Goal: Task Accomplishment & Management: Complete application form

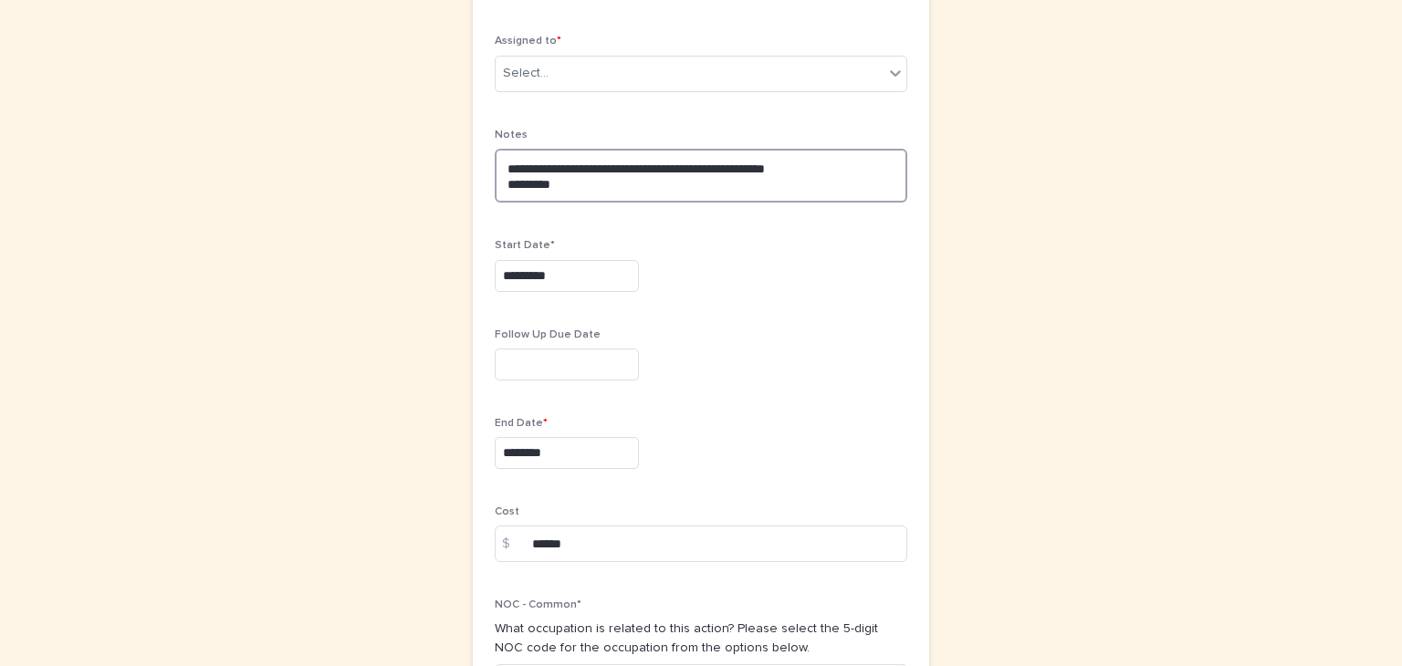
scroll to position [962, 0]
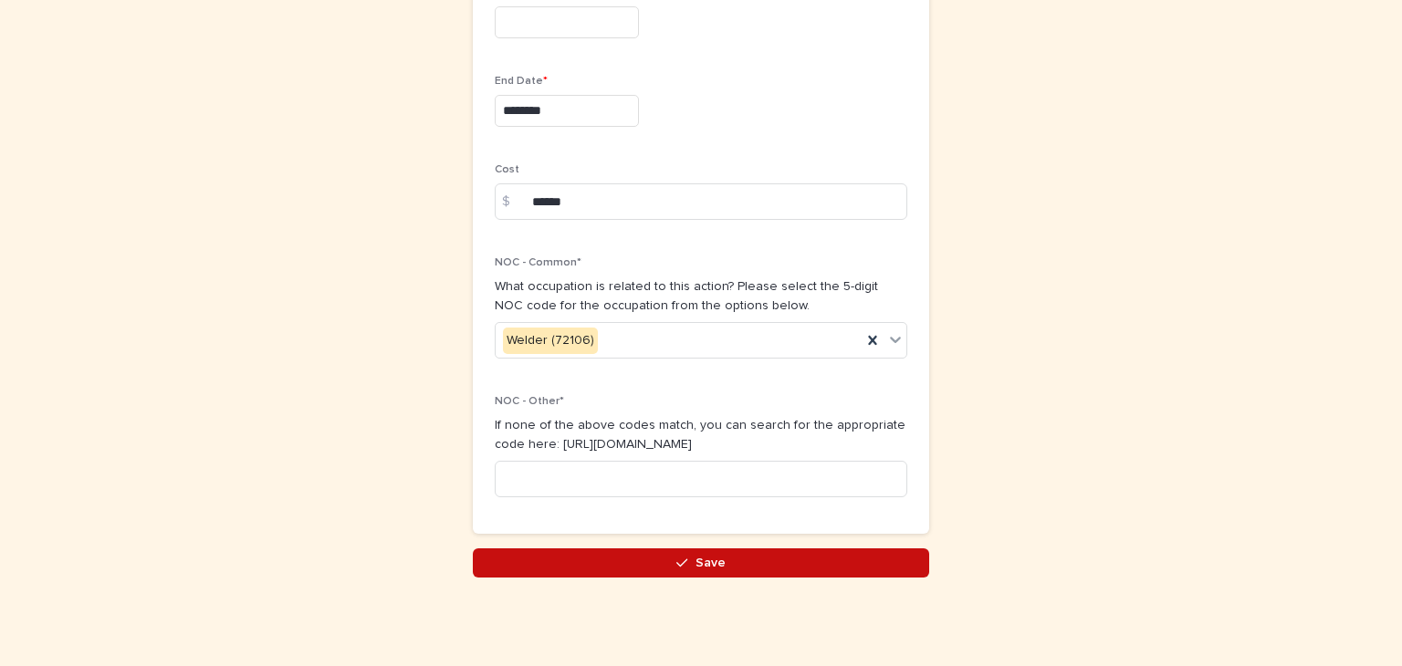
click at [695, 563] on span "Save" at bounding box center [710, 563] width 30 height 13
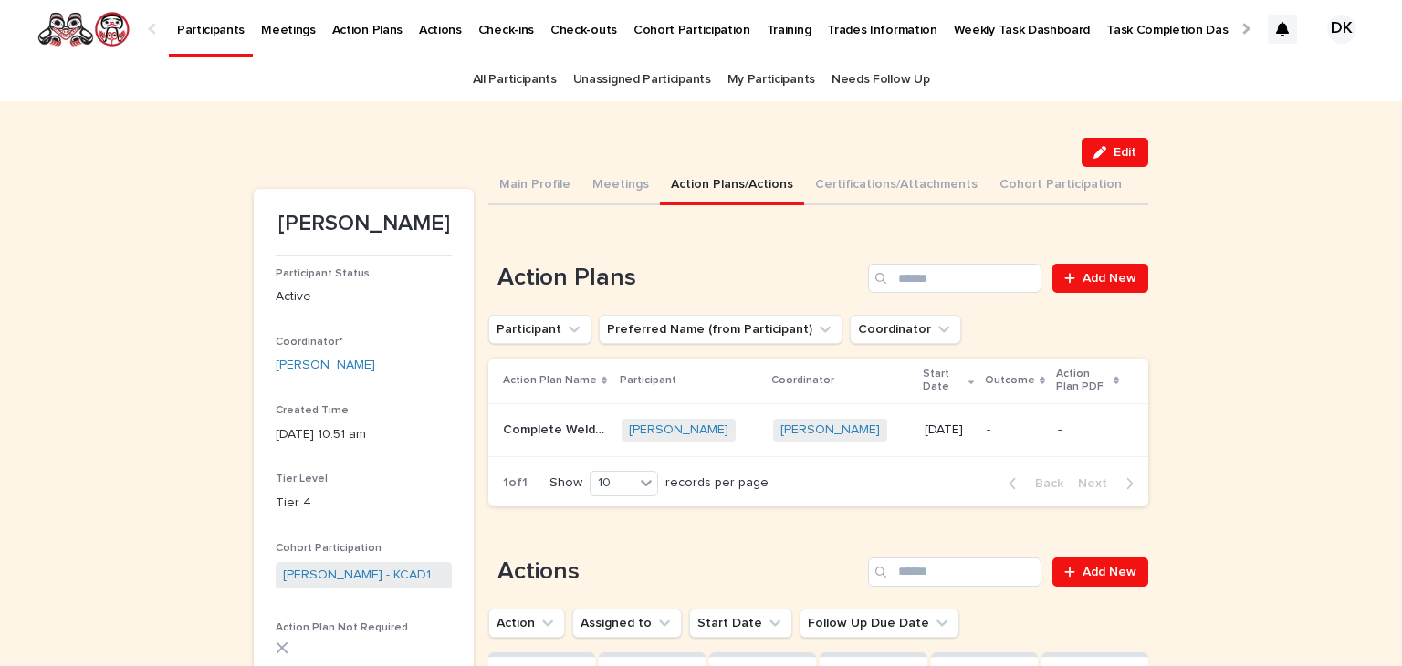
click at [214, 26] on p "Participants" at bounding box center [211, 19] width 68 height 38
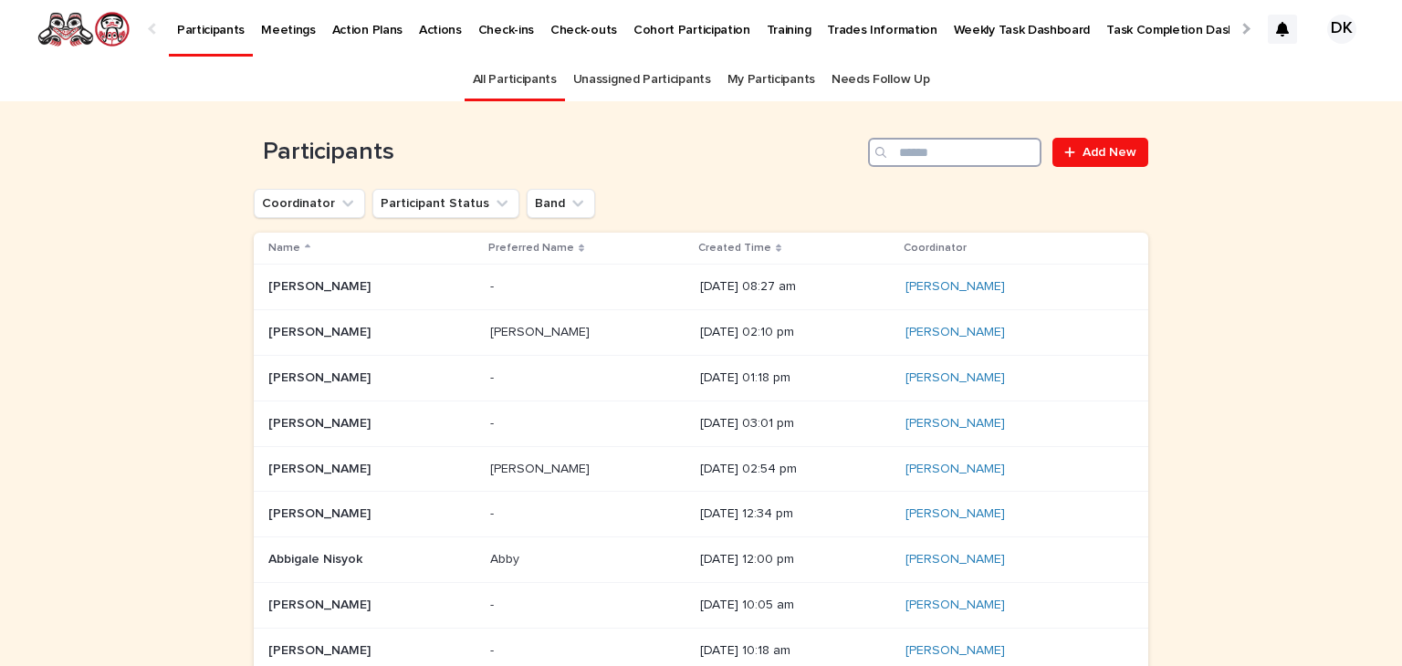
click at [953, 143] on input "Search" at bounding box center [954, 152] width 173 height 29
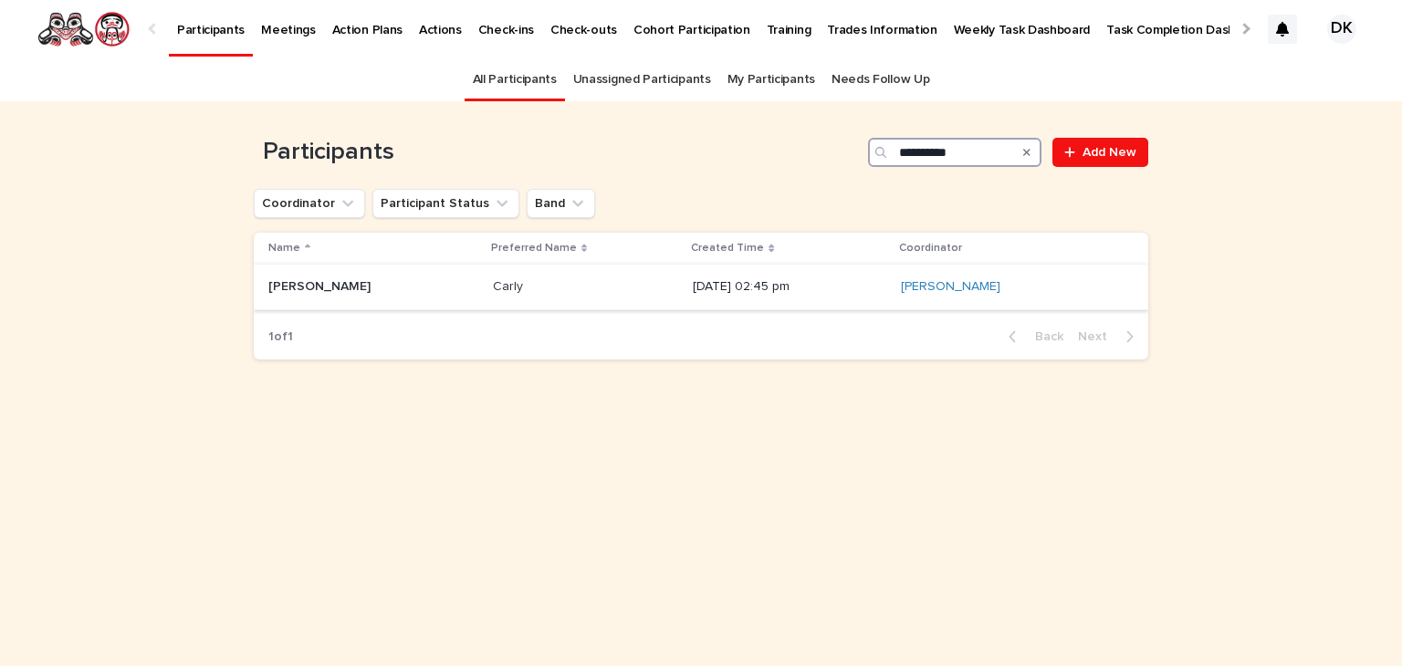
type input "**********"
click at [279, 287] on p "[PERSON_NAME]" at bounding box center [321, 285] width 106 height 19
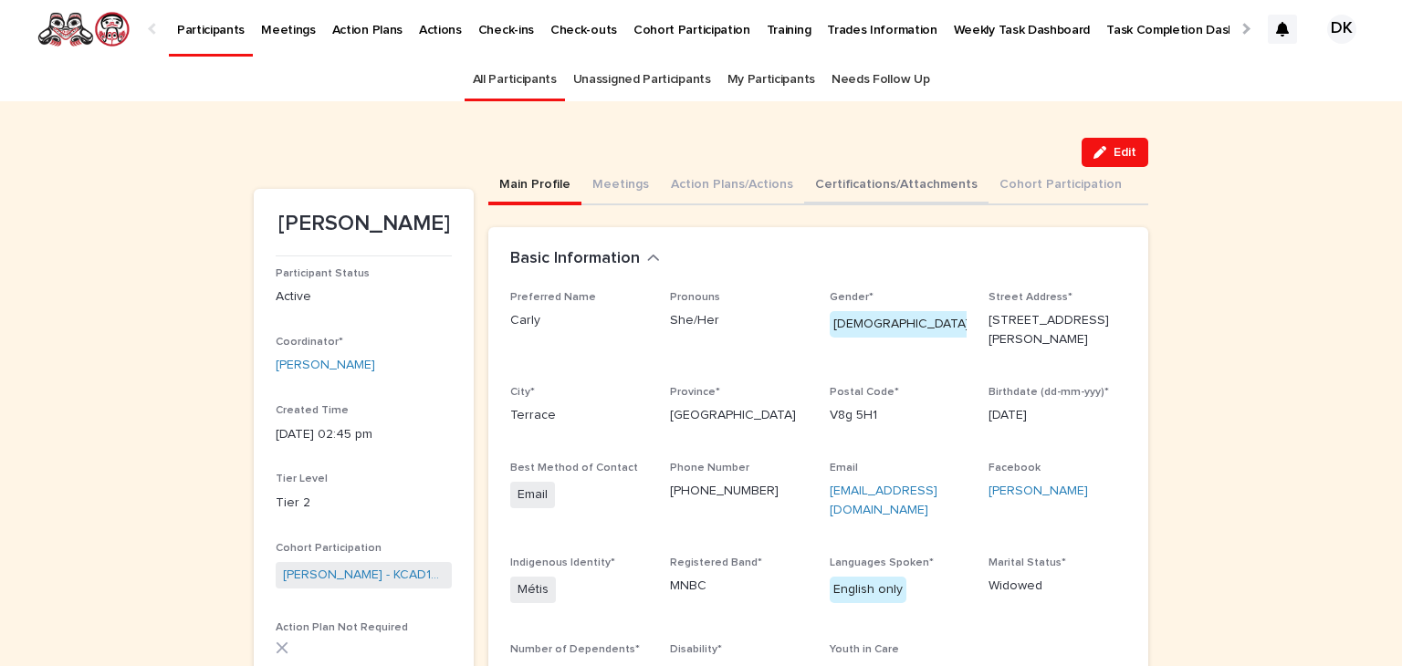
click at [825, 180] on button "Certifications/Attachments" at bounding box center [896, 186] width 184 height 38
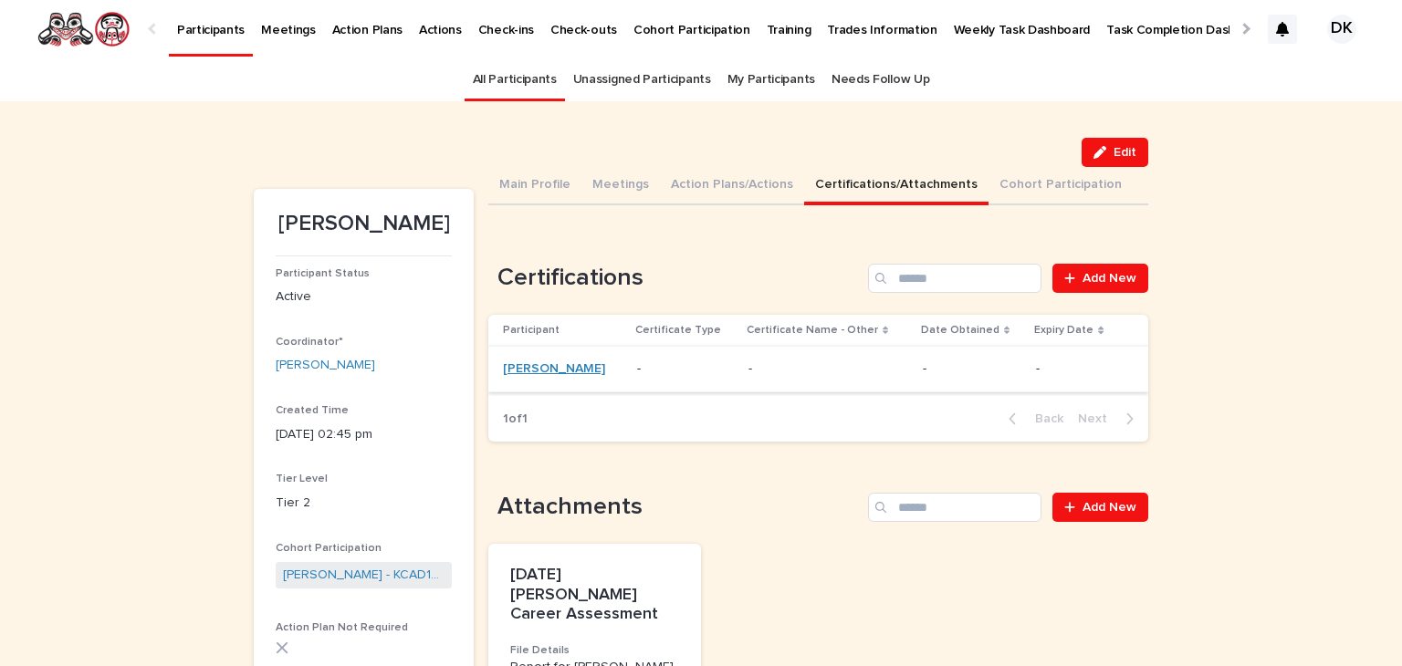
click at [529, 370] on link "[PERSON_NAME]" at bounding box center [554, 369] width 102 height 16
click at [1117, 158] on span "Edit" at bounding box center [1124, 152] width 23 height 13
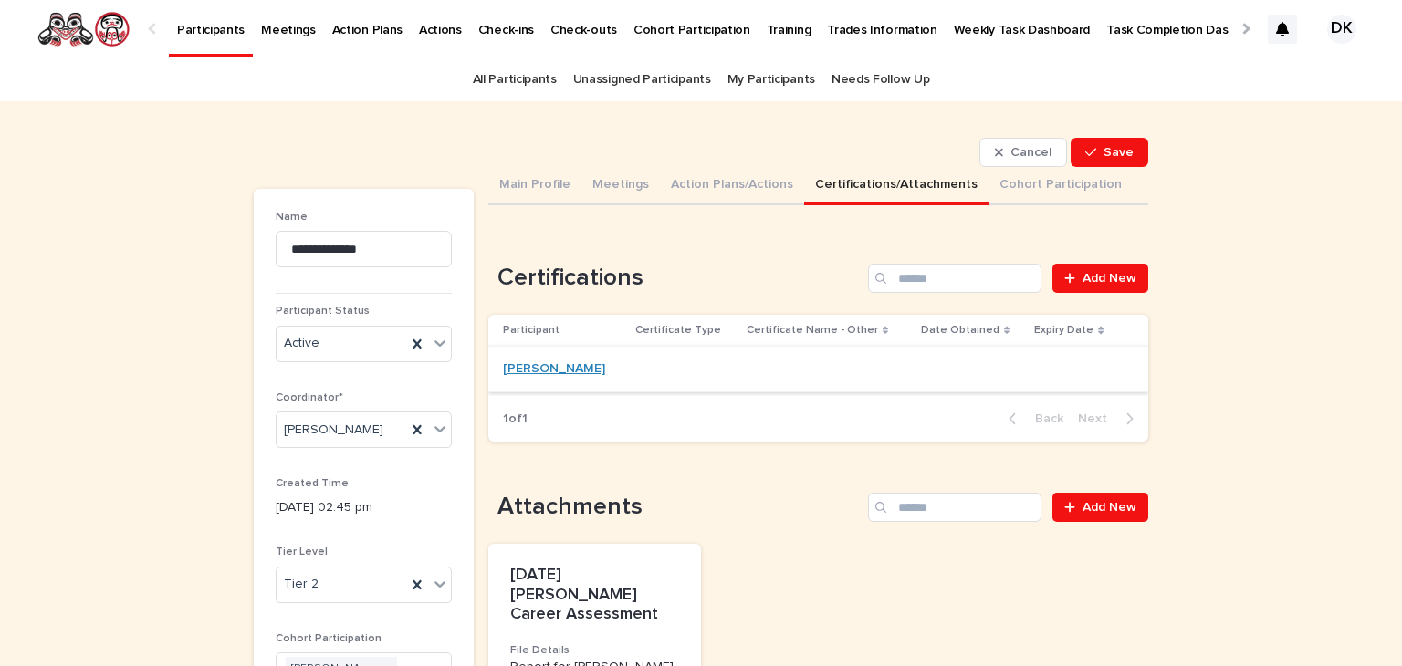
click at [507, 368] on link "[PERSON_NAME]" at bounding box center [554, 369] width 102 height 16
click at [781, 372] on p at bounding box center [828, 369] width 160 height 16
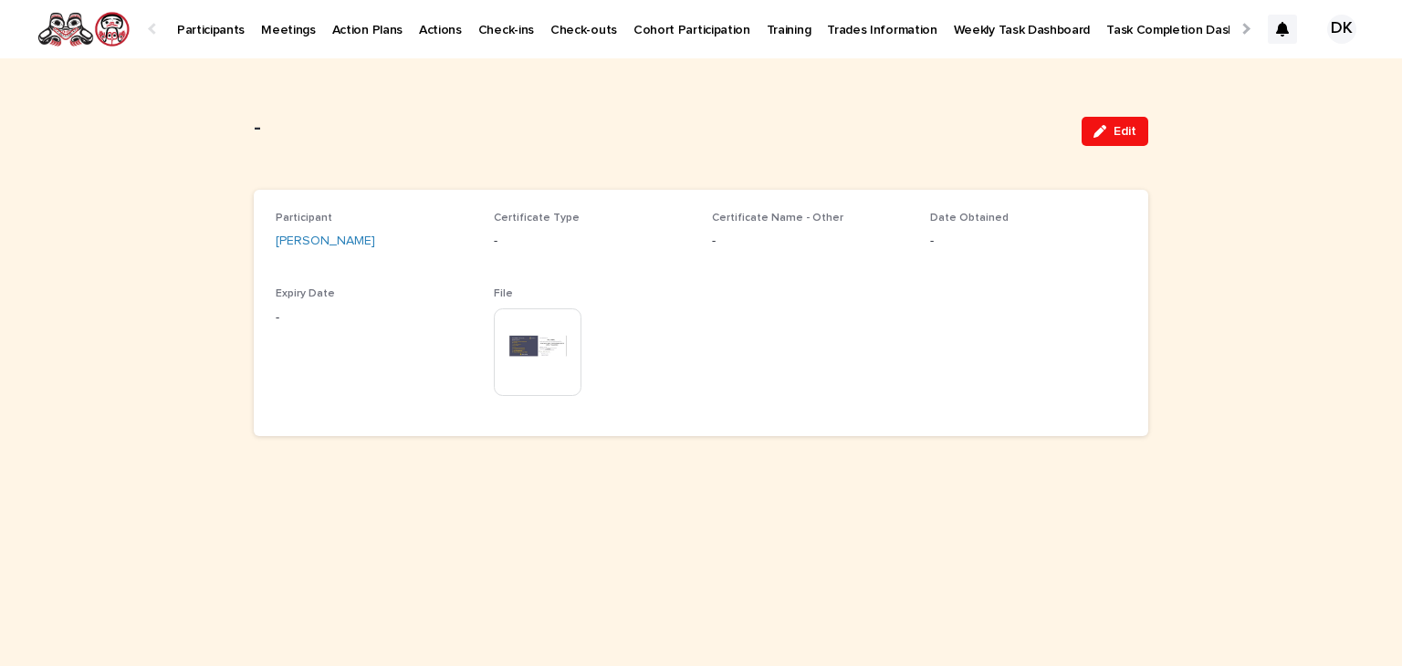
click at [515, 242] on p "-" at bounding box center [592, 241] width 196 height 19
click at [1118, 145] on button "Edit" at bounding box center [1114, 131] width 67 height 29
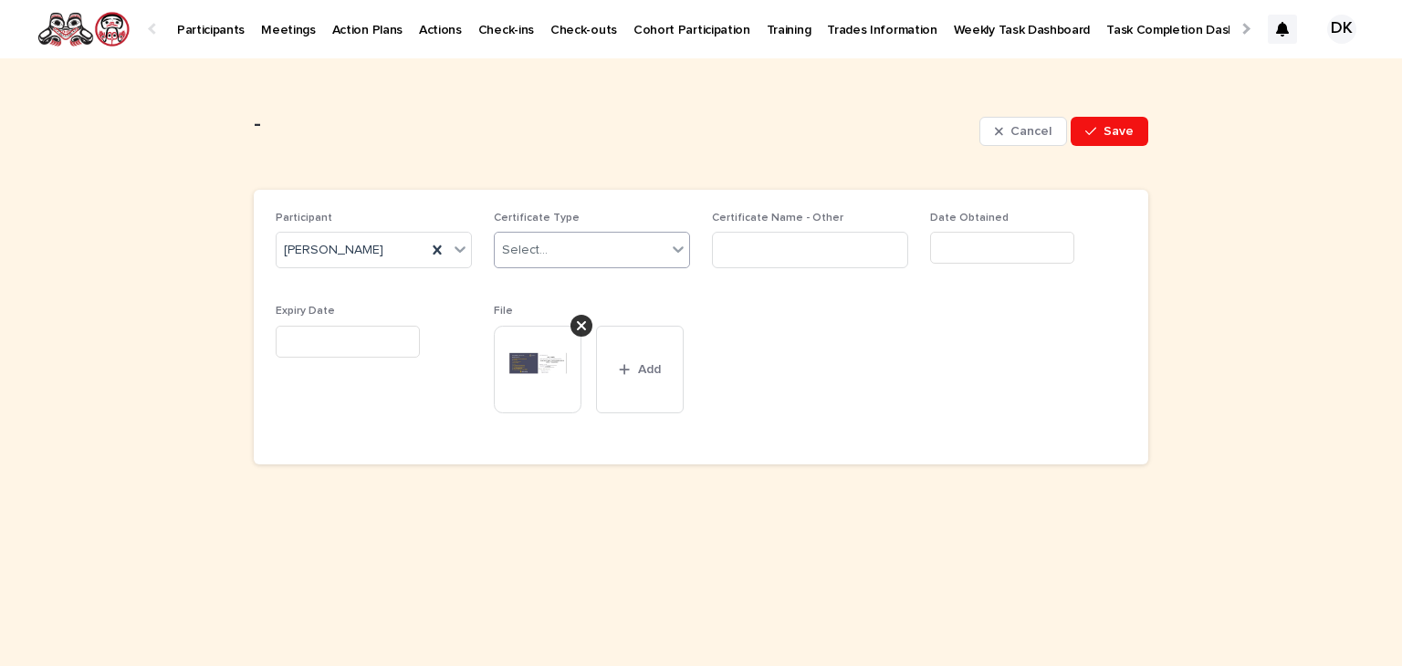
click at [680, 251] on icon at bounding box center [678, 249] width 18 height 18
click at [880, 312] on div "Participant [PERSON_NAME] Certificate Type Select... Certificate Name - Other D…" at bounding box center [701, 327] width 850 height 231
click at [551, 384] on img at bounding box center [538, 370] width 88 height 88
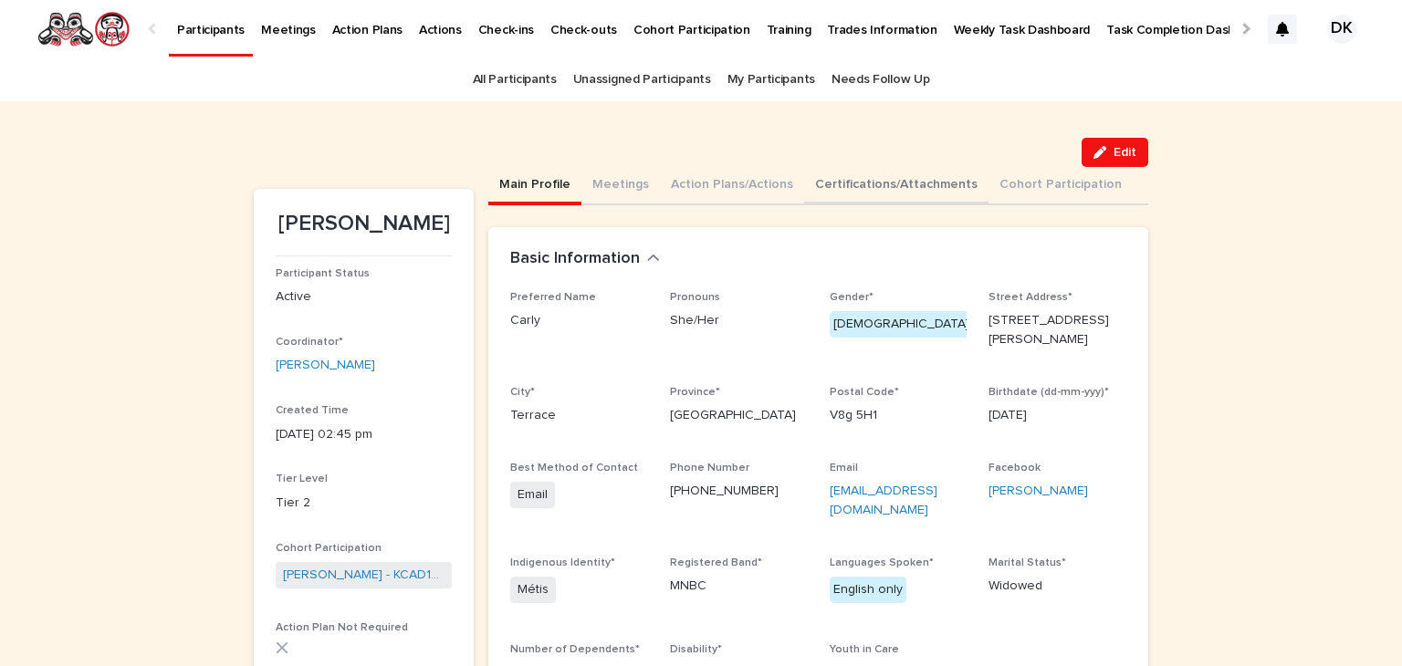
click at [821, 183] on button "Certifications/Attachments" at bounding box center [896, 186] width 184 height 38
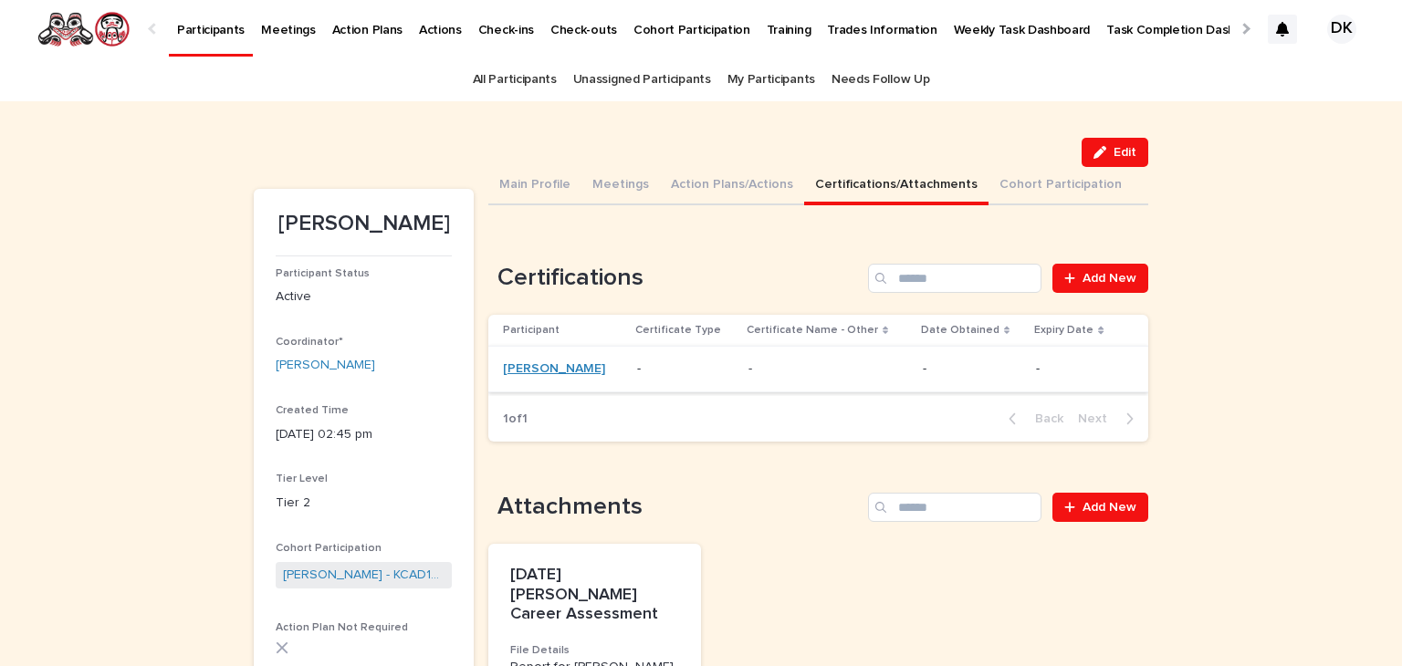
click at [504, 362] on link "[PERSON_NAME]" at bounding box center [554, 369] width 102 height 16
click at [1117, 149] on span "Edit" at bounding box center [1124, 152] width 23 height 13
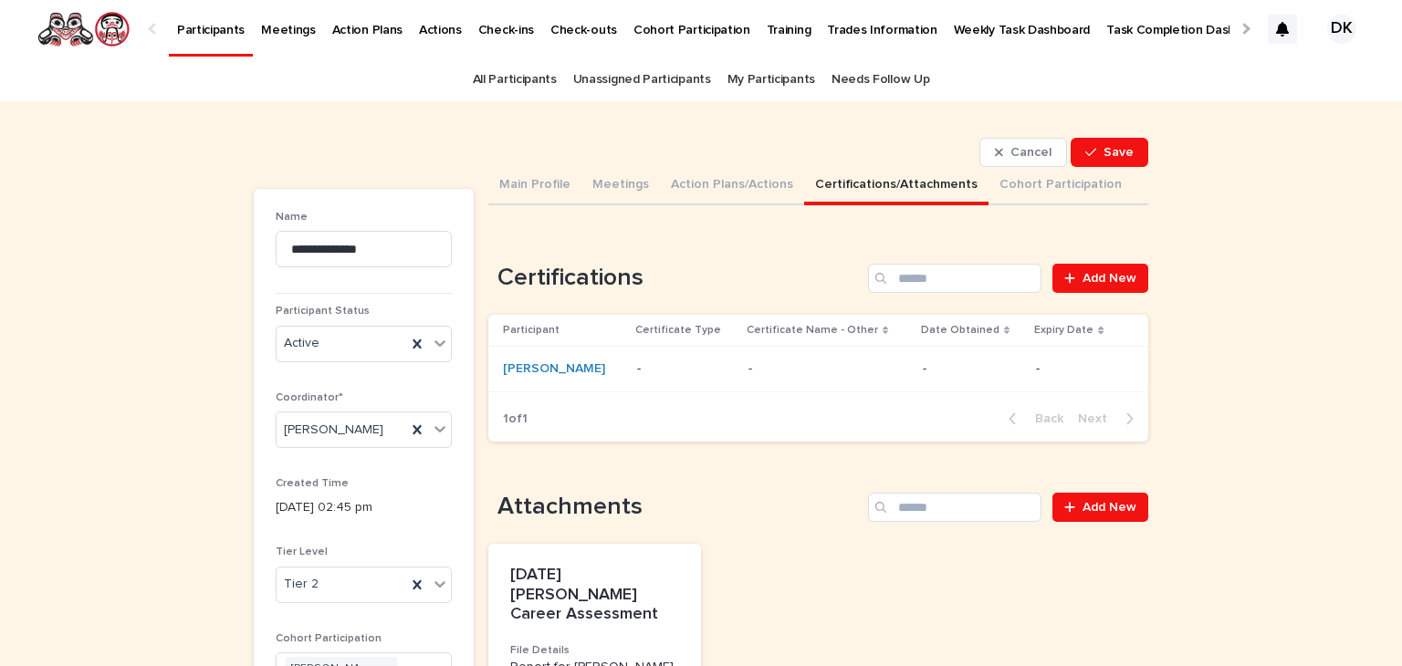
click at [675, 373] on p "-" at bounding box center [685, 369] width 96 height 16
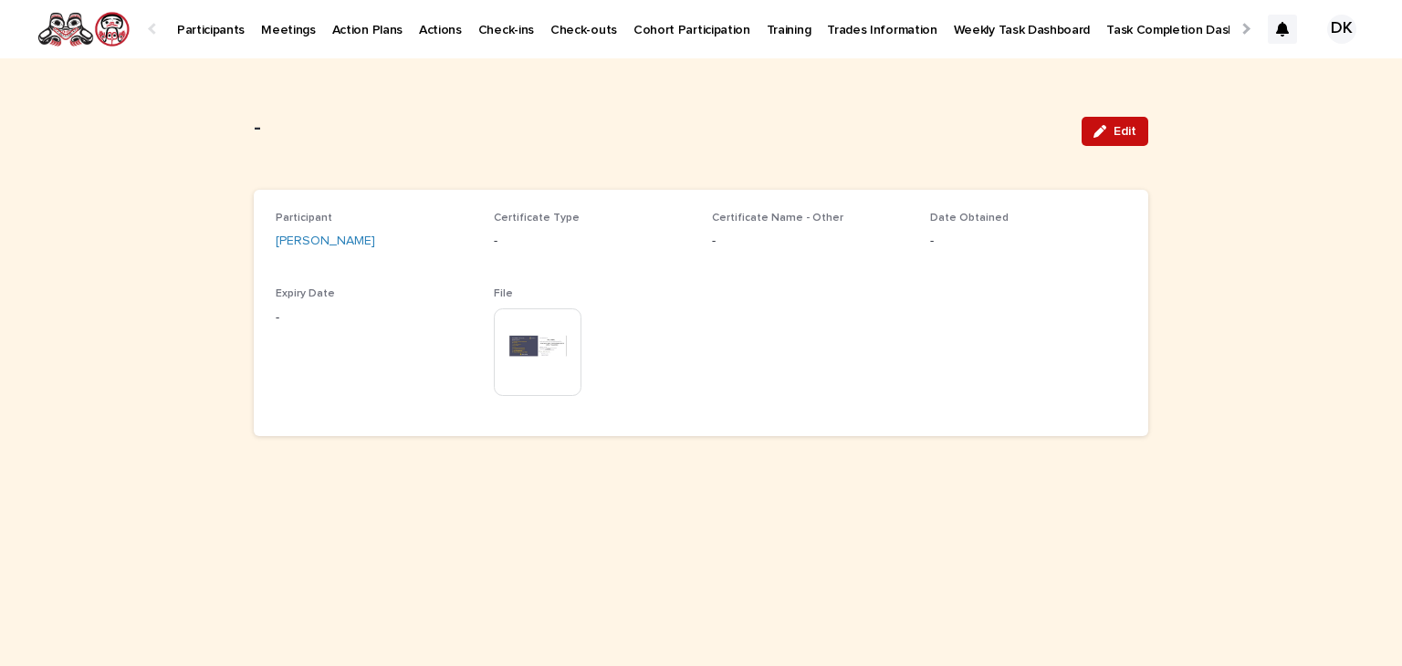
click at [1129, 125] on span "Edit" at bounding box center [1124, 131] width 23 height 13
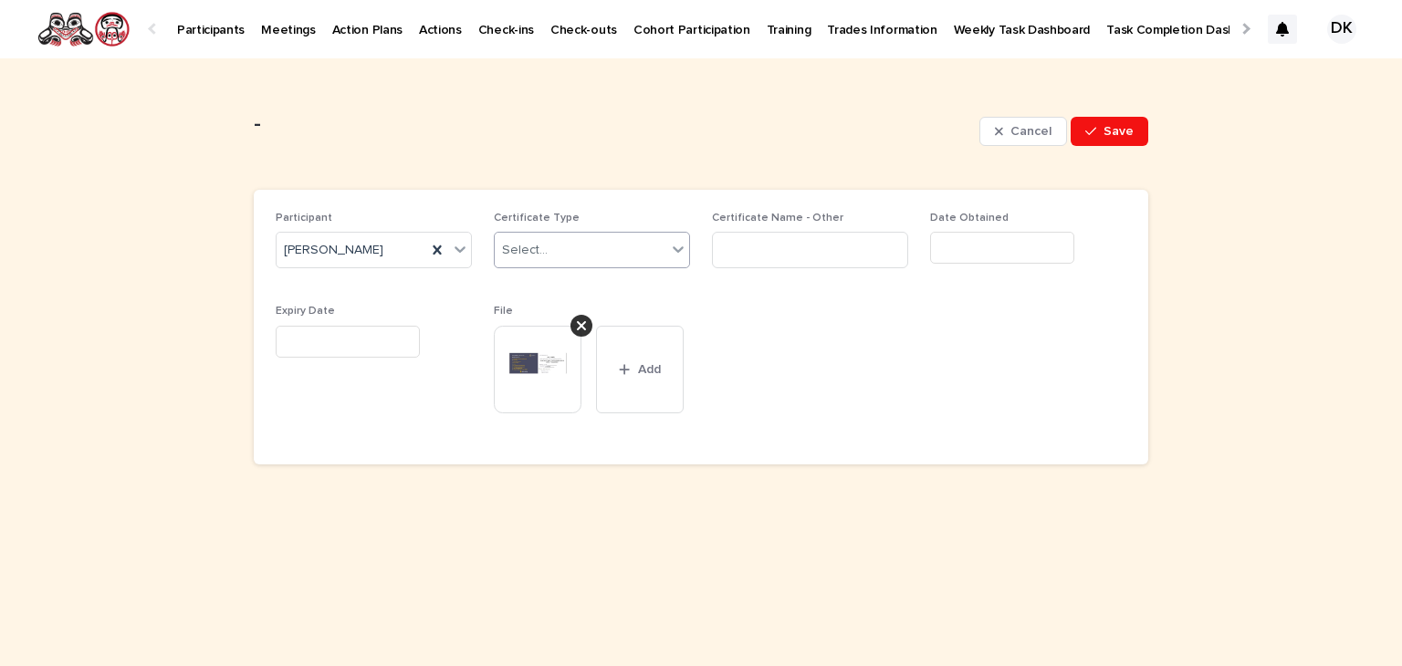
click at [677, 256] on icon at bounding box center [678, 249] width 18 height 18
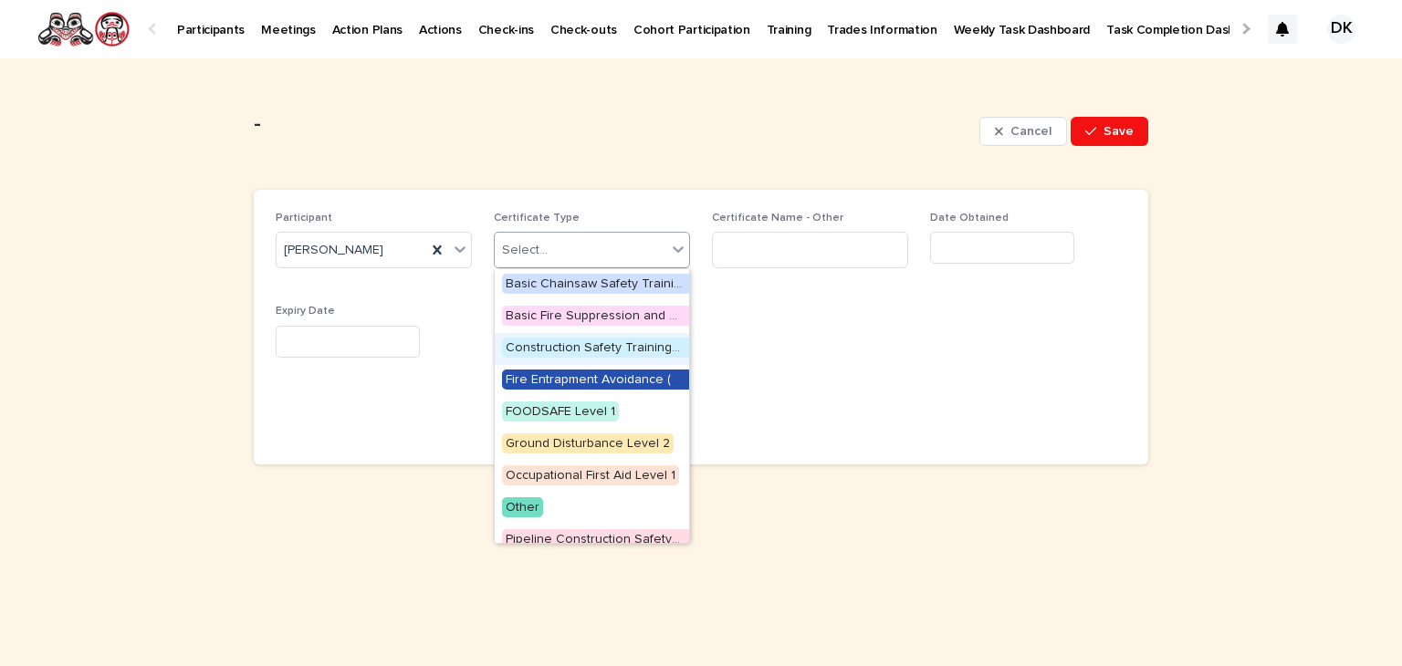
click at [616, 343] on span "Construction Safety Training System (CSTS)" at bounding box center [634, 348] width 265 height 20
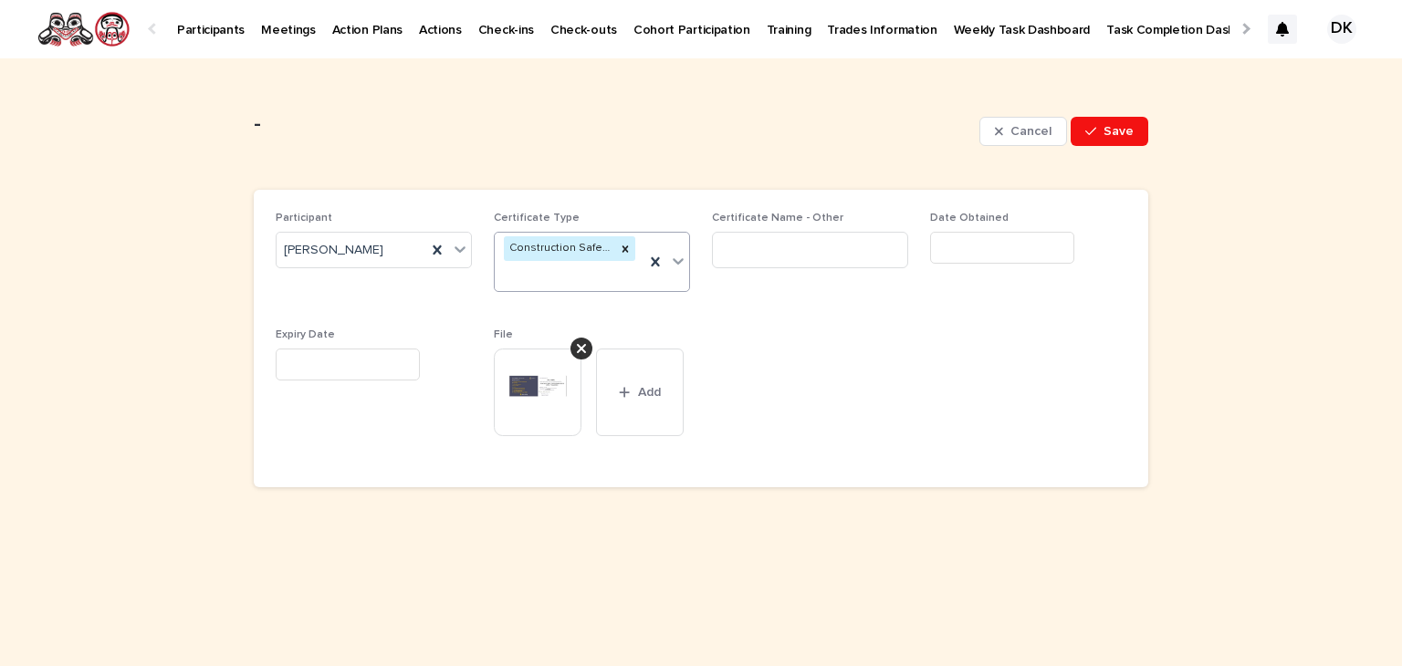
click at [956, 239] on input "text" at bounding box center [1002, 248] width 144 height 32
click at [537, 391] on img at bounding box center [538, 393] width 88 height 88
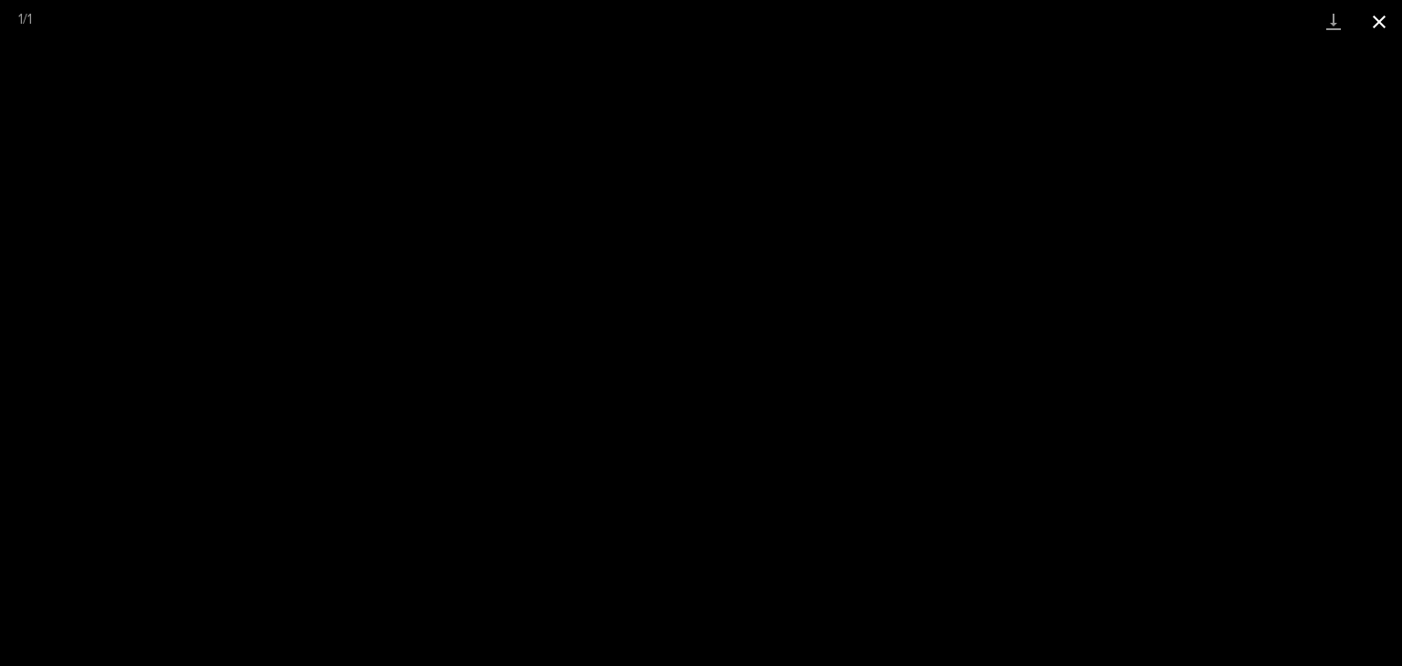
click at [1376, 26] on button "Close gallery" at bounding box center [1379, 21] width 46 height 43
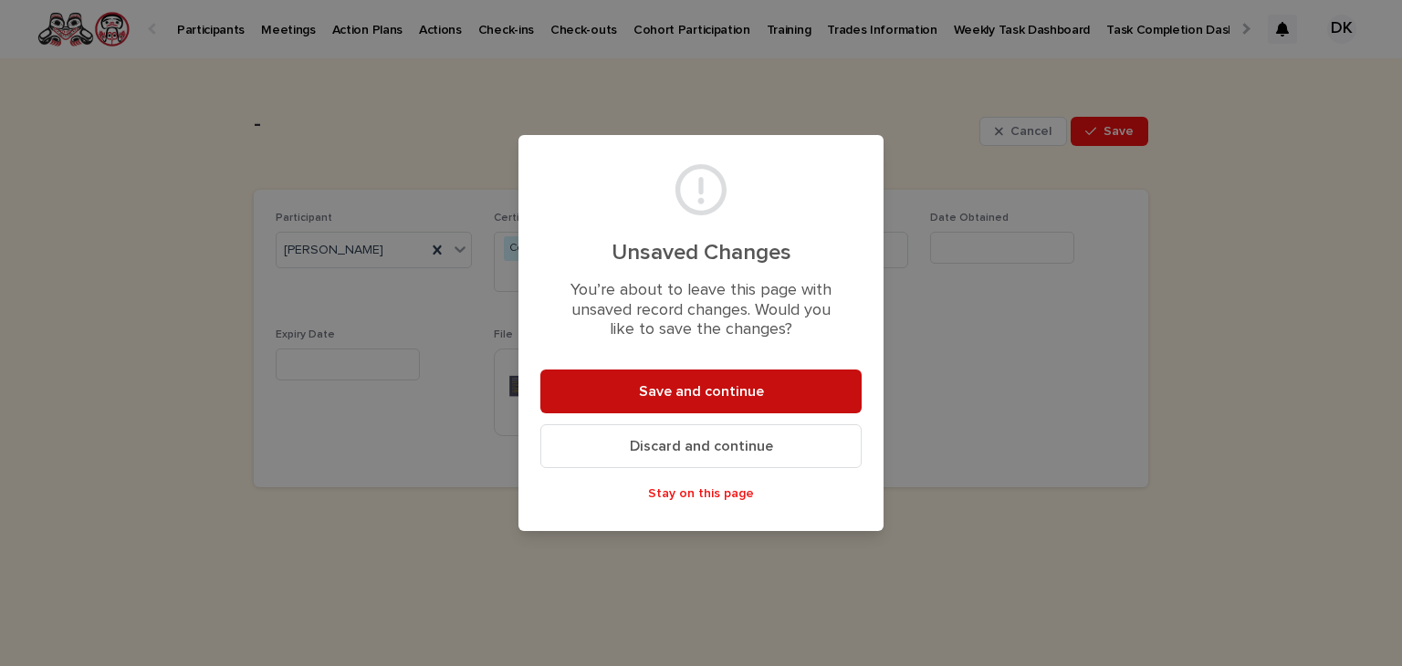
click at [746, 393] on span "Save and continue" at bounding box center [701, 391] width 125 height 15
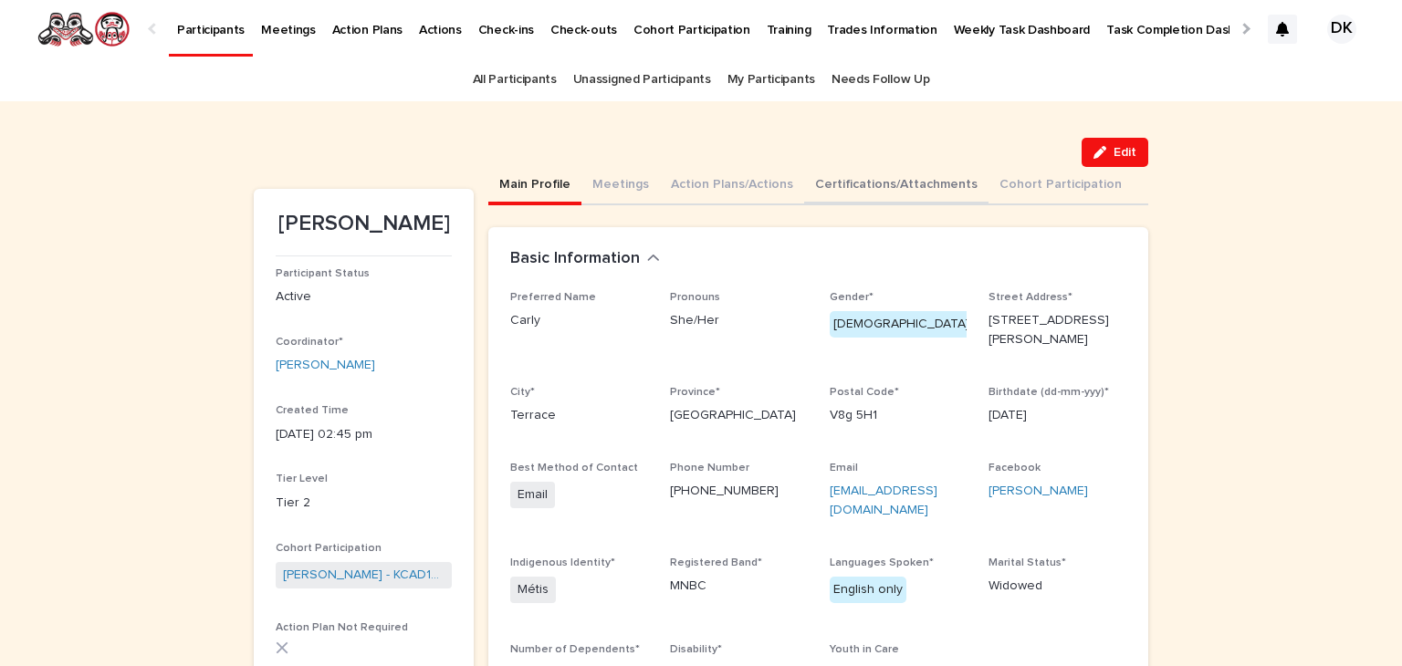
click at [868, 189] on button "Certifications/Attachments" at bounding box center [896, 186] width 184 height 38
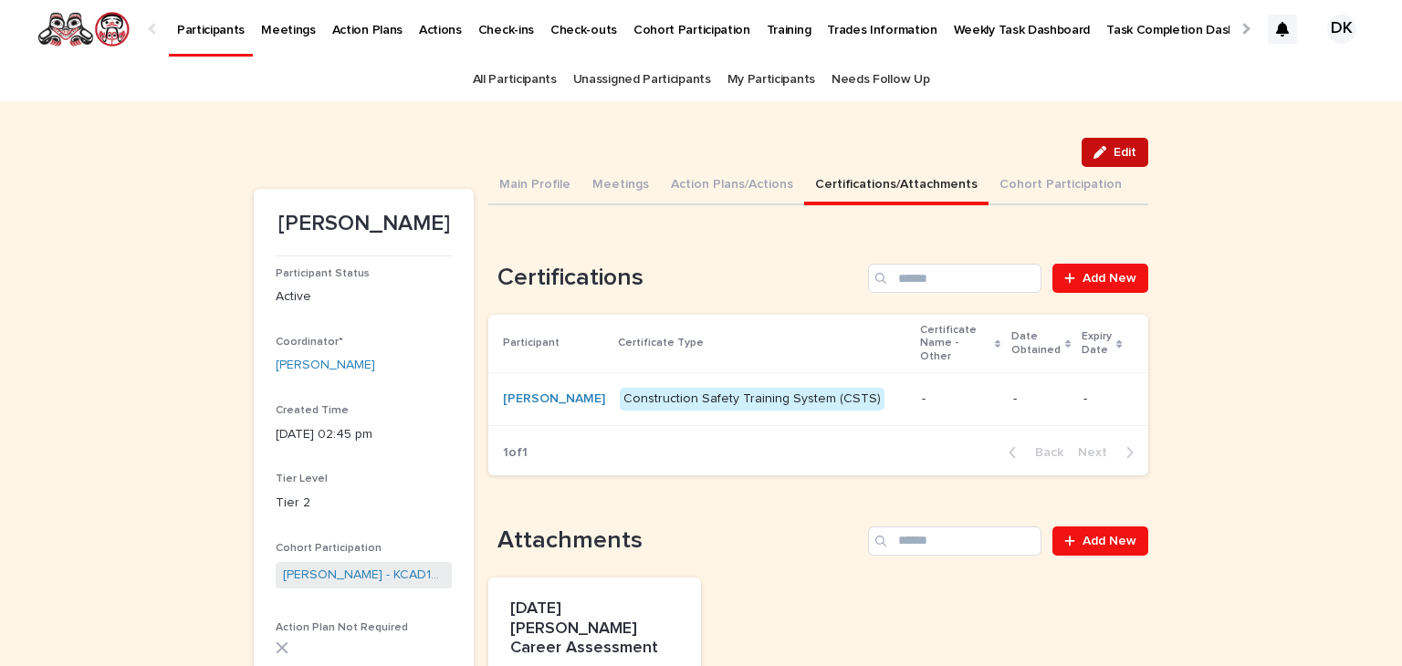
click at [1113, 150] on span "Edit" at bounding box center [1124, 152] width 23 height 13
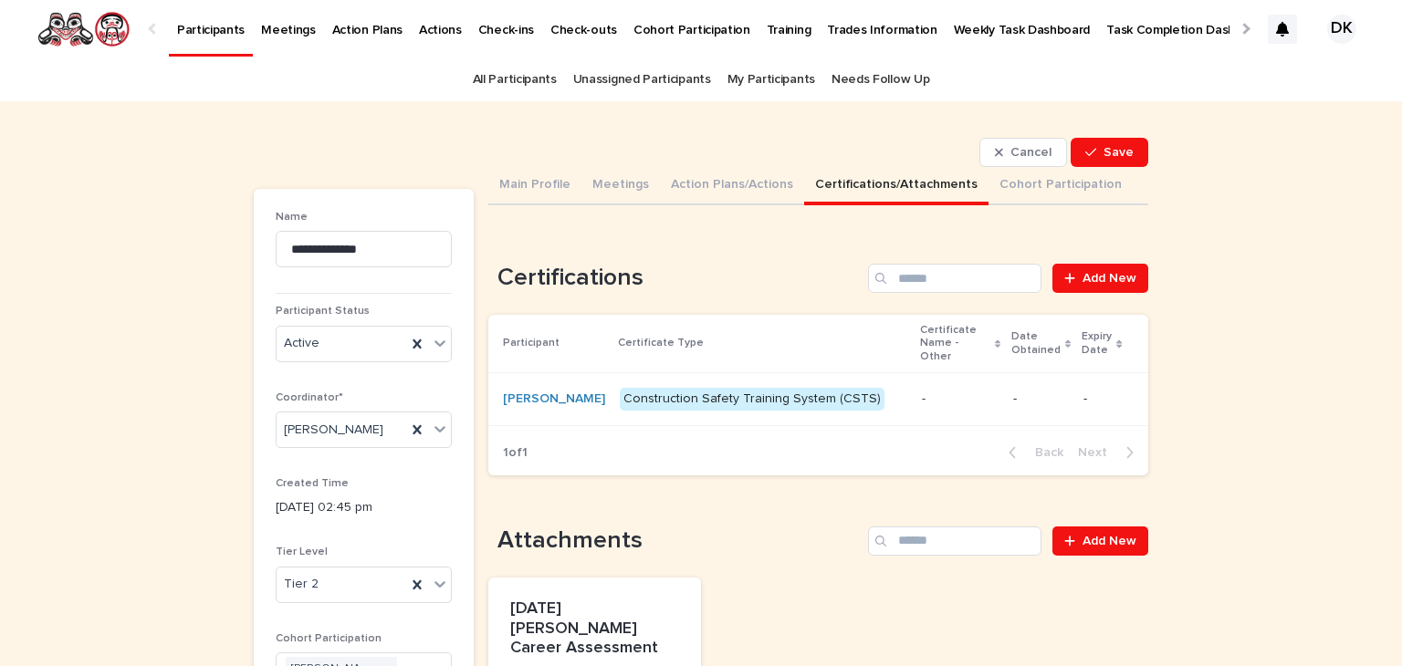
click at [924, 396] on p at bounding box center [960, 399] width 77 height 16
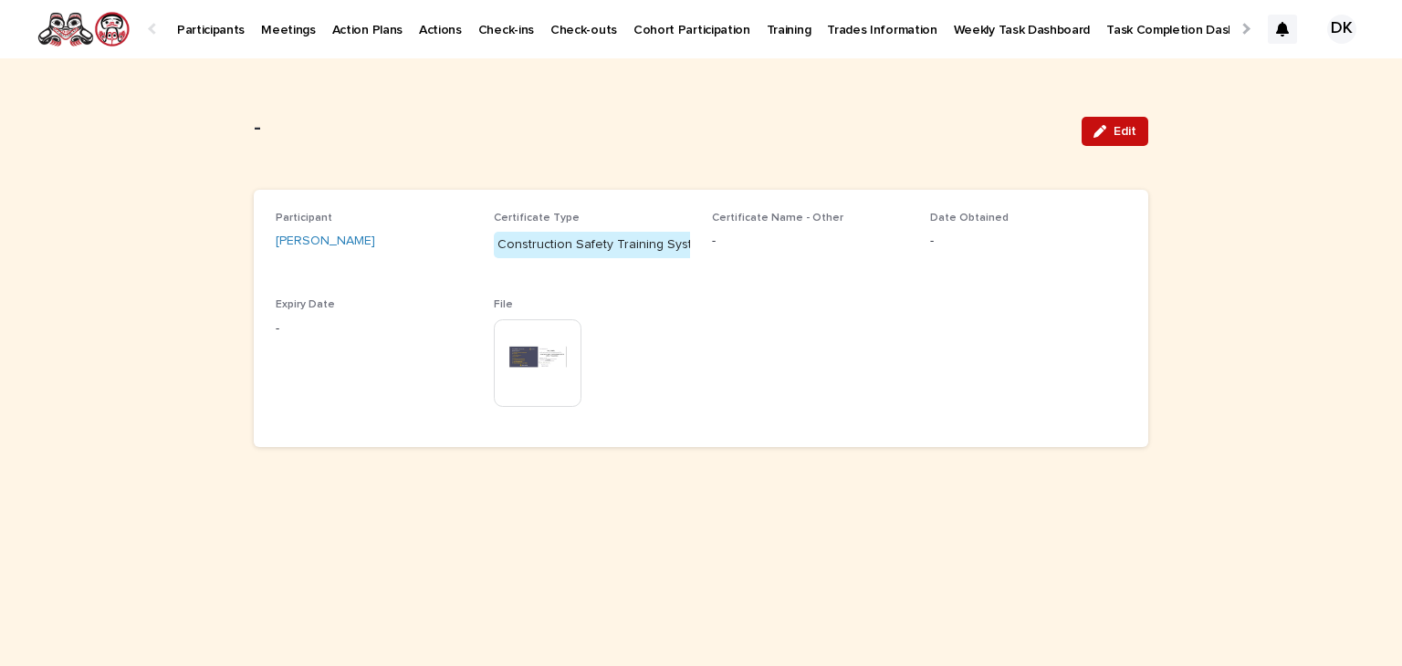
click at [1122, 130] on span "Edit" at bounding box center [1124, 131] width 23 height 13
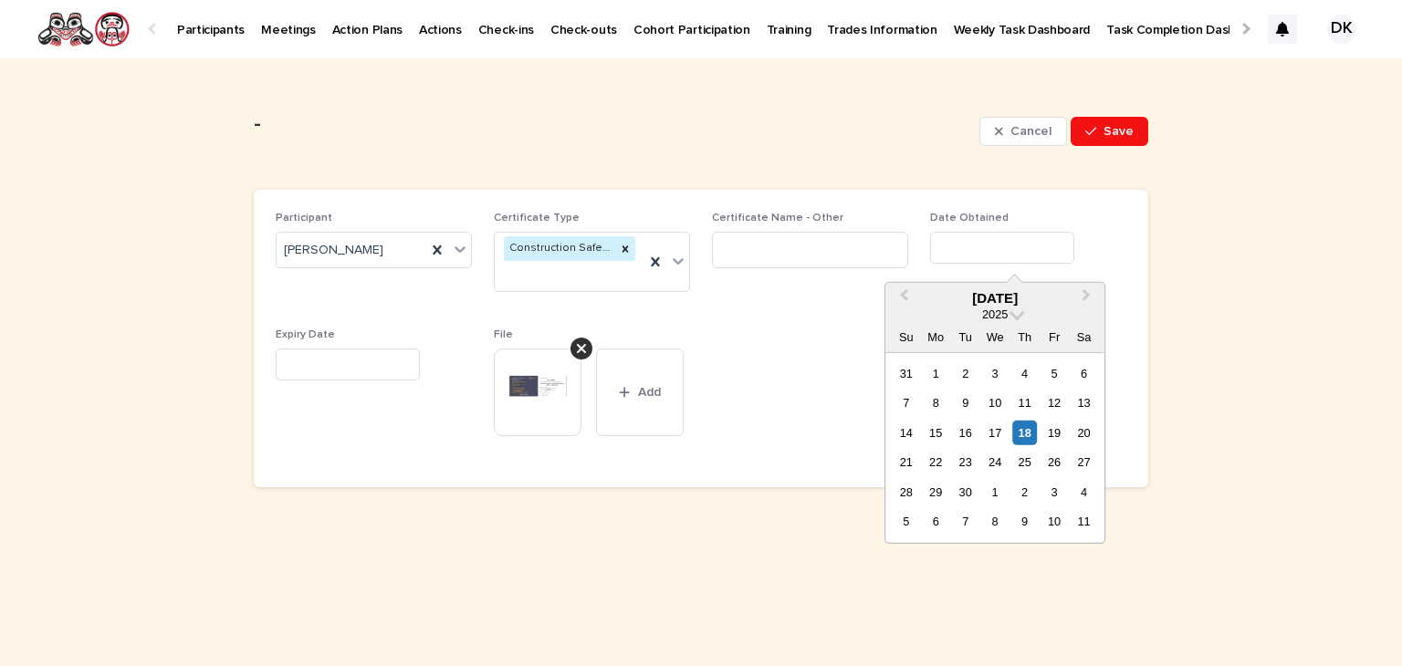
click at [981, 245] on input "text" at bounding box center [1002, 248] width 144 height 32
click at [904, 288] on button "Previous Month" at bounding box center [901, 299] width 29 height 29
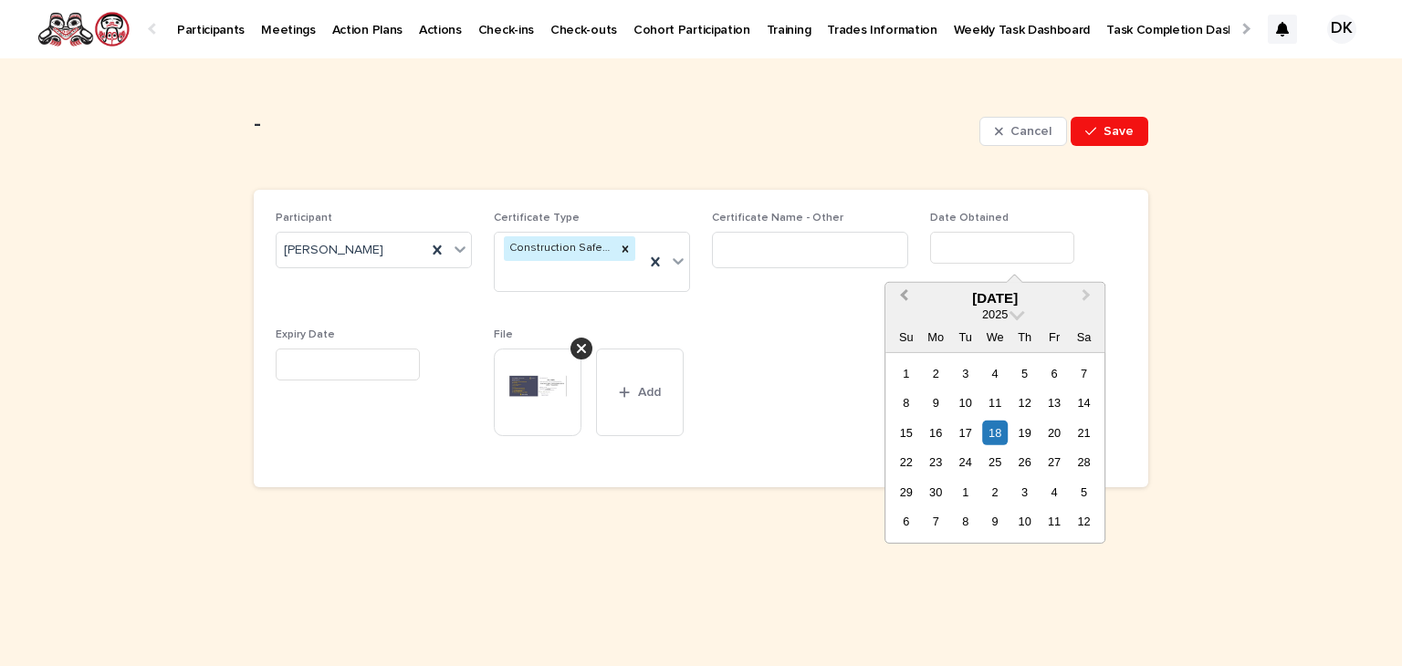
click at [904, 288] on button "Previous Month" at bounding box center [901, 299] width 29 height 29
click at [1086, 297] on span "Next Month" at bounding box center [1086, 298] width 0 height 25
click at [998, 433] on div "16" at bounding box center [995, 433] width 25 height 25
type input "*********"
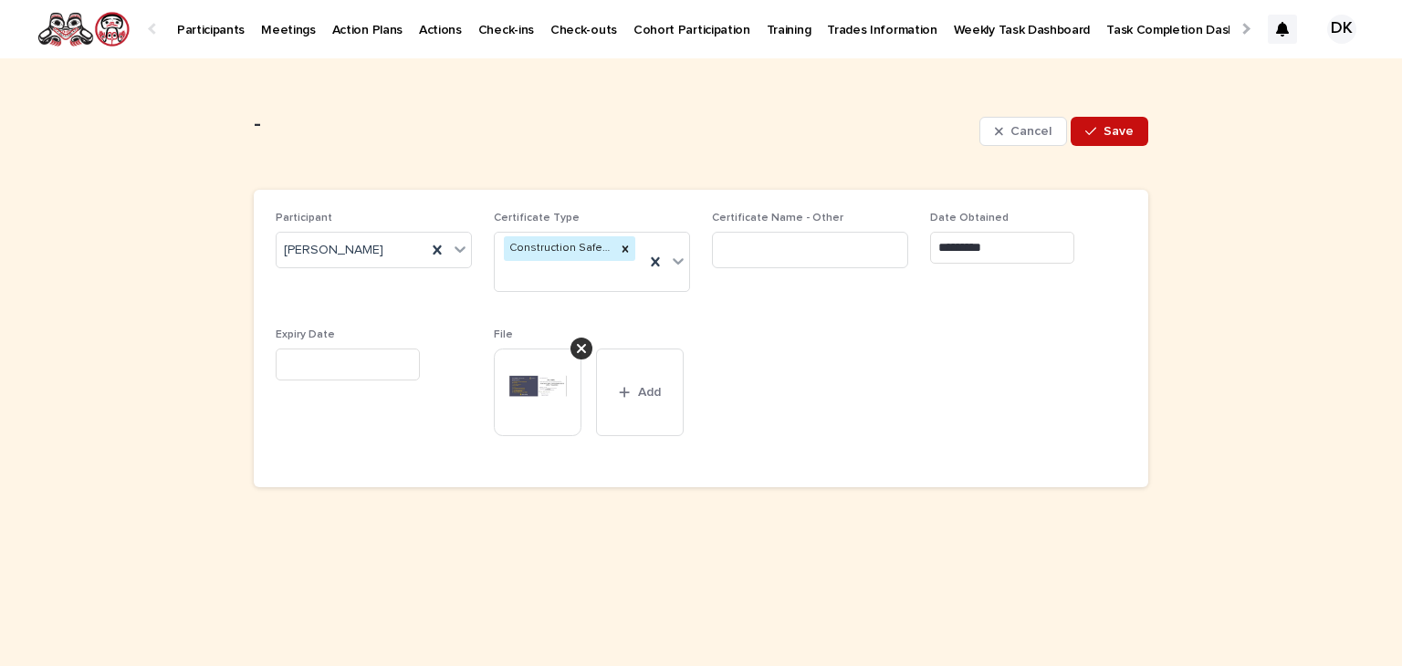
click at [1127, 130] on span "Save" at bounding box center [1118, 131] width 30 height 13
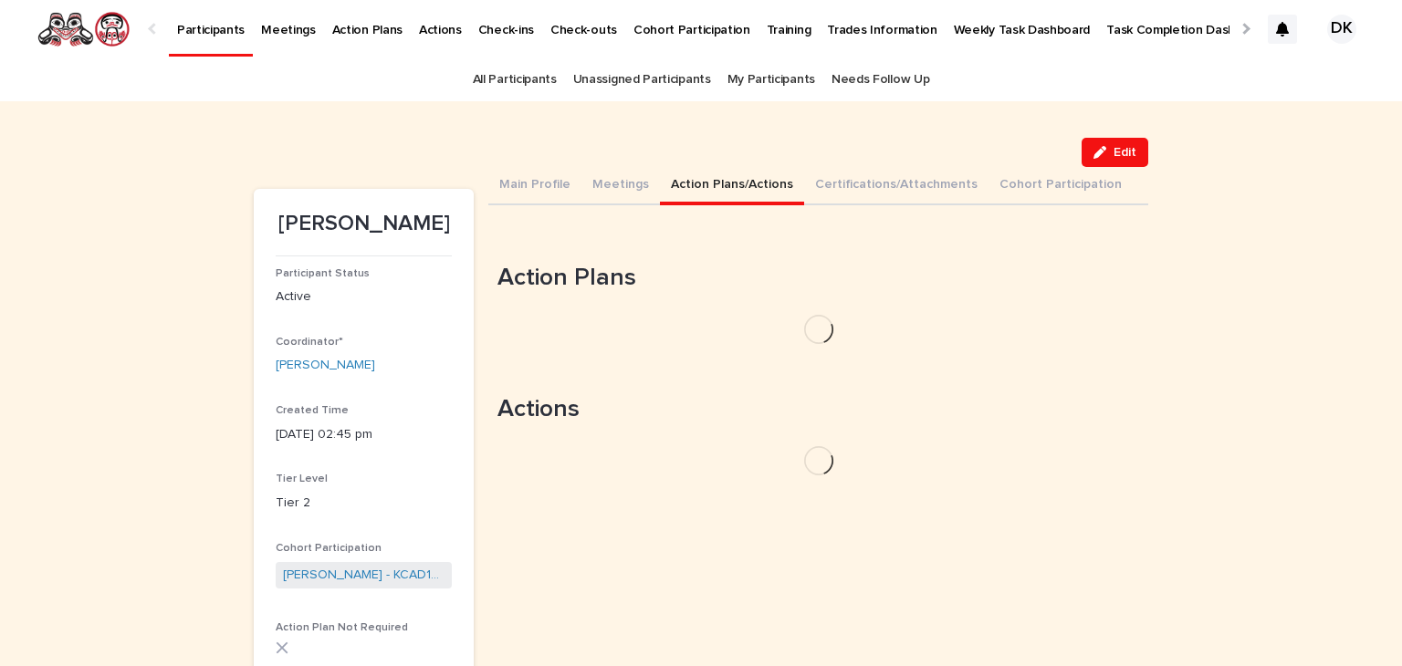
click at [665, 182] on button "Action Plans/Actions" at bounding box center [732, 186] width 144 height 38
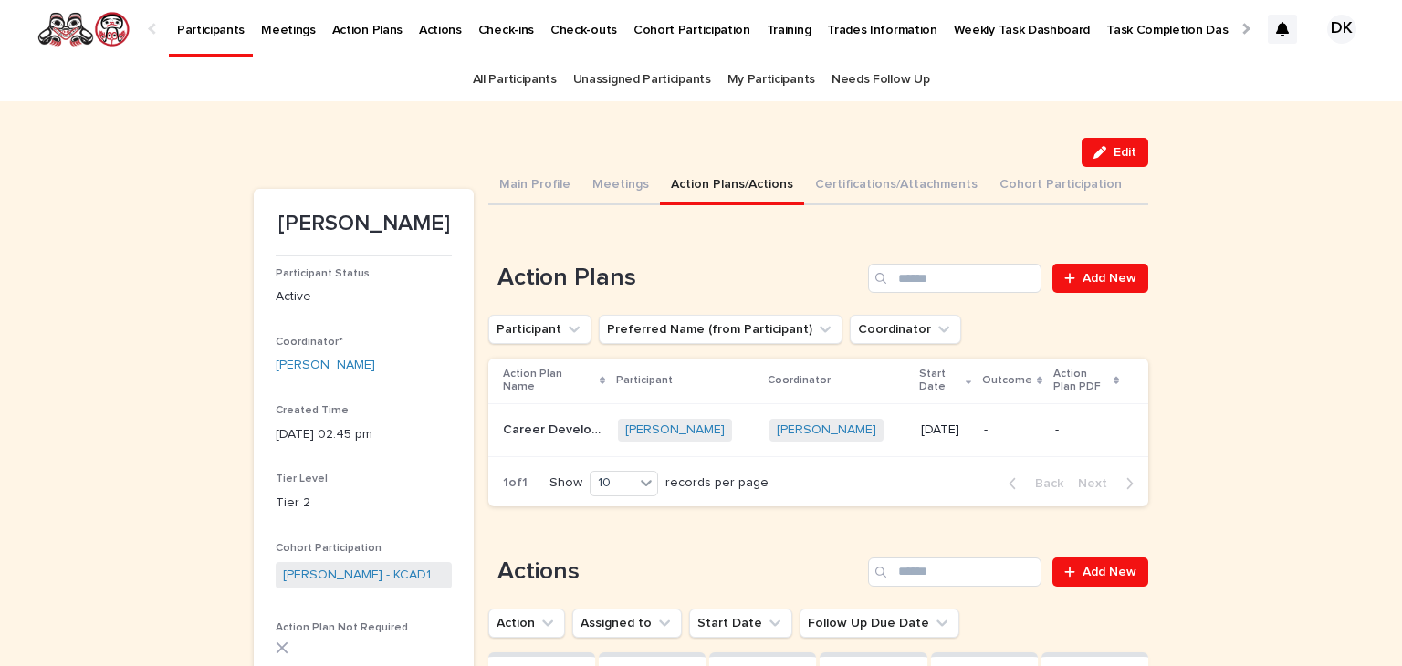
click at [203, 26] on p "Participants" at bounding box center [211, 19] width 68 height 38
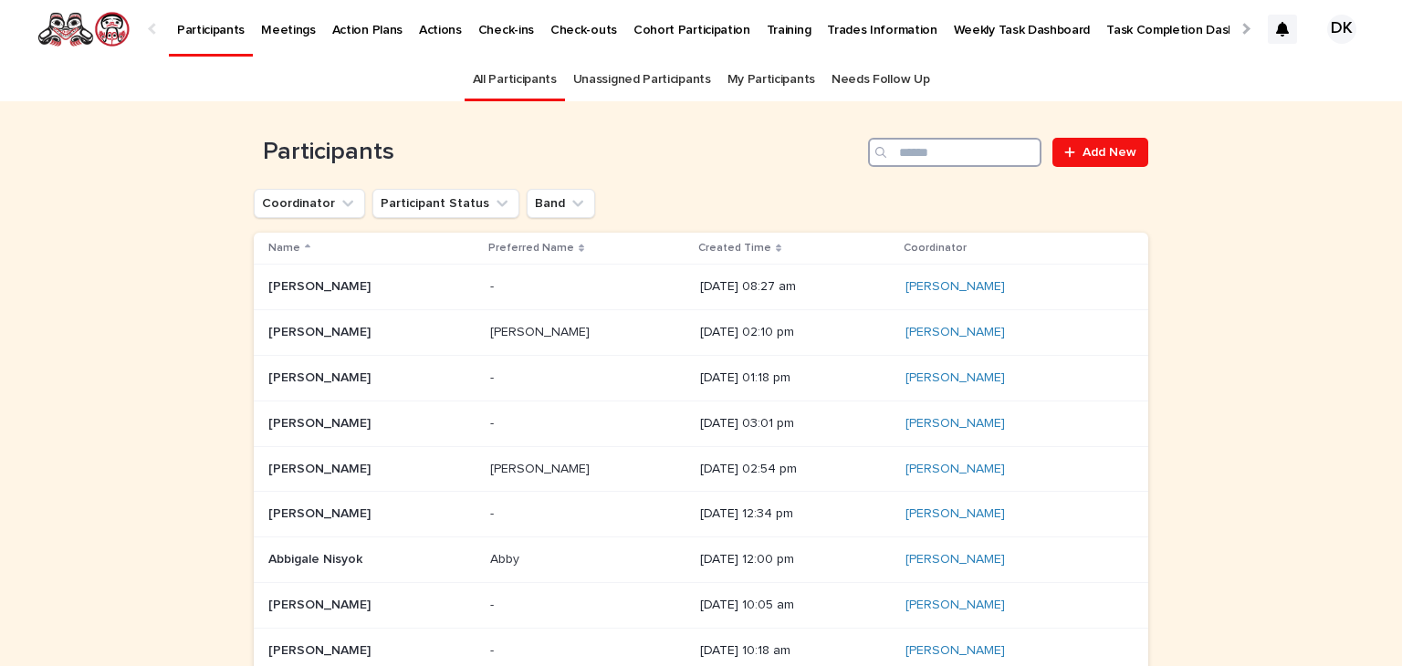
click at [989, 142] on input "Search" at bounding box center [954, 152] width 173 height 29
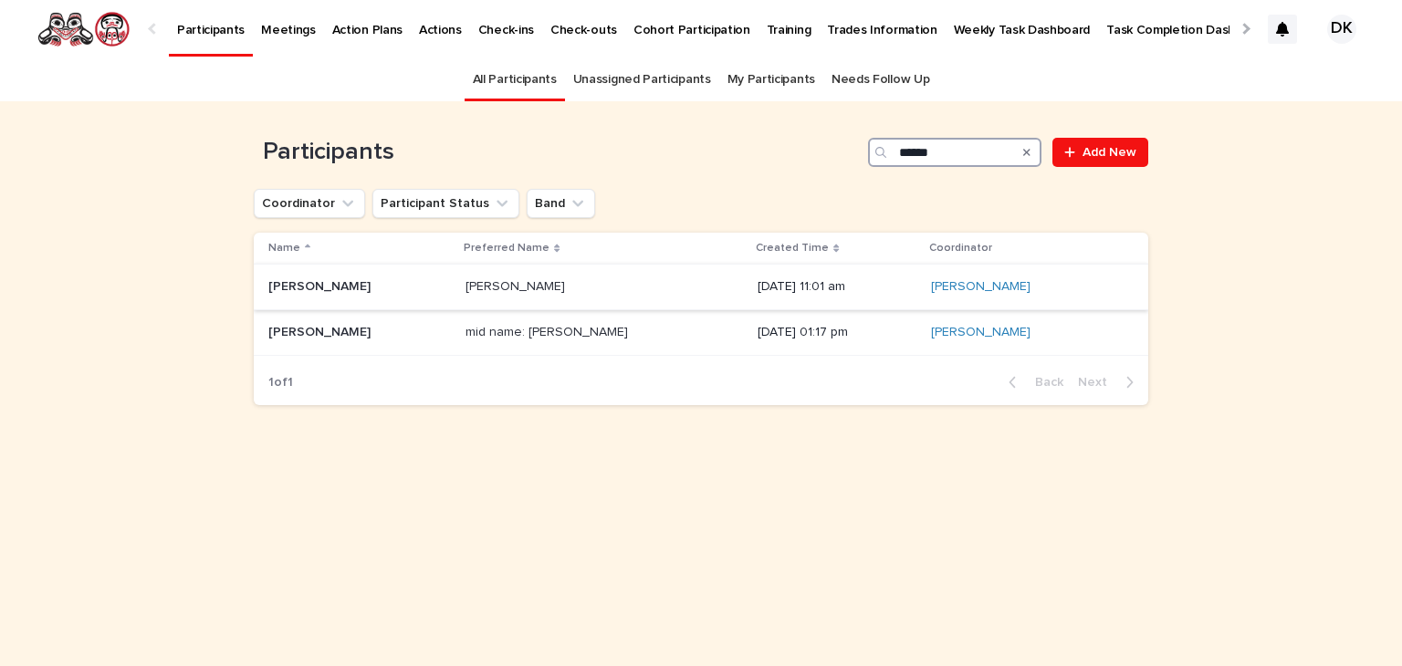
type input "******"
click at [277, 285] on p "[PERSON_NAME]" at bounding box center [321, 285] width 106 height 19
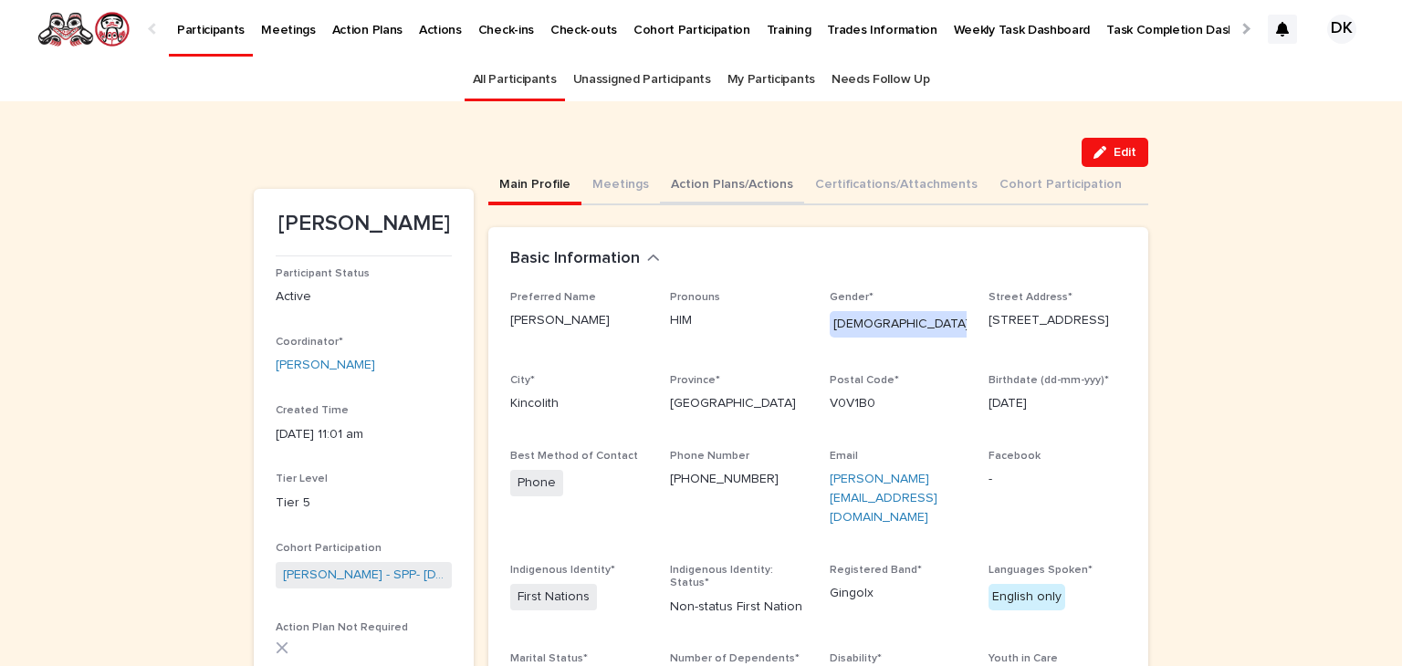
click at [721, 178] on button "Action Plans/Actions" at bounding box center [732, 186] width 144 height 38
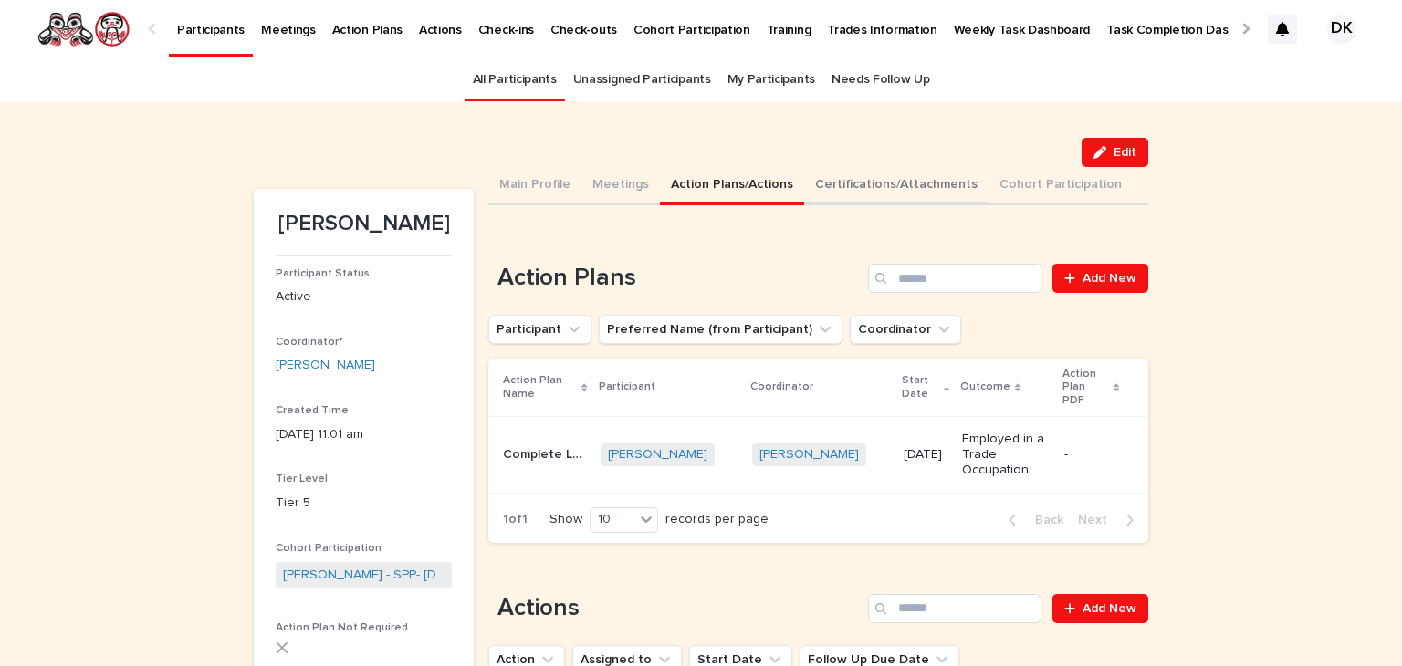
click at [836, 180] on button "Certifications/Attachments" at bounding box center [896, 186] width 184 height 38
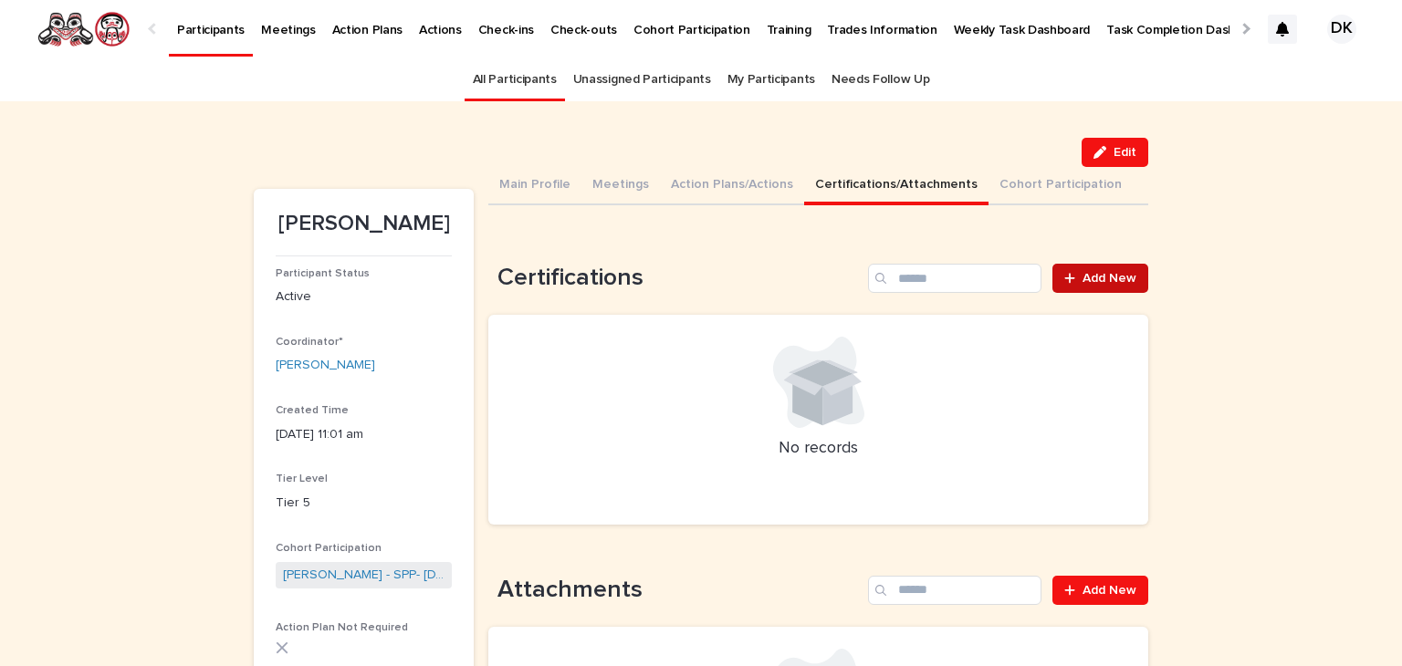
click at [1096, 272] on span "Add New" at bounding box center [1109, 278] width 54 height 13
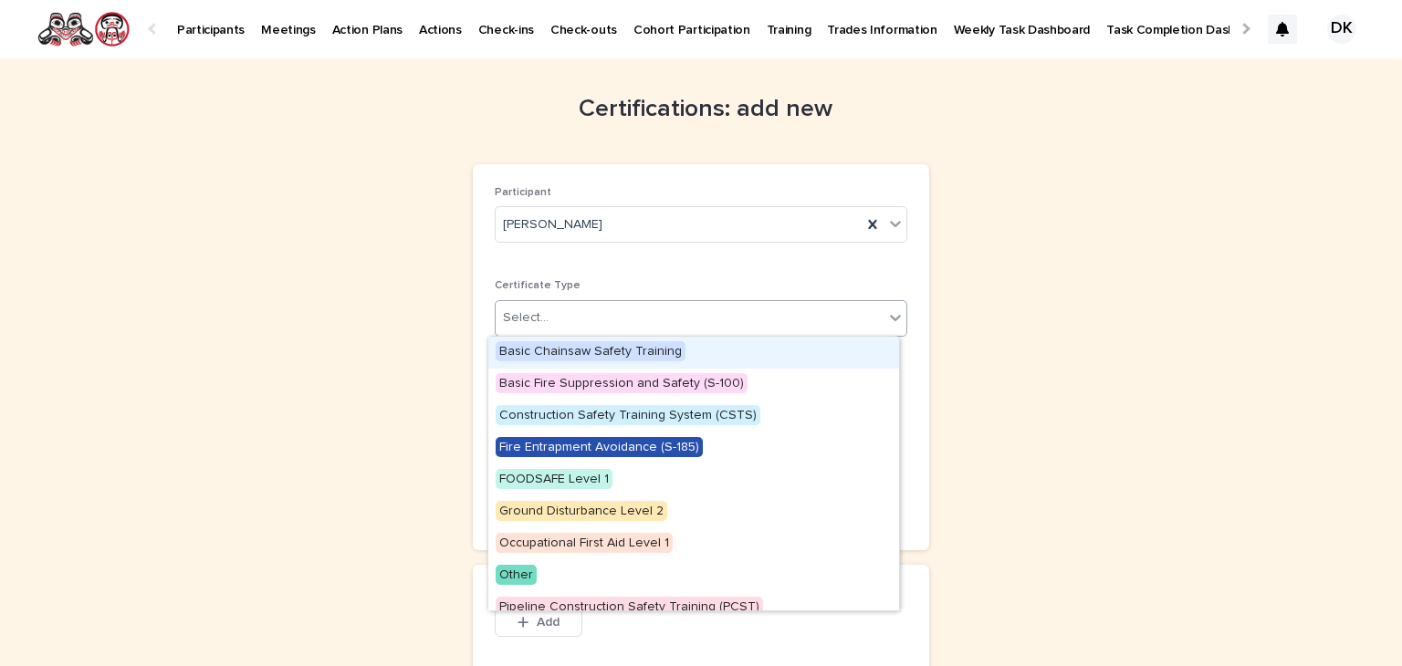
click at [886, 314] on icon at bounding box center [895, 317] width 18 height 18
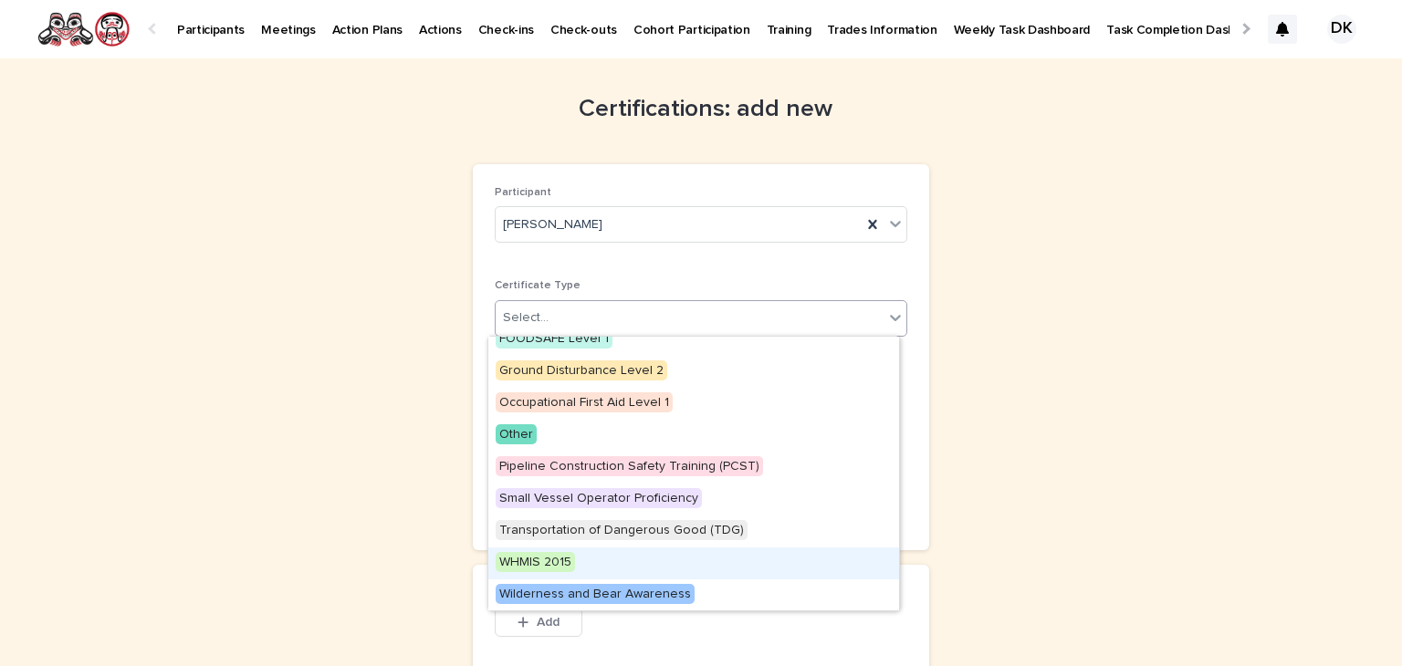
scroll to position [141, 0]
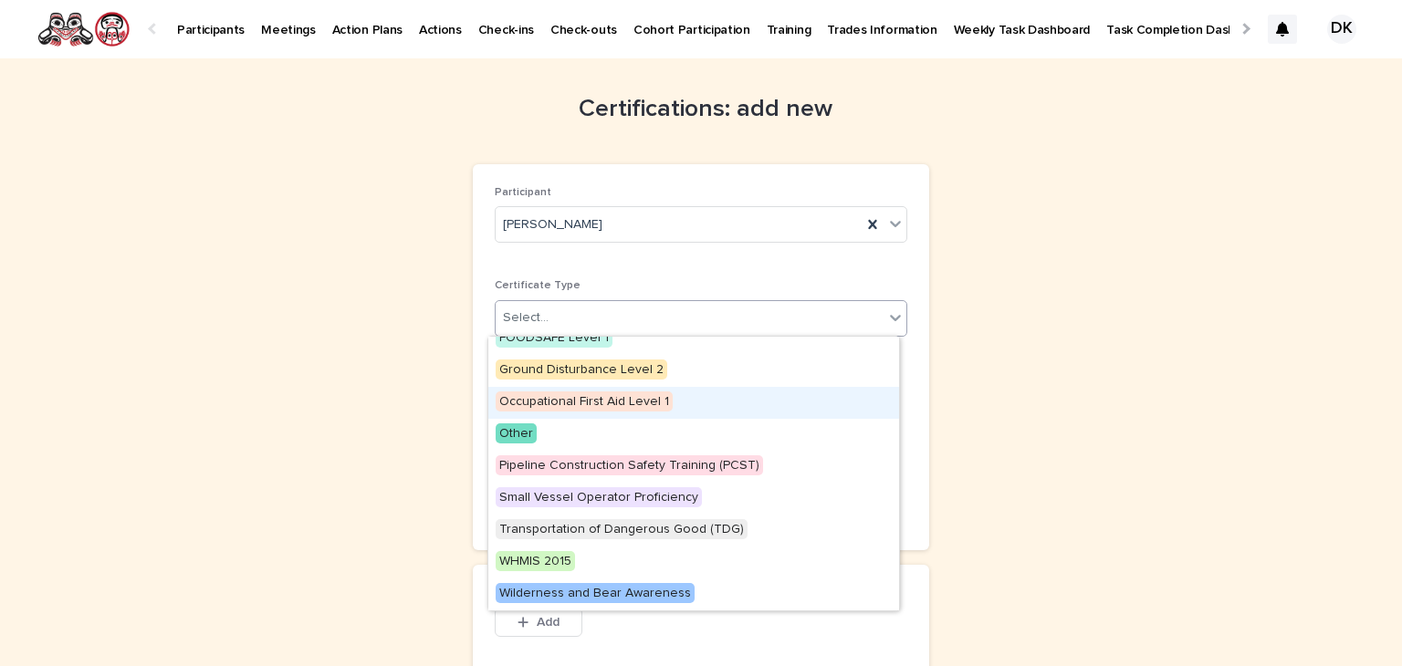
click at [580, 398] on span "Occupational First Aid Level 1" at bounding box center [583, 401] width 177 height 20
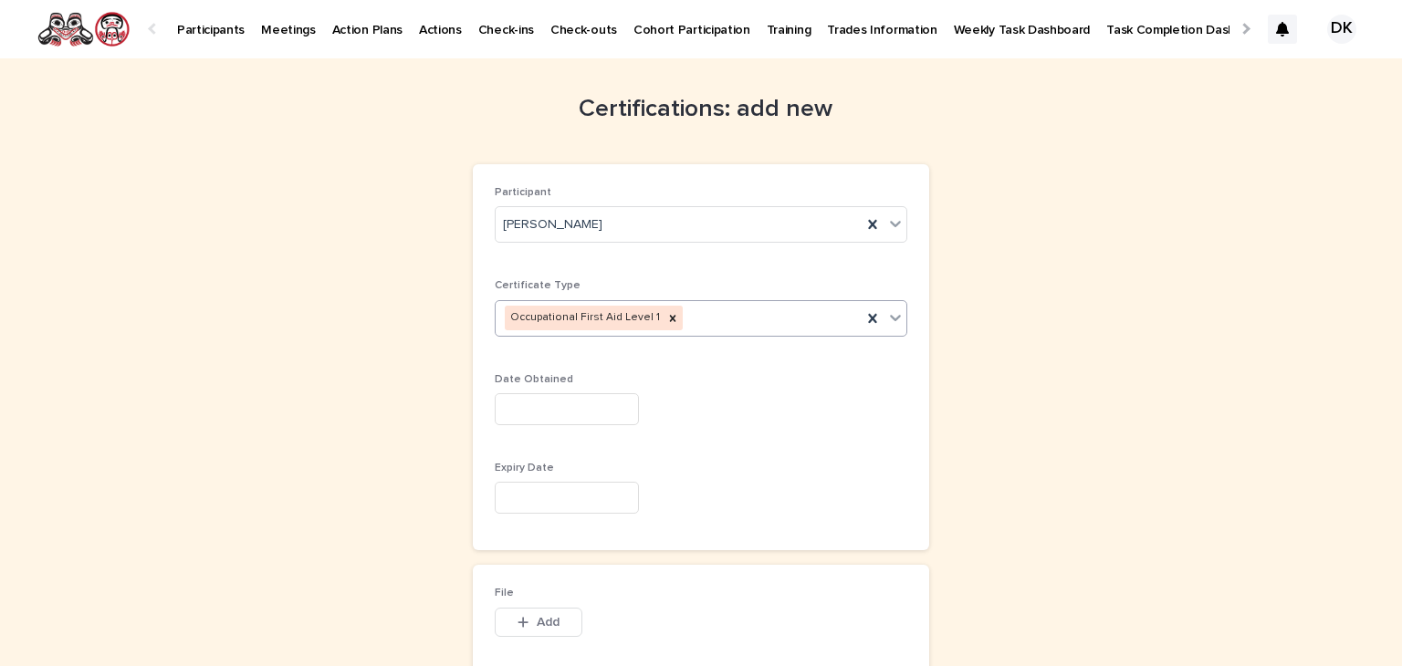
click at [519, 401] on input "text" at bounding box center [567, 409] width 144 height 32
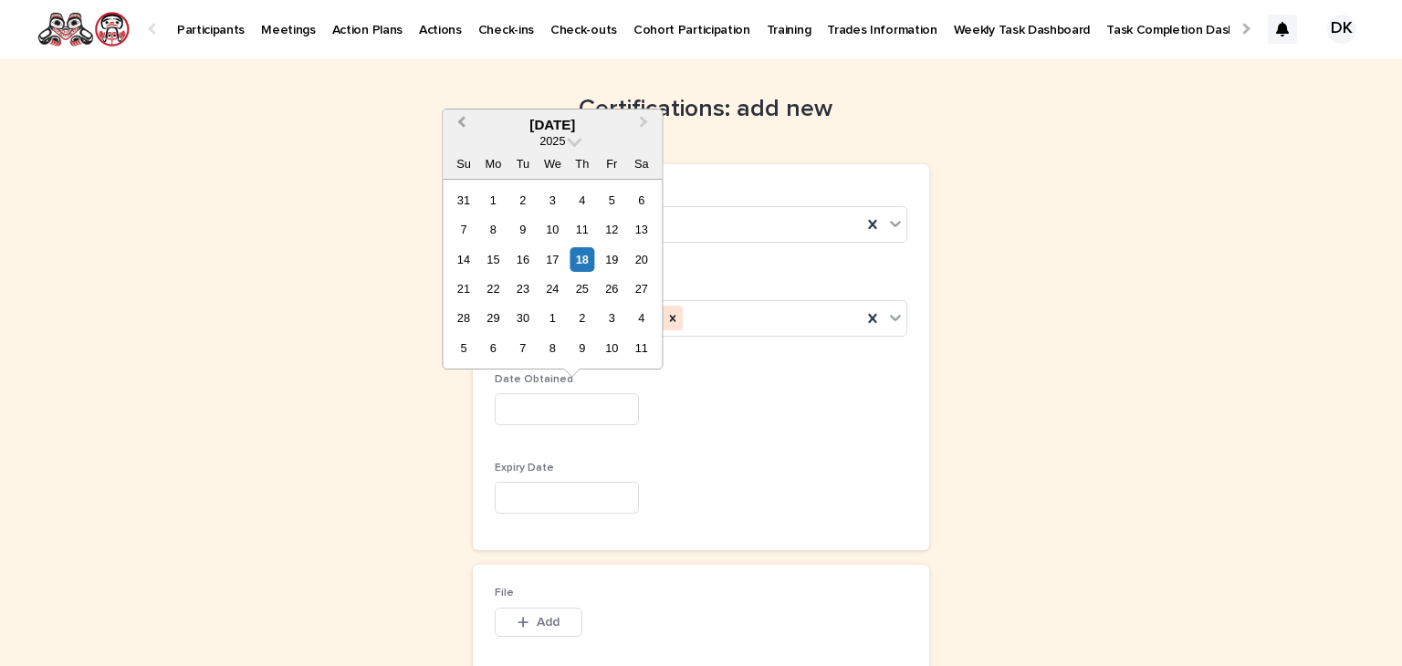
click at [461, 118] on span "Previous Month" at bounding box center [461, 124] width 0 height 25
click at [554, 197] on div "2" at bounding box center [552, 200] width 25 height 25
type input "********"
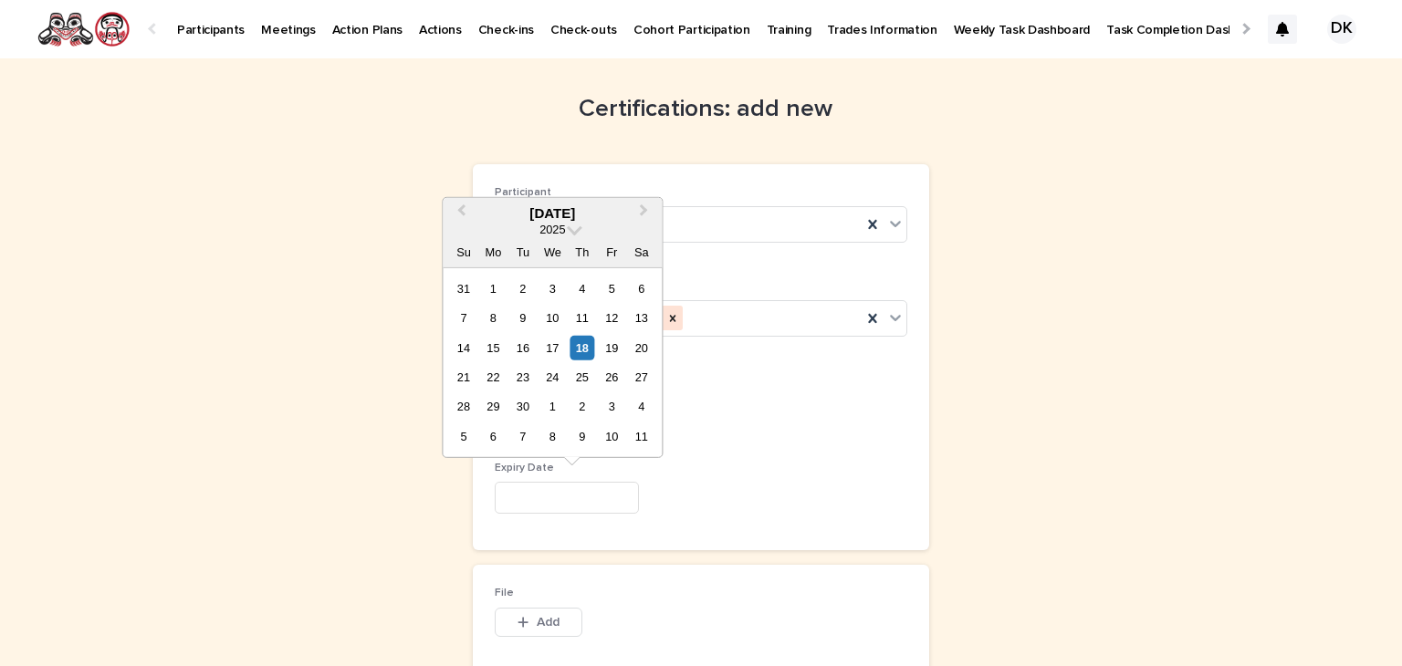
click at [523, 494] on input "text" at bounding box center [567, 498] width 144 height 32
click at [461, 208] on span "Previous Month" at bounding box center [461, 213] width 0 height 25
click at [643, 206] on span "Next Month" at bounding box center [643, 213] width 0 height 25
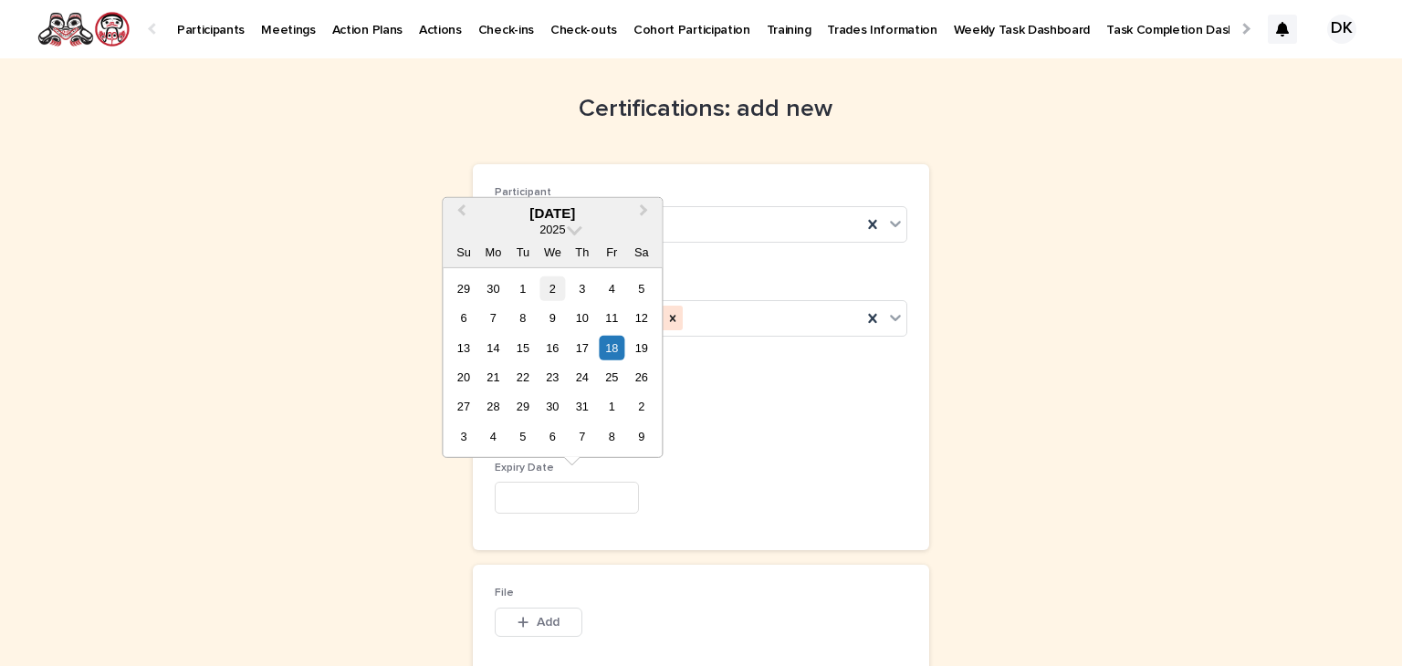
click at [549, 283] on div "2" at bounding box center [552, 288] width 25 height 25
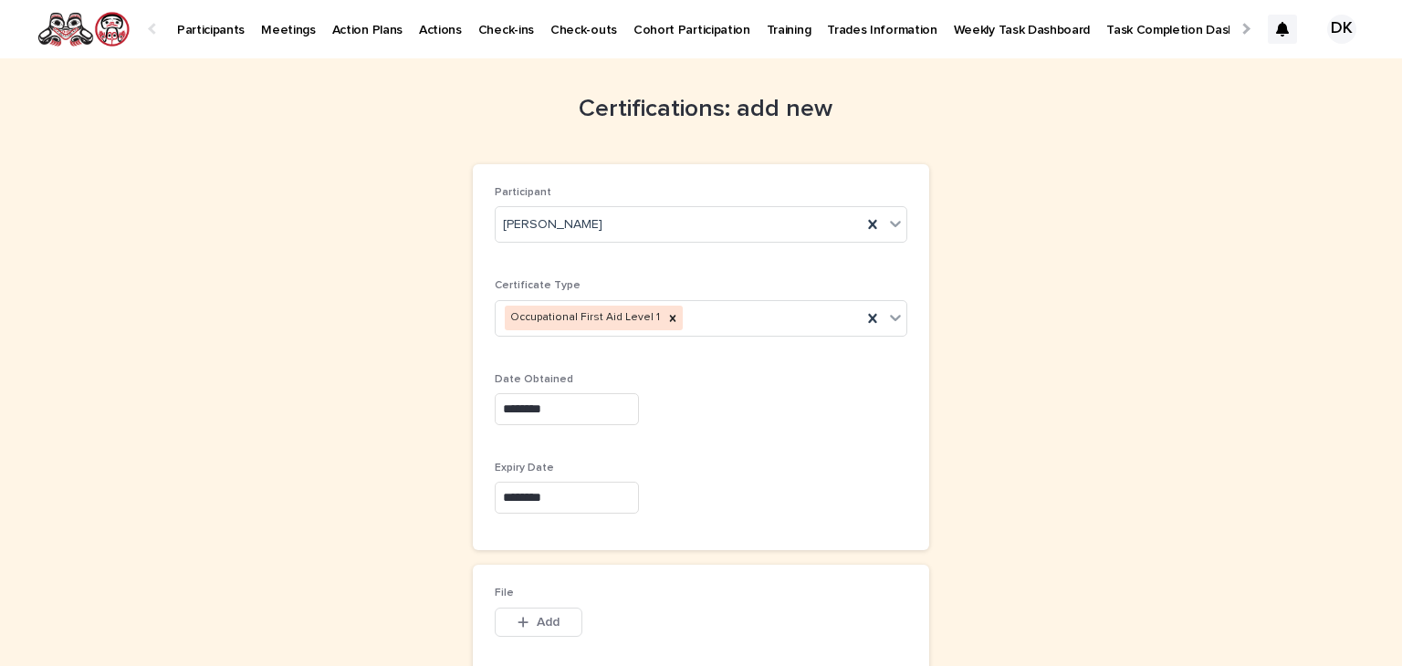
click at [551, 495] on input "********" at bounding box center [567, 498] width 144 height 32
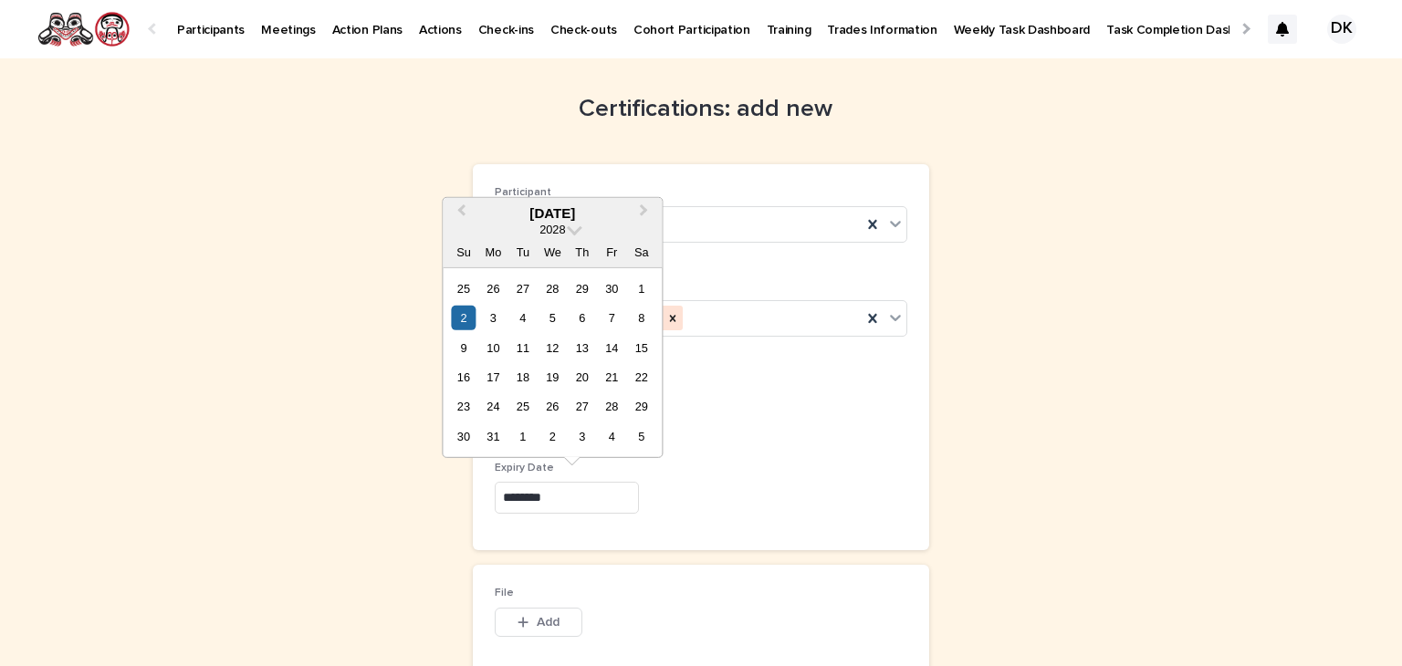
type input "********"
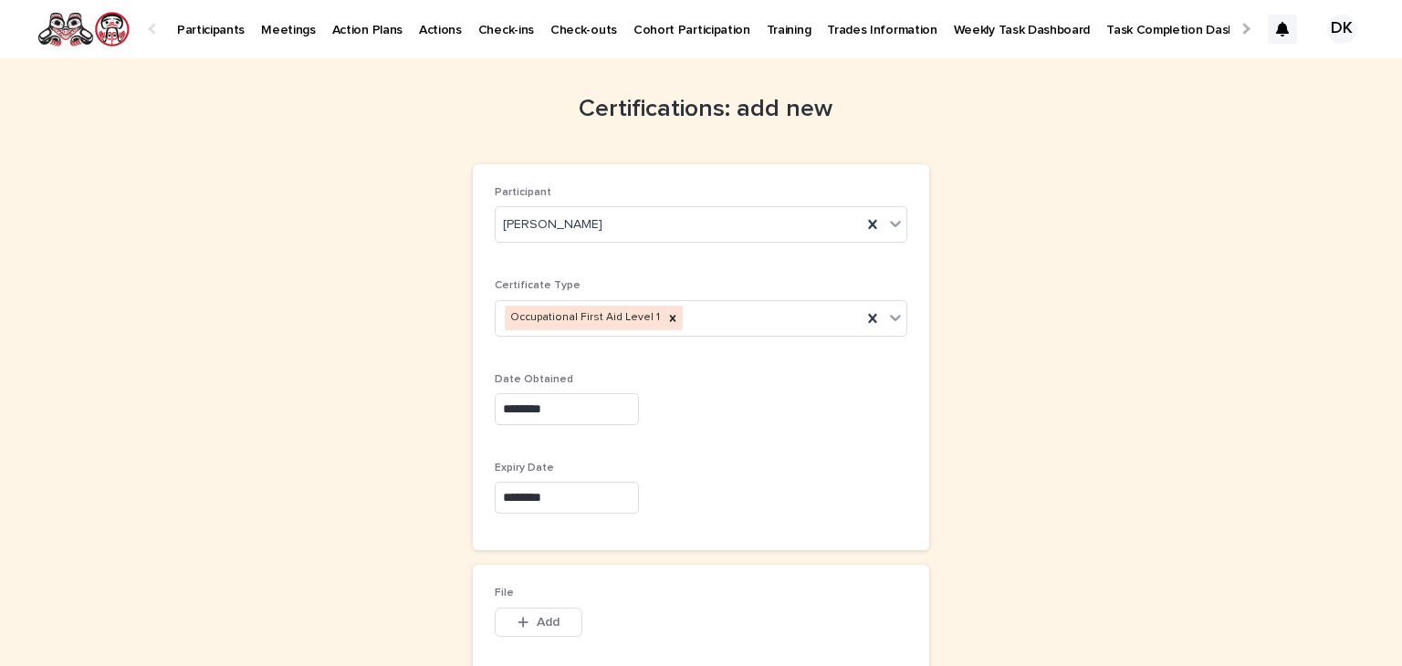
click at [1095, 416] on div "Certifications: add new Loading... Saving… Loading... Saving… Loading... Saving…" at bounding box center [701, 391] width 894 height 666
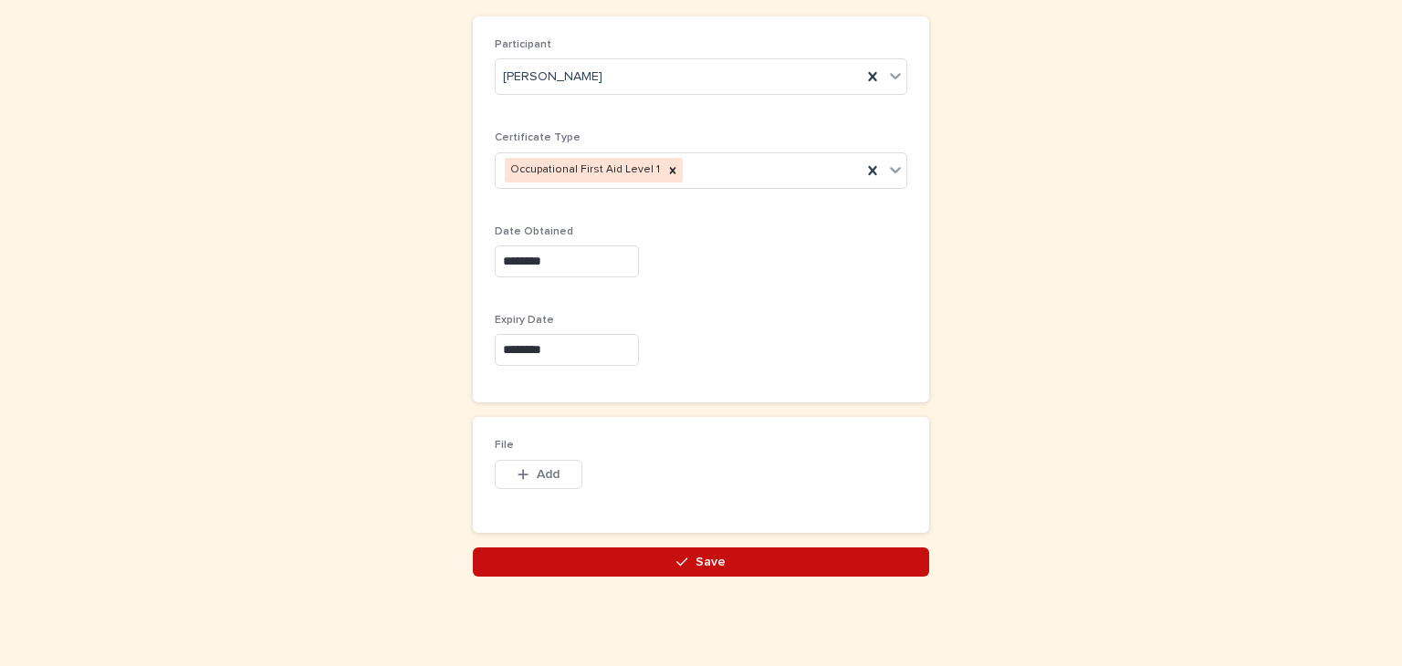
click at [704, 556] on span "Save" at bounding box center [710, 562] width 30 height 13
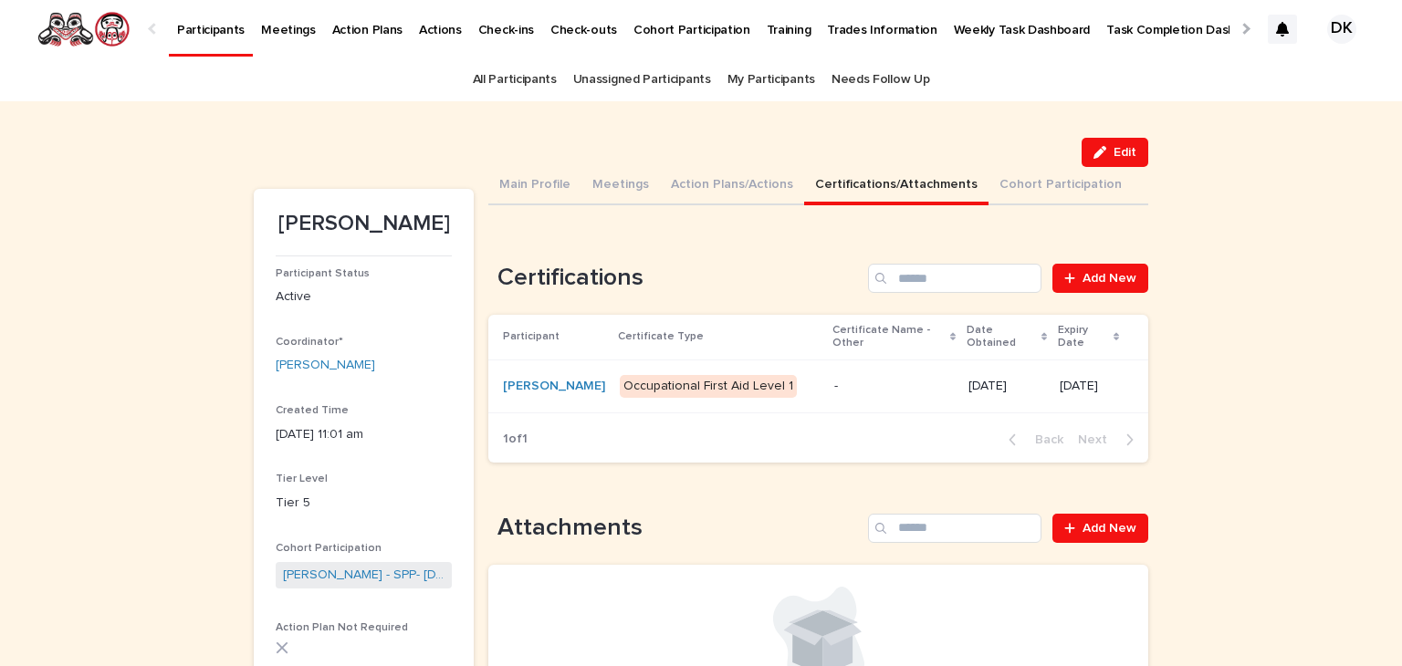
click at [197, 30] on p "Participants" at bounding box center [211, 19] width 68 height 38
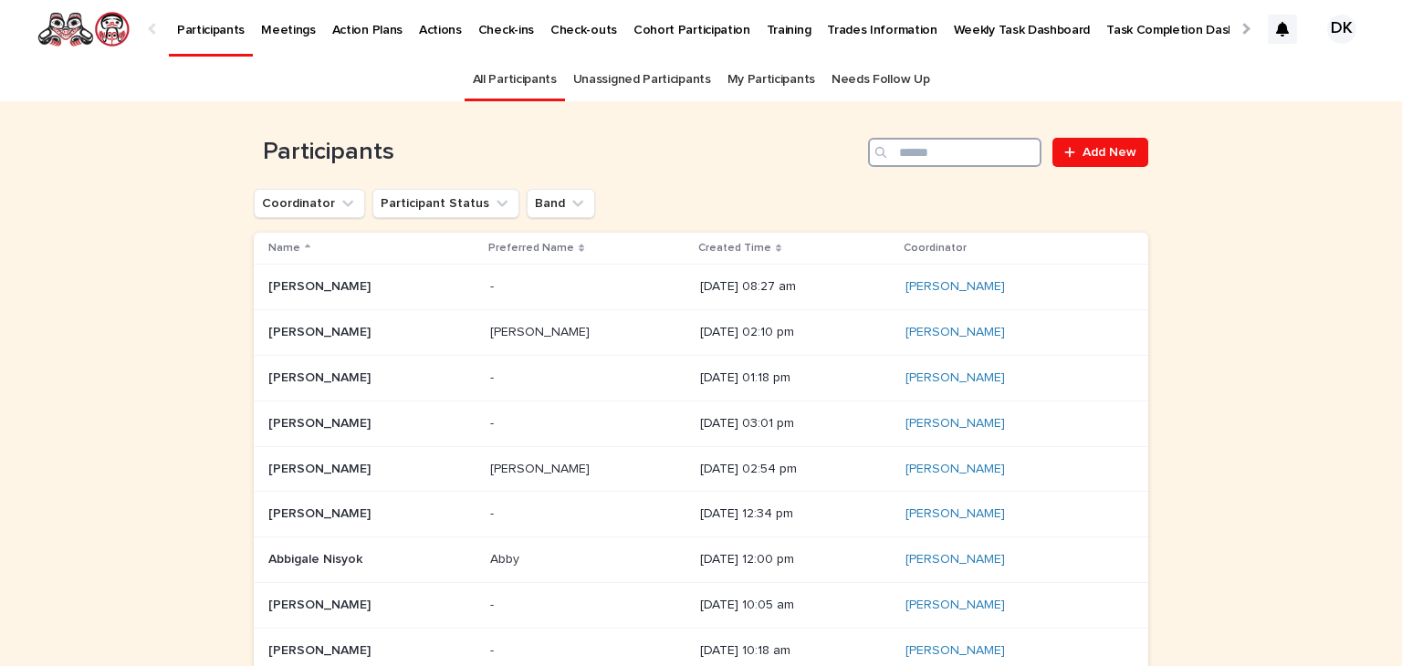
click at [951, 142] on input "Search" at bounding box center [954, 152] width 173 height 29
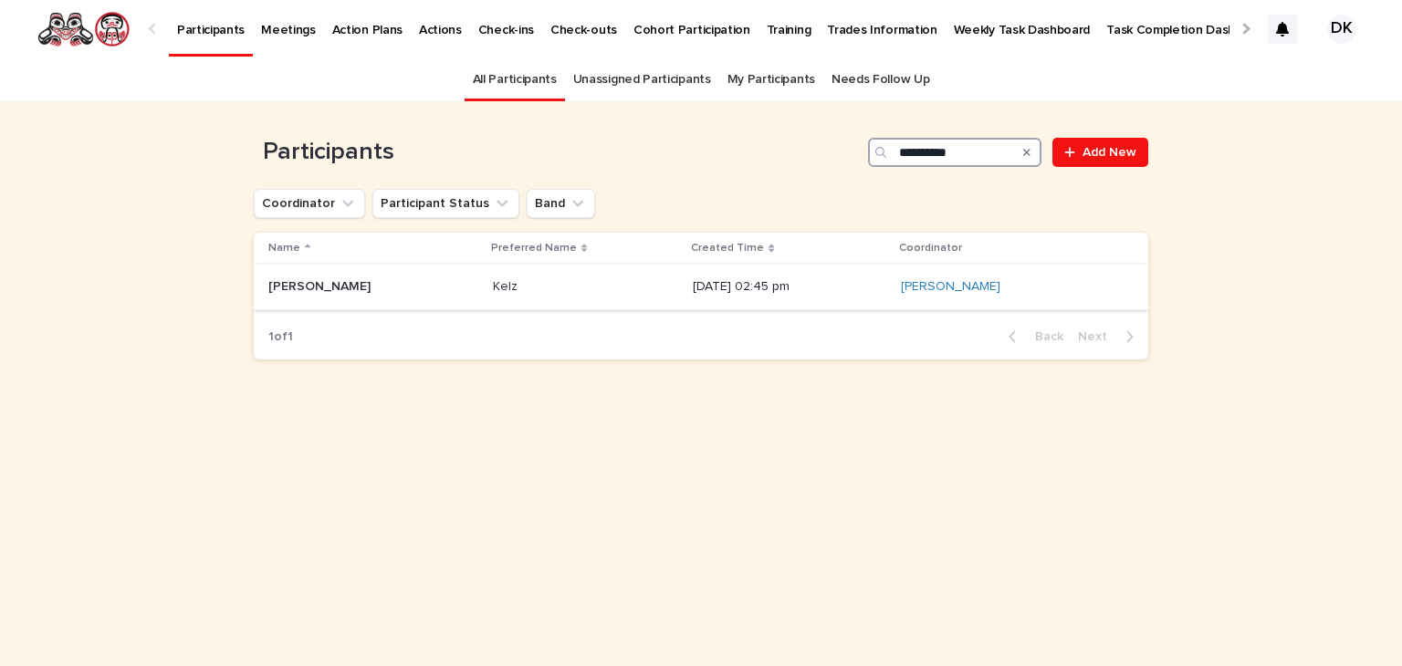
type input "**********"
click at [277, 286] on p "[PERSON_NAME]" at bounding box center [321, 285] width 106 height 19
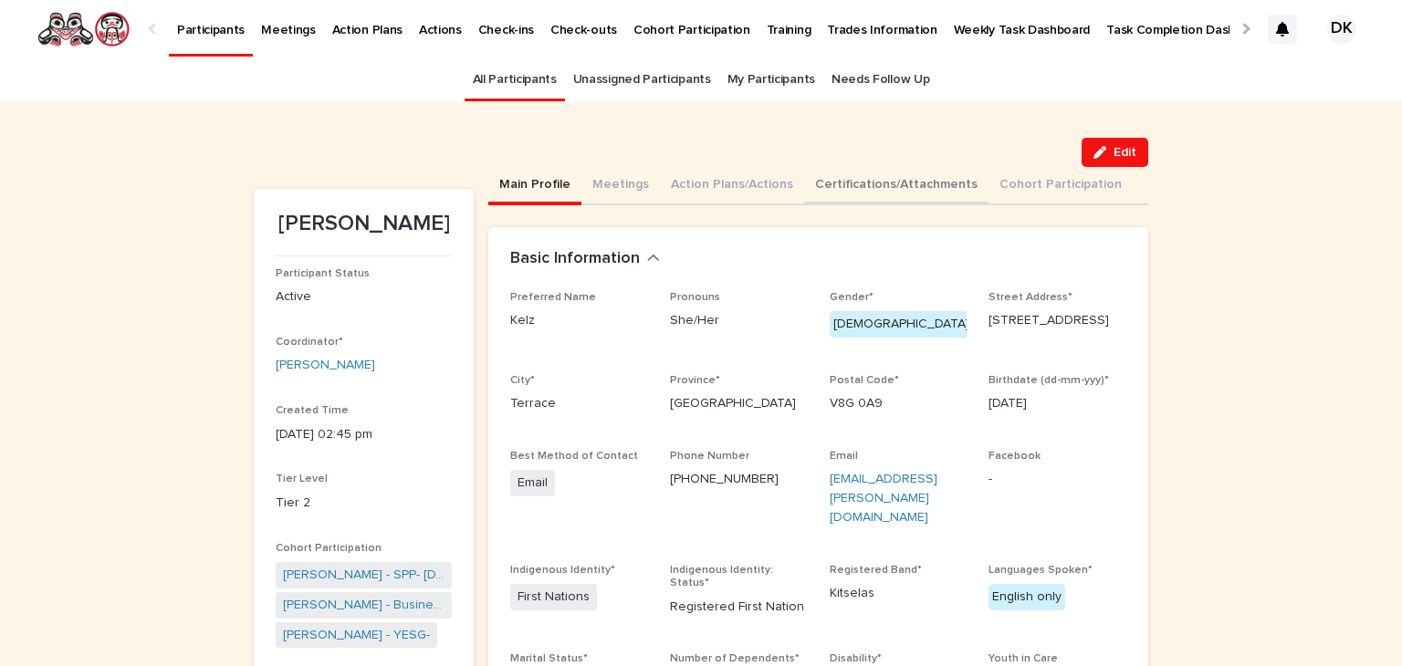
click at [840, 180] on button "Certifications/Attachments" at bounding box center [896, 186] width 184 height 38
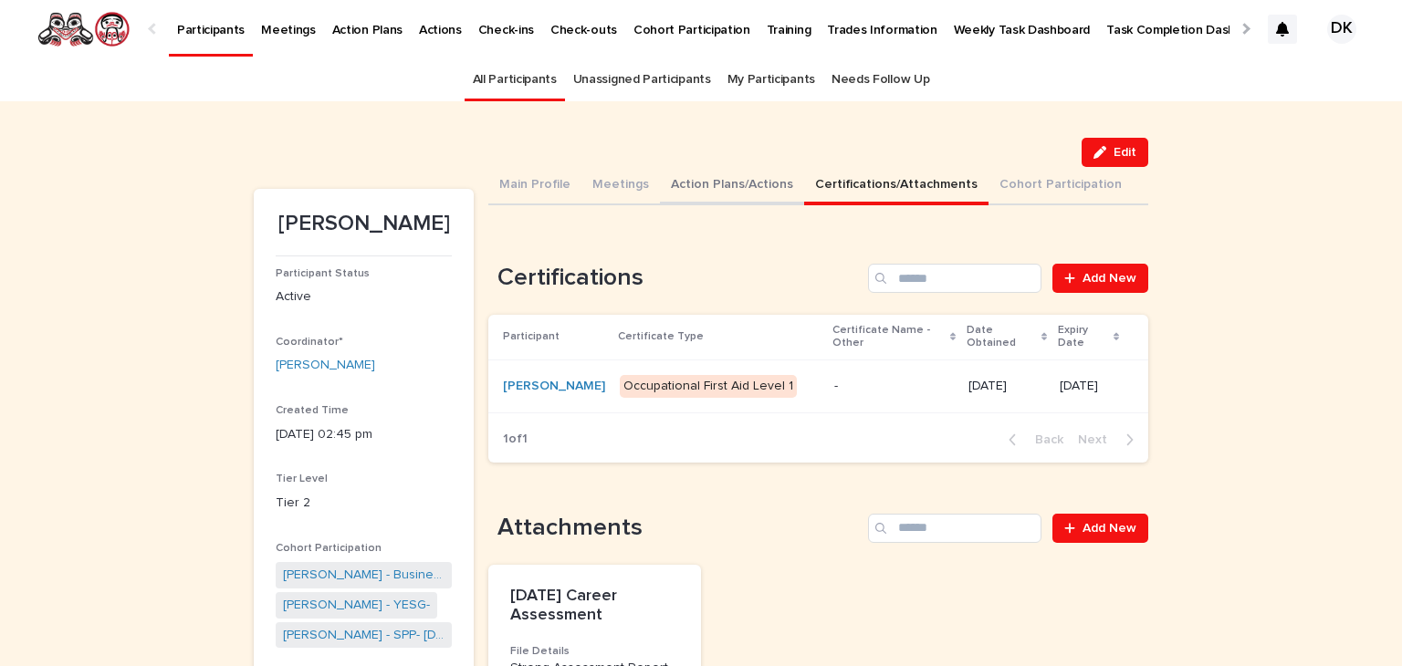
click at [695, 184] on button "Action Plans/Actions" at bounding box center [732, 186] width 144 height 38
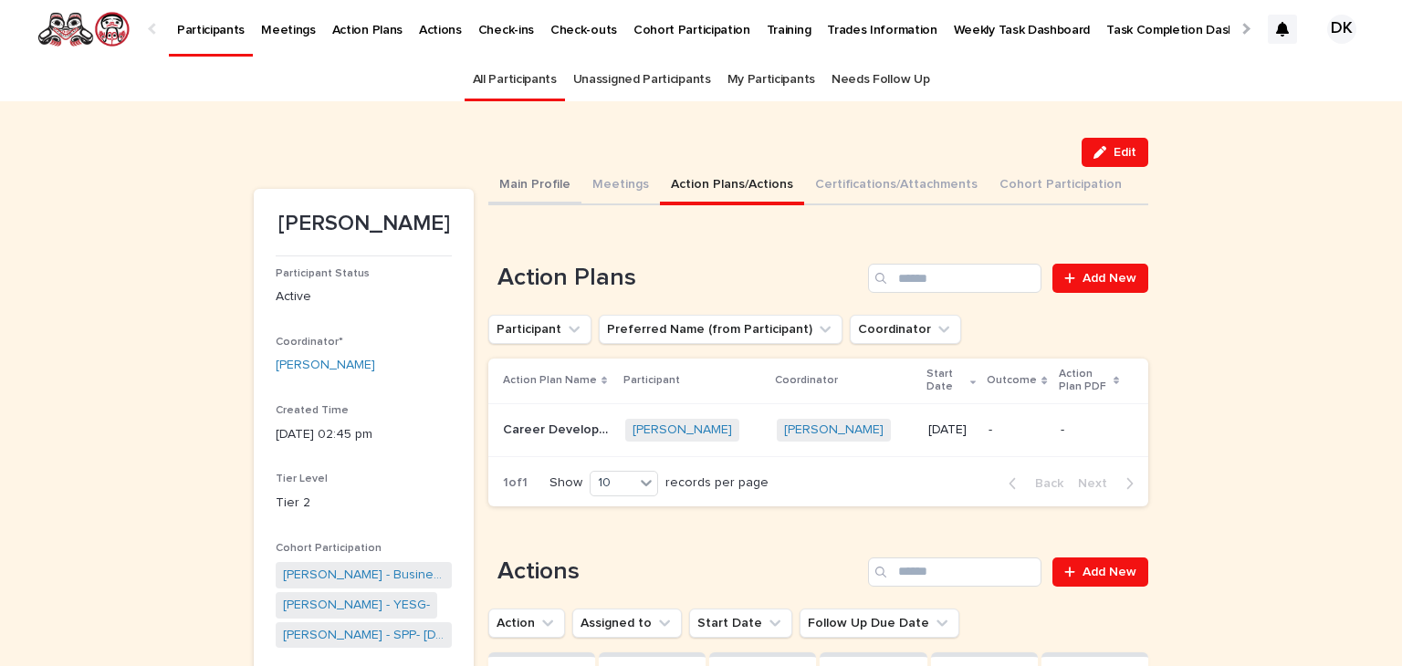
click at [512, 182] on button "Main Profile" at bounding box center [534, 186] width 93 height 38
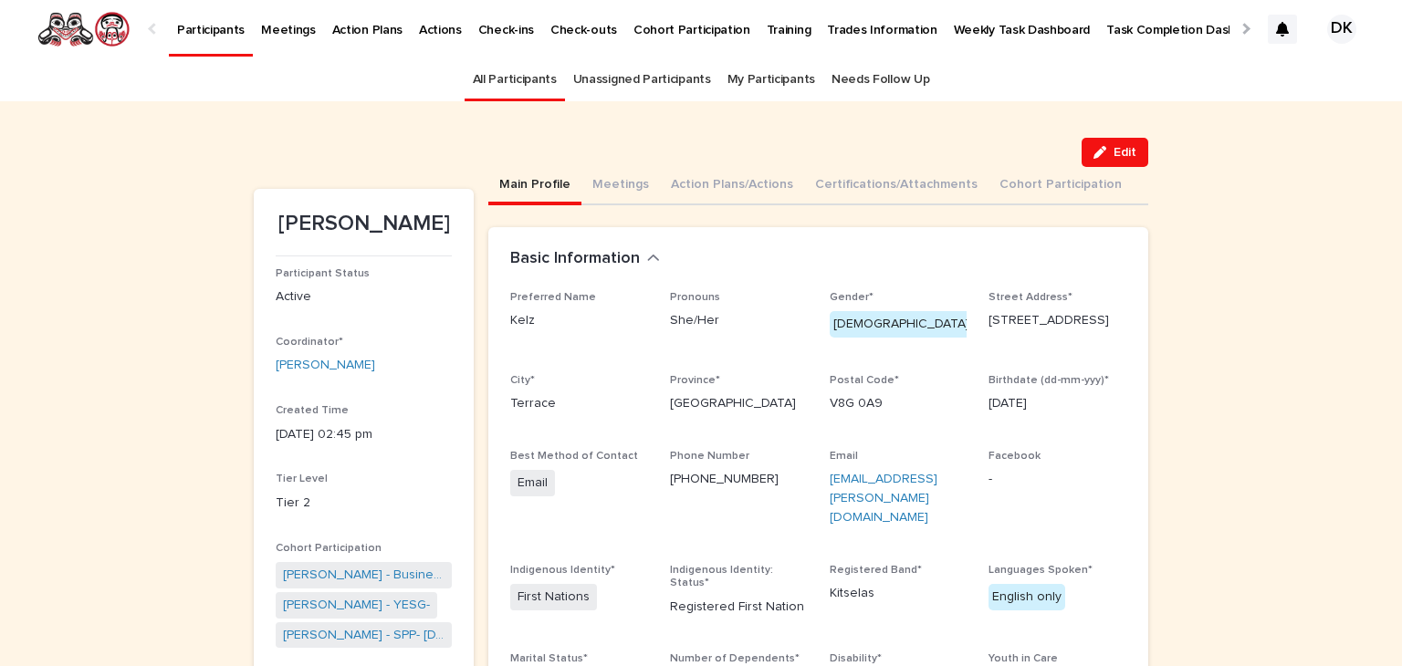
click at [193, 26] on p "Participants" at bounding box center [211, 19] width 68 height 38
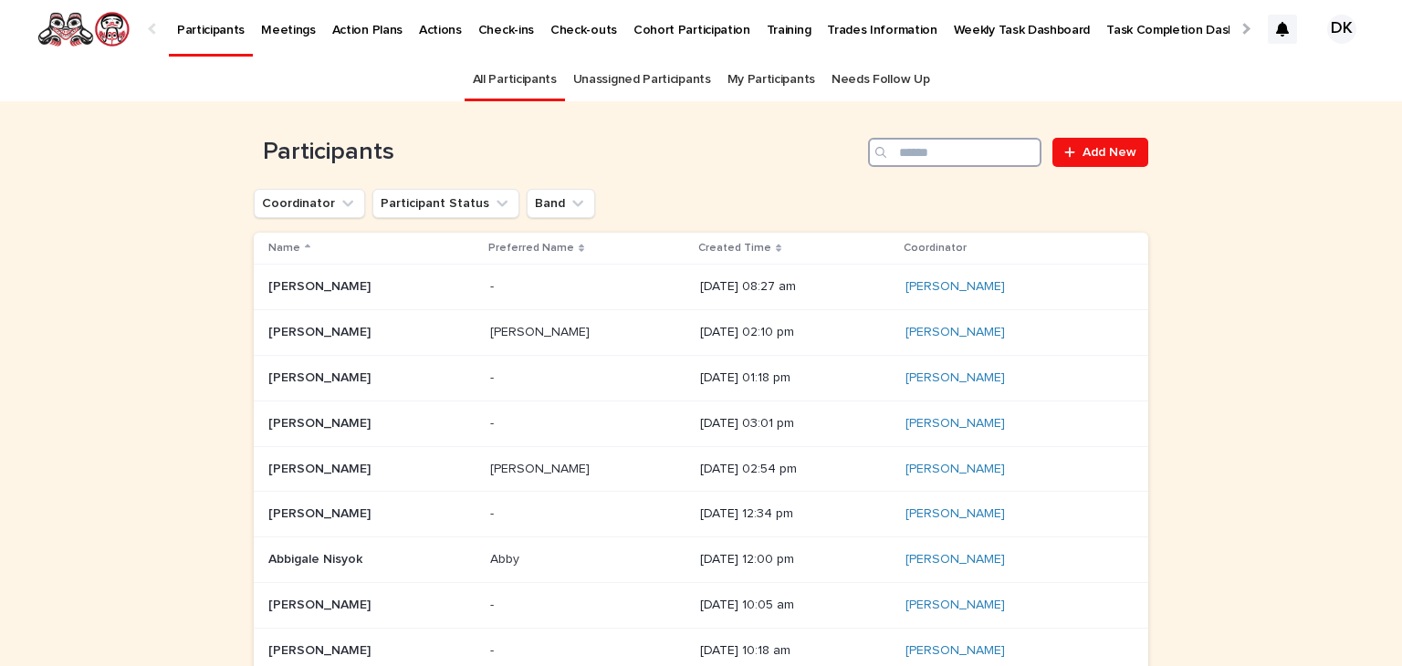
click at [979, 154] on input "Search" at bounding box center [954, 152] width 173 height 29
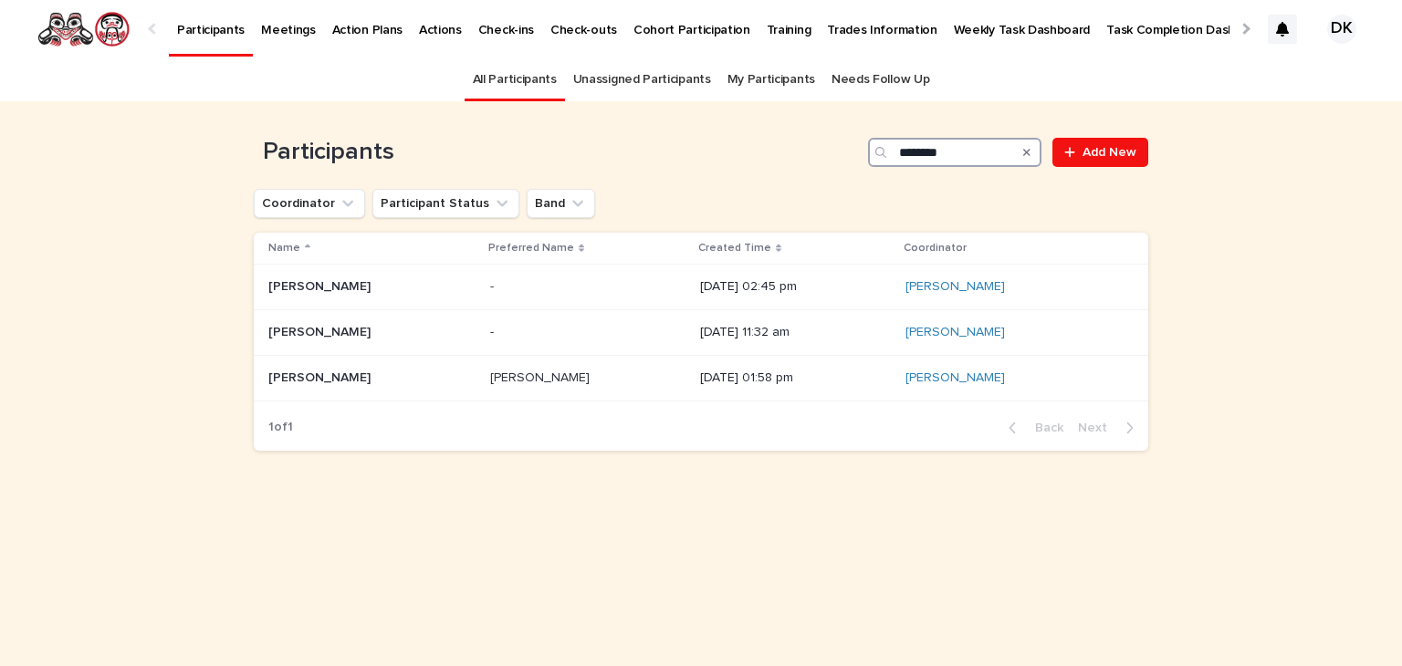
click at [942, 142] on input "********" at bounding box center [954, 152] width 173 height 29
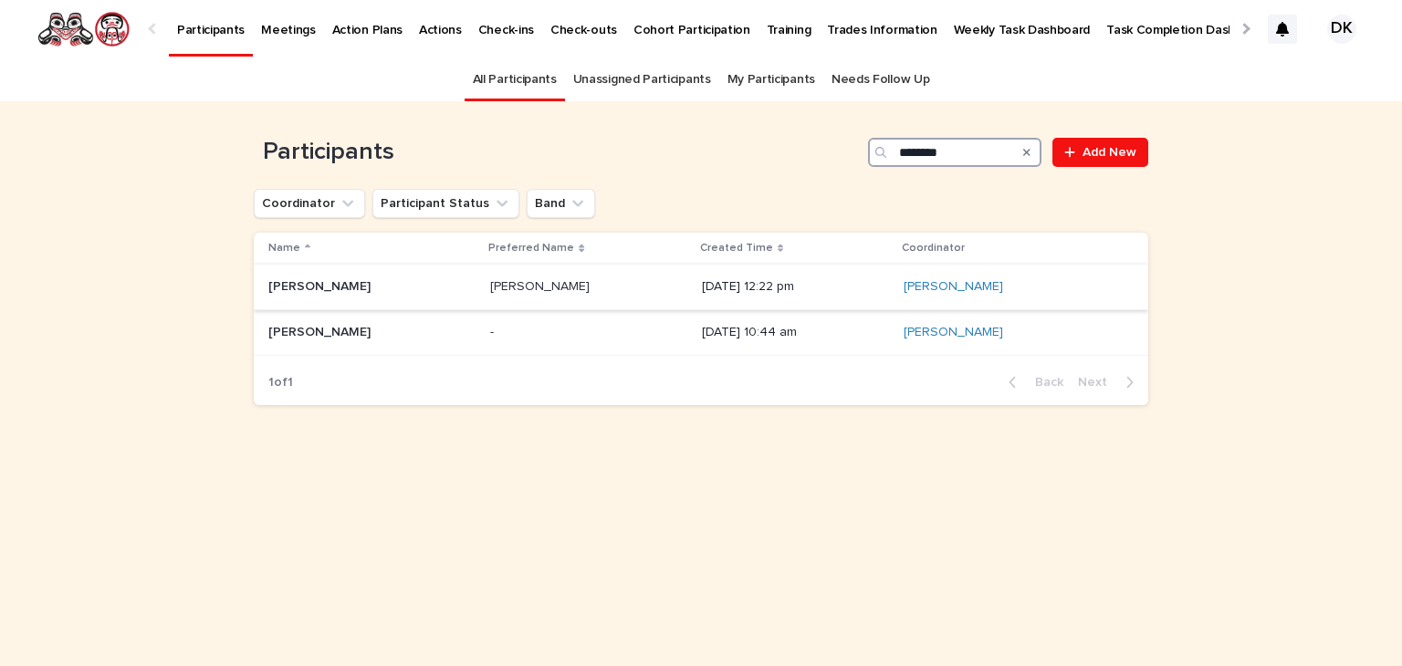
type input "********"
click at [299, 283] on p "[PERSON_NAME]" at bounding box center [321, 285] width 106 height 19
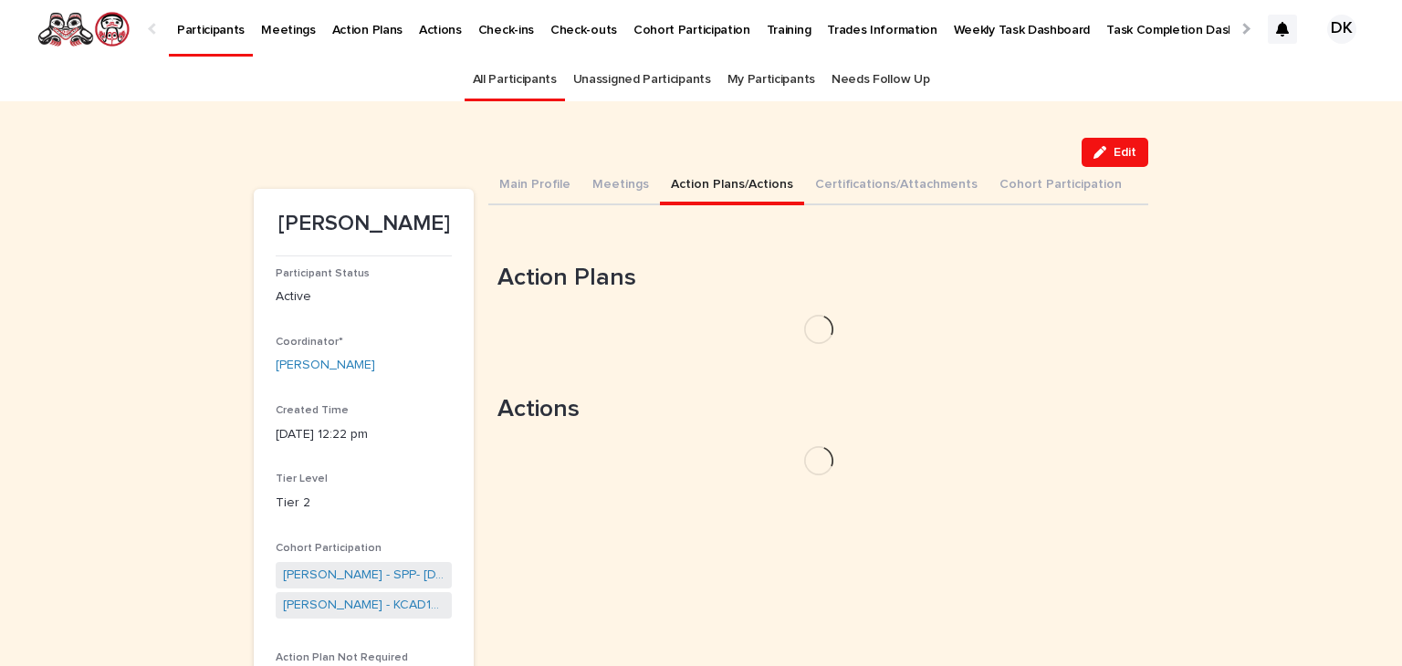
click at [727, 181] on button "Action Plans/Actions" at bounding box center [732, 186] width 144 height 38
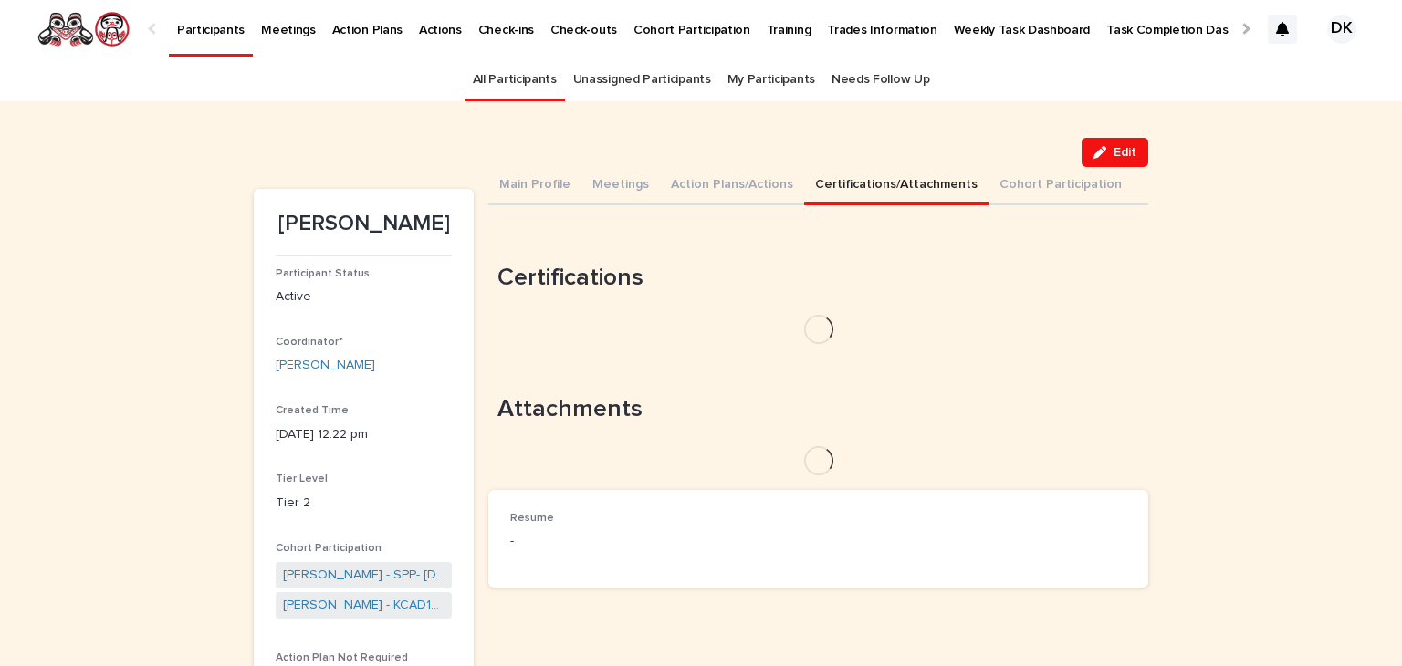
click at [841, 180] on button "Certifications/Attachments" at bounding box center [896, 186] width 184 height 38
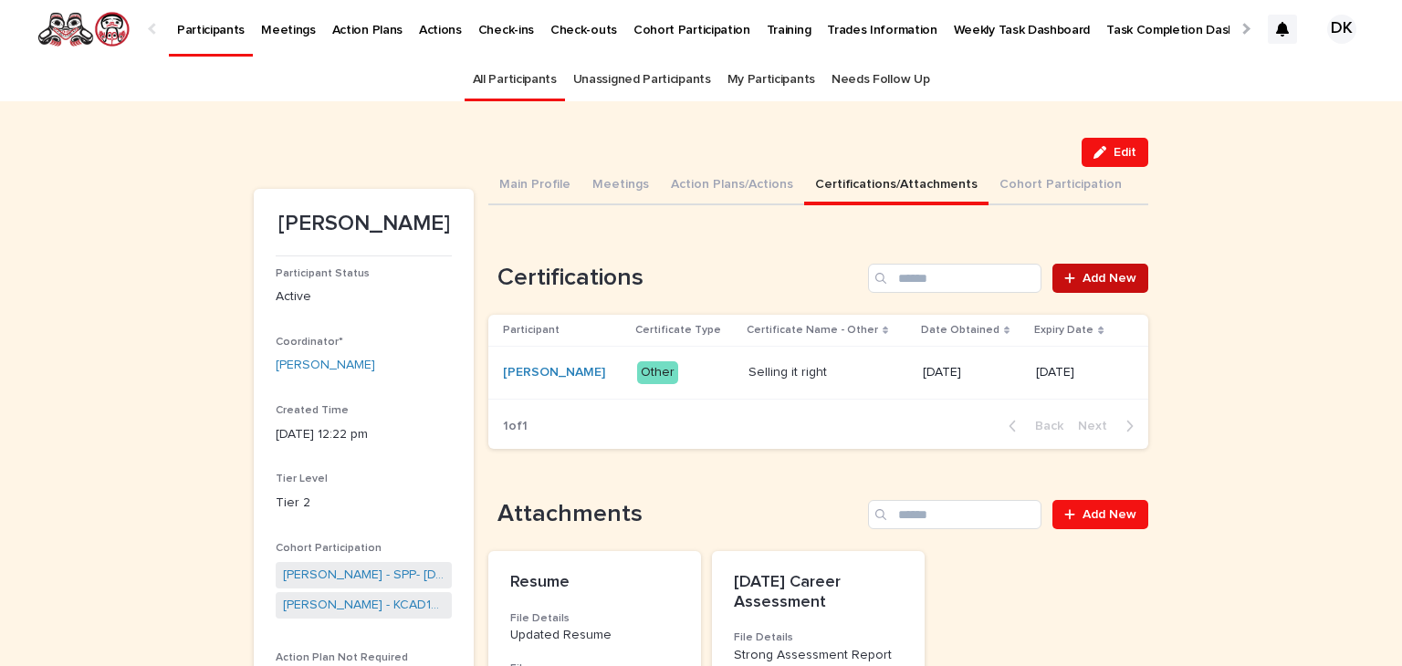
click at [1128, 273] on span "Add New" at bounding box center [1109, 278] width 54 height 13
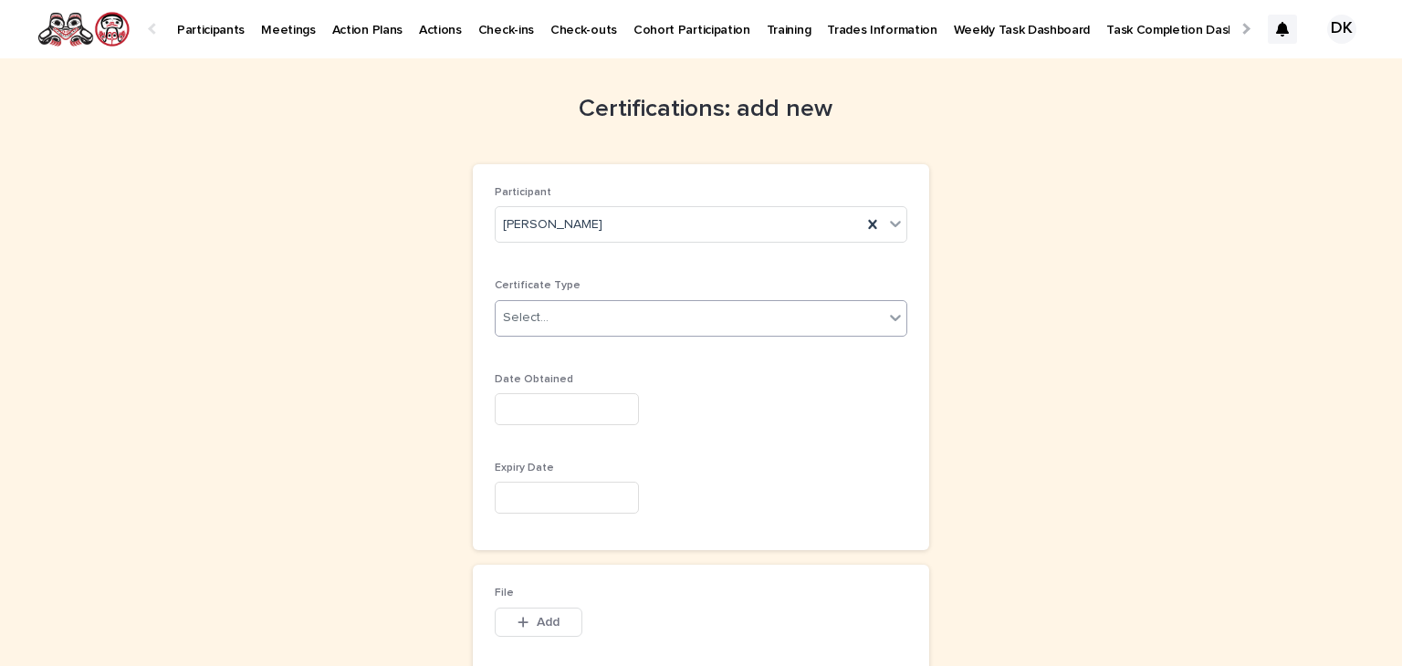
click at [891, 315] on icon at bounding box center [895, 318] width 11 height 6
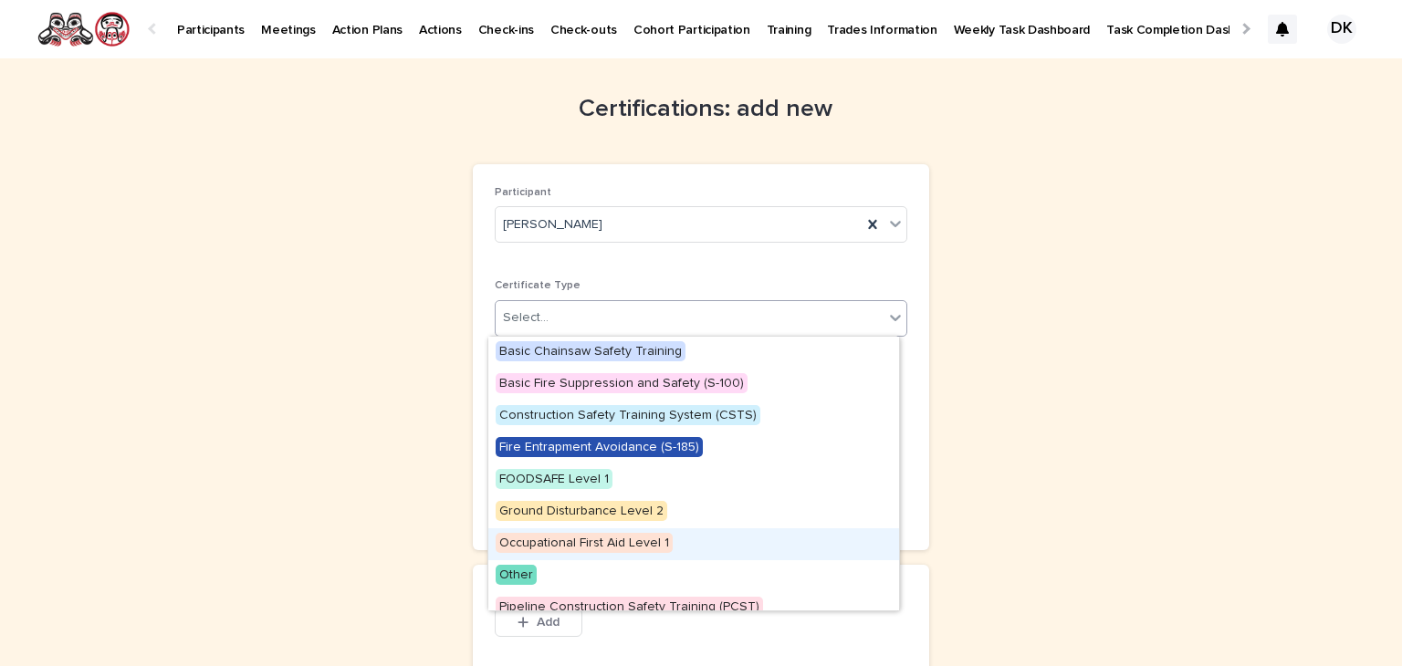
click at [644, 539] on span "Occupational First Aid Level 1" at bounding box center [583, 543] width 177 height 20
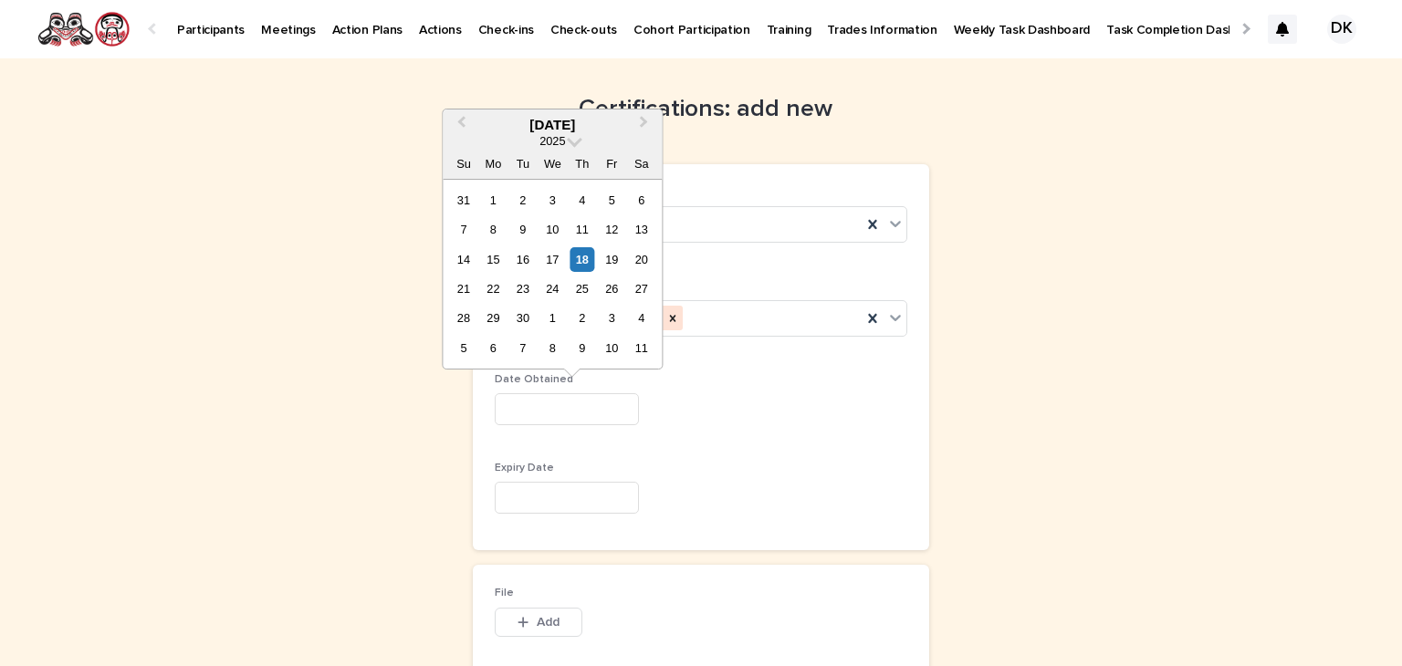
click at [507, 410] on input "text" at bounding box center [567, 409] width 144 height 32
click at [592, 208] on div "4" at bounding box center [581, 200] width 25 height 25
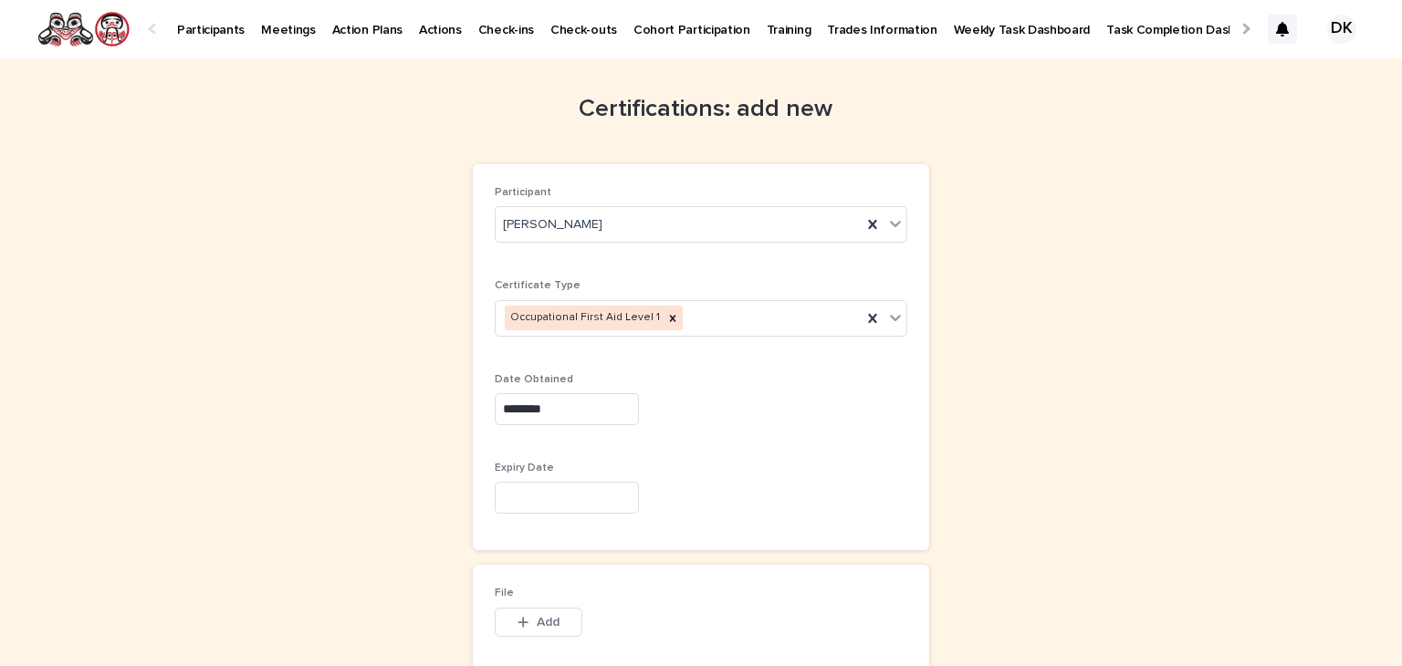
click at [578, 413] on input "********" at bounding box center [567, 409] width 144 height 32
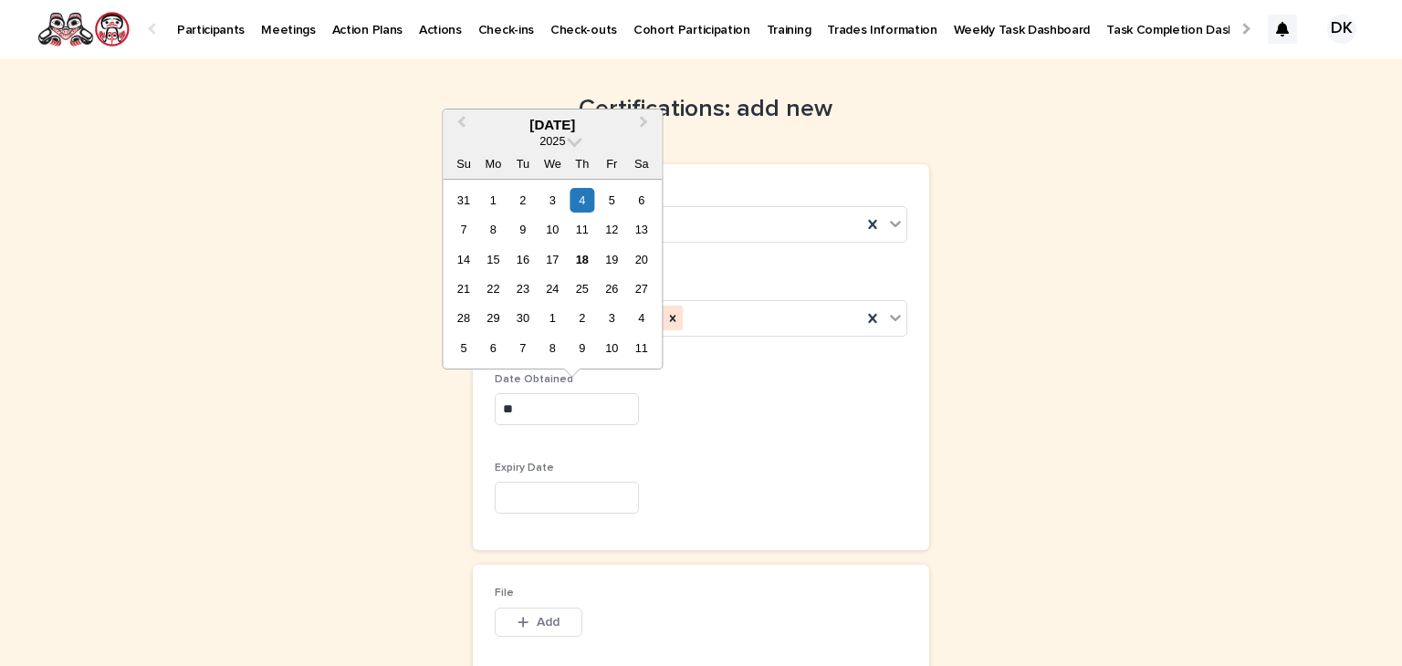
type input "*"
click at [464, 115] on button "Previous Month" at bounding box center [458, 125] width 29 height 29
click at [557, 199] on div "2" at bounding box center [552, 200] width 25 height 25
type input "********"
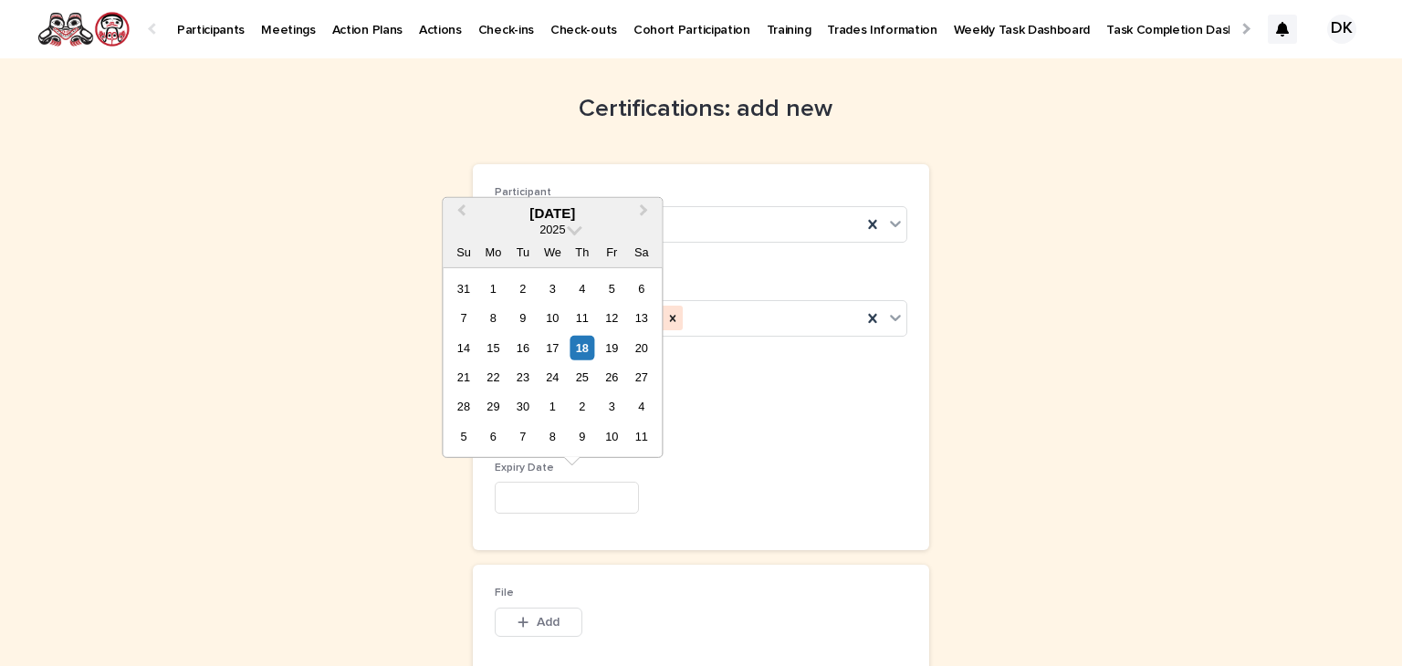
click at [510, 495] on input "text" at bounding box center [567, 498] width 144 height 32
click at [465, 314] on div "2" at bounding box center [463, 318] width 25 height 25
type input "********"
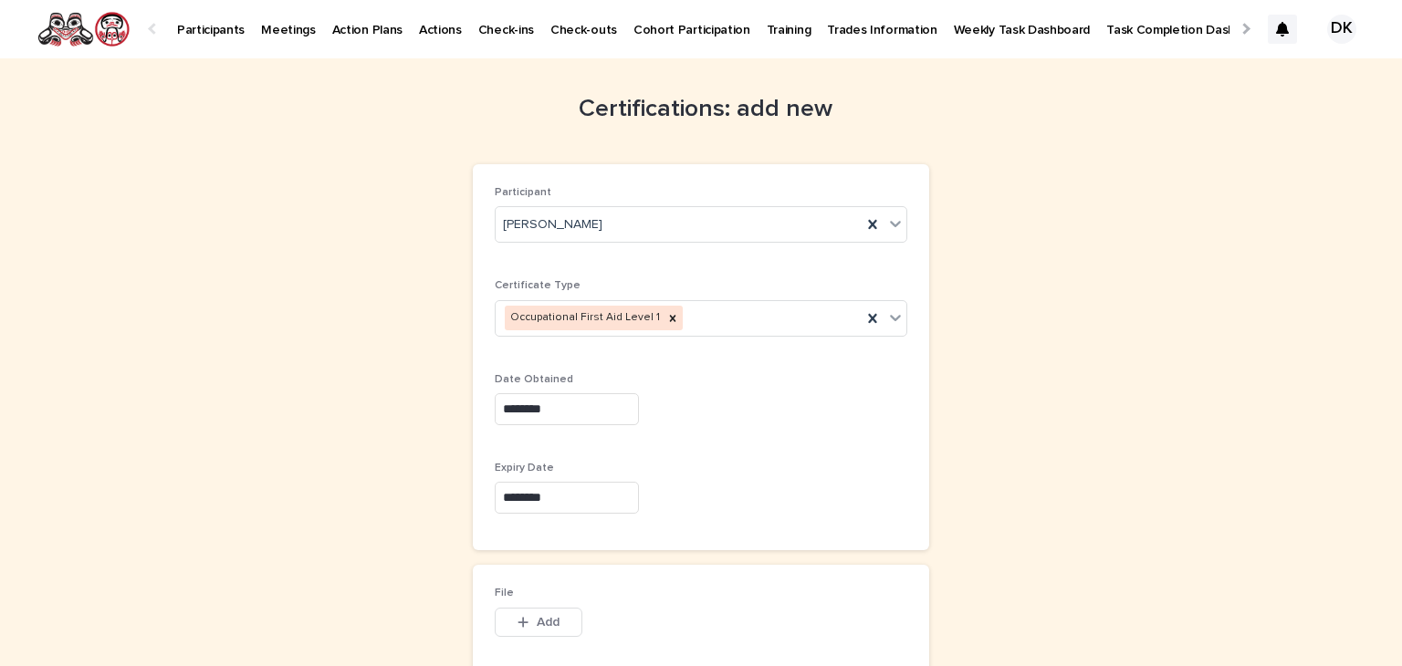
scroll to position [148, 0]
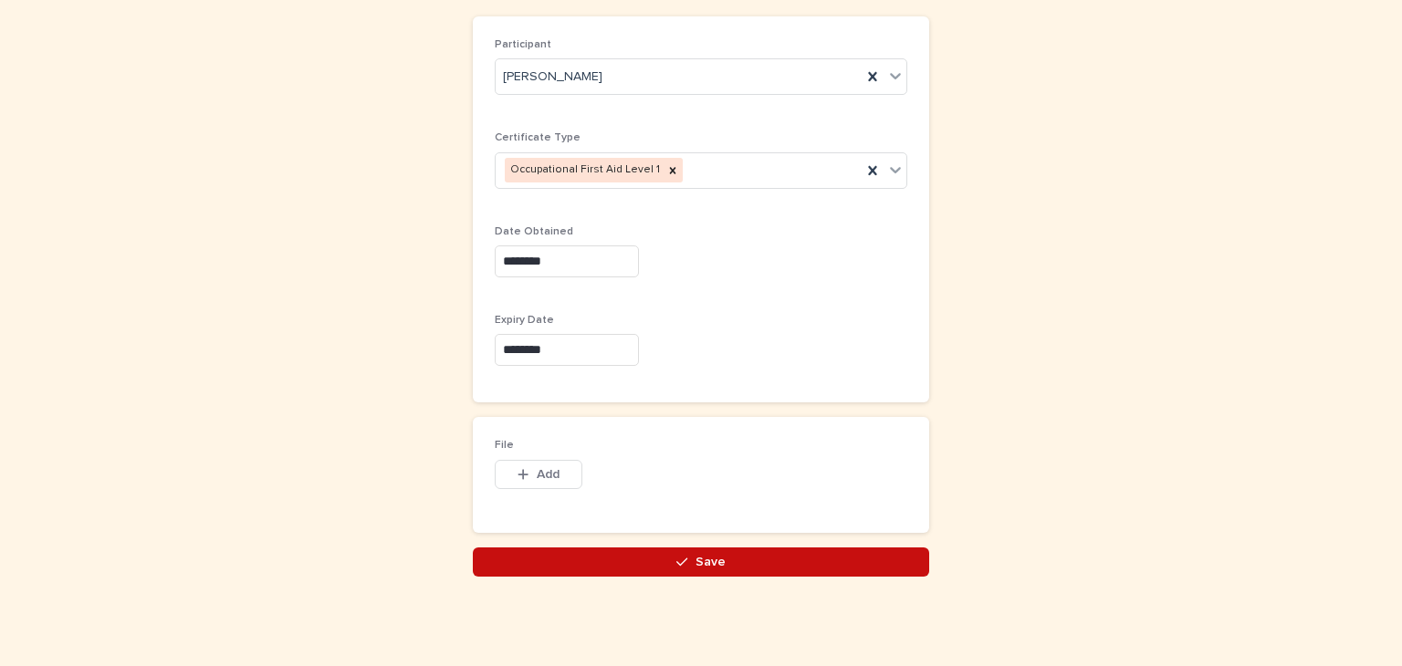
click at [721, 554] on button "Save" at bounding box center [701, 561] width 456 height 29
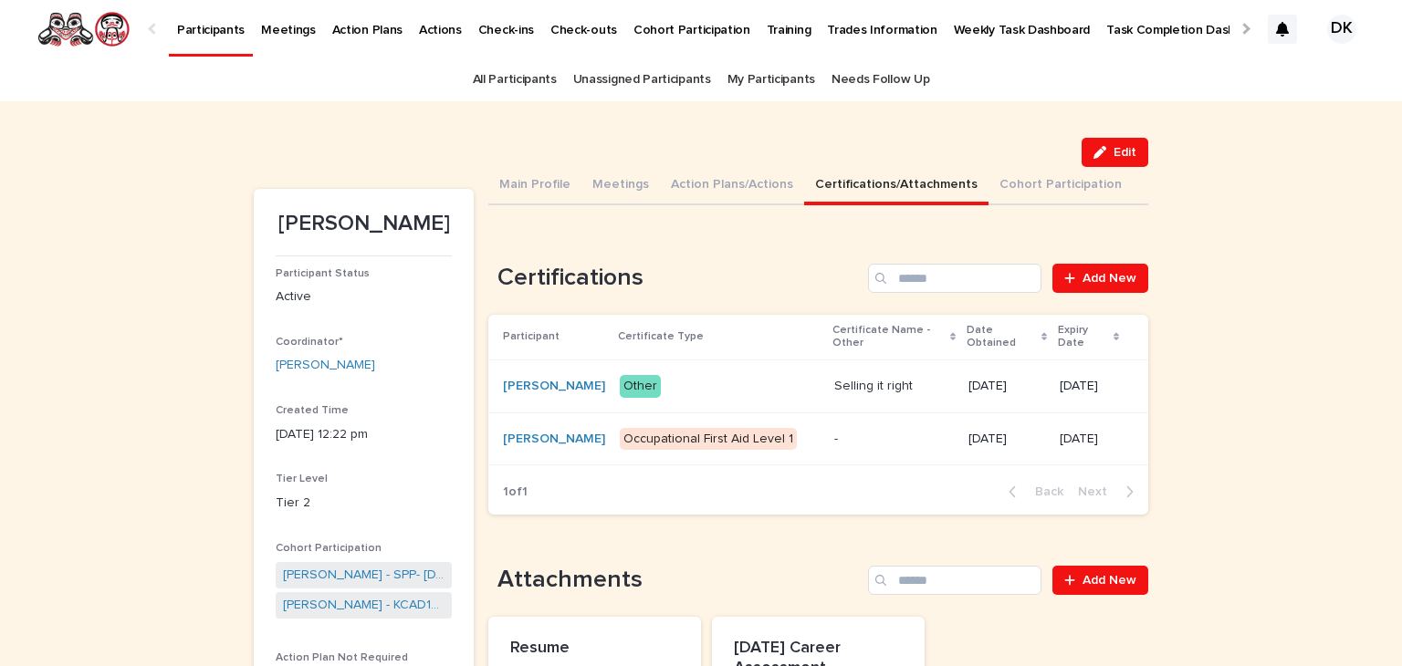
click at [219, 26] on p "Participants" at bounding box center [211, 19] width 68 height 38
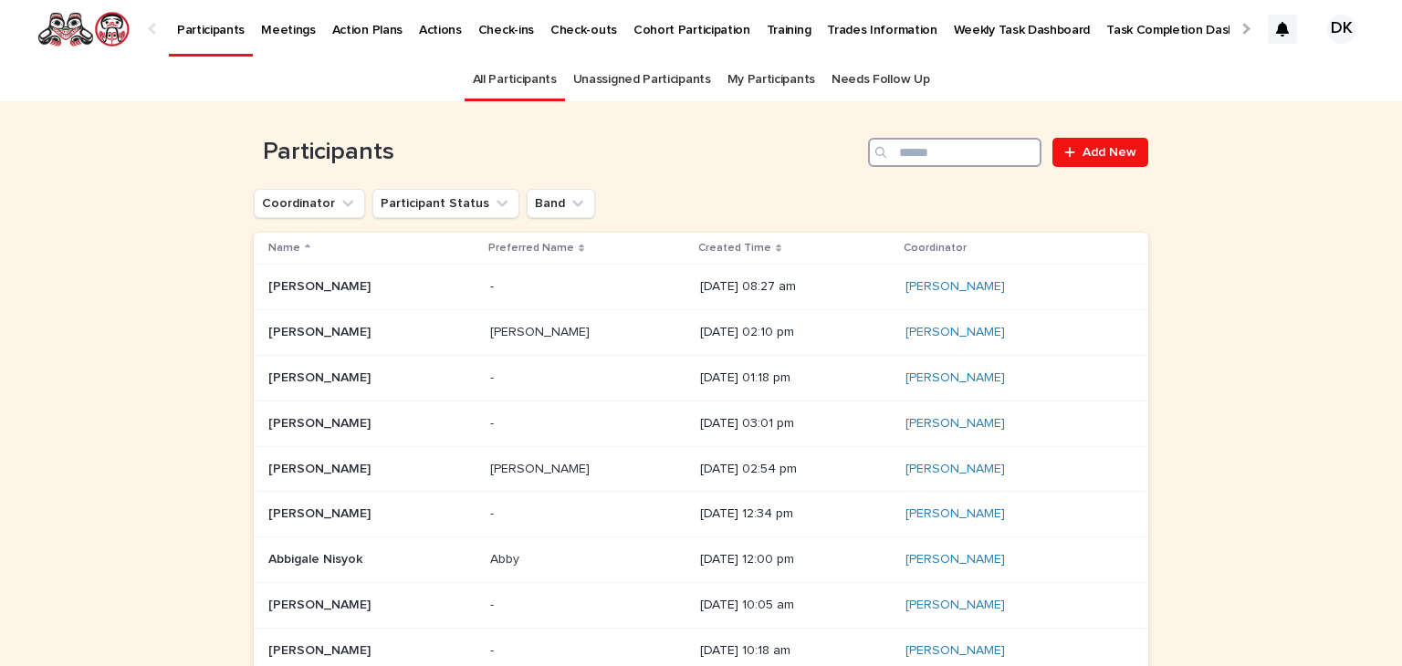
click at [939, 149] on input "Search" at bounding box center [954, 152] width 173 height 29
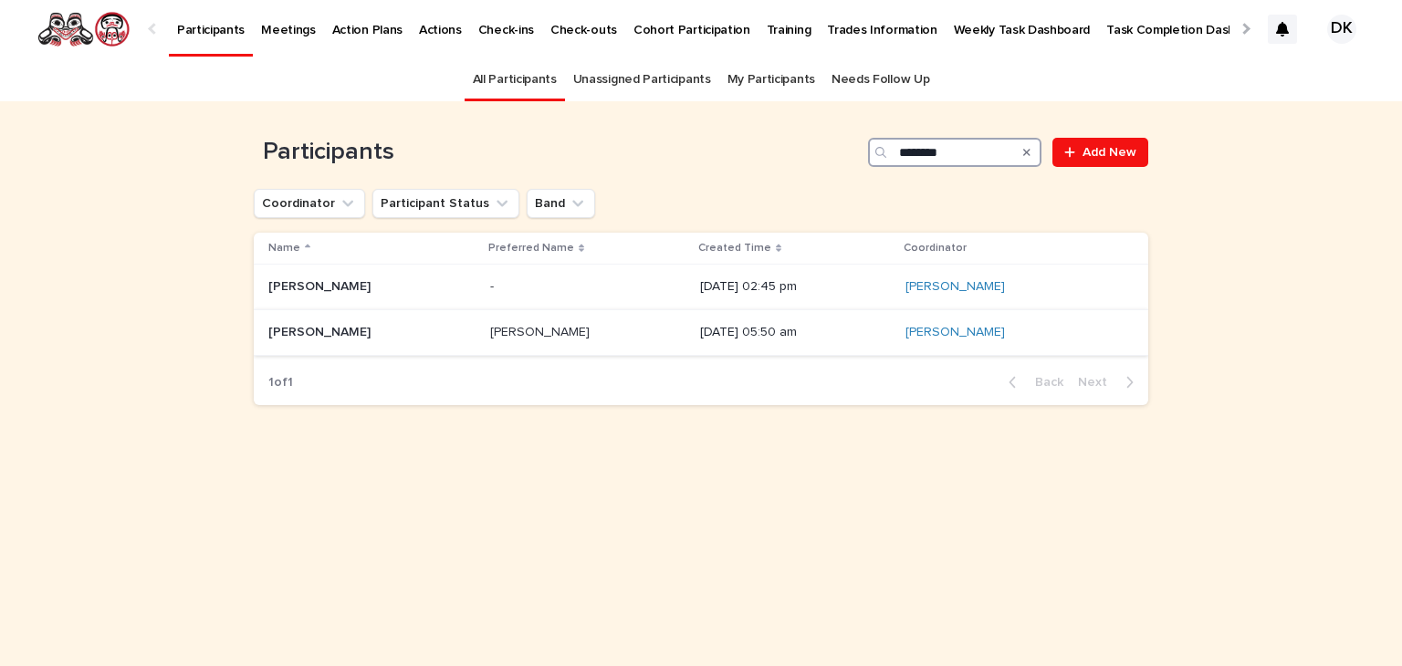
type input "********"
click at [332, 328] on p "[PERSON_NAME]" at bounding box center [321, 330] width 106 height 19
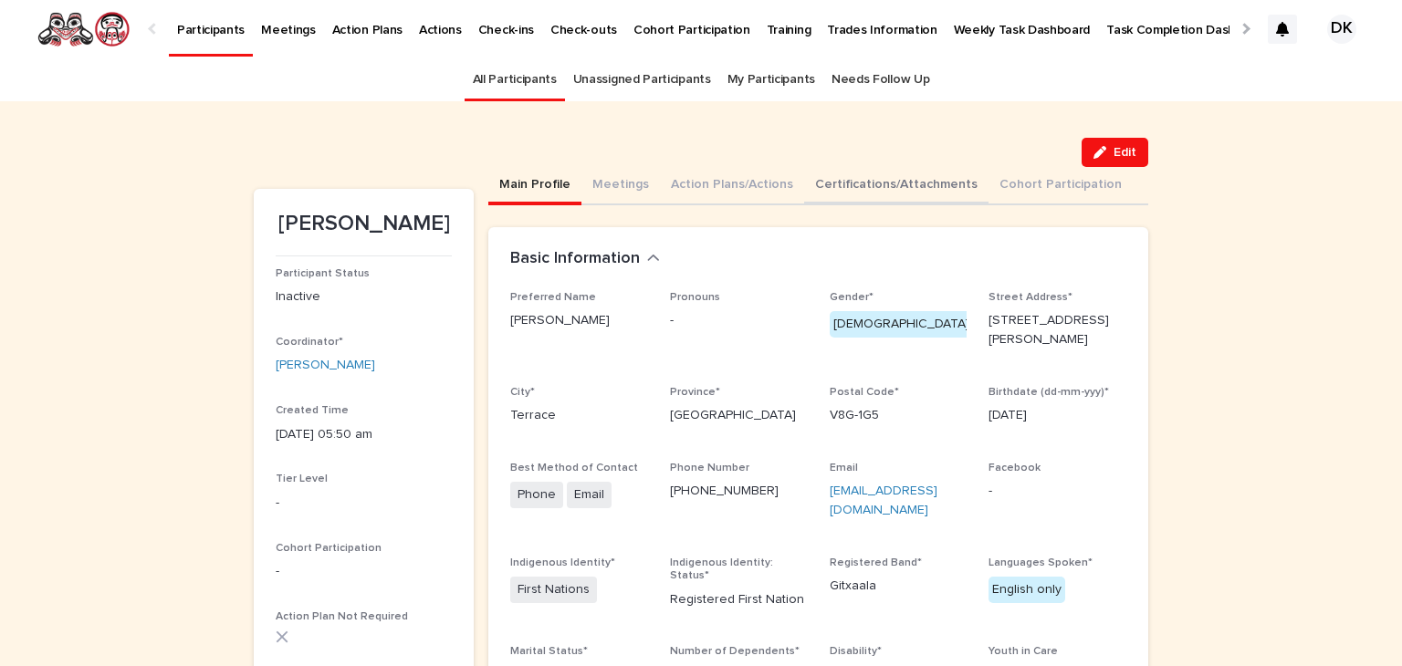
click at [815, 181] on button "Certifications/Attachments" at bounding box center [896, 186] width 184 height 38
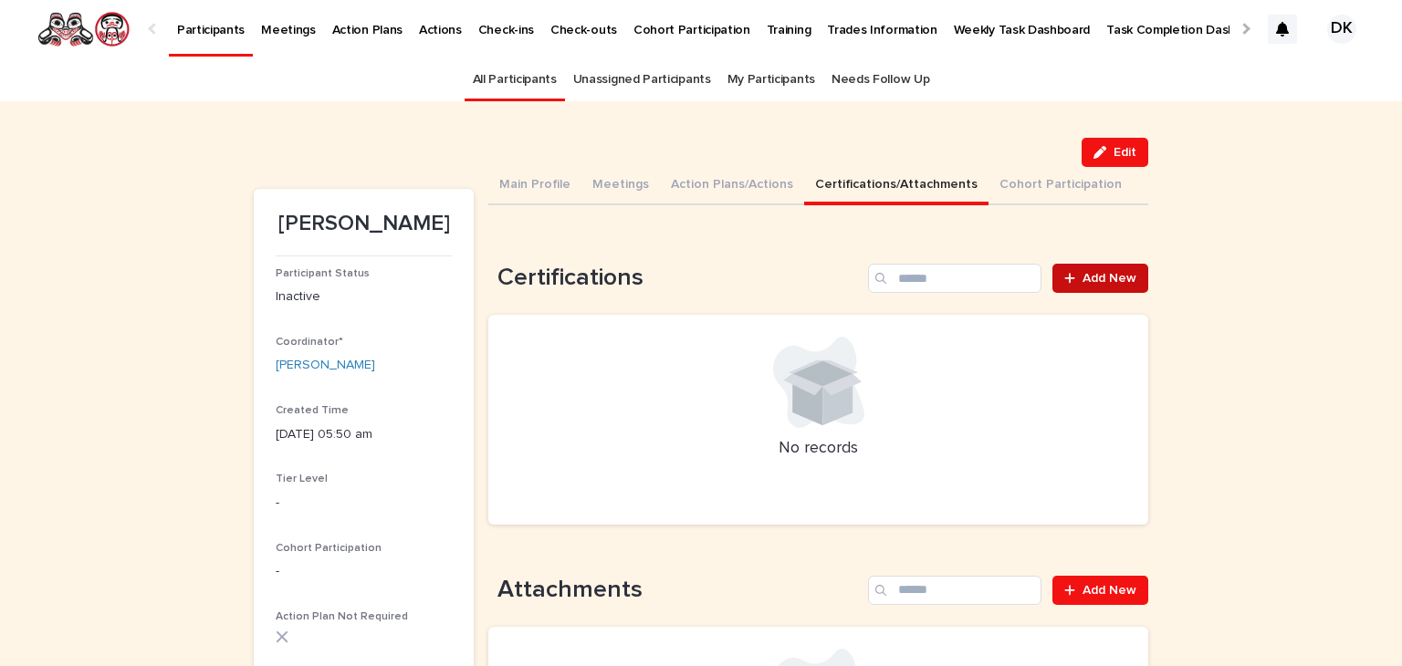
click at [1082, 272] on span "Add New" at bounding box center [1109, 278] width 54 height 13
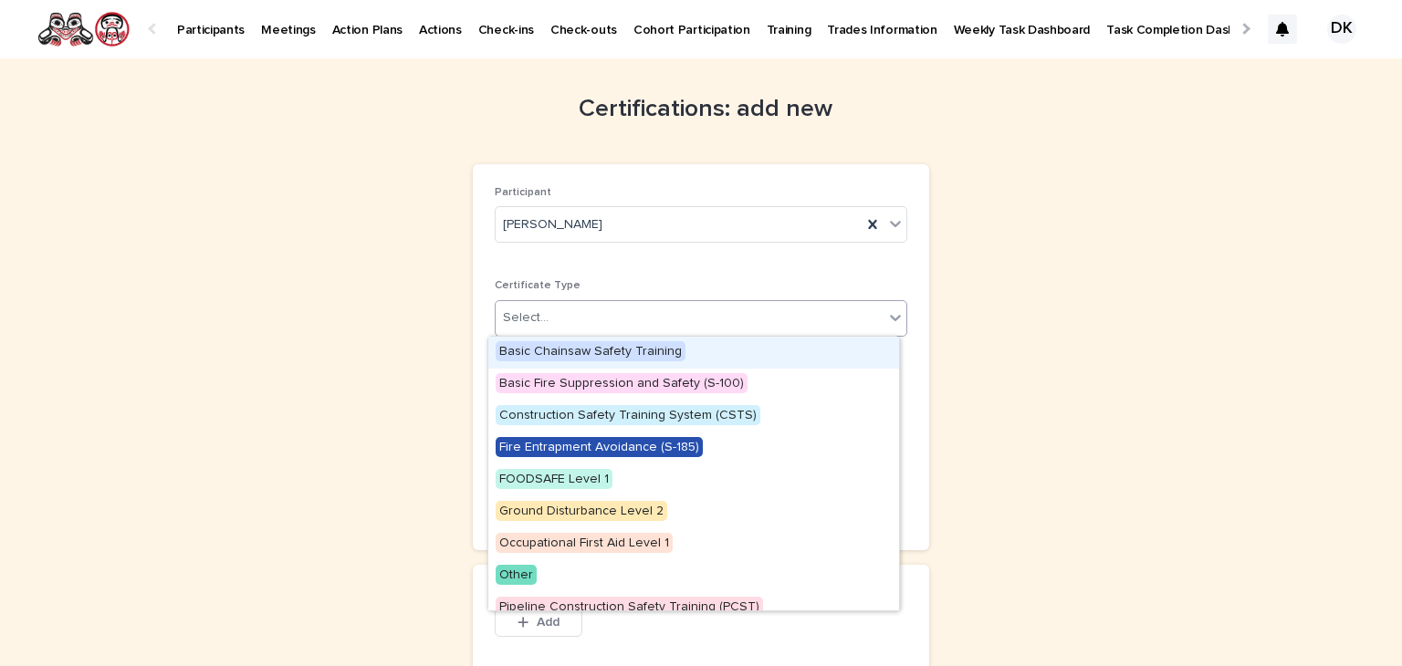
click at [886, 318] on icon at bounding box center [895, 317] width 18 height 18
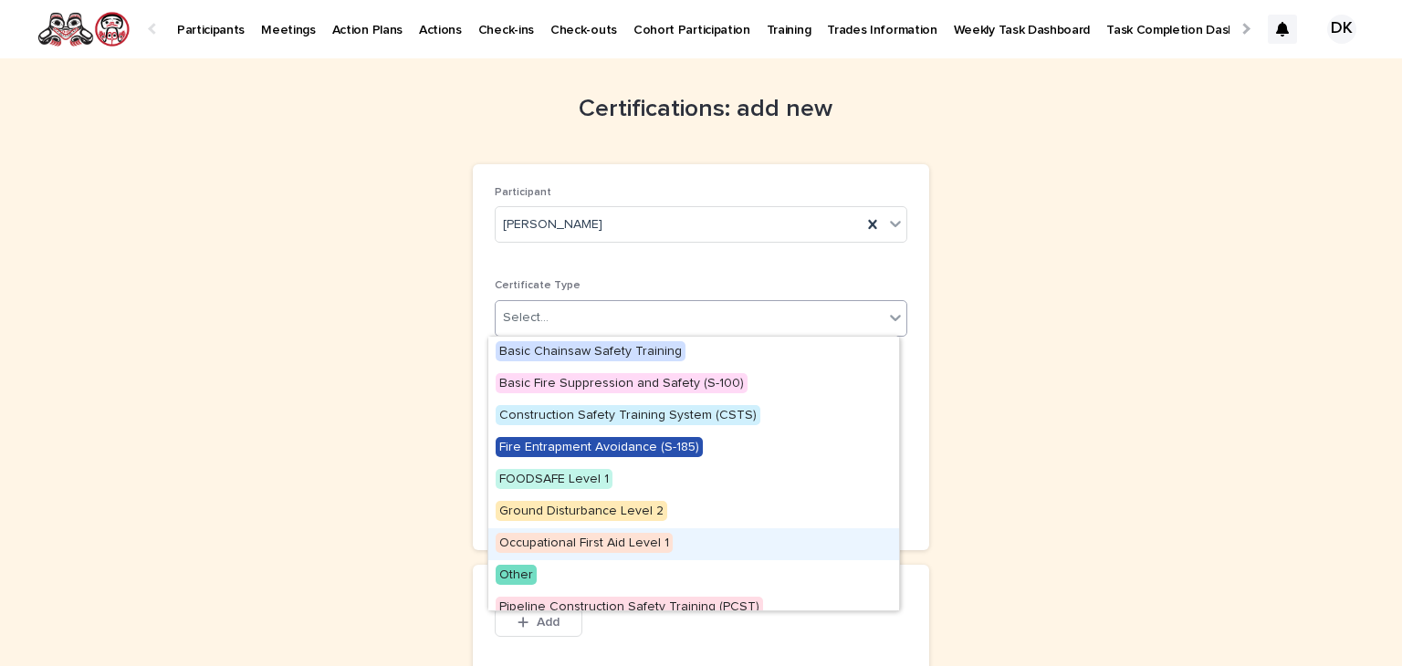
click at [599, 537] on span "Occupational First Aid Level 1" at bounding box center [583, 543] width 177 height 20
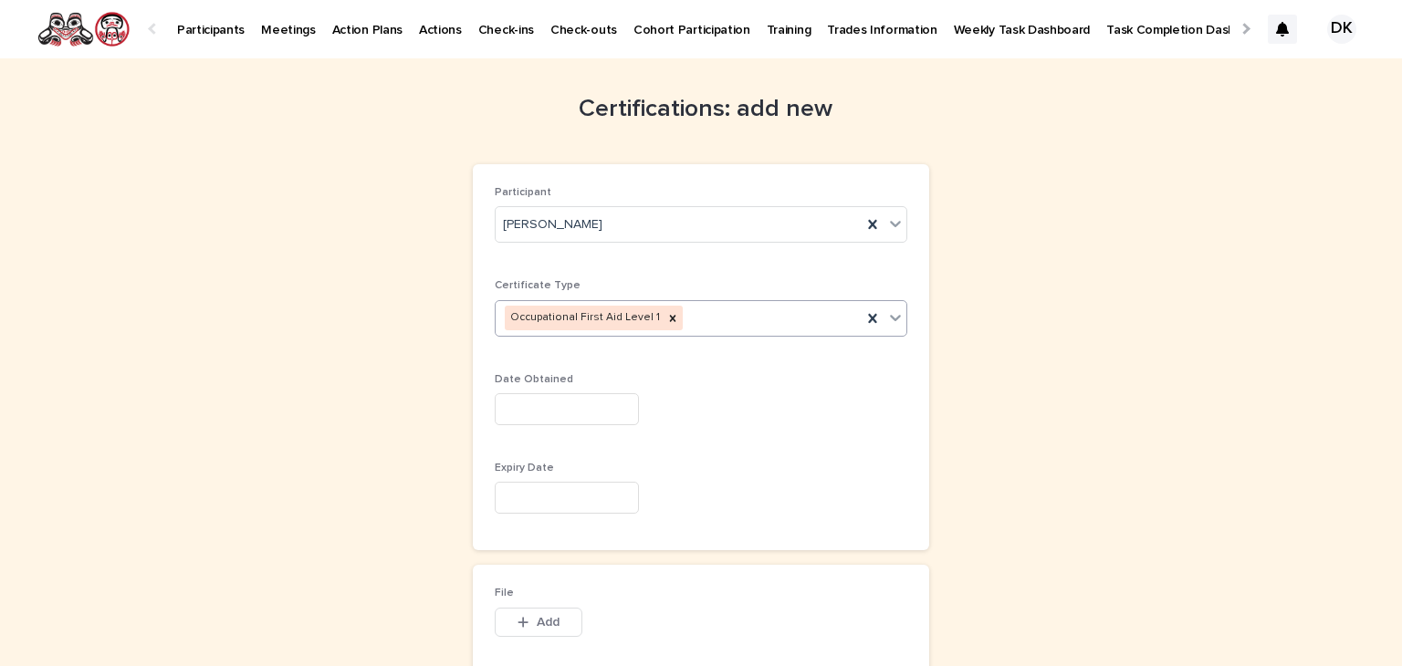
click at [511, 412] on input "text" at bounding box center [567, 409] width 144 height 32
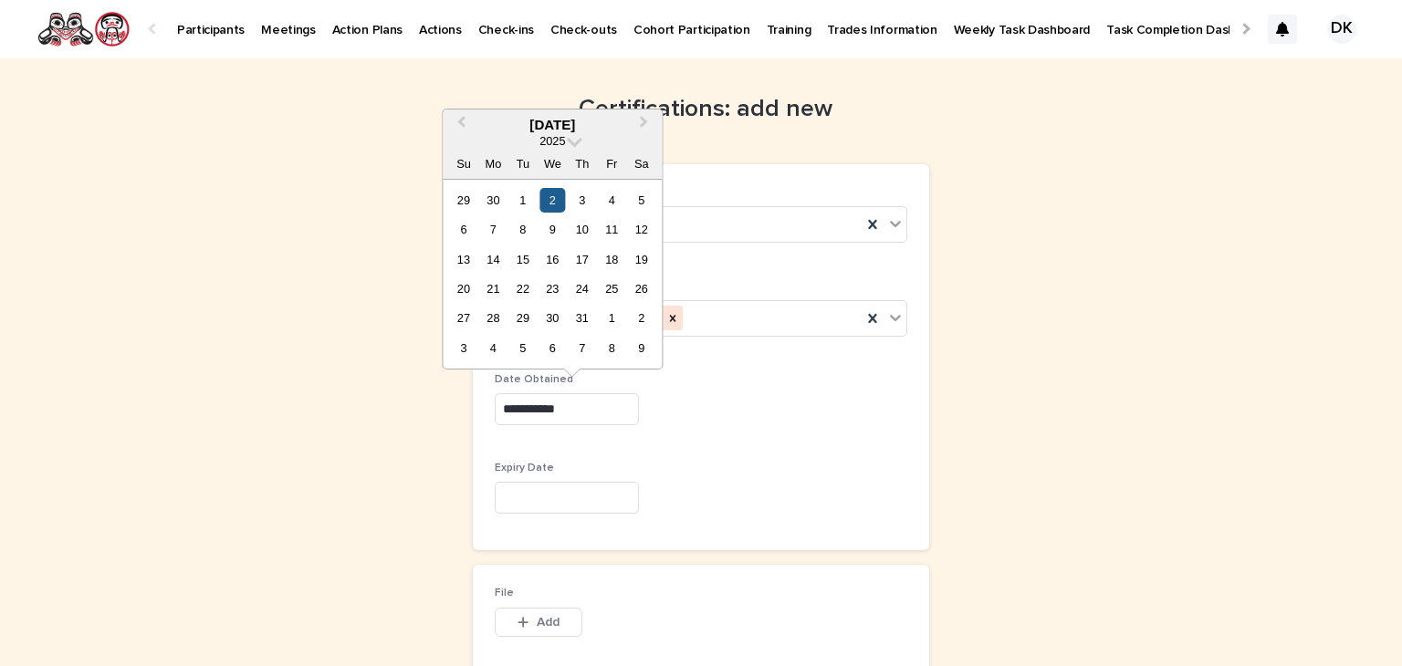
click at [555, 198] on div "2" at bounding box center [552, 200] width 25 height 25
type input "********"
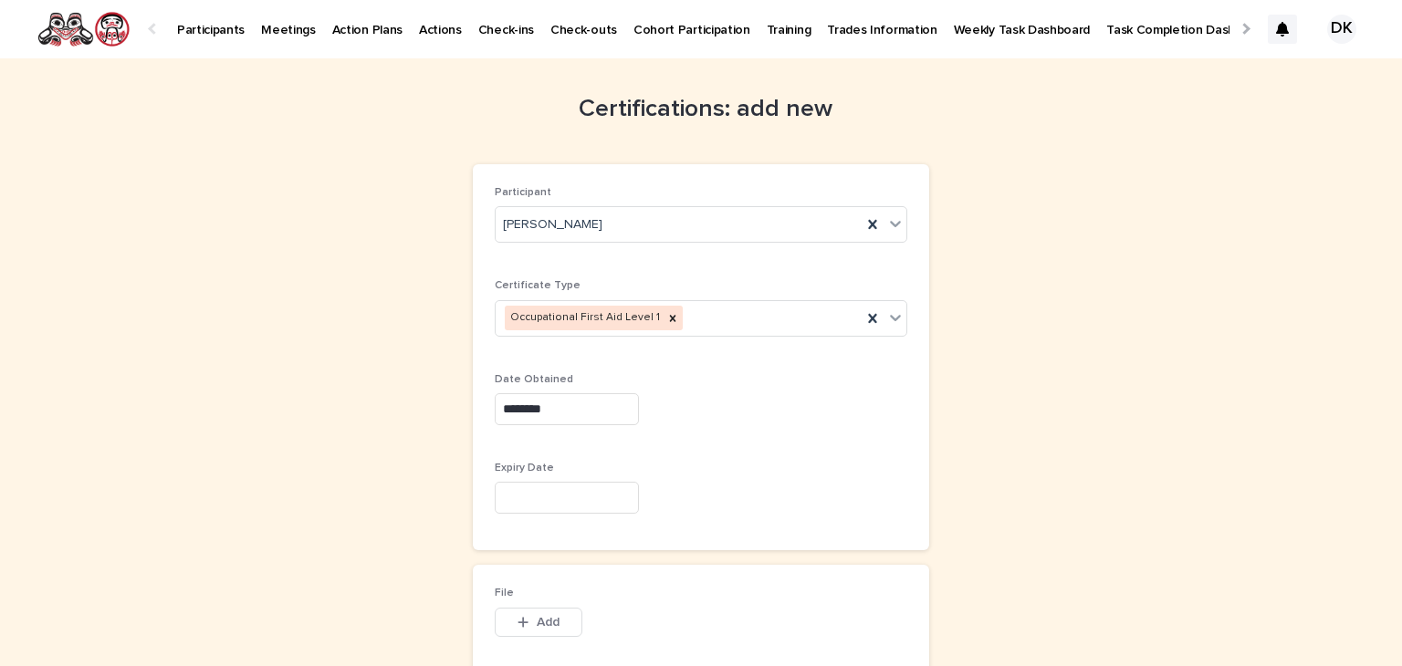
click at [521, 485] on input "text" at bounding box center [567, 498] width 144 height 32
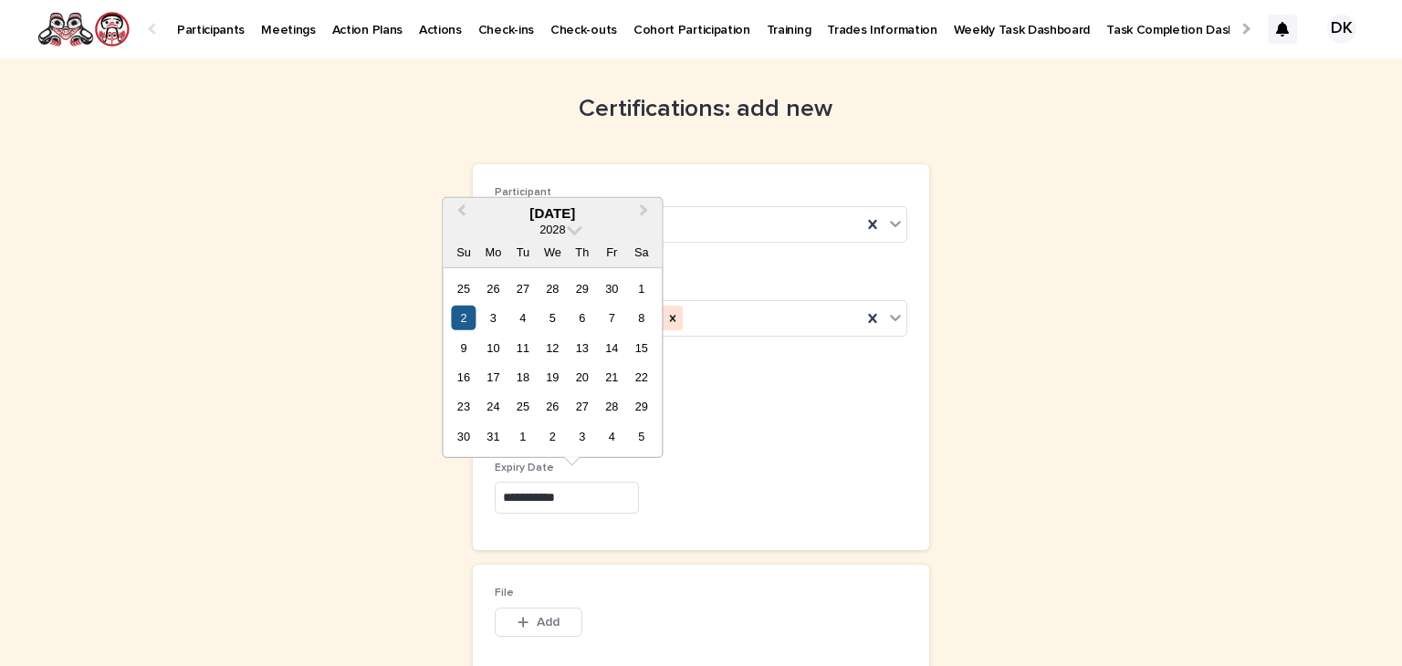
click at [455, 315] on div "2" at bounding box center [463, 318] width 25 height 25
type input "********"
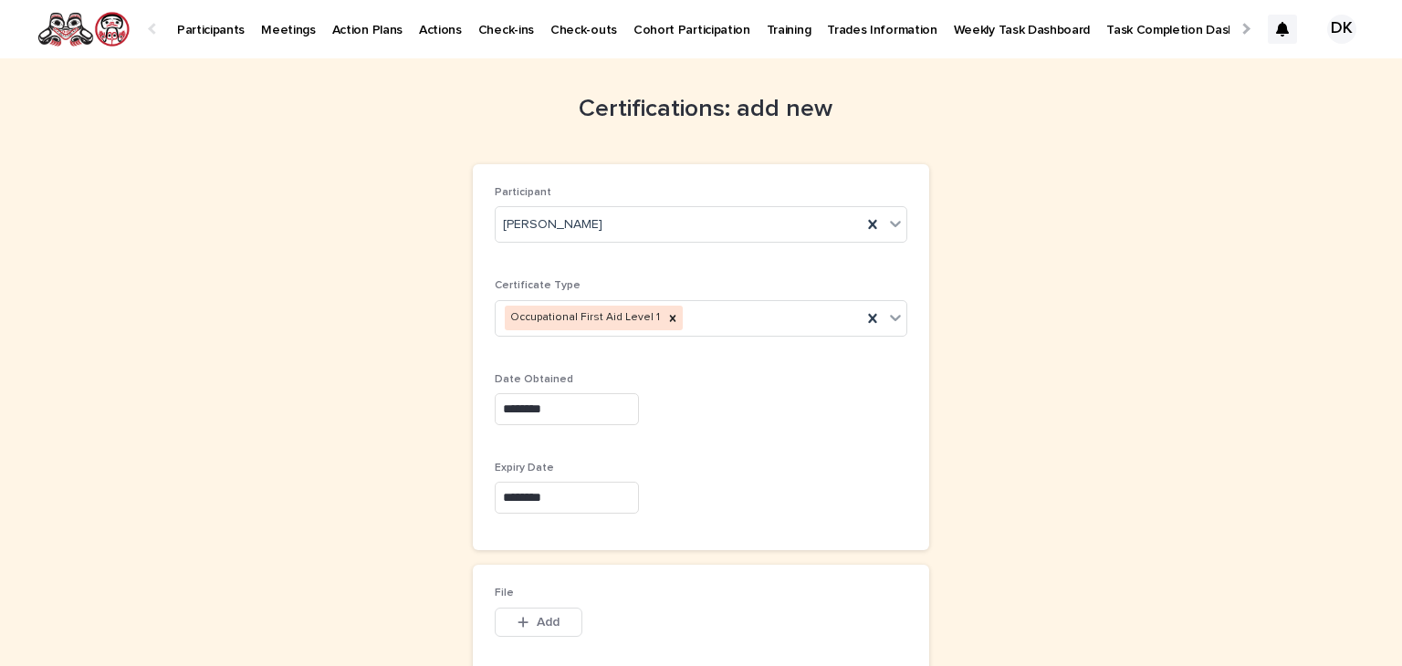
scroll to position [148, 0]
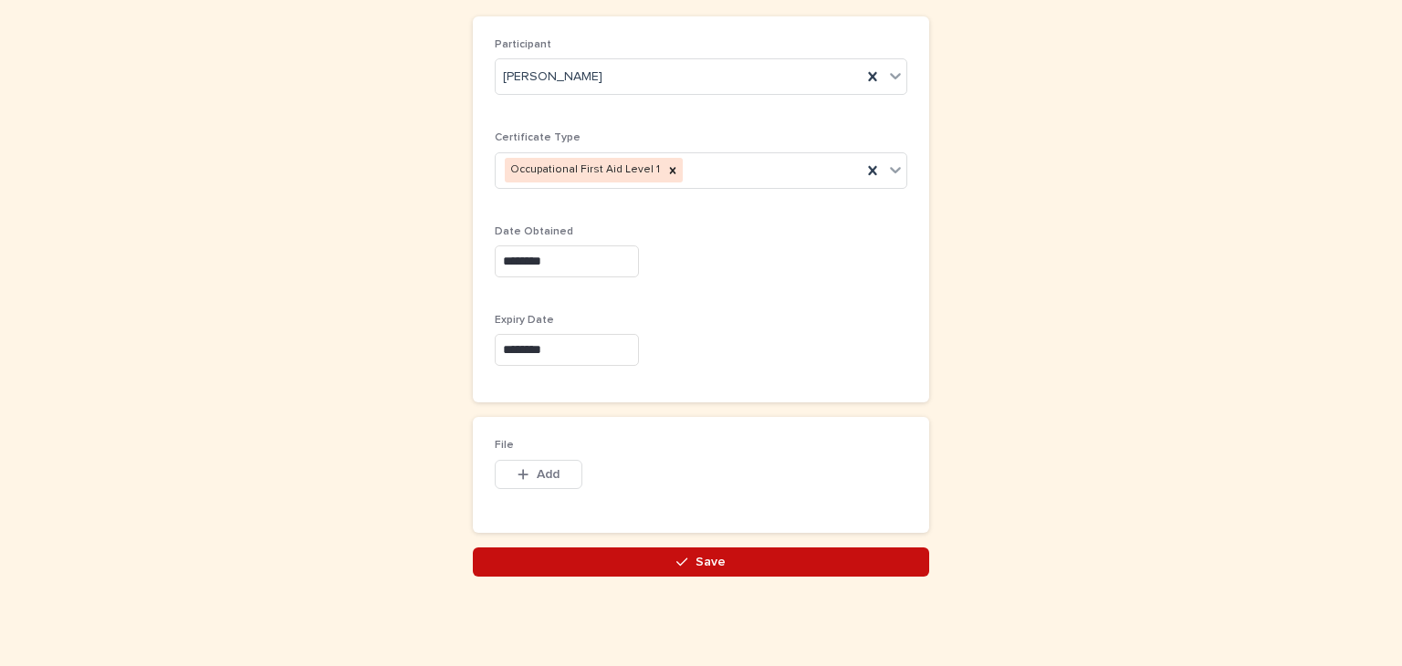
click at [701, 556] on span "Save" at bounding box center [710, 562] width 30 height 13
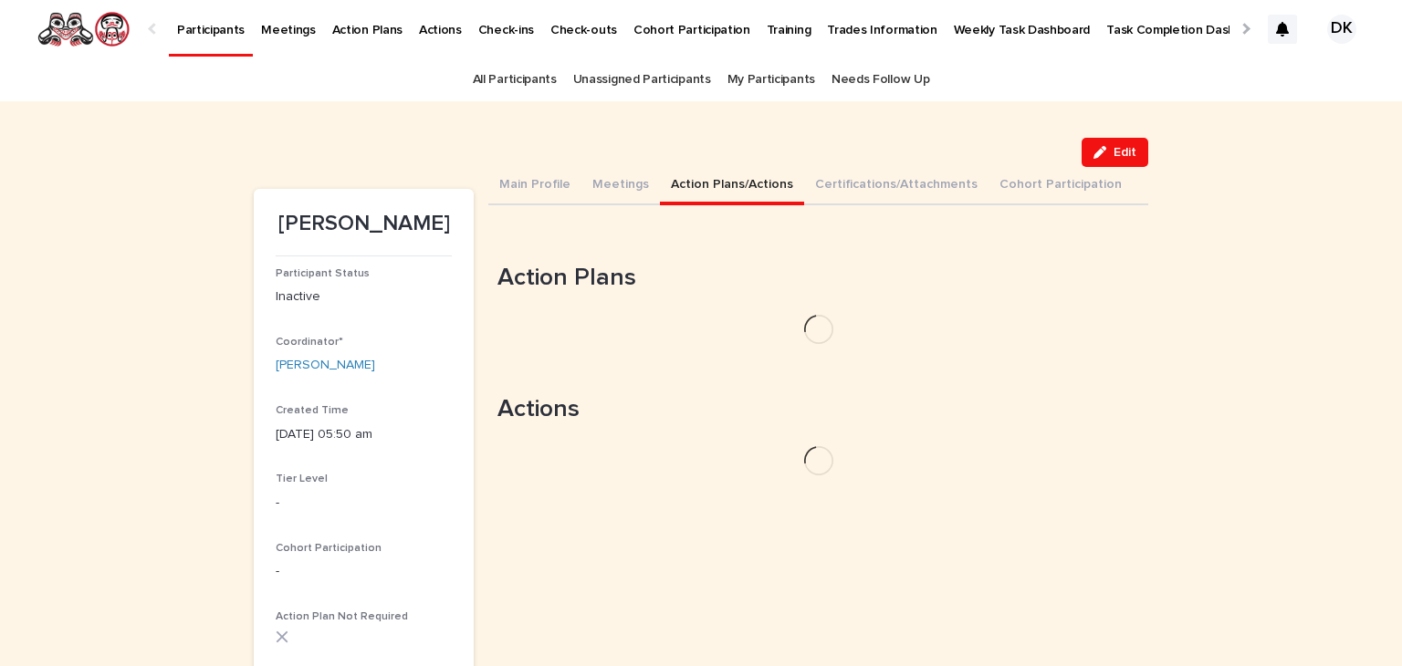
click at [680, 182] on button "Action Plans/Actions" at bounding box center [732, 186] width 144 height 38
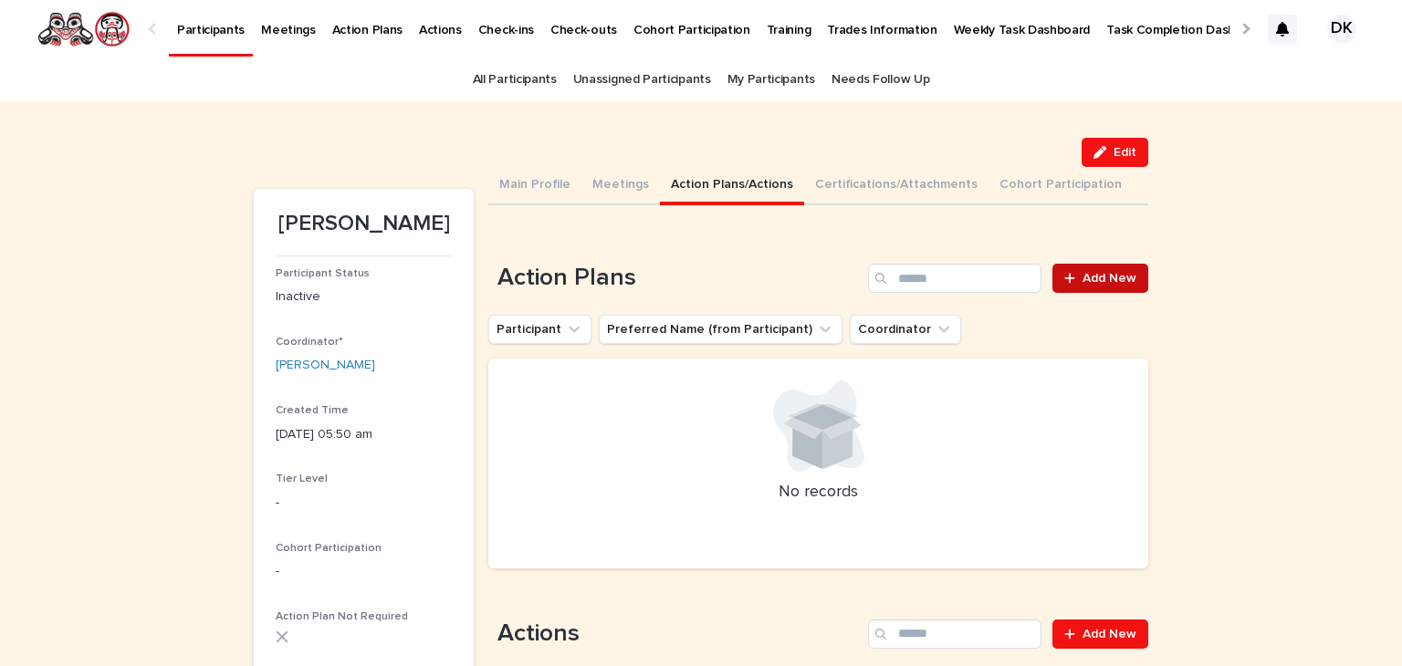
click at [1116, 277] on span "Add New" at bounding box center [1109, 278] width 54 height 13
click at [193, 24] on p "Participants" at bounding box center [211, 19] width 68 height 38
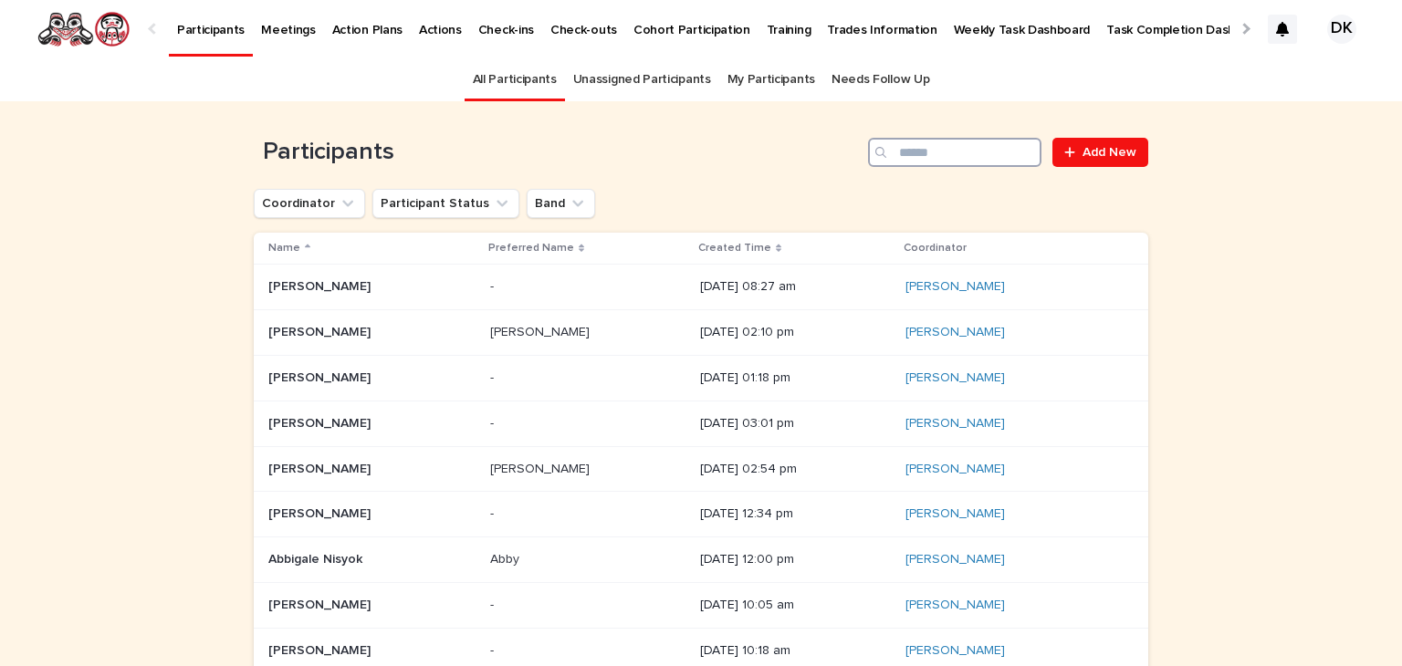
click at [990, 154] on input "Search" at bounding box center [954, 152] width 173 height 29
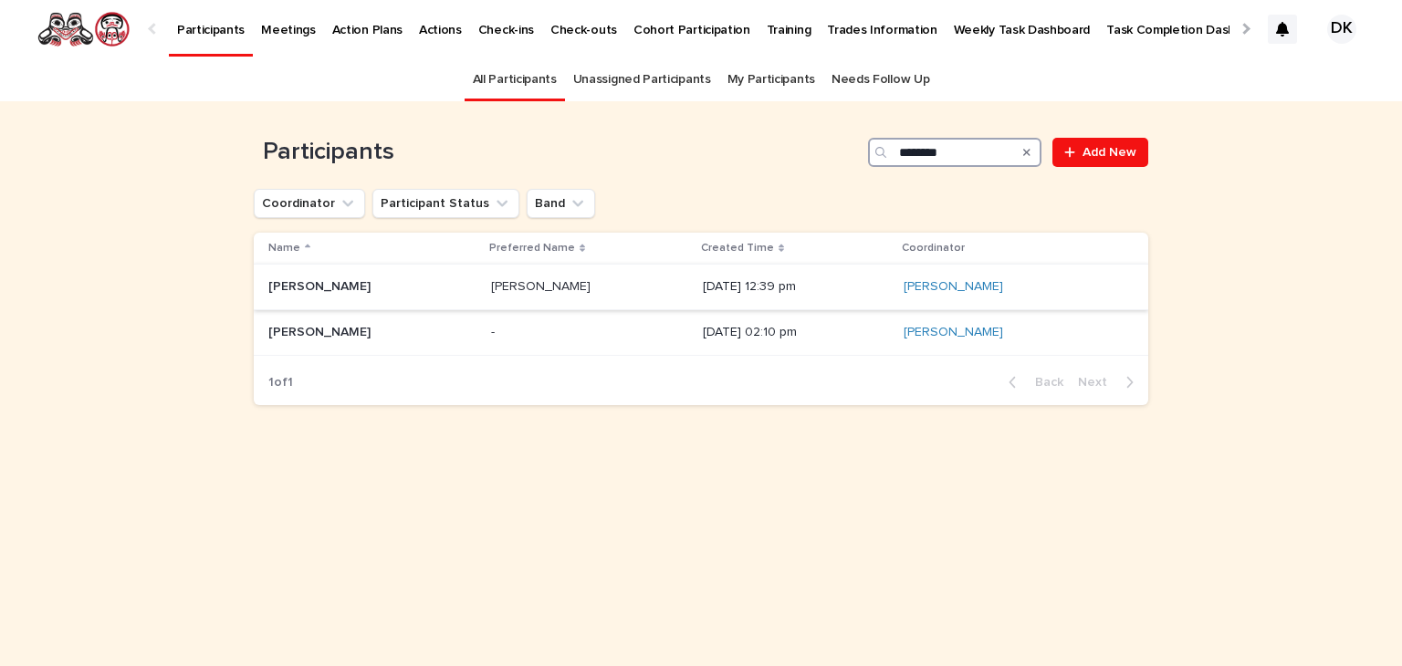
type input "*******"
click at [288, 285] on p "[PERSON_NAME]" at bounding box center [321, 285] width 106 height 19
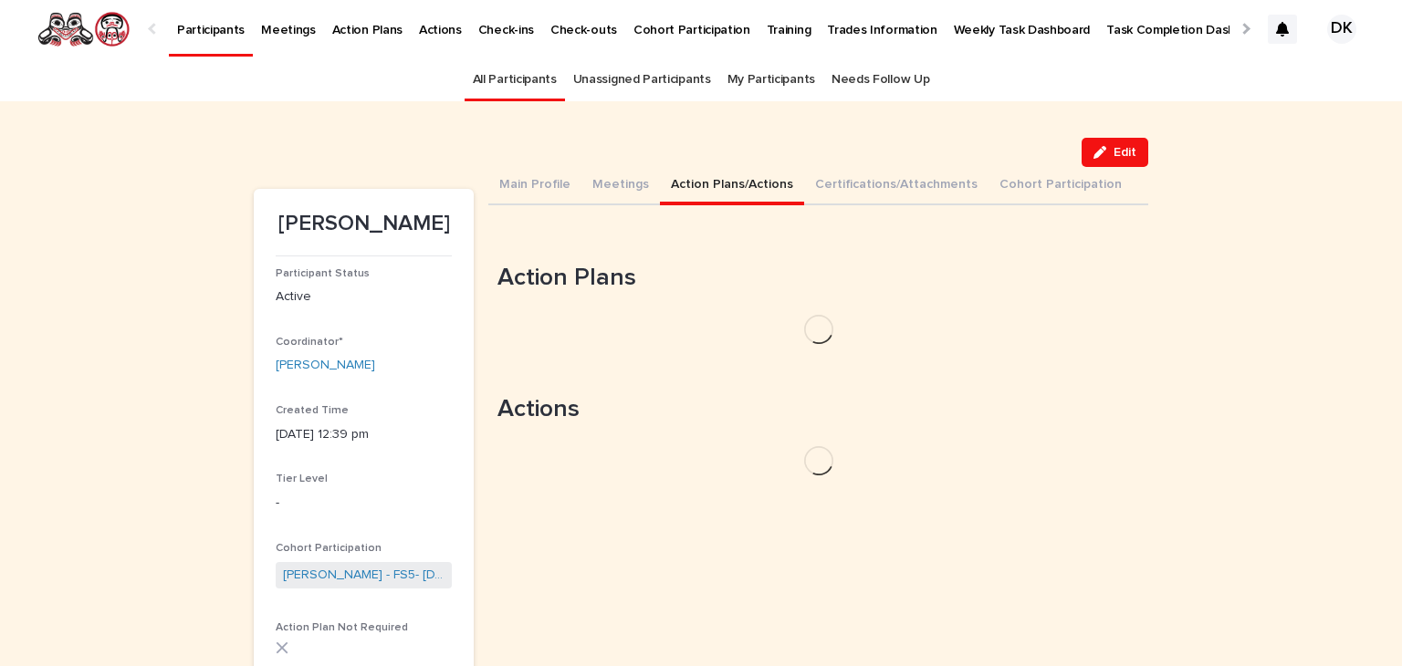
click at [745, 174] on button "Action Plans/Actions" at bounding box center [732, 186] width 144 height 38
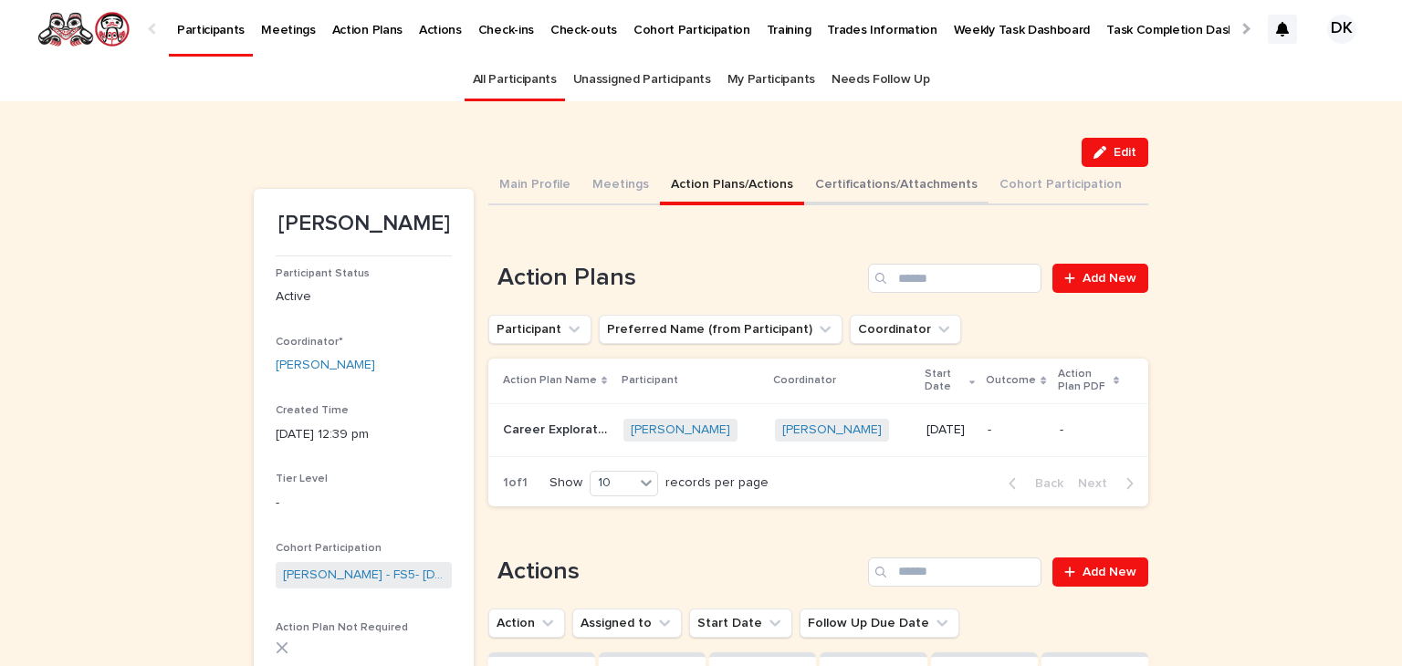
click at [820, 182] on button "Certifications/Attachments" at bounding box center [896, 186] width 184 height 38
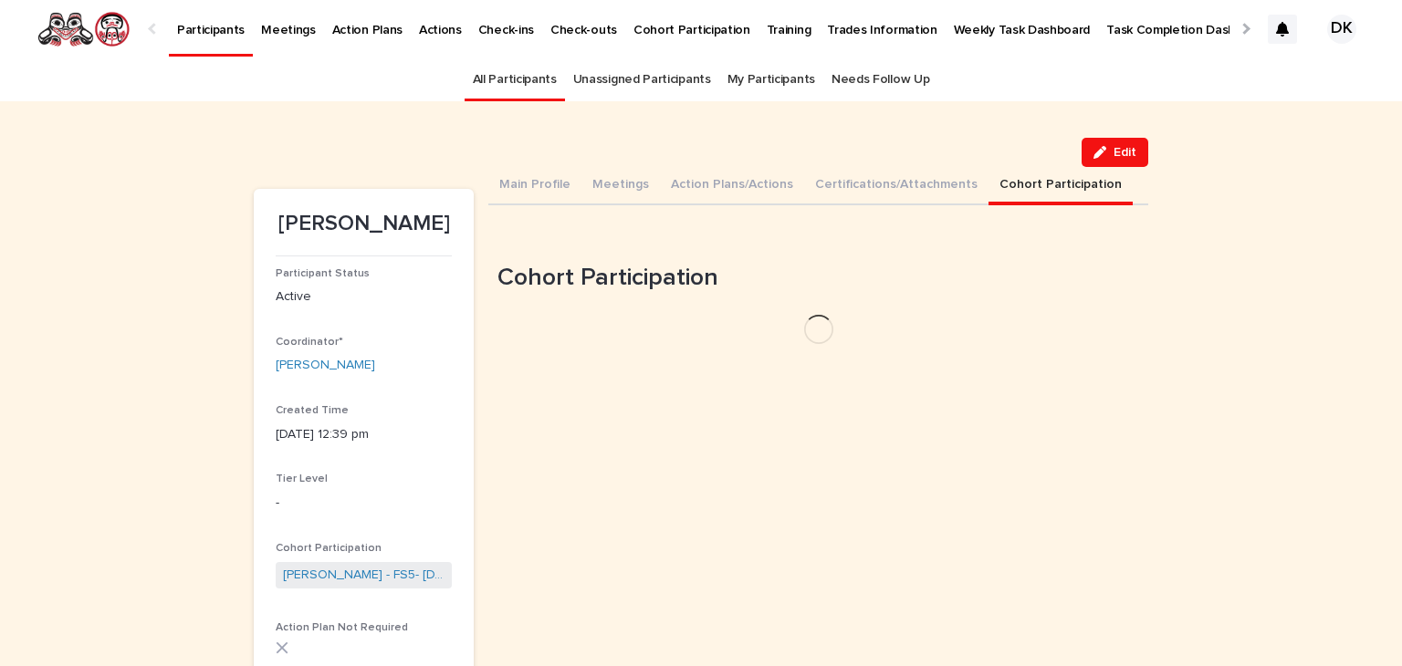
click at [1017, 184] on button "Cohort Participation" at bounding box center [1060, 186] width 144 height 38
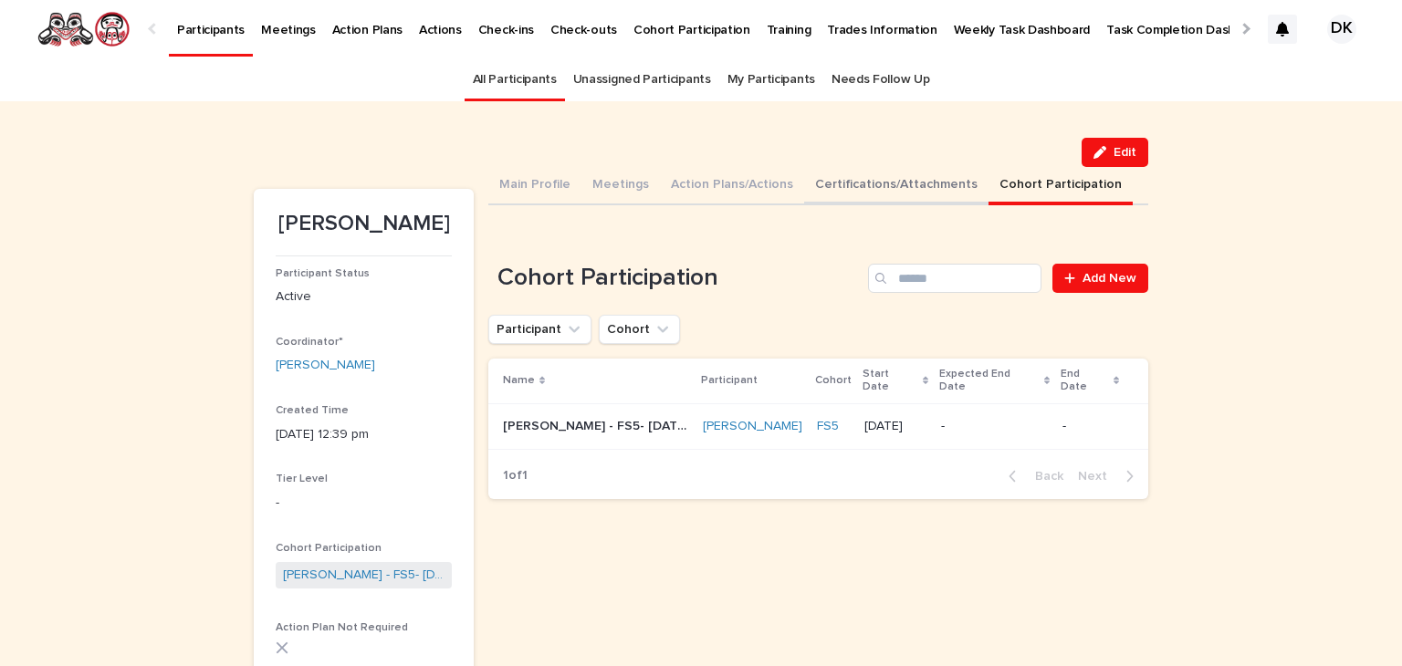
click at [869, 180] on button "Certifications/Attachments" at bounding box center [896, 186] width 184 height 38
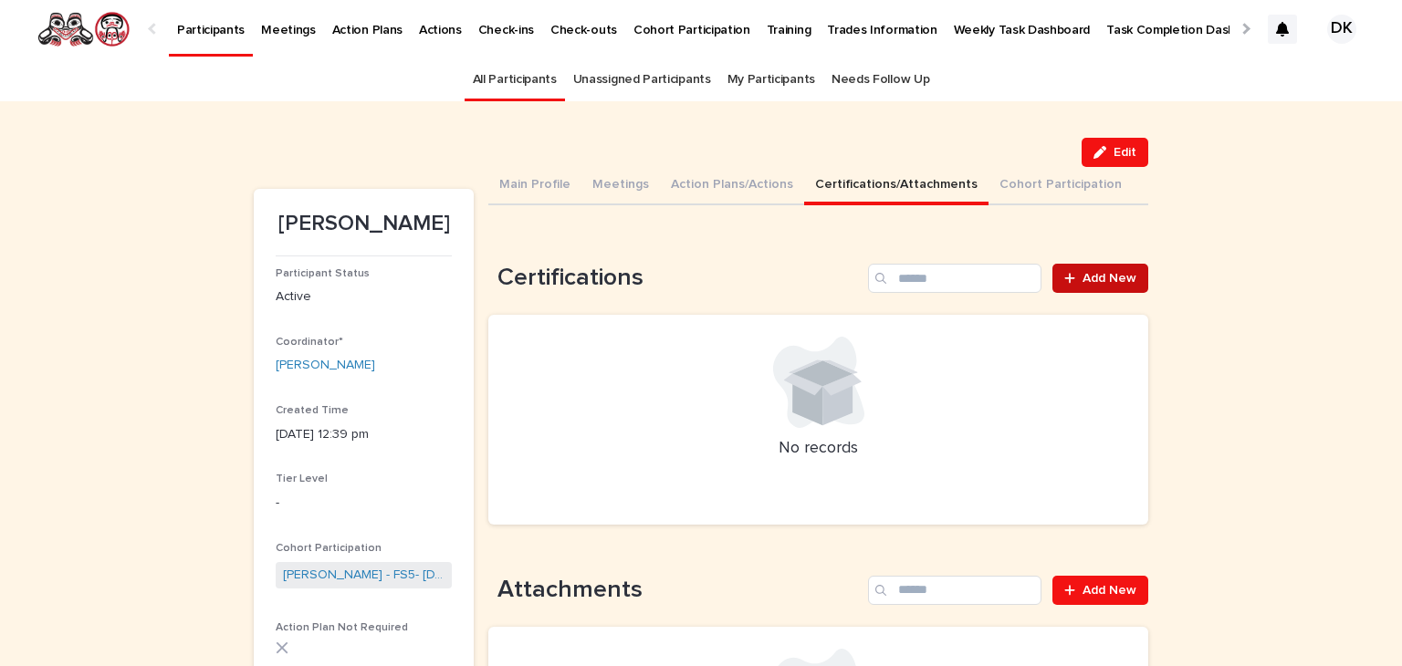
click at [1118, 280] on span "Add New" at bounding box center [1109, 278] width 54 height 13
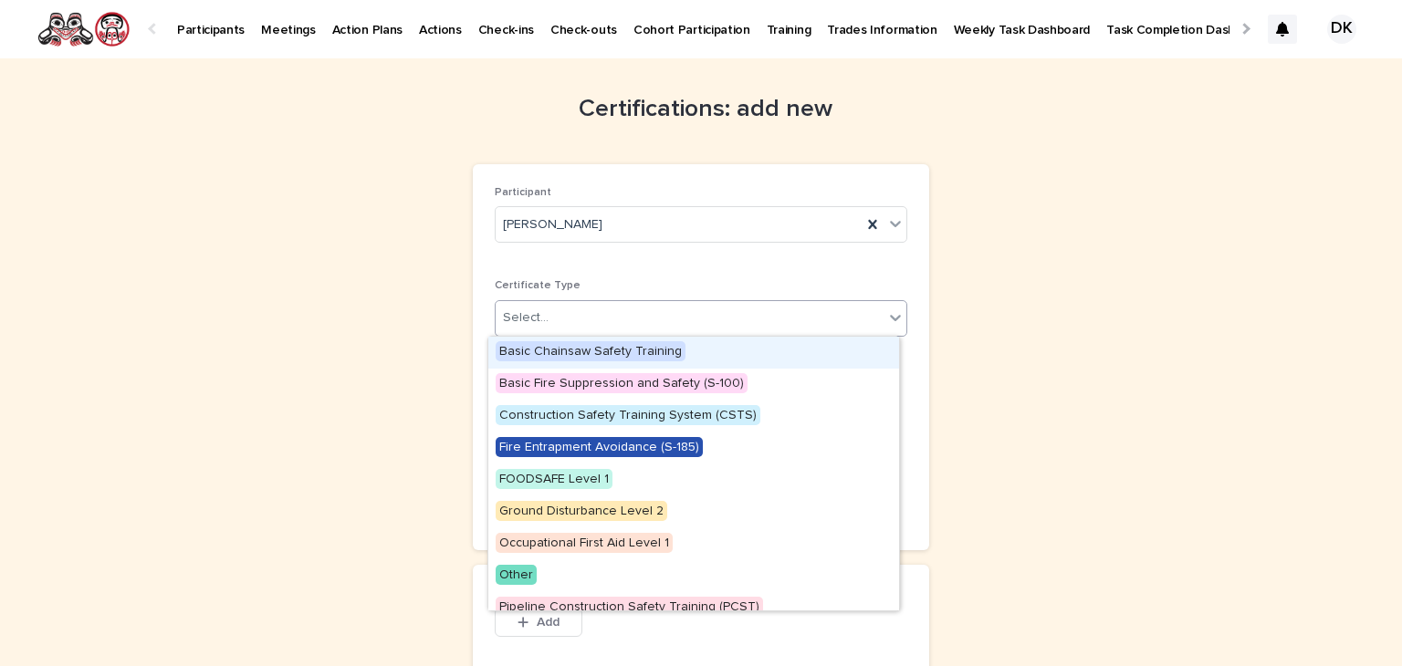
click at [891, 318] on icon at bounding box center [895, 317] width 18 height 18
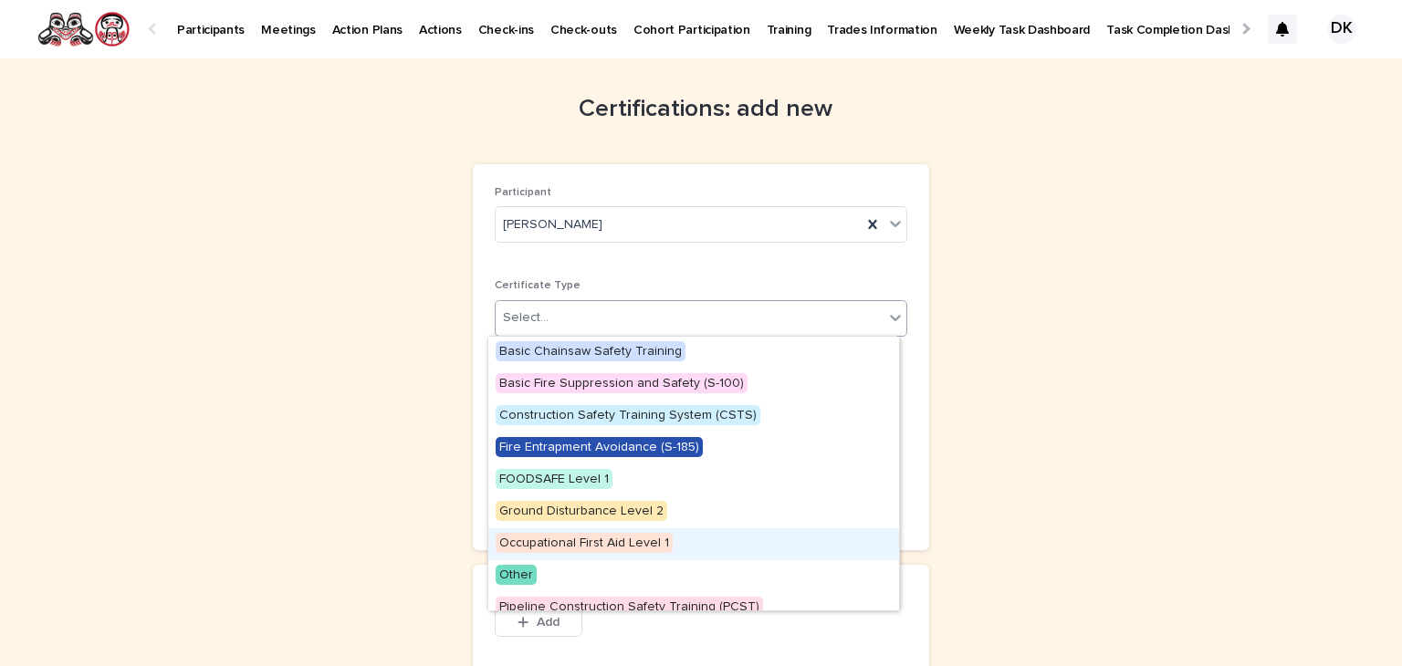
click at [582, 541] on span "Occupational First Aid Level 1" at bounding box center [583, 543] width 177 height 20
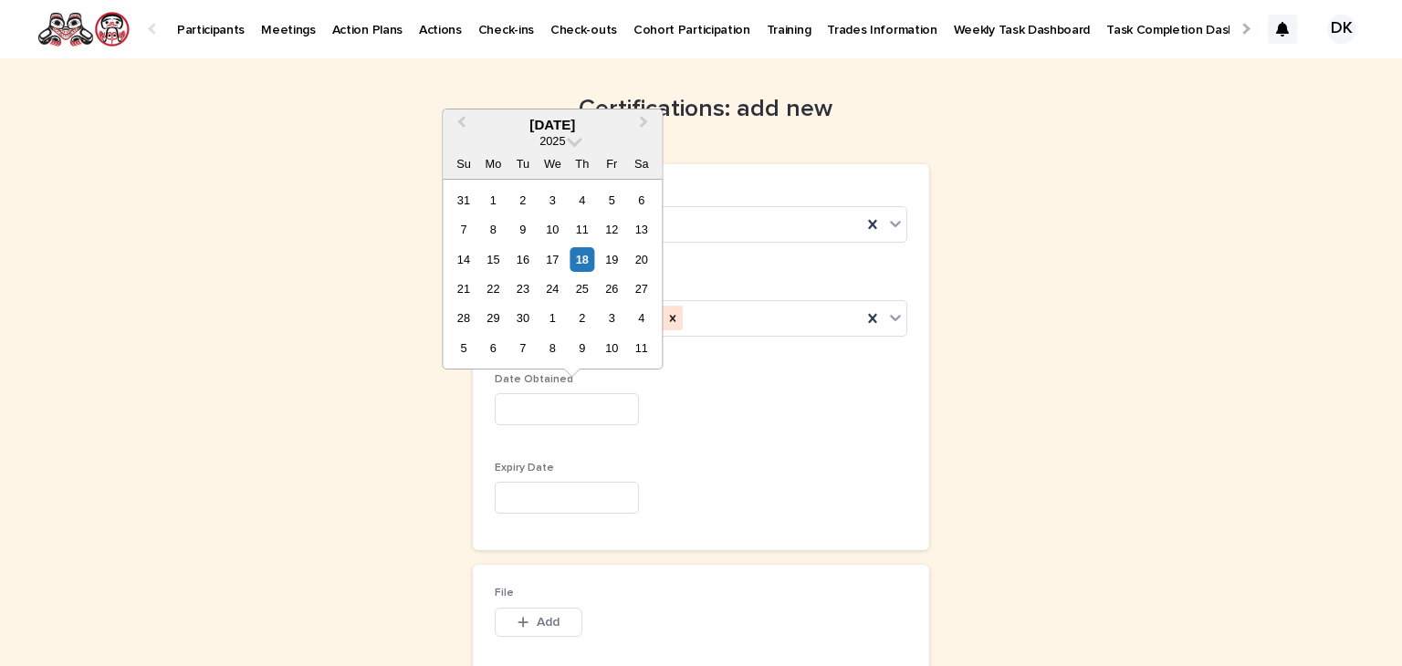
click at [532, 403] on input "text" at bounding box center [567, 409] width 144 height 32
click at [550, 194] on div "2" at bounding box center [552, 200] width 25 height 25
type input "********"
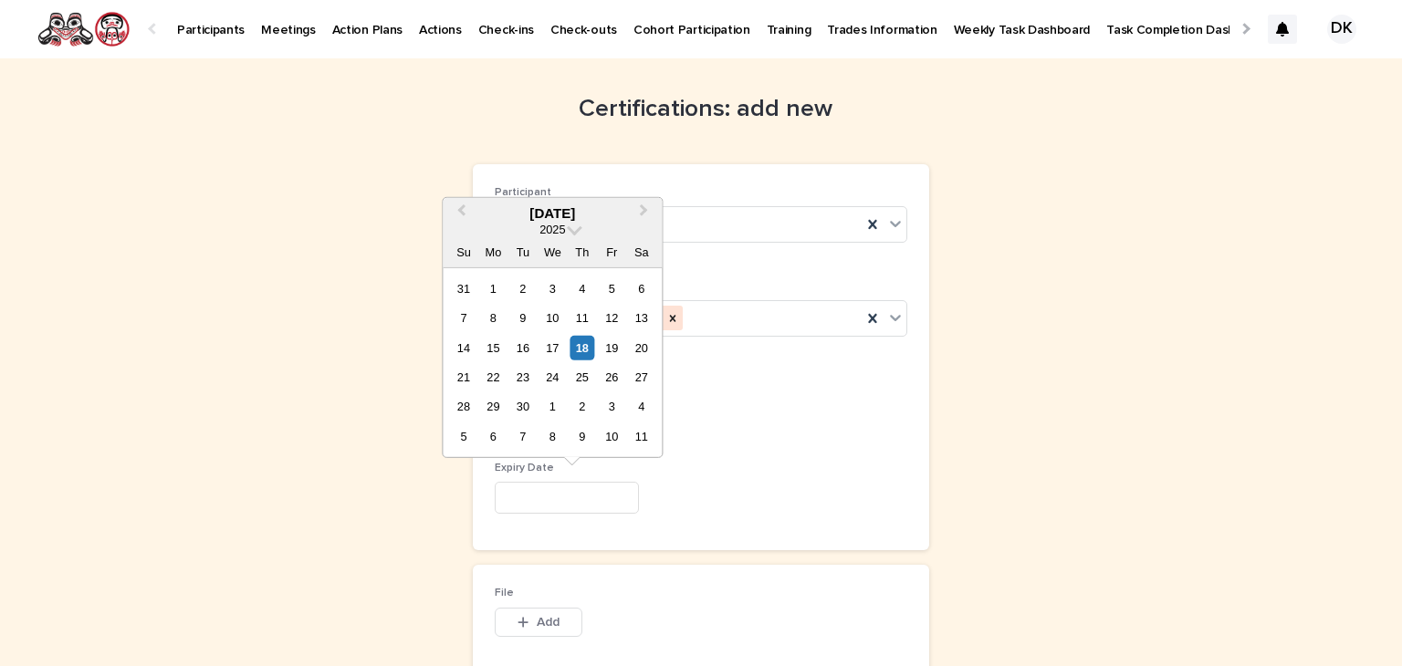
click at [501, 495] on input "text" at bounding box center [567, 498] width 144 height 32
click at [469, 319] on div "2" at bounding box center [463, 318] width 25 height 25
type input "********"
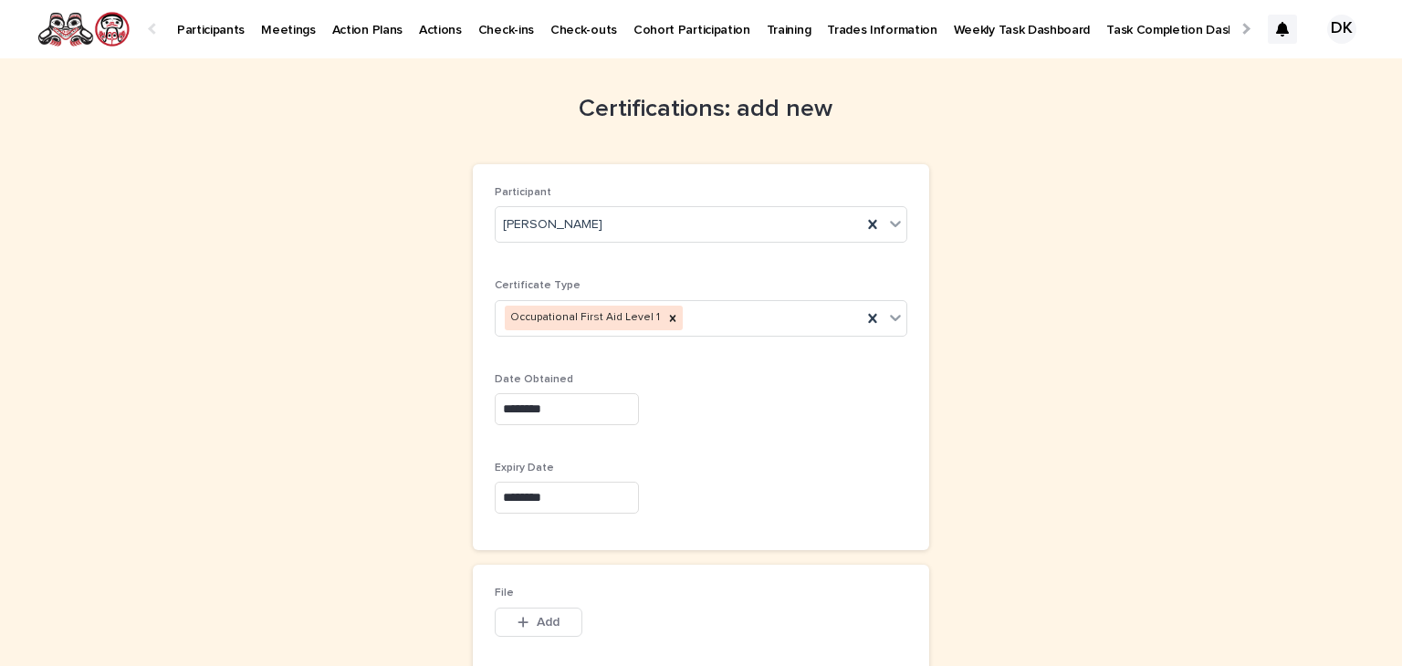
scroll to position [148, 0]
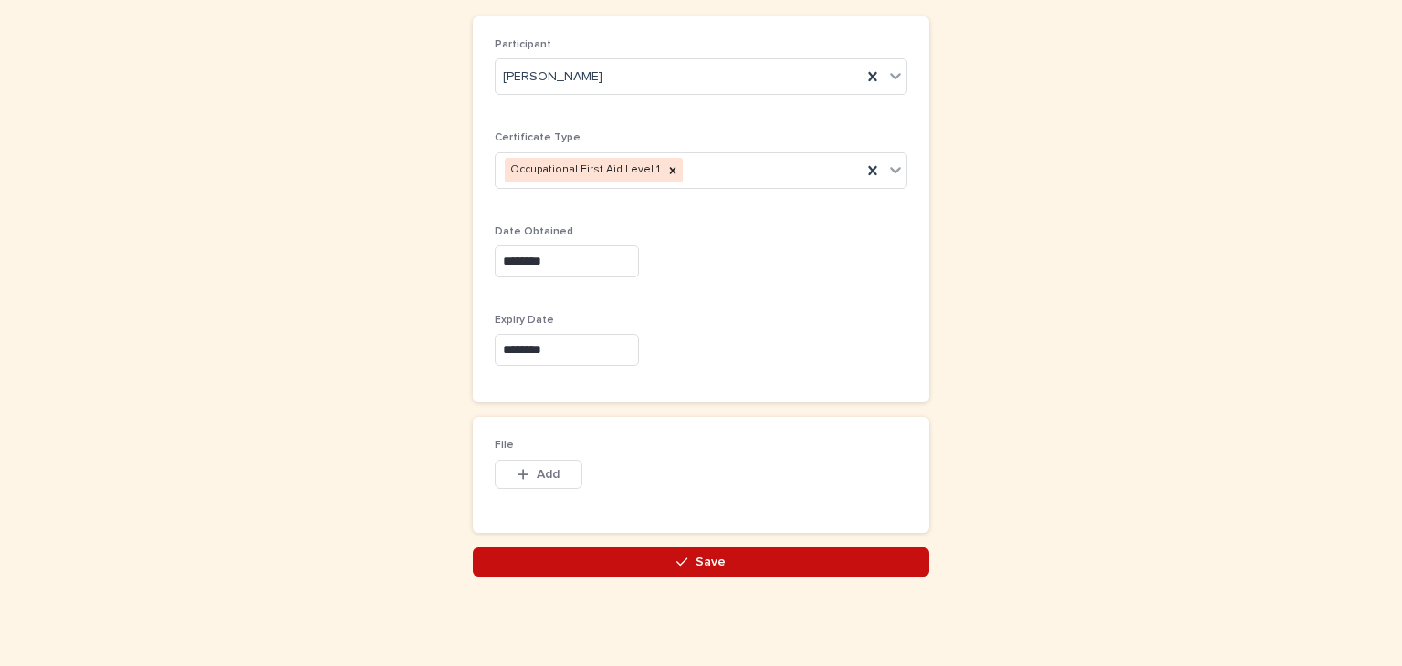
click at [714, 557] on span "Save" at bounding box center [710, 562] width 30 height 13
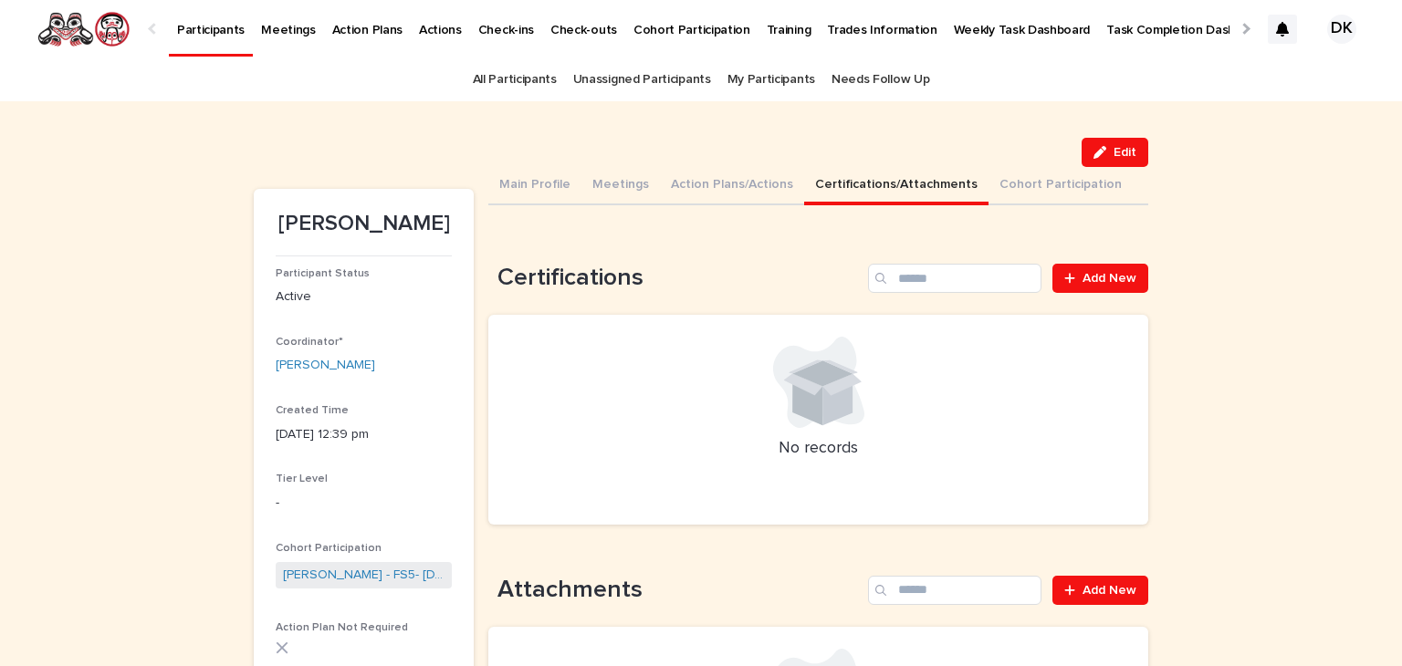
click at [205, 29] on p "Participants" at bounding box center [211, 19] width 68 height 38
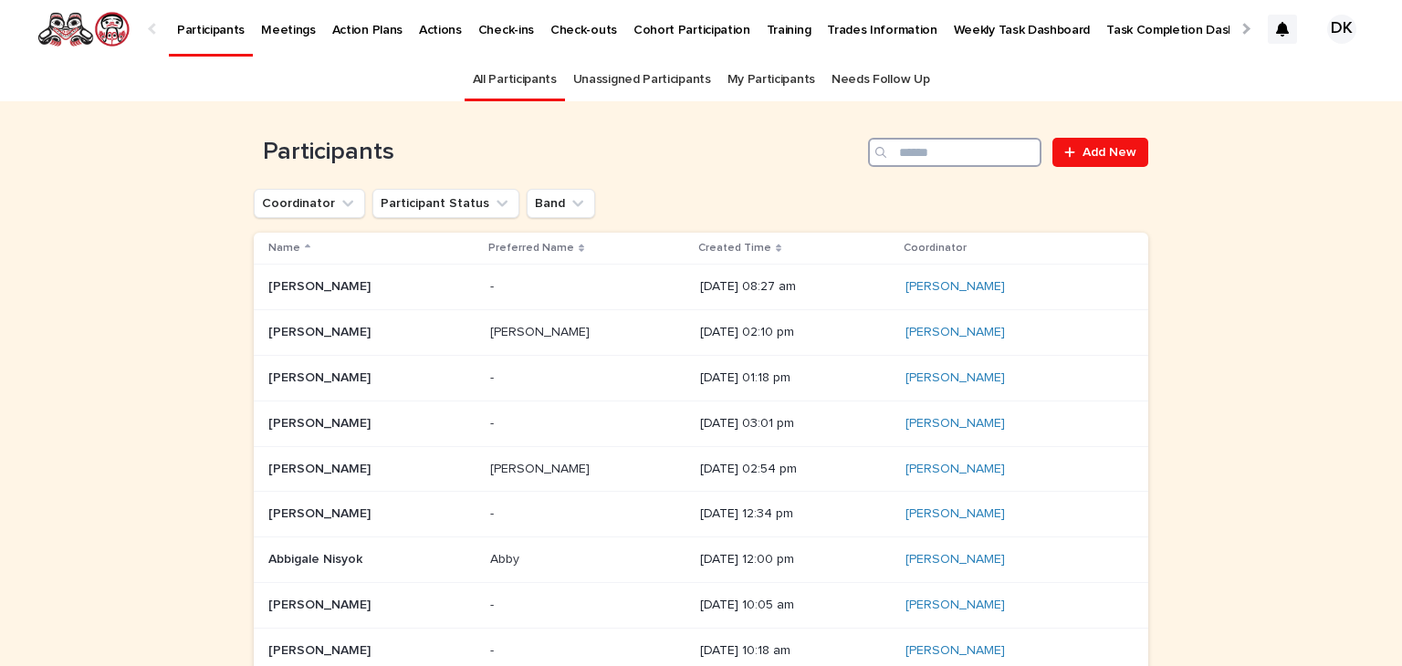
click at [933, 143] on input "Search" at bounding box center [954, 152] width 173 height 29
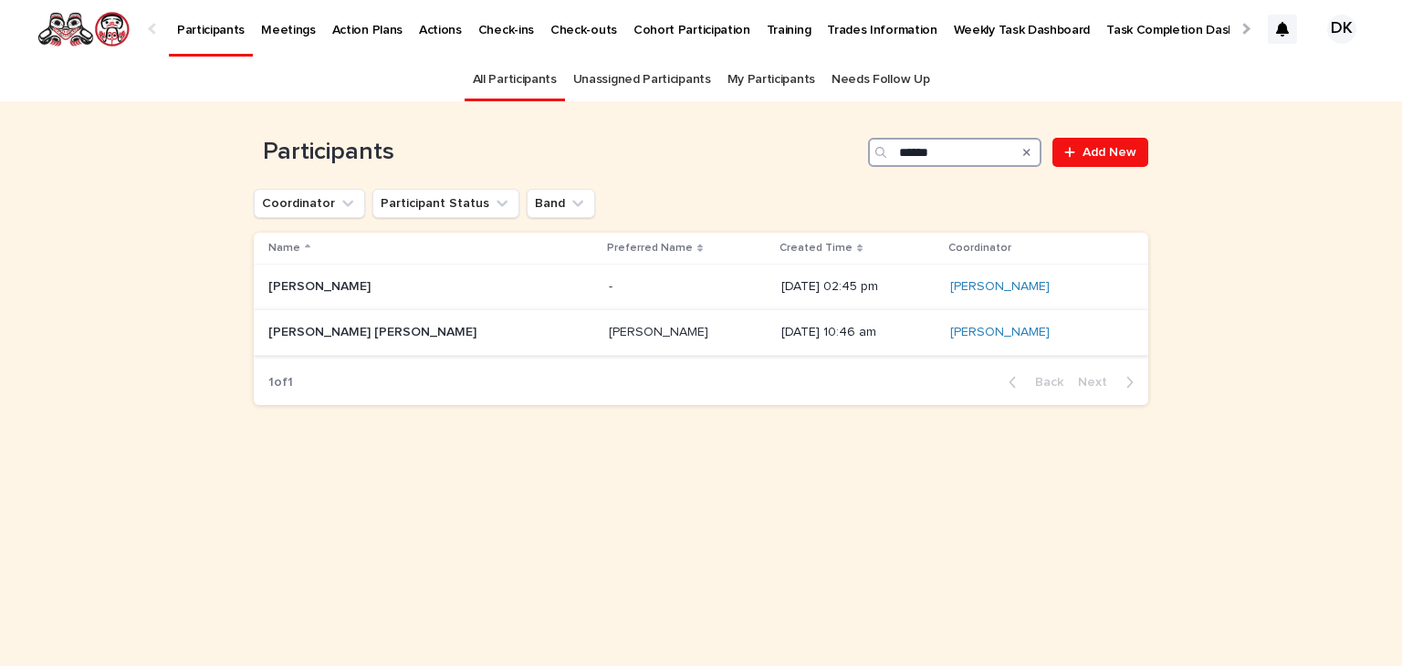
type input "******"
click at [271, 329] on p "[PERSON_NAME] [PERSON_NAME]" at bounding box center [374, 330] width 212 height 19
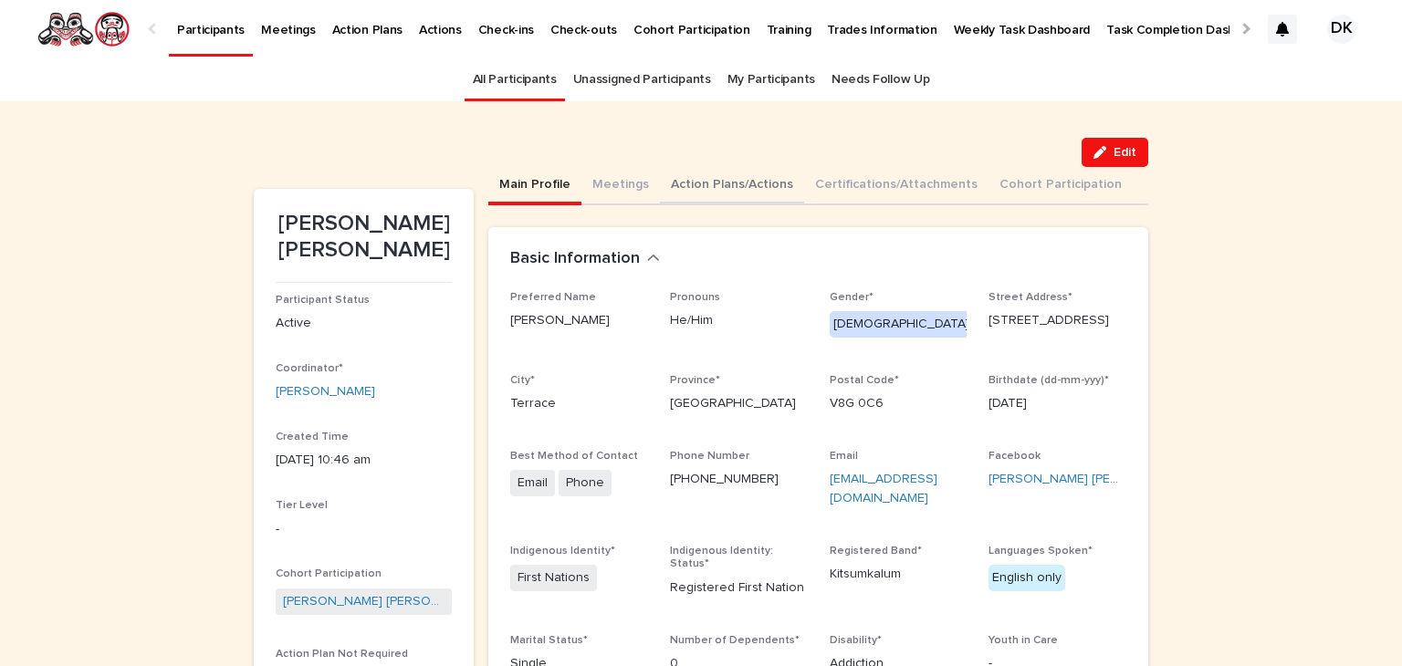
click at [688, 183] on button "Action Plans/Actions" at bounding box center [732, 186] width 144 height 38
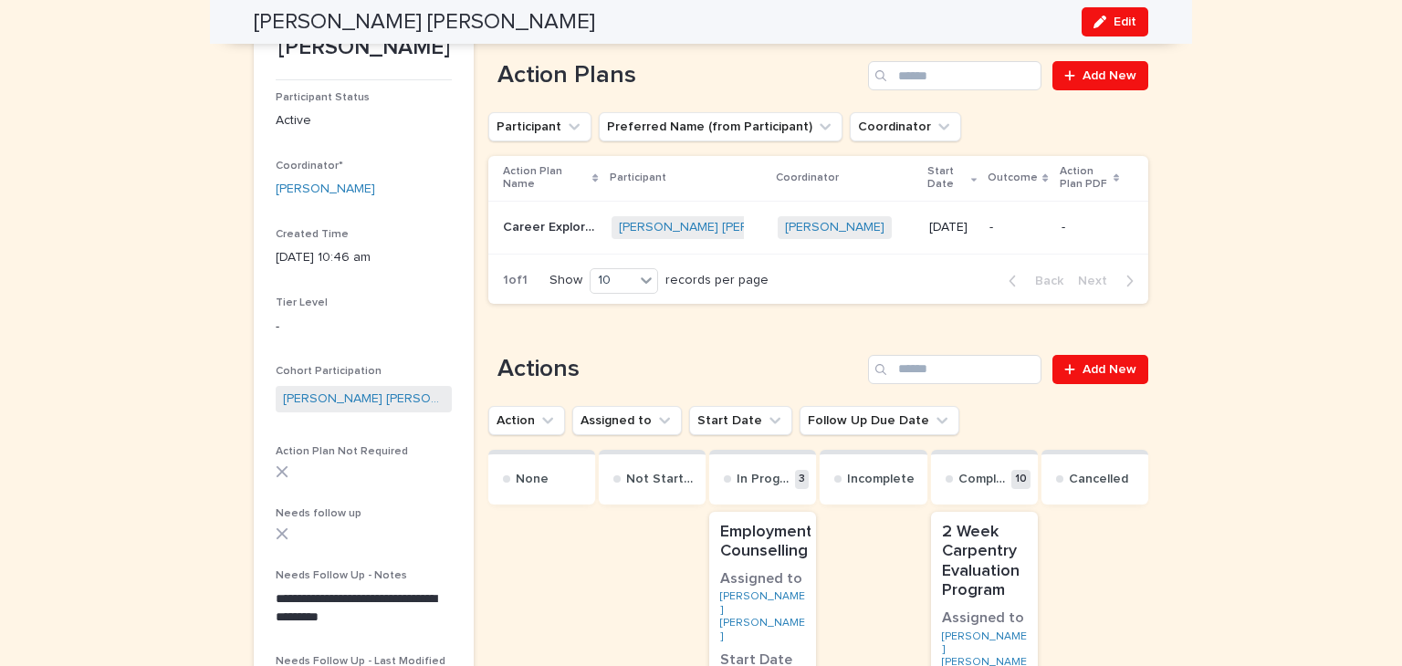
scroll to position [184, 0]
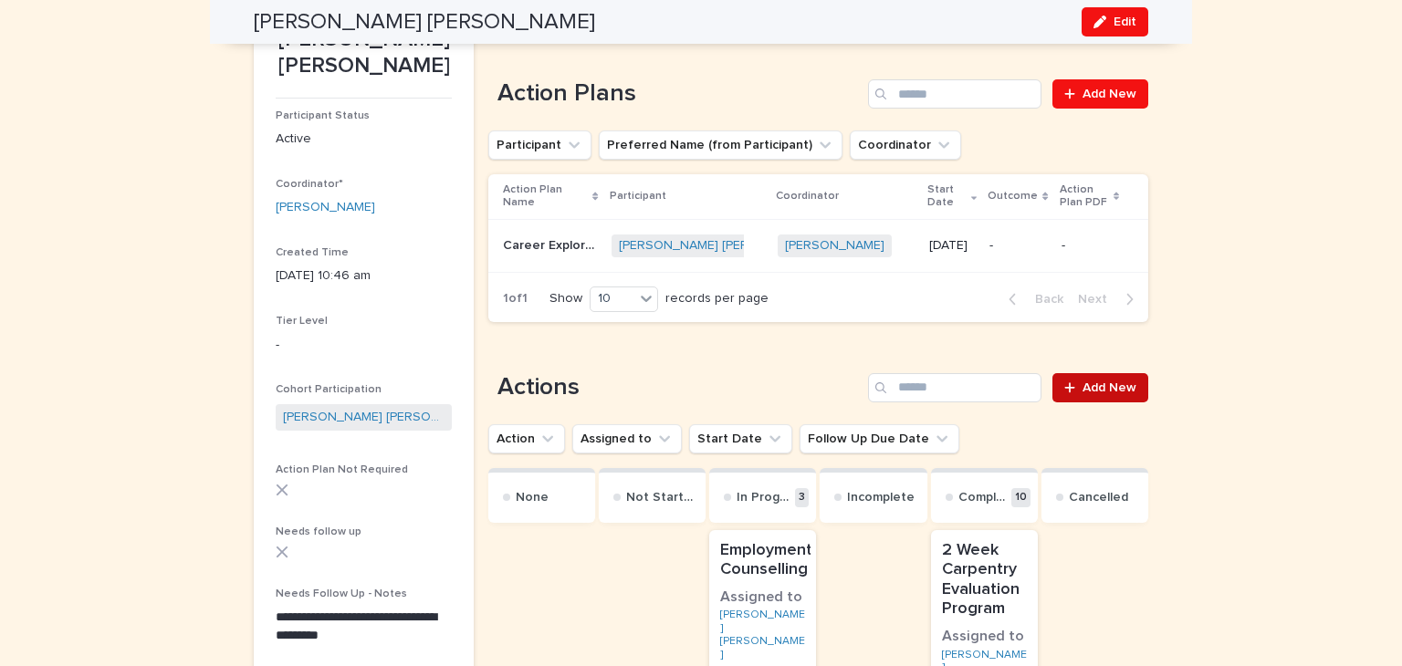
click at [1097, 394] on span "Add New" at bounding box center [1109, 387] width 54 height 13
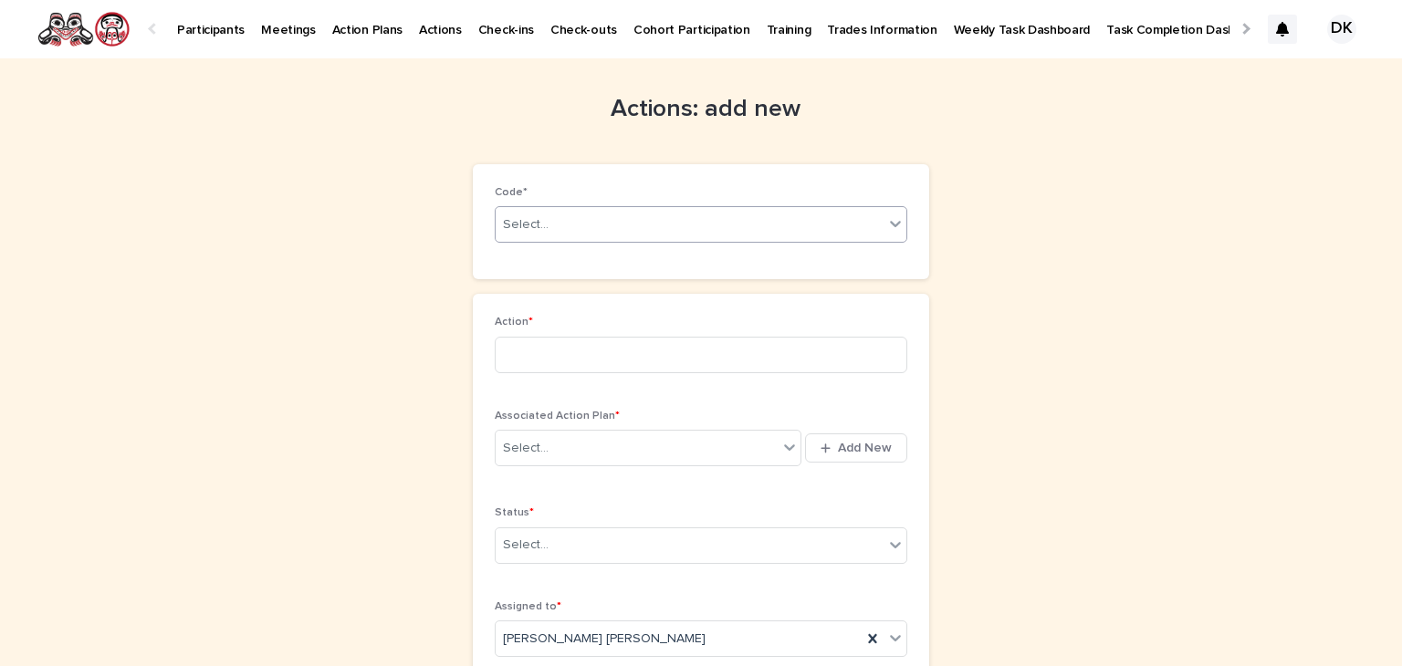
click at [888, 222] on icon at bounding box center [895, 223] width 18 height 18
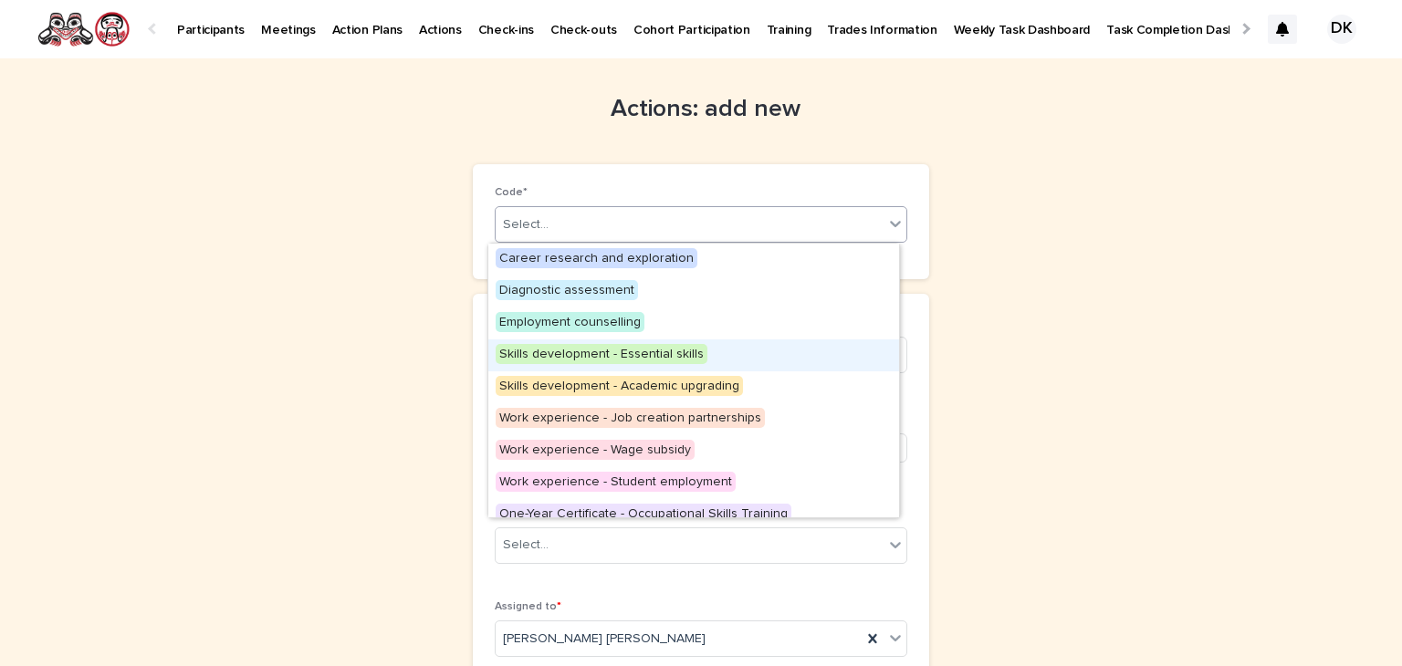
click at [652, 349] on span "Skills development - Essential skills" at bounding box center [601, 354] width 212 height 20
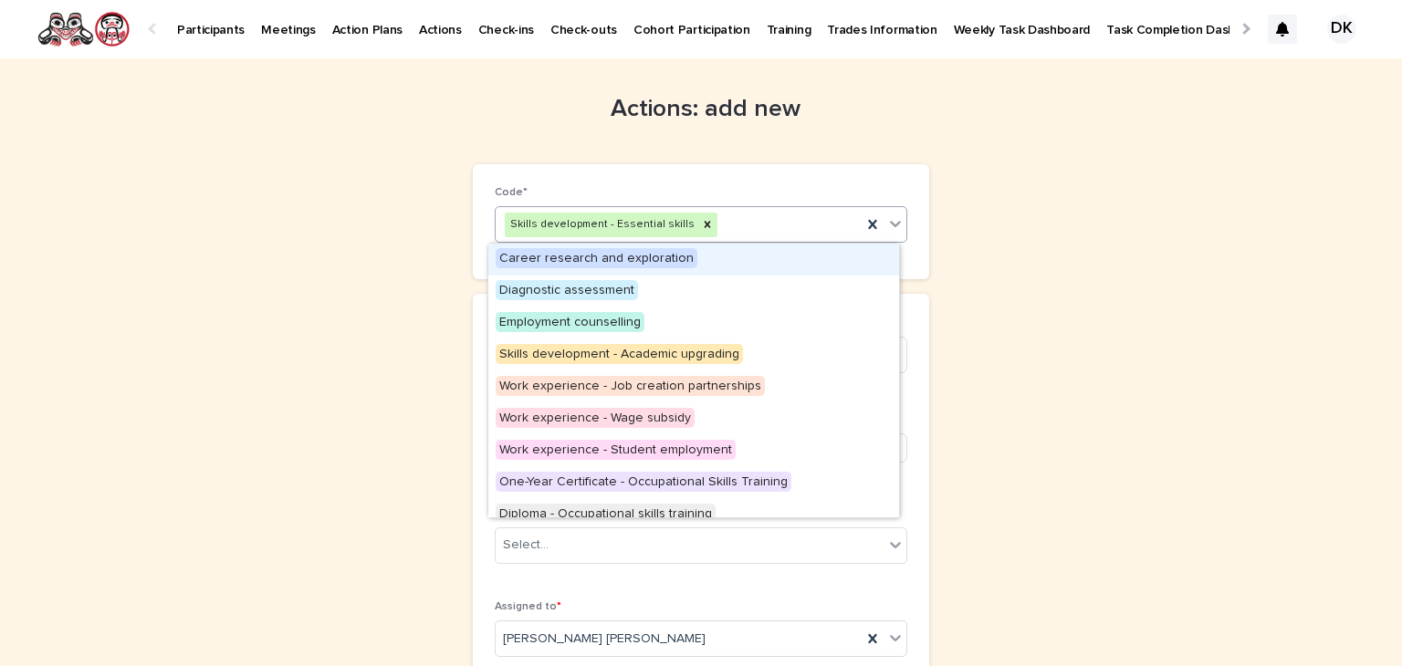
click at [887, 220] on icon at bounding box center [895, 223] width 18 height 18
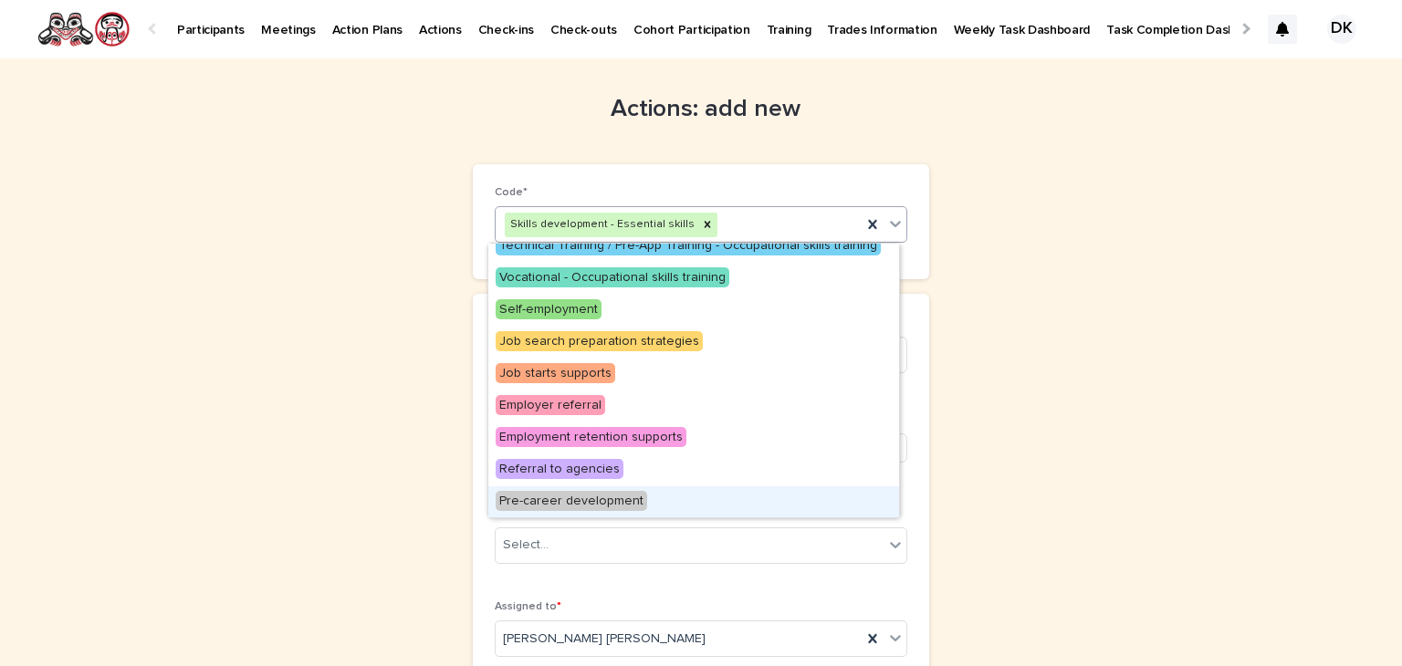
click at [617, 497] on span "Pre-career development" at bounding box center [570, 501] width 151 height 20
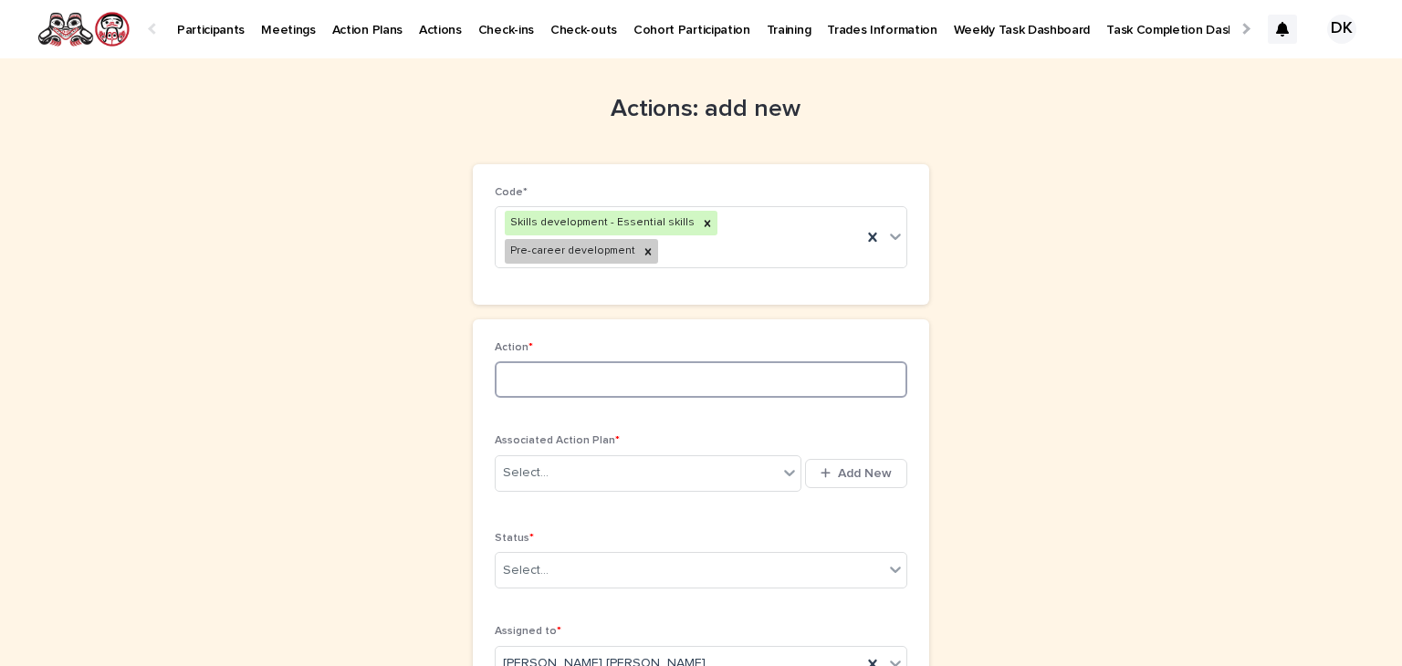
click at [527, 361] on input at bounding box center [701, 379] width 412 height 36
type input "*"
type input "**********"
click at [780, 464] on icon at bounding box center [789, 473] width 18 height 18
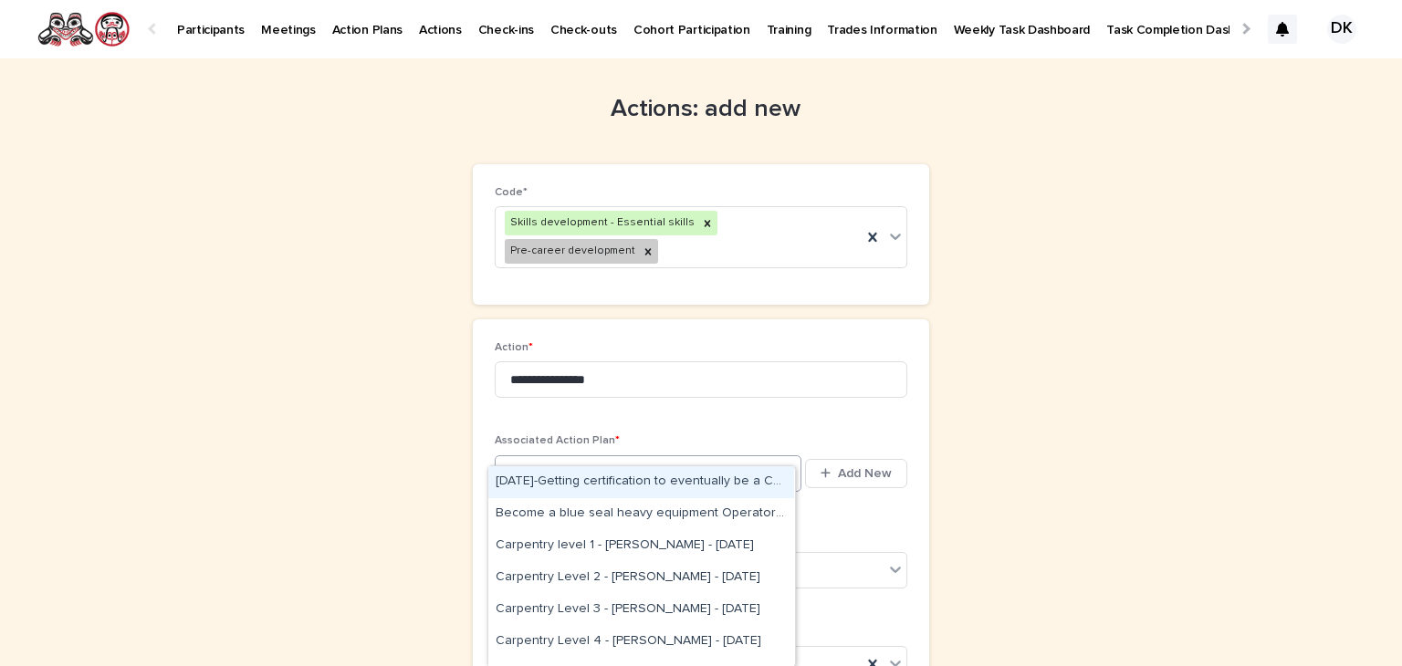
type input "****"
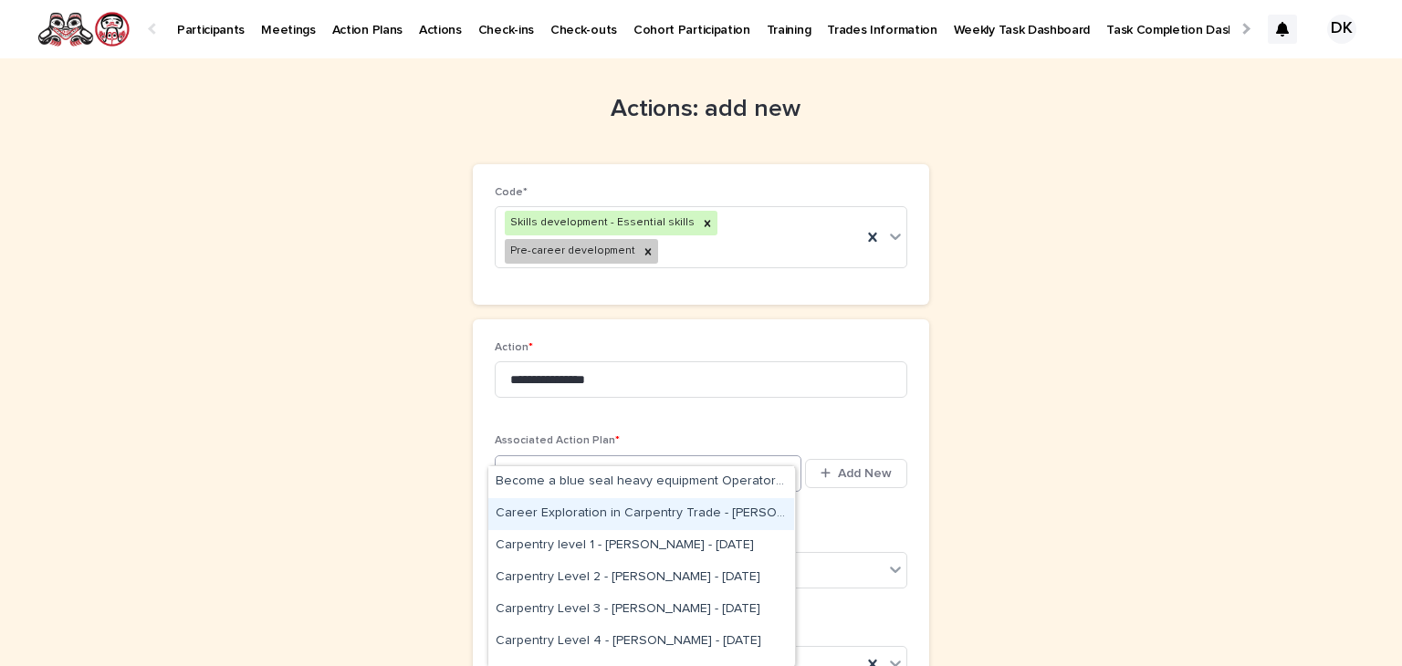
click at [552, 512] on div "Career Exploration in Carpentry Trade - [PERSON_NAME] [PERSON_NAME] - [DATE]" at bounding box center [641, 514] width 306 height 32
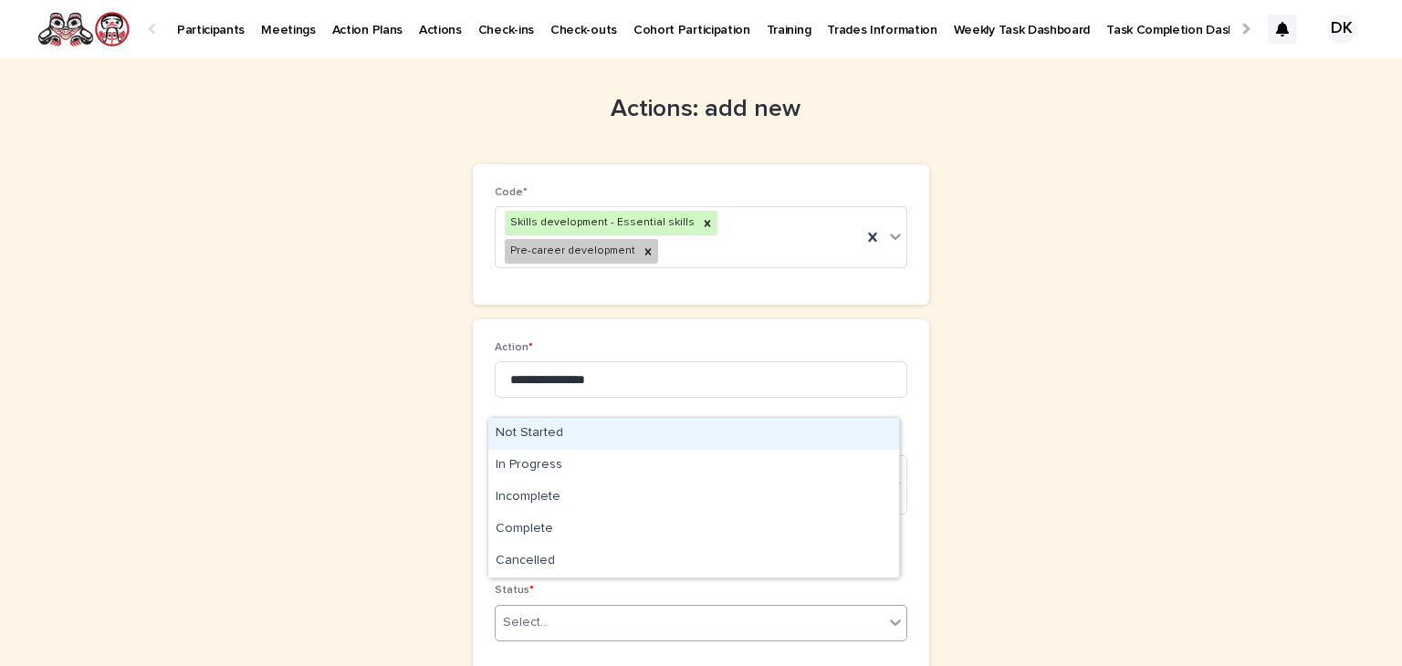
click at [891, 620] on icon at bounding box center [895, 623] width 11 height 6
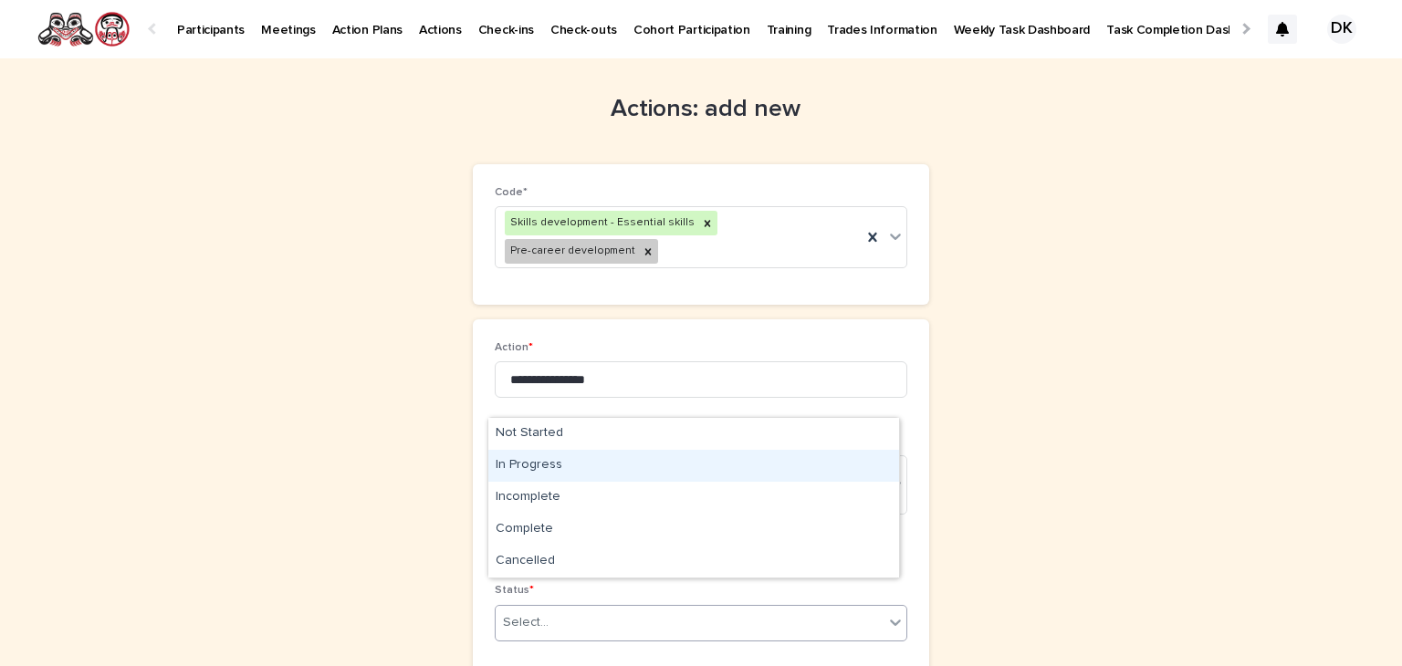
click at [533, 466] on div "In Progress" at bounding box center [693, 466] width 411 height 32
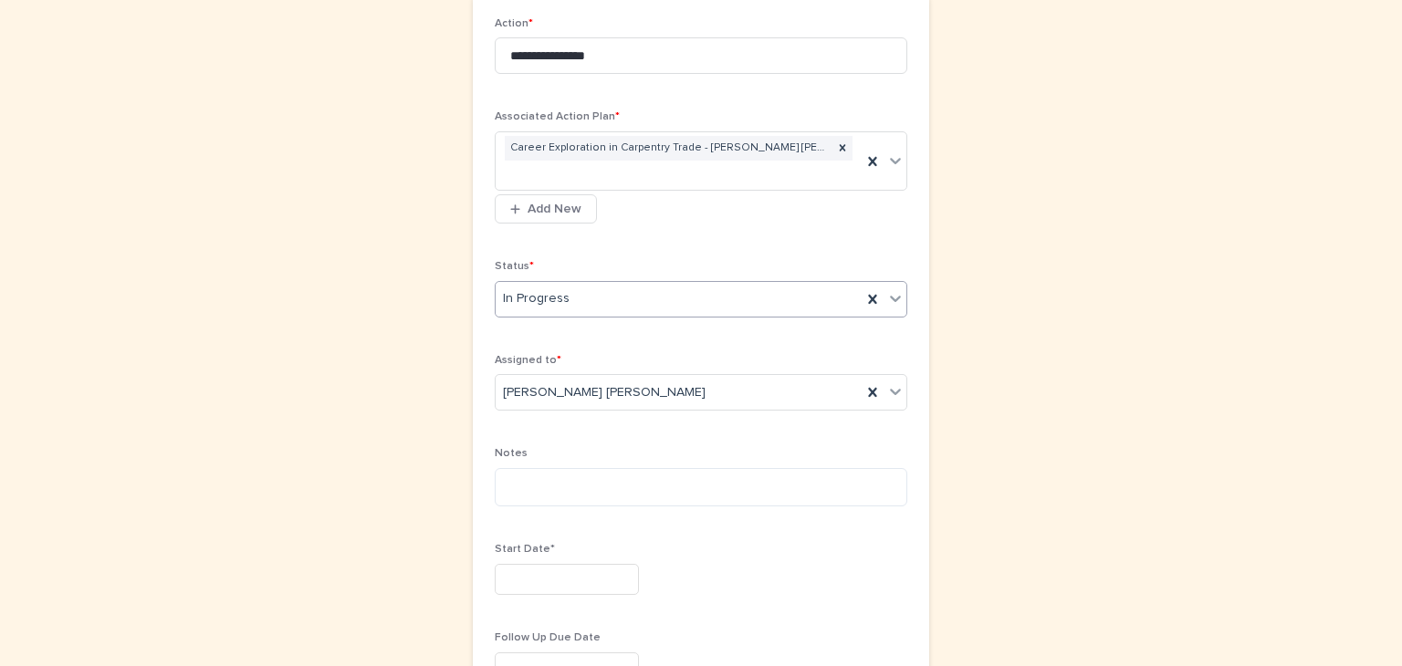
scroll to position [325, 0]
click at [495, 467] on textarea at bounding box center [701, 486] width 412 height 39
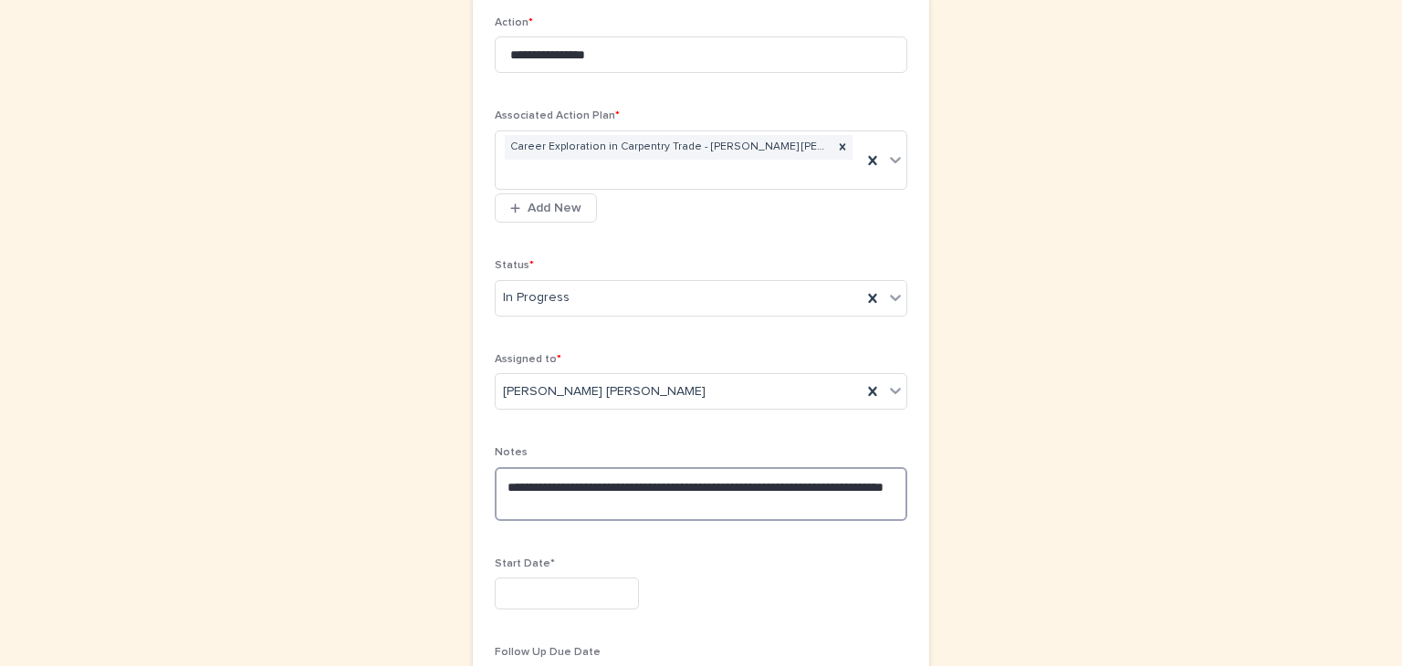
type textarea "**********"
click at [496, 578] on input "text" at bounding box center [567, 594] width 144 height 32
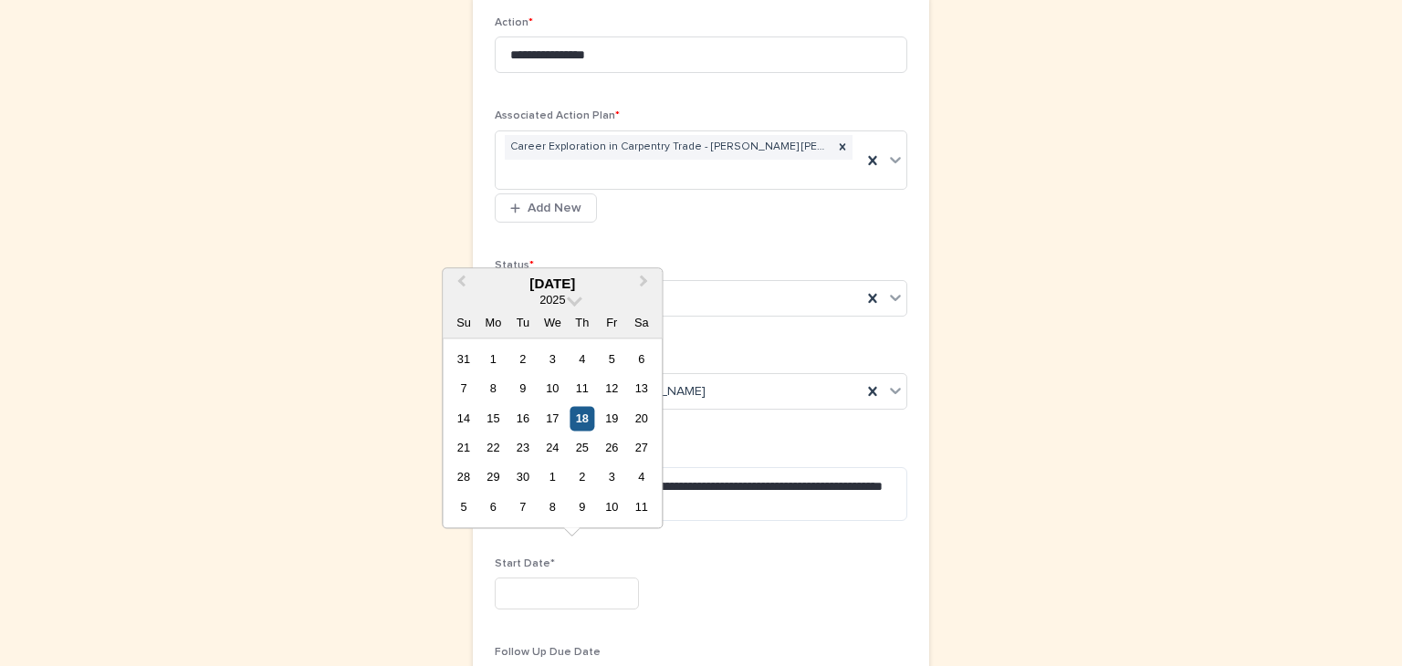
click at [584, 414] on div "18" at bounding box center [581, 418] width 25 height 25
type input "*********"
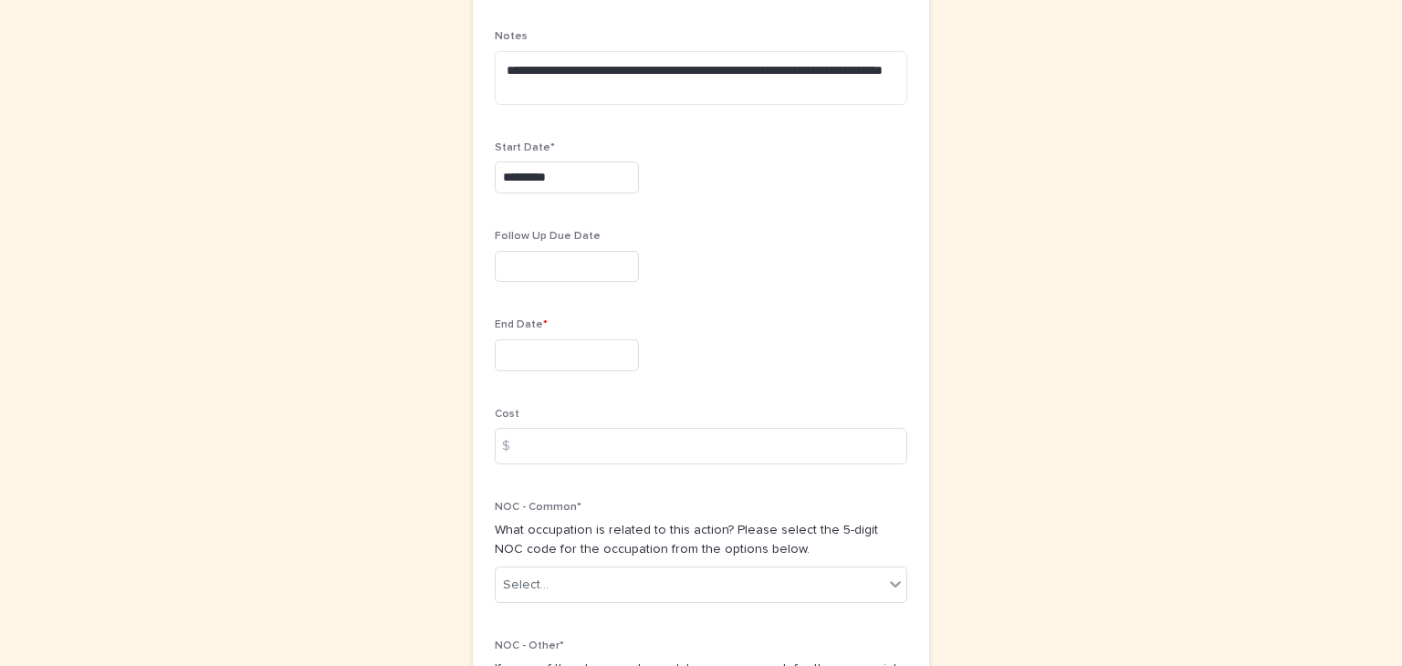
scroll to position [805, 0]
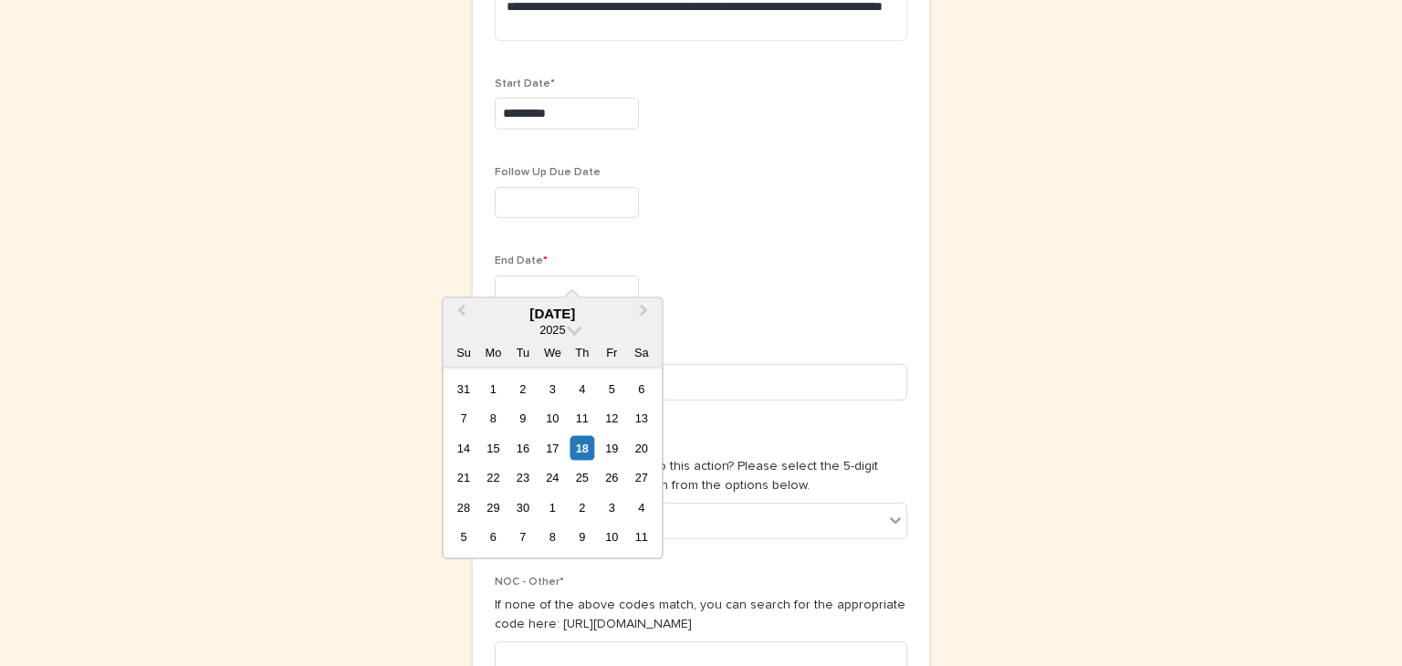
click at [498, 276] on input "text" at bounding box center [567, 292] width 144 height 32
click at [572, 326] on span at bounding box center [575, 328] width 16 height 16
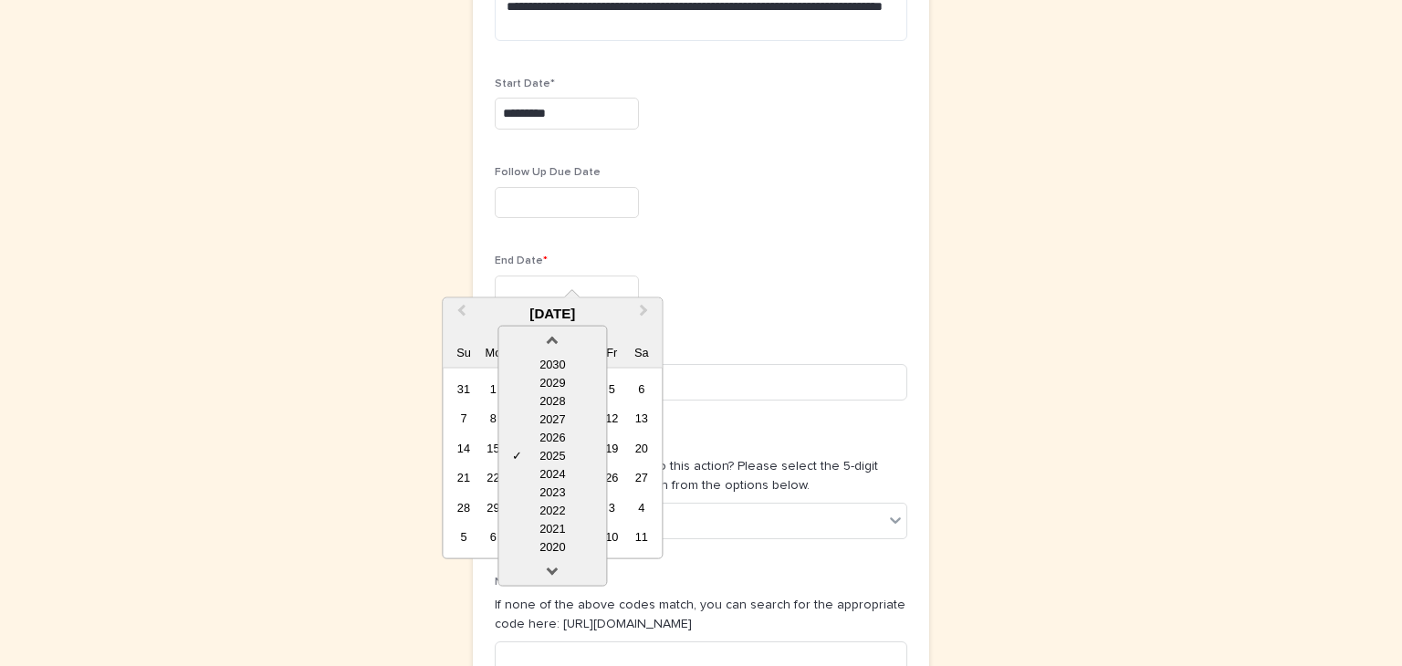
click at [572, 327] on div at bounding box center [552, 341] width 108 height 29
click at [887, 294] on div "**********" at bounding box center [701, 114] width 412 height 1156
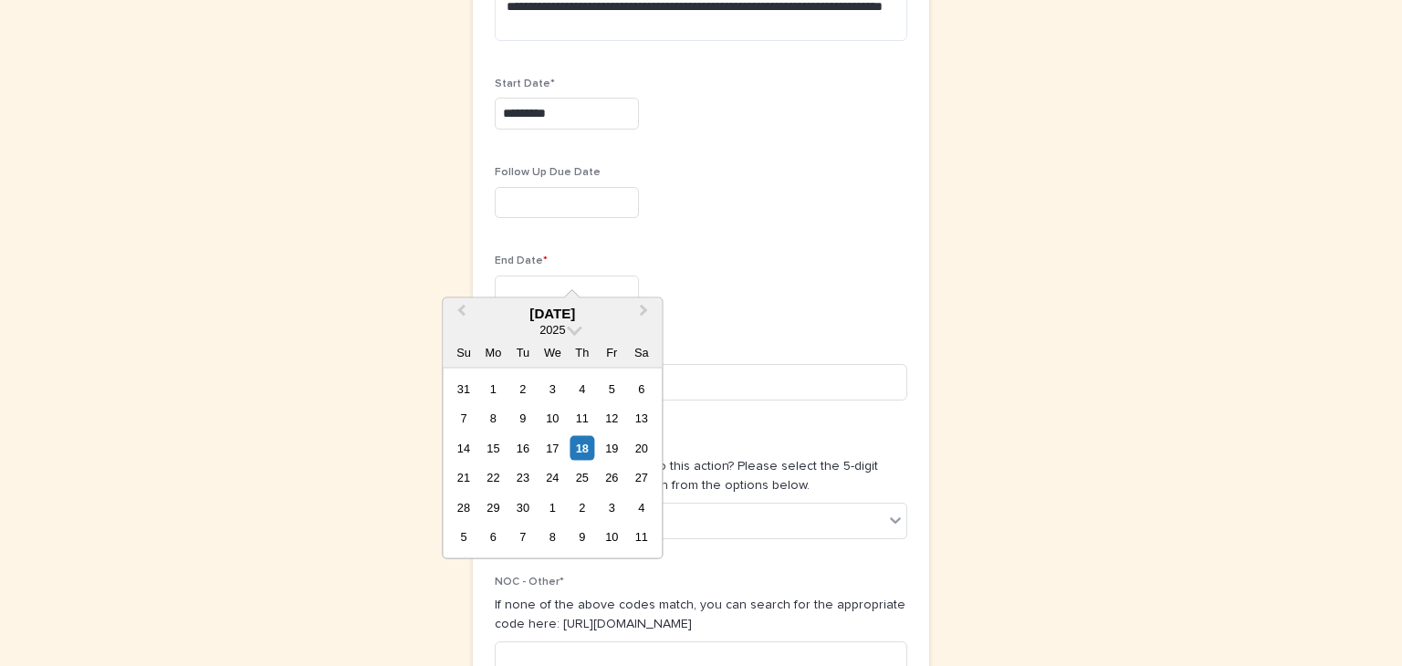
click at [561, 276] on input "text" at bounding box center [567, 292] width 144 height 32
click at [646, 311] on button "Next Month" at bounding box center [645, 314] width 29 height 29
click at [613, 391] on div "31" at bounding box center [612, 389] width 25 height 25
type input "**********"
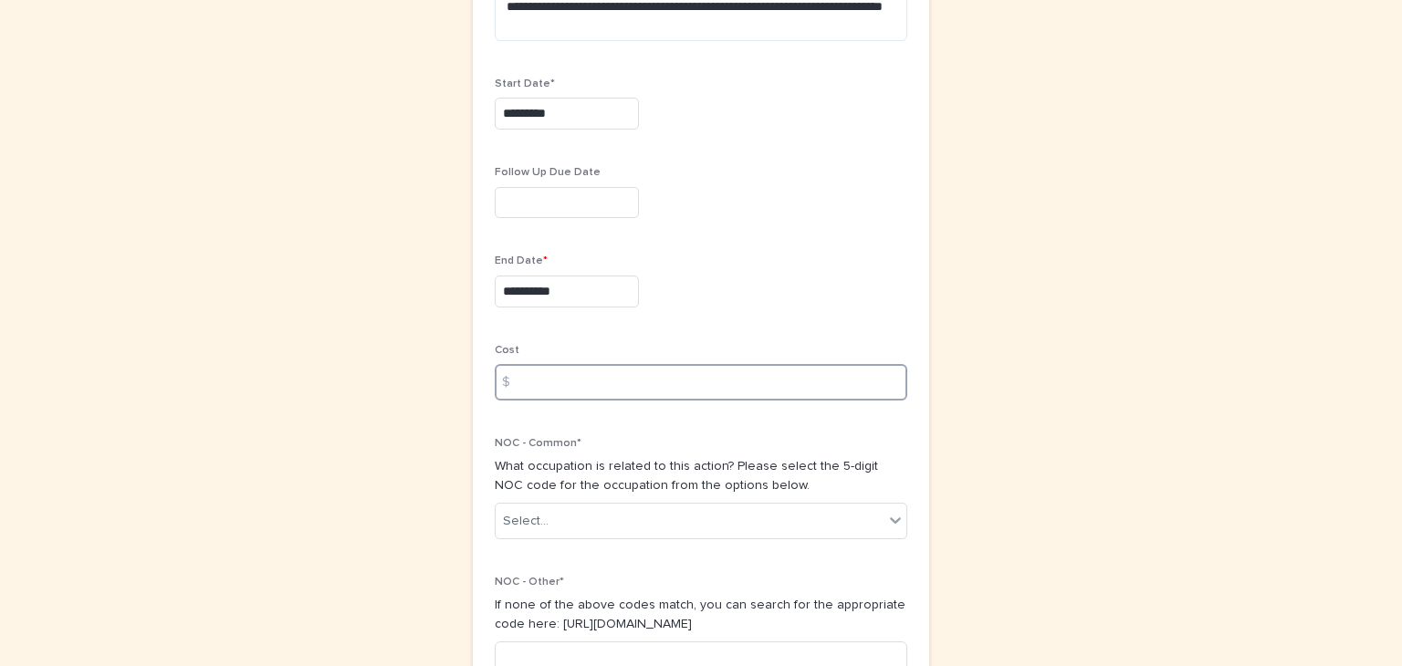
click at [559, 364] on input at bounding box center [701, 382] width 412 height 36
type input "******"
click at [888, 511] on icon at bounding box center [895, 520] width 18 height 18
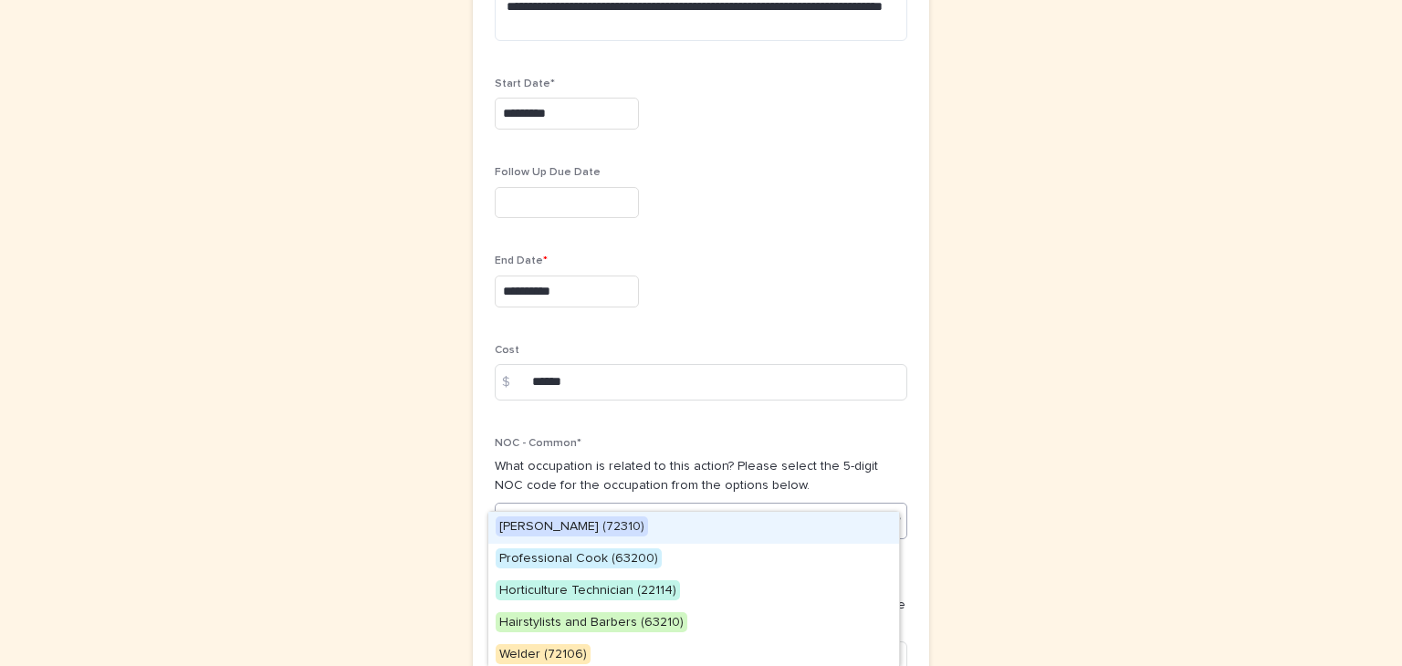
click at [544, 520] on span "[PERSON_NAME] (72310)" at bounding box center [571, 526] width 152 height 20
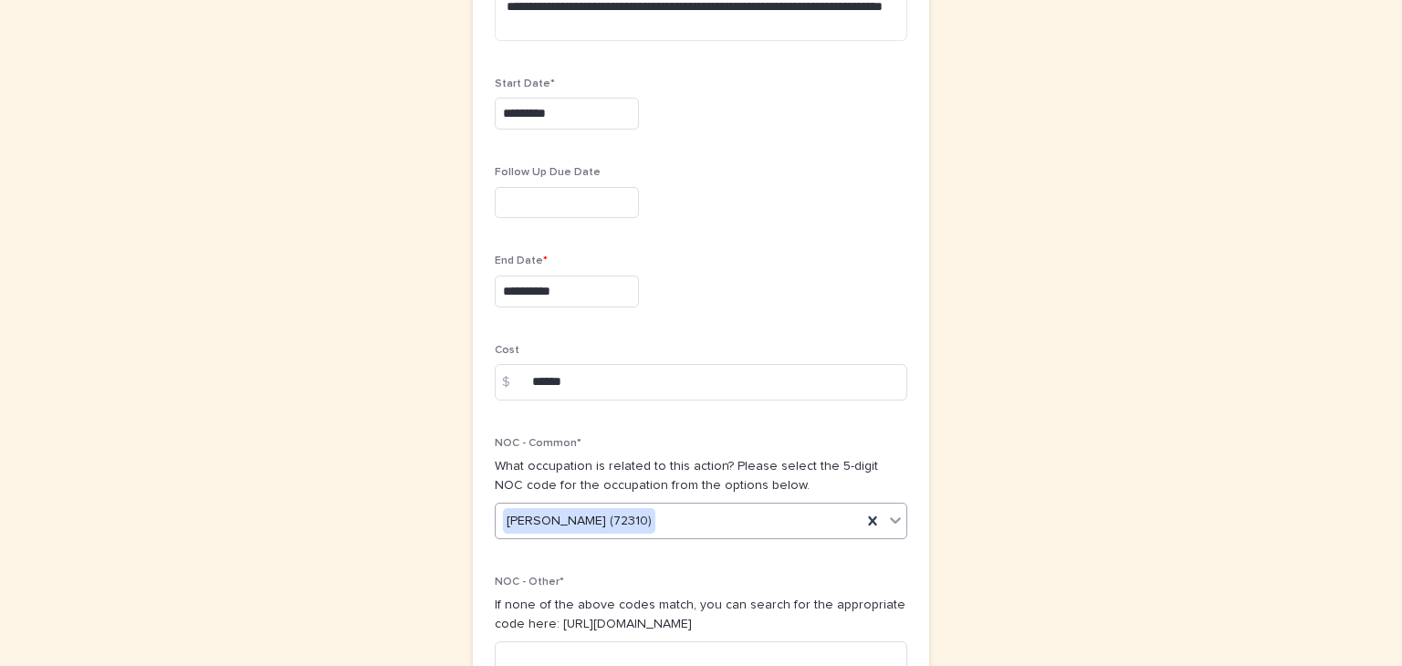
scroll to position [960, 0]
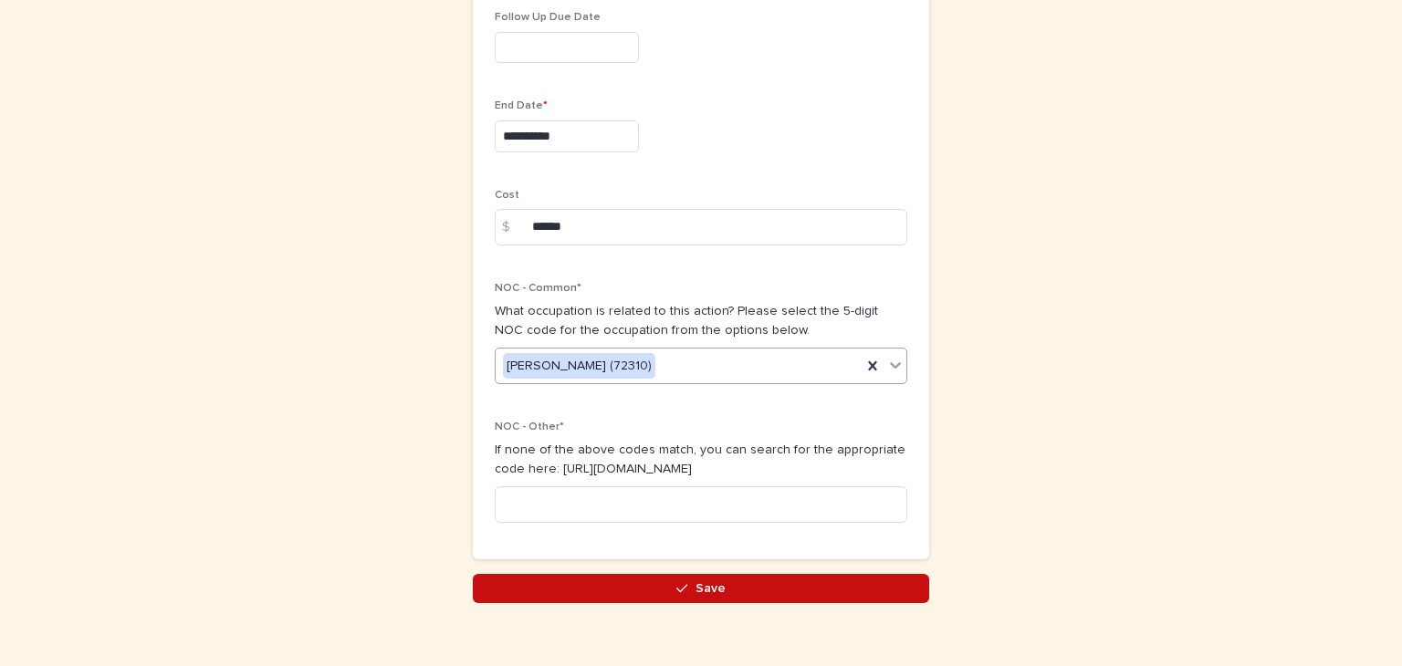
click at [723, 574] on button "Save" at bounding box center [701, 588] width 456 height 29
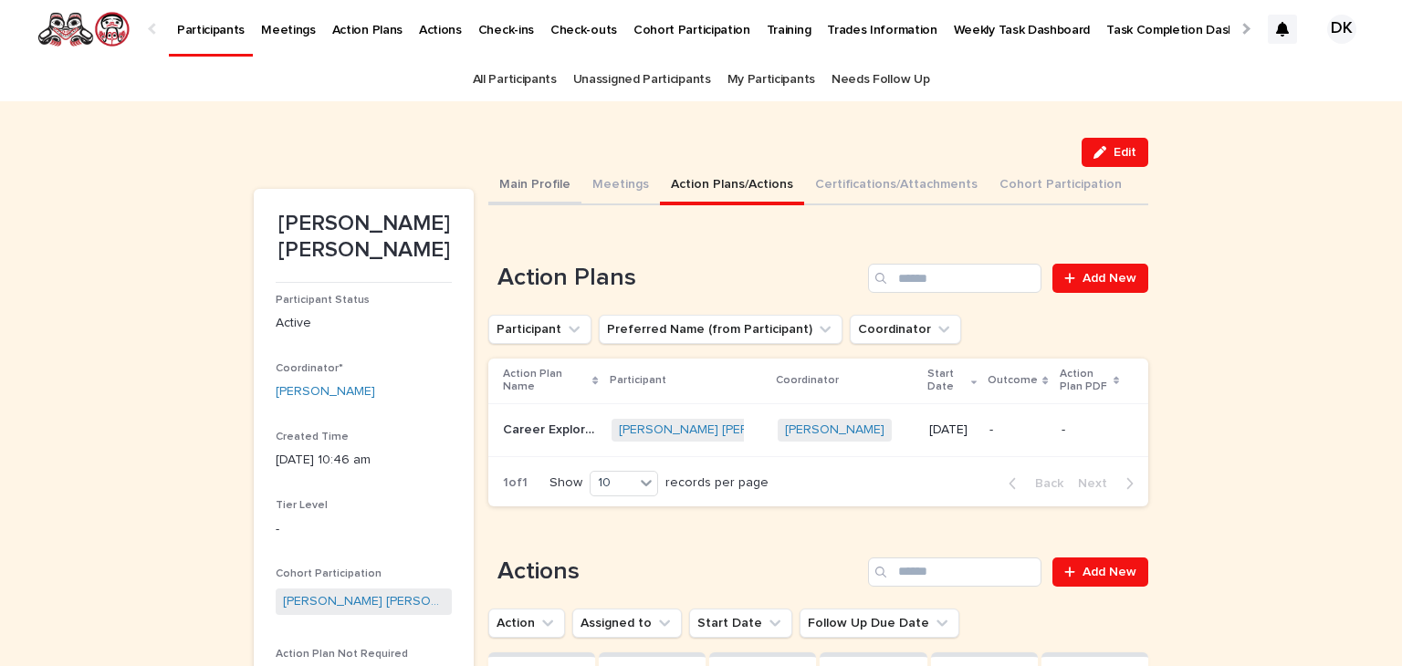
click at [500, 189] on button "Main Profile" at bounding box center [534, 186] width 93 height 38
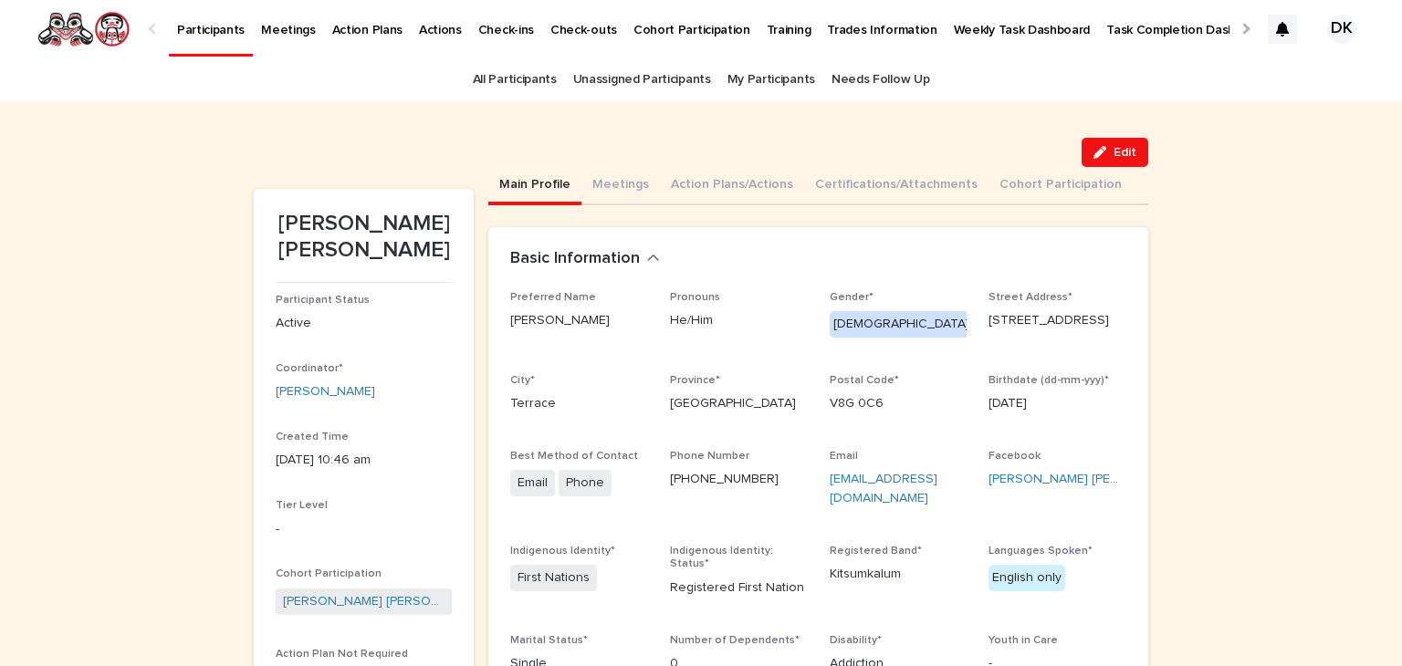
click at [209, 28] on p "Participants" at bounding box center [211, 19] width 68 height 38
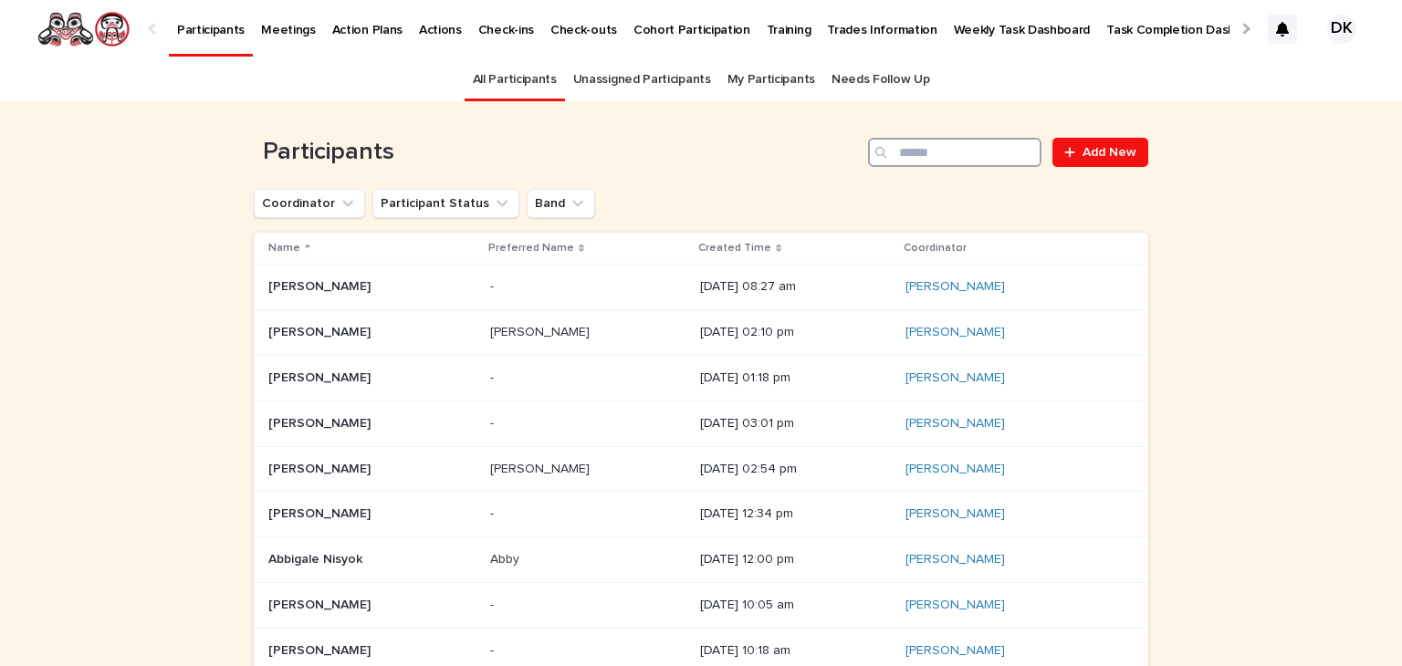
click at [922, 151] on input "Search" at bounding box center [954, 152] width 173 height 29
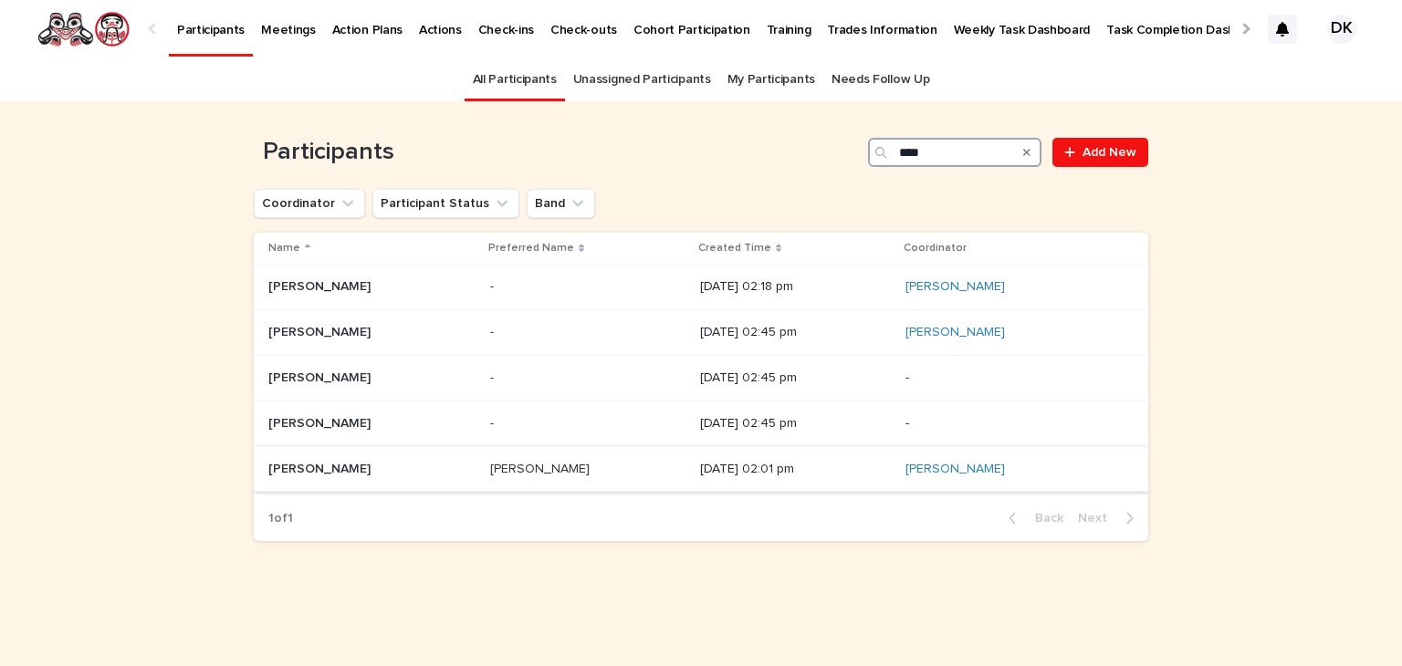
type input "****"
click at [276, 464] on p "[PERSON_NAME]" at bounding box center [321, 467] width 106 height 19
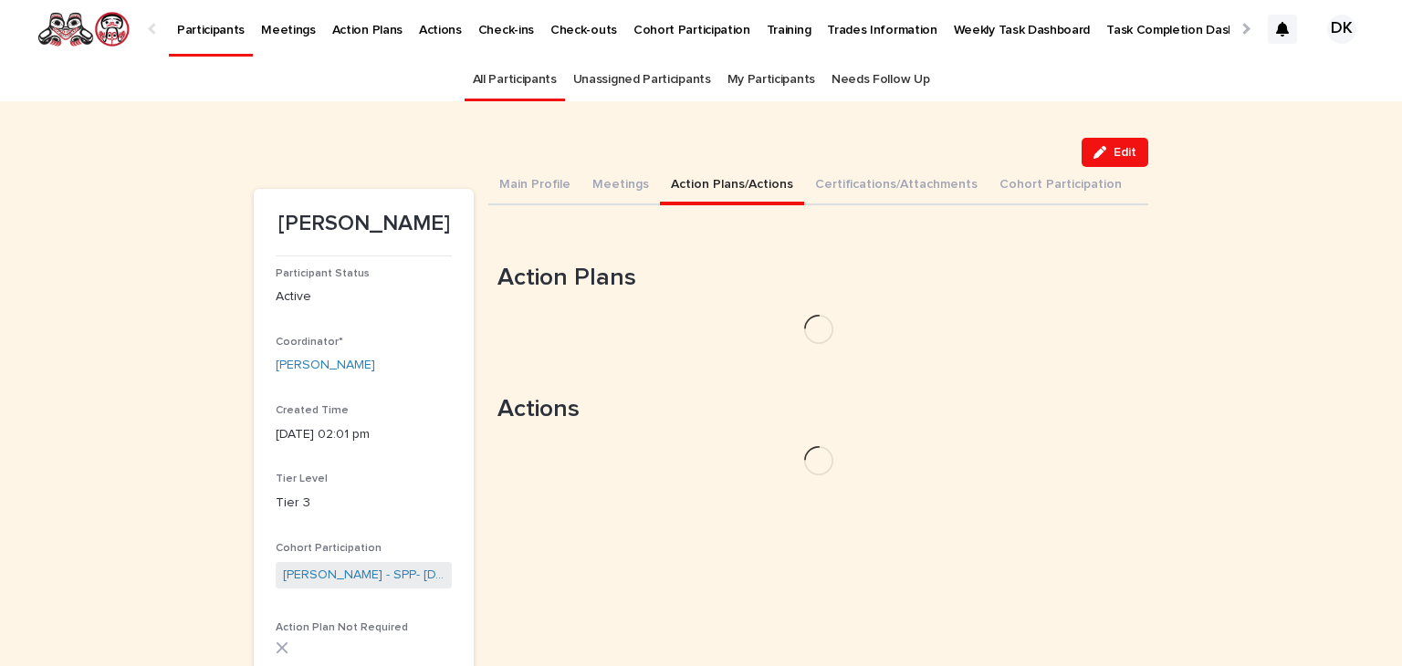
click at [678, 177] on button "Action Plans/Actions" at bounding box center [732, 186] width 144 height 38
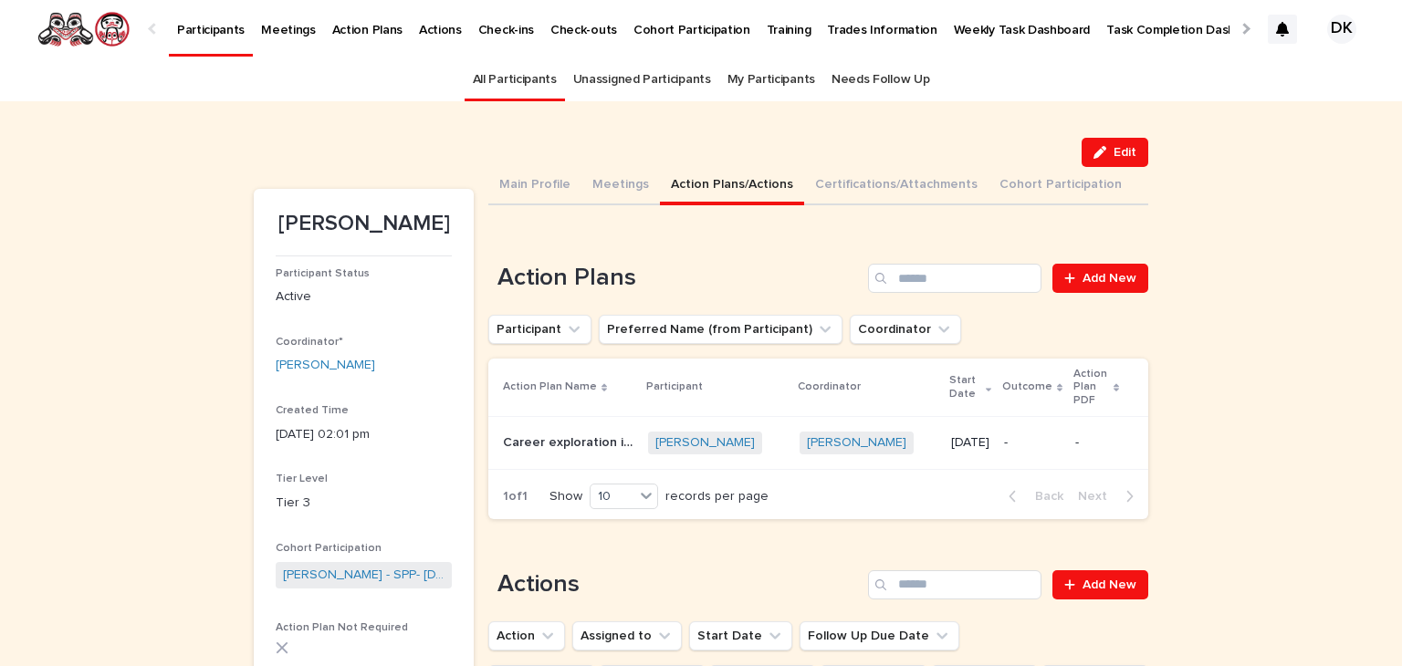
click at [549, 432] on p "Career exploration in [GEOGRAPHIC_DATA]" at bounding box center [570, 441] width 134 height 19
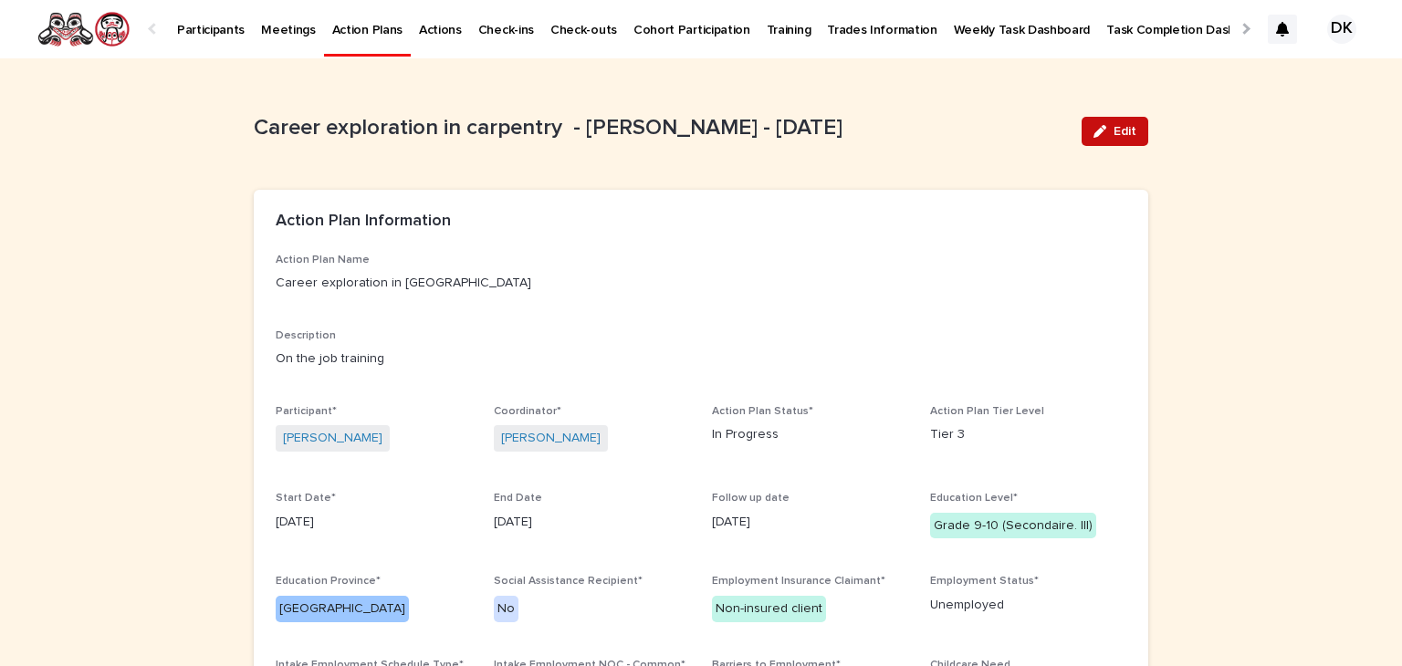
click at [1123, 129] on span "Edit" at bounding box center [1124, 131] width 23 height 13
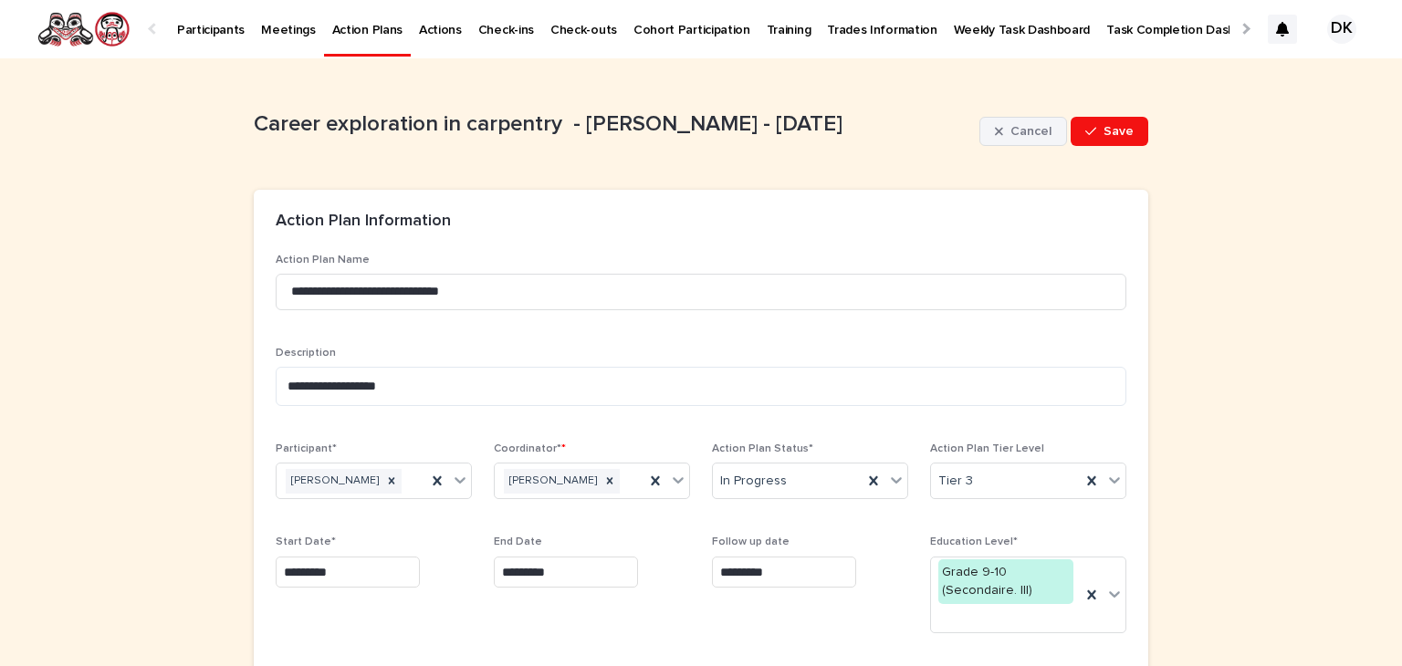
click at [1017, 129] on span "Cancel" at bounding box center [1030, 131] width 41 height 13
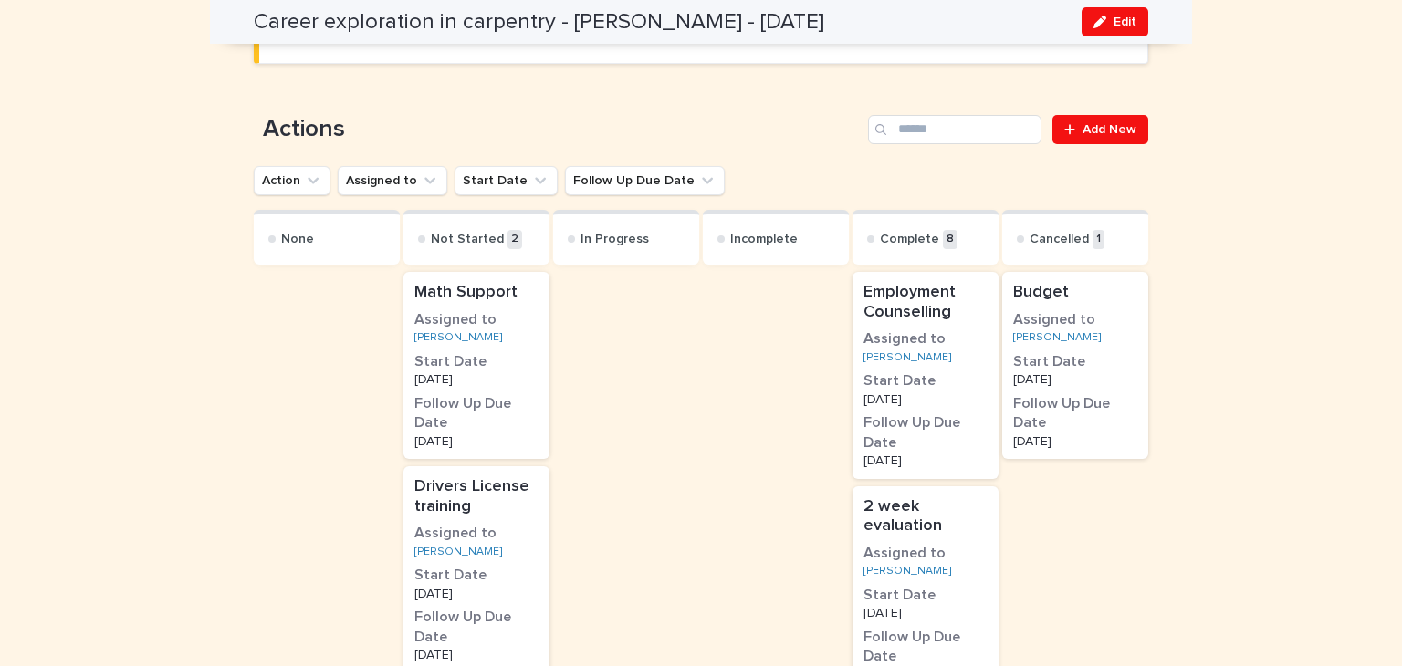
scroll to position [954, 0]
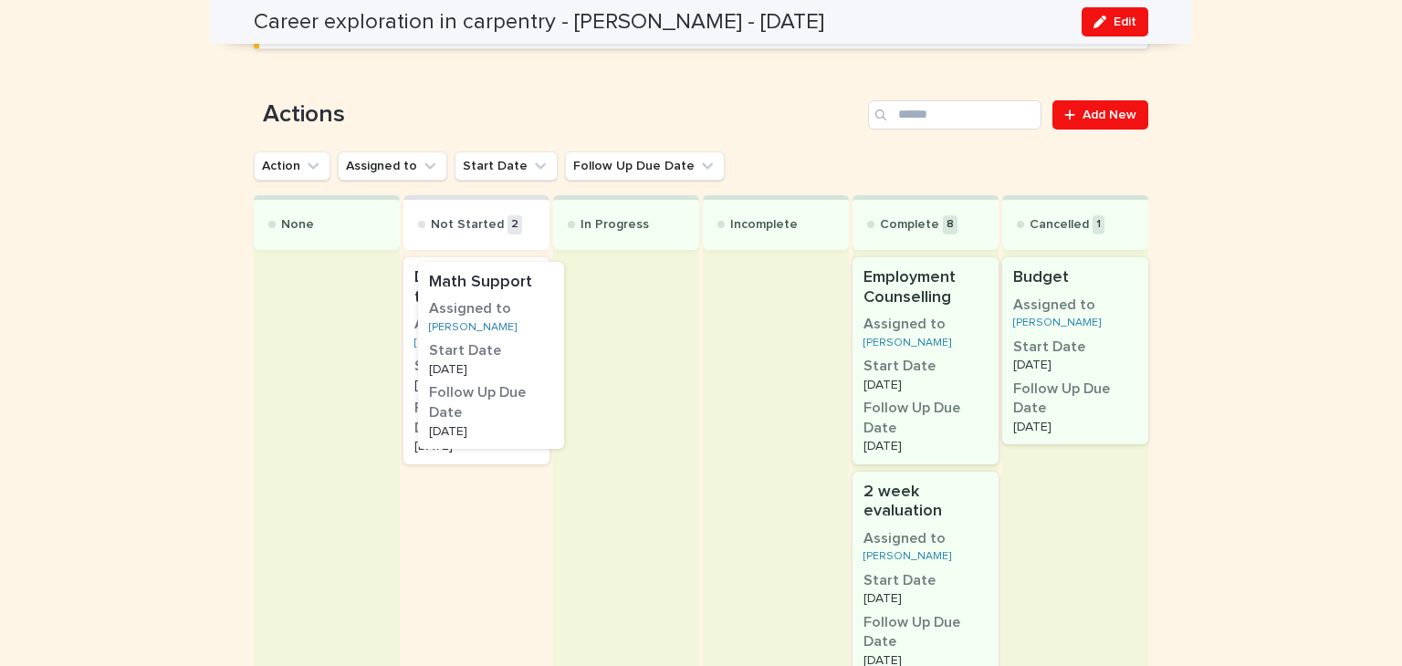
drag, startPoint x: 444, startPoint y: 287, endPoint x: 469, endPoint y: 290, distance: 24.8
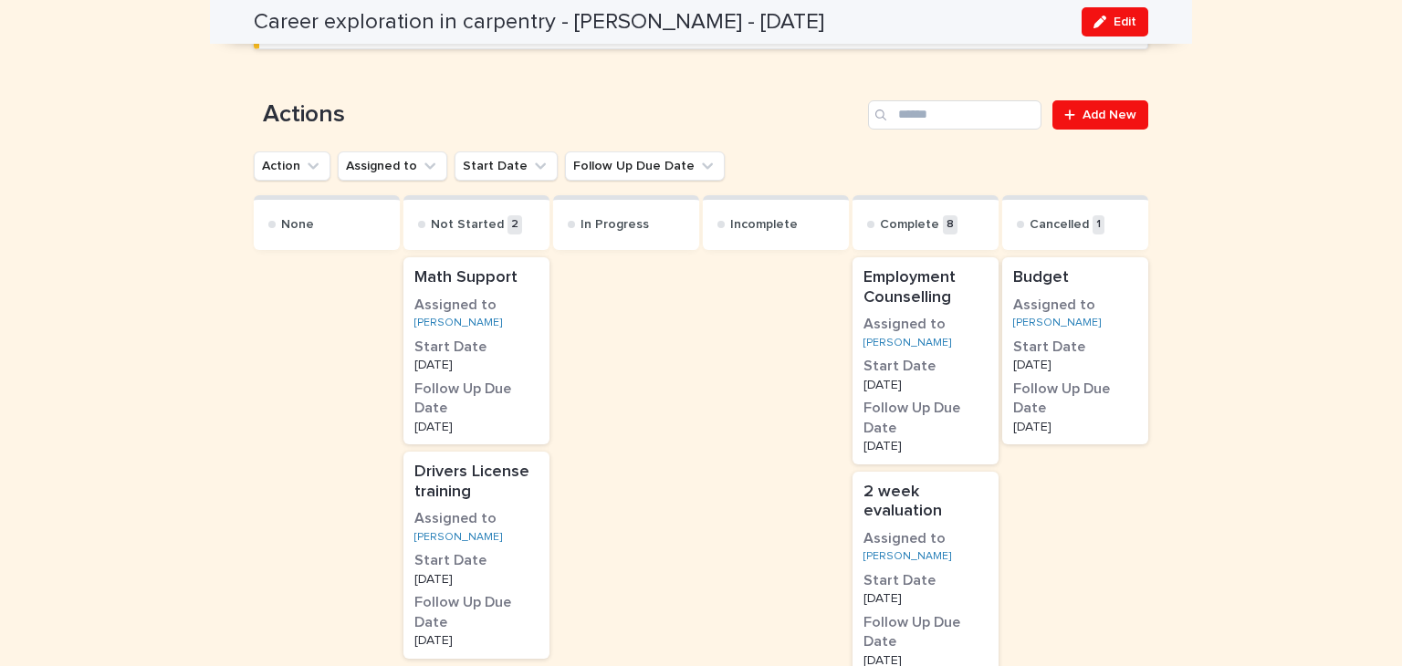
click at [469, 296] on h3 "Assigned to" at bounding box center [476, 306] width 124 height 20
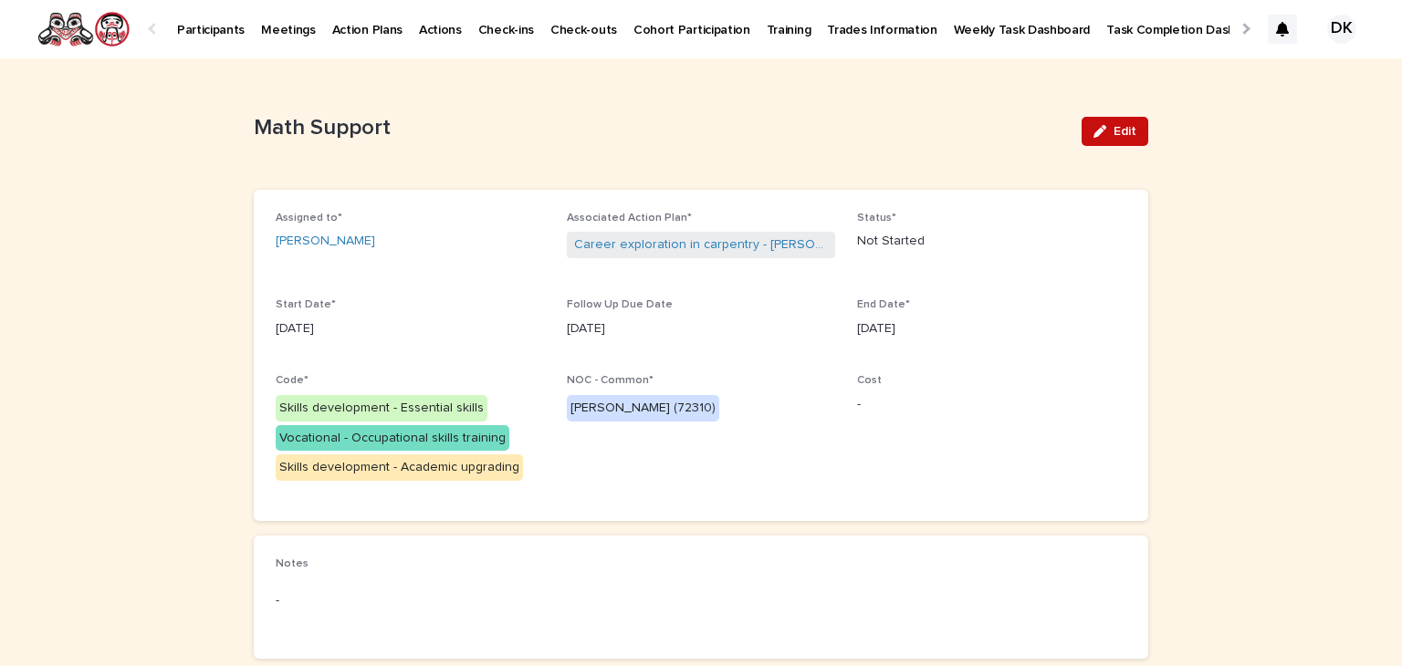
click at [1117, 128] on span "Edit" at bounding box center [1124, 131] width 23 height 13
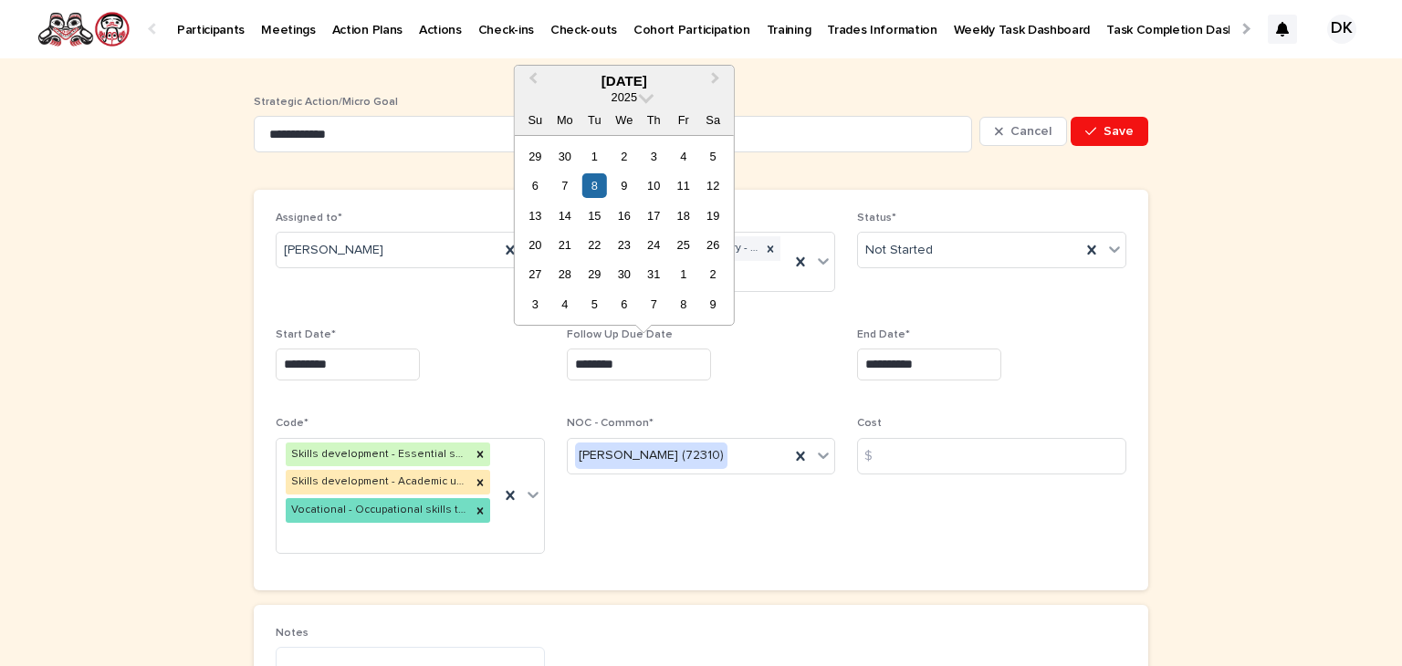
drag, startPoint x: 626, startPoint y: 366, endPoint x: 506, endPoint y: 370, distance: 120.5
click at [506, 370] on div "**********" at bounding box center [701, 390] width 850 height 357
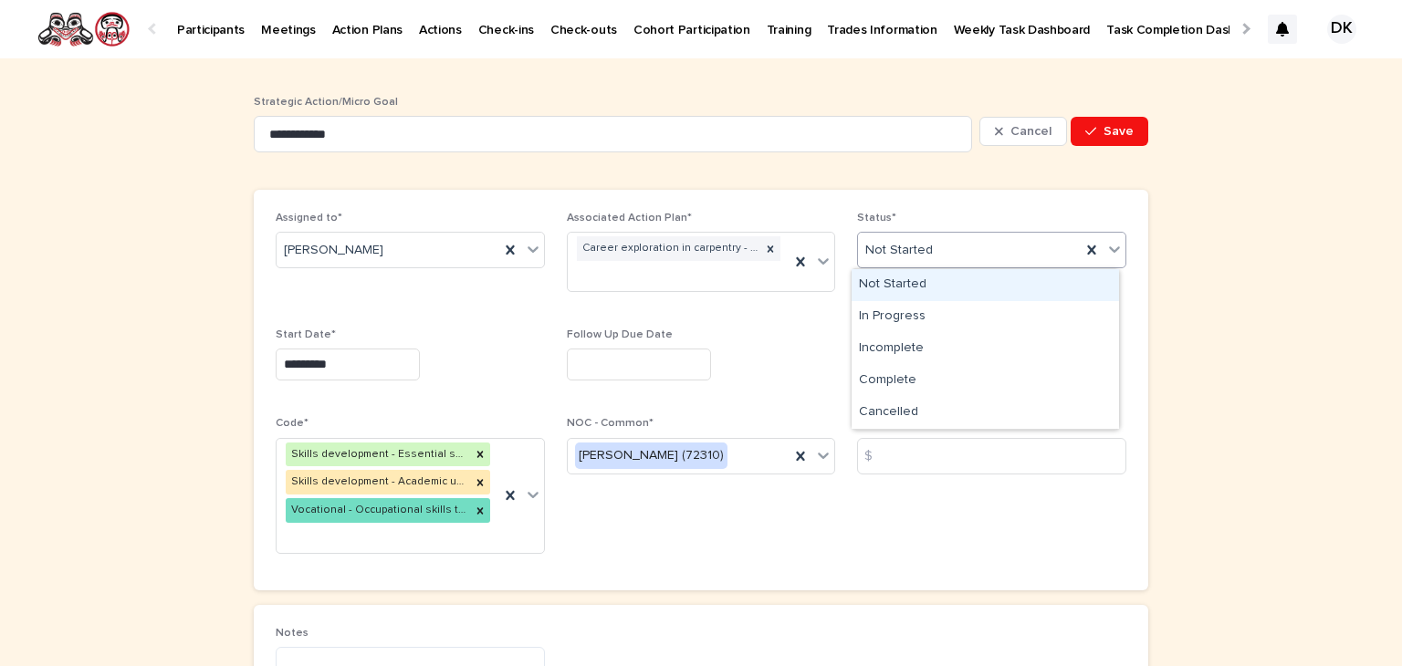
click at [1112, 248] on icon at bounding box center [1114, 249] width 18 height 18
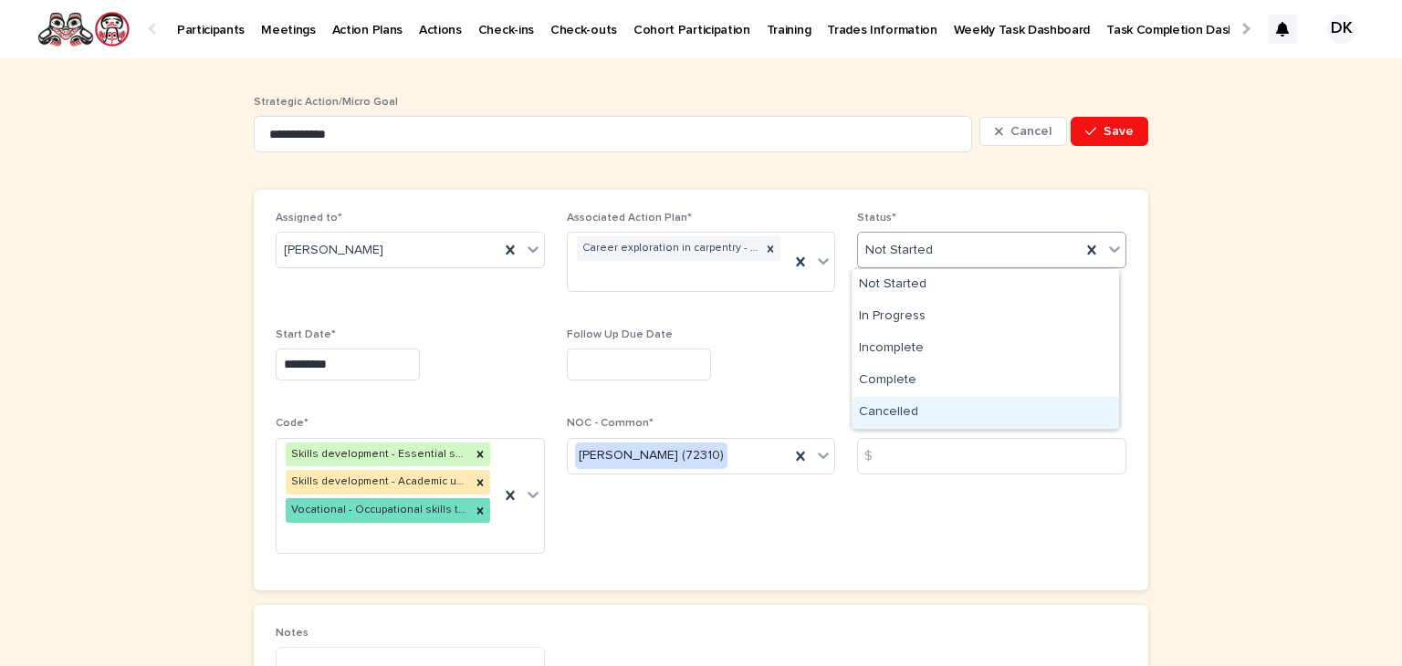
click at [902, 406] on div "Cancelled" at bounding box center [984, 413] width 267 height 32
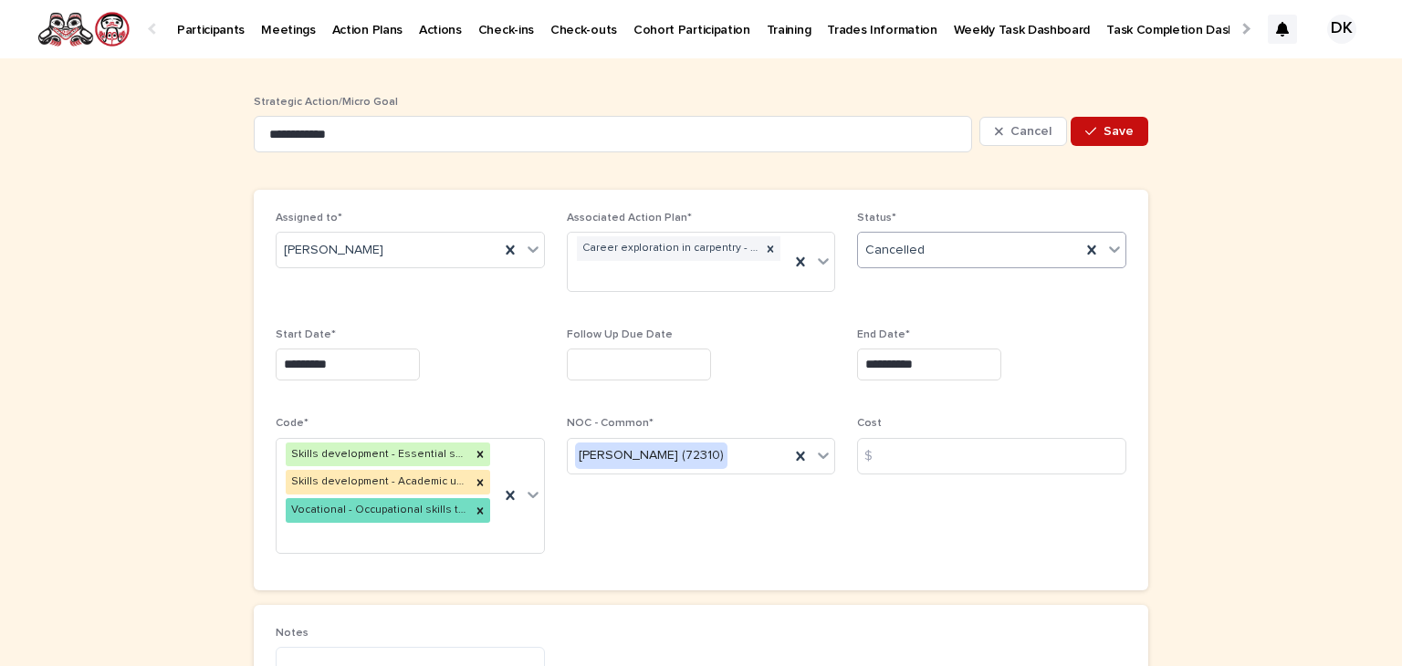
click at [1110, 131] on span "Save" at bounding box center [1118, 131] width 30 height 13
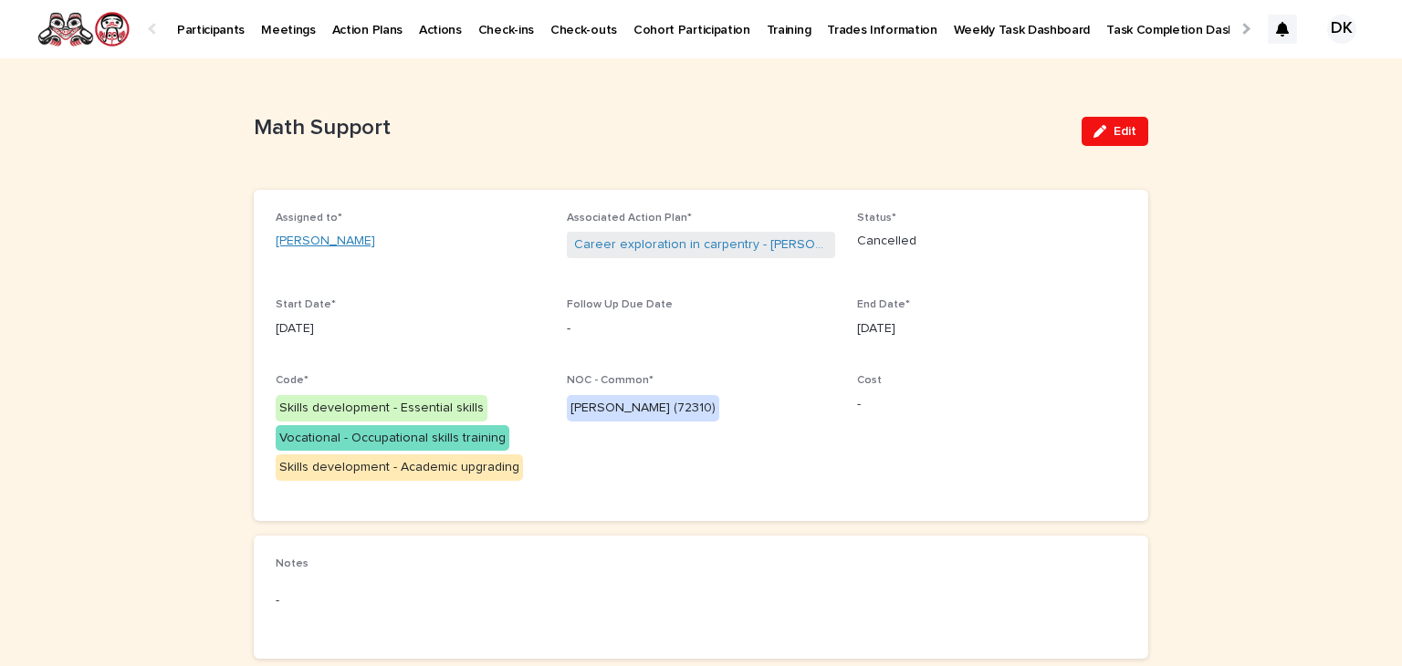
click at [328, 242] on link "[PERSON_NAME]" at bounding box center [325, 241] width 99 height 19
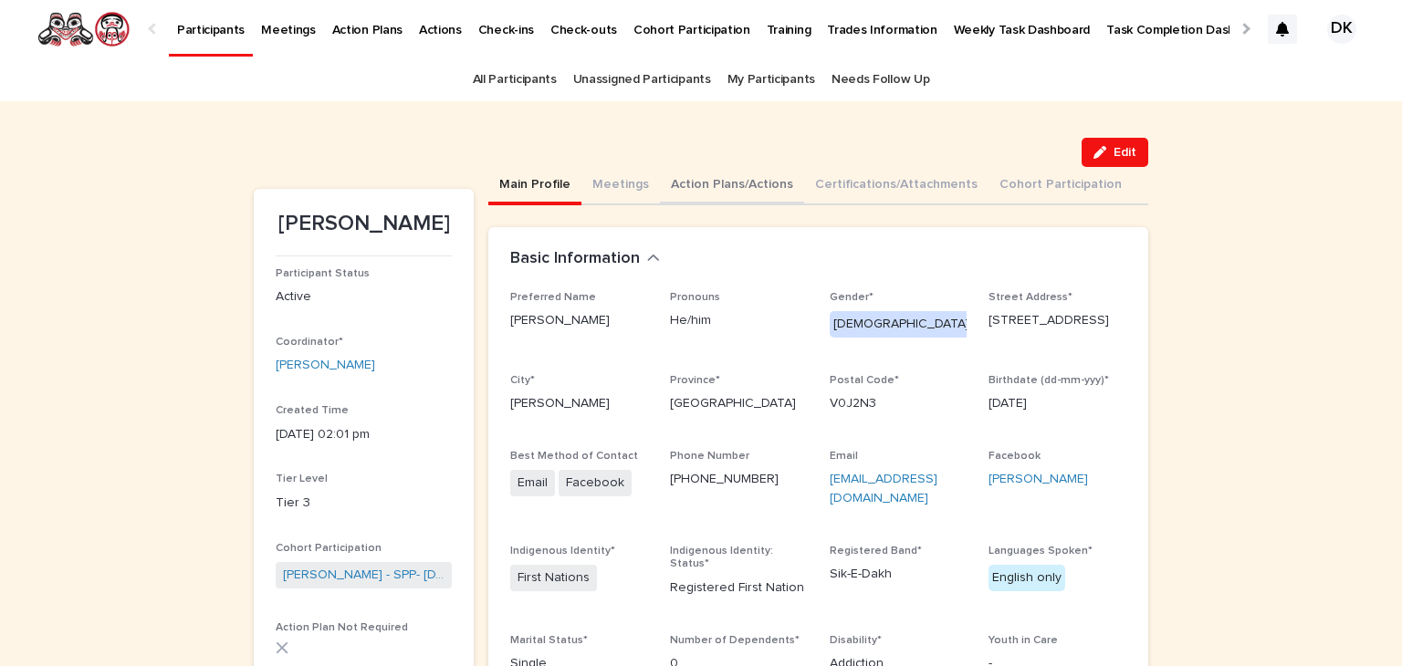
click at [731, 184] on button "Action Plans/Actions" at bounding box center [732, 186] width 144 height 38
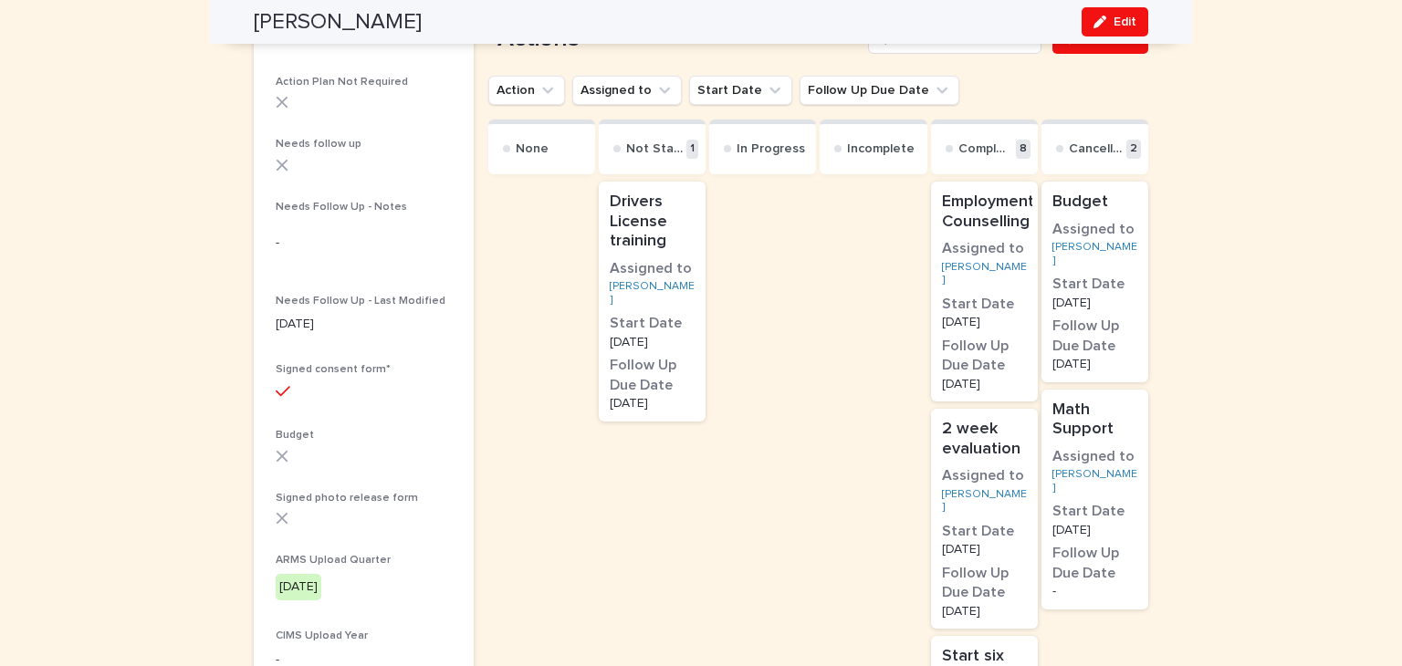
scroll to position [522, 0]
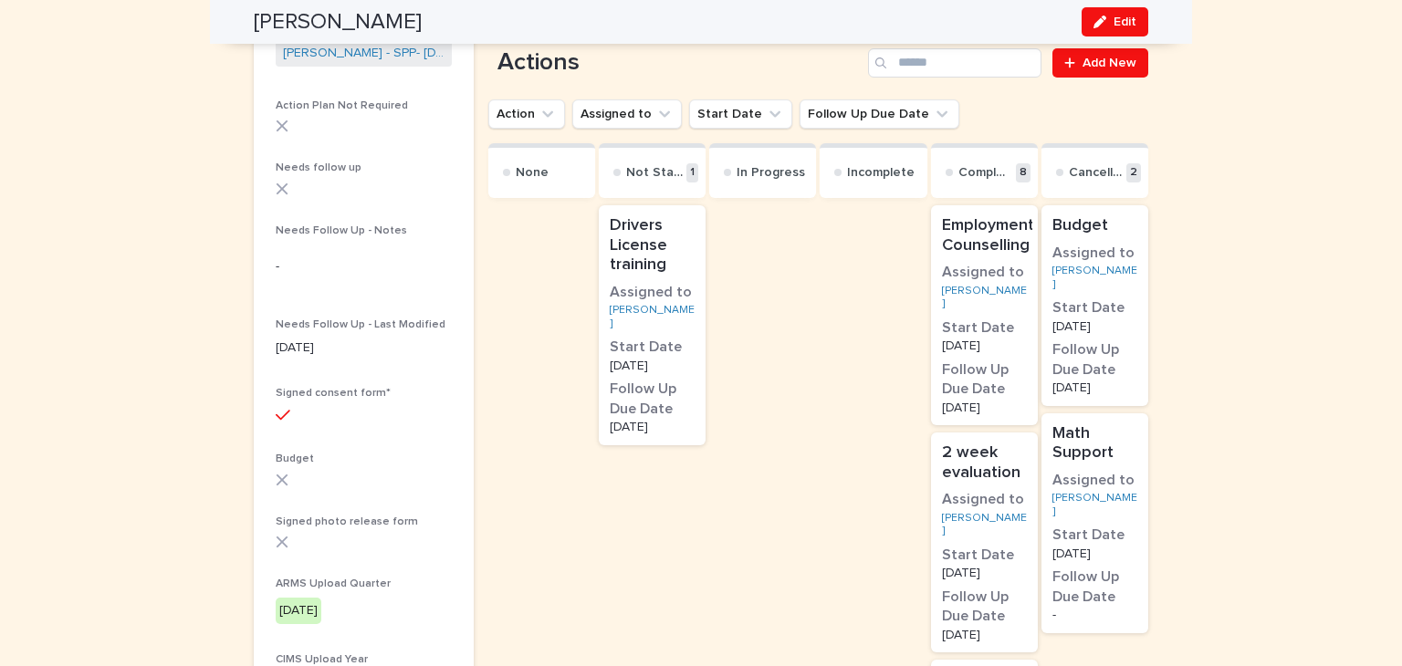
click at [635, 228] on p "Drivers License training" at bounding box center [652, 245] width 85 height 59
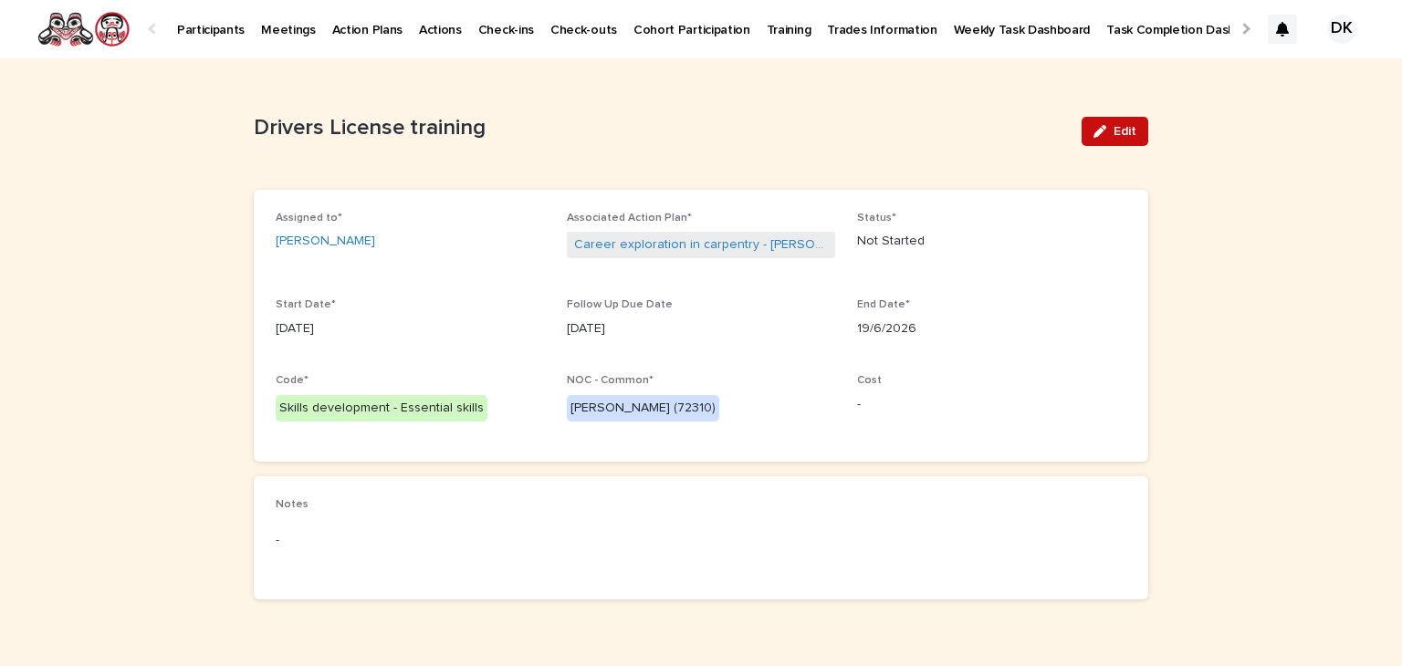
click at [1113, 130] on span "Edit" at bounding box center [1124, 131] width 23 height 13
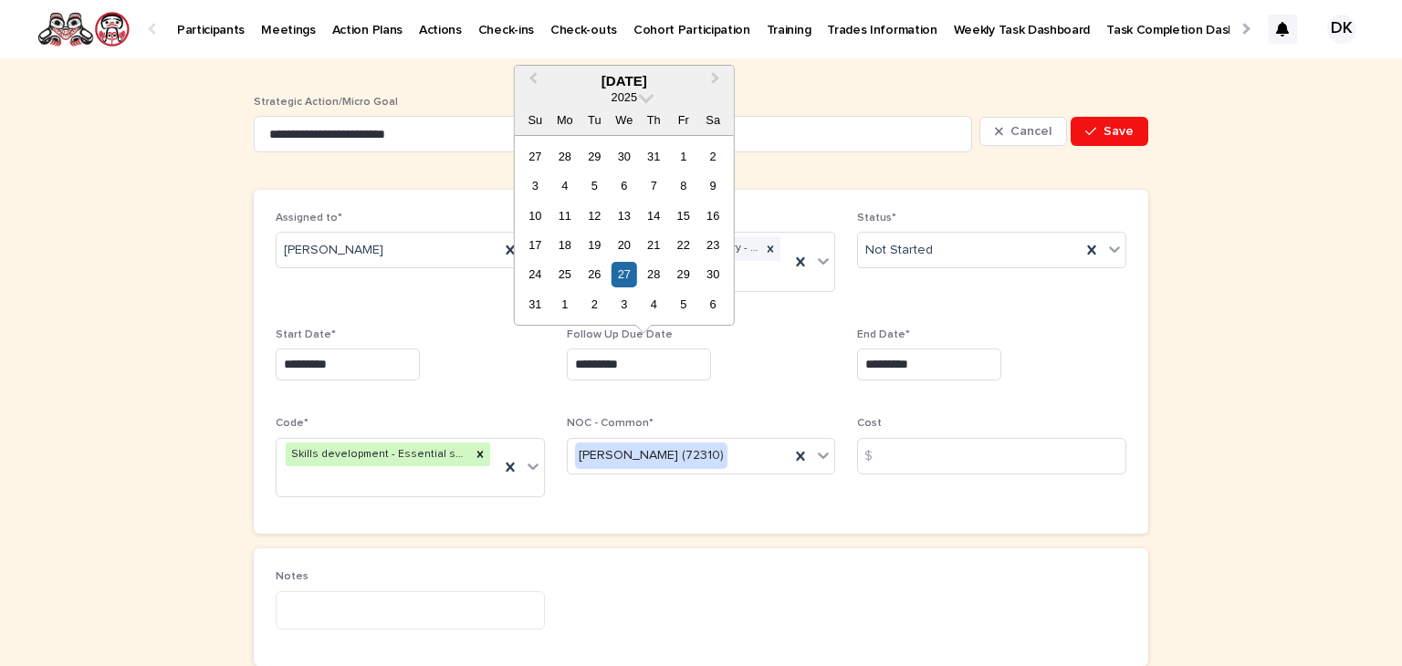
drag, startPoint x: 674, startPoint y: 374, endPoint x: 504, endPoint y: 386, distance: 171.0
click at [504, 386] on div "Assigned to* [PERSON_NAME] Associated Action Plan* Career exploration in carpen…" at bounding box center [701, 362] width 850 height 300
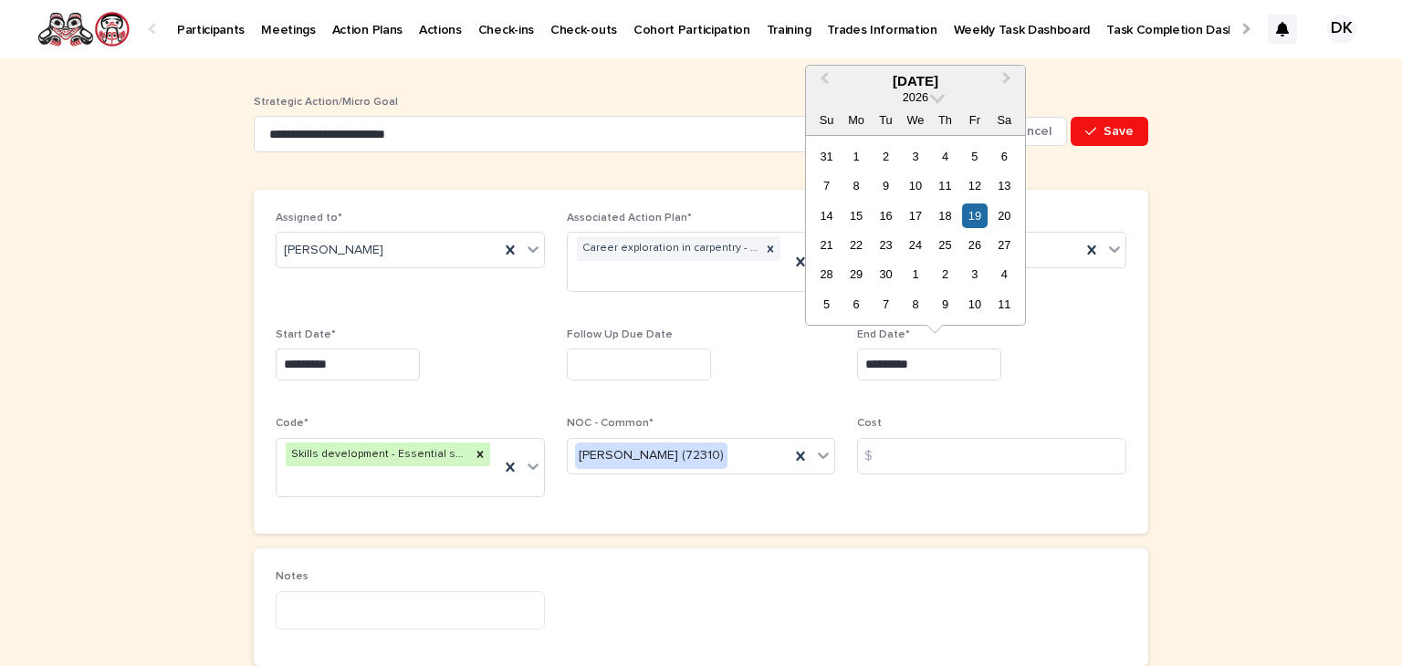
click at [925, 358] on input "*********" at bounding box center [929, 365] width 144 height 32
click at [821, 75] on button "Previous Month" at bounding box center [822, 82] width 29 height 29
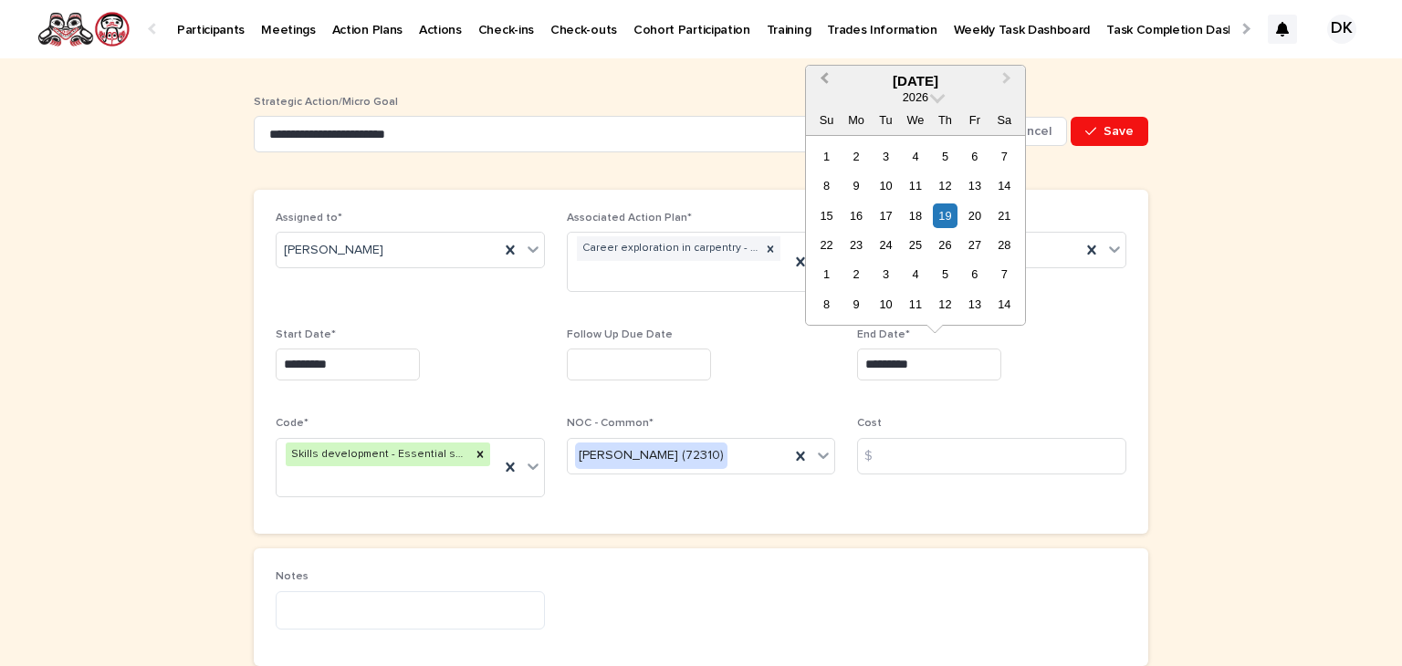
click at [821, 75] on button "Previous Month" at bounding box center [822, 82] width 29 height 29
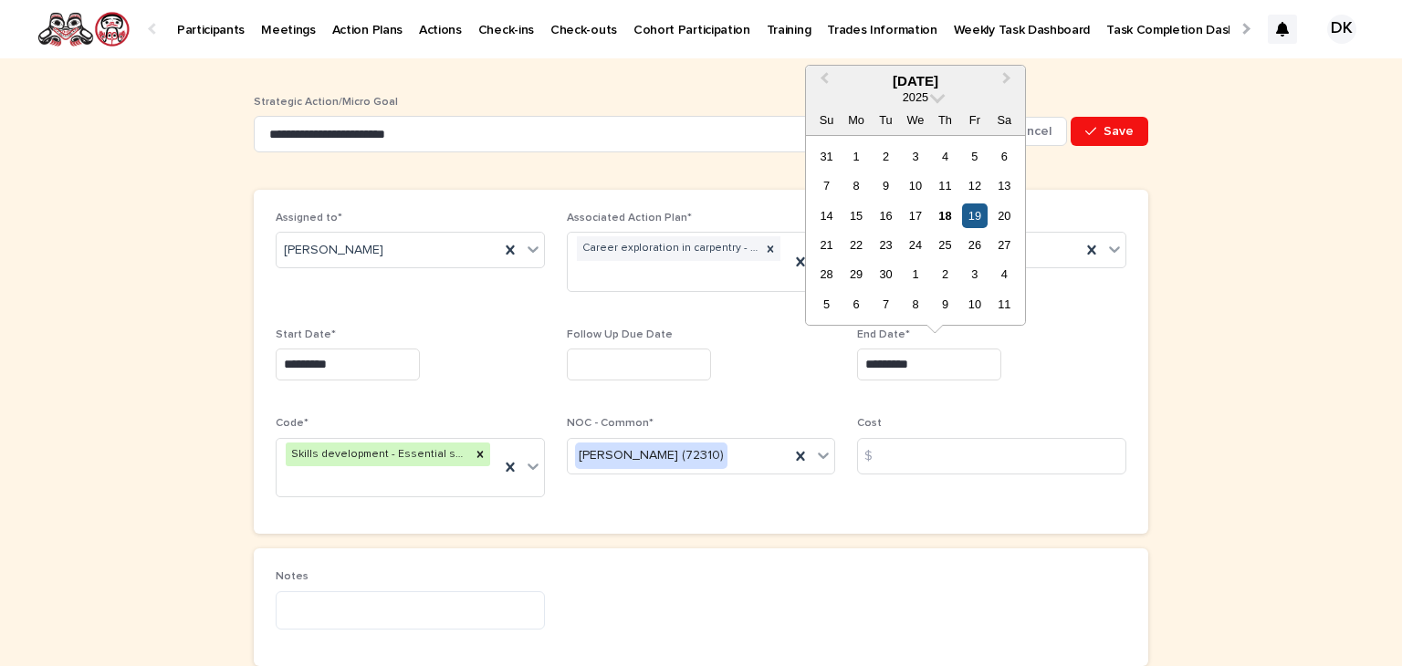
click at [982, 209] on div "19" at bounding box center [974, 215] width 25 height 25
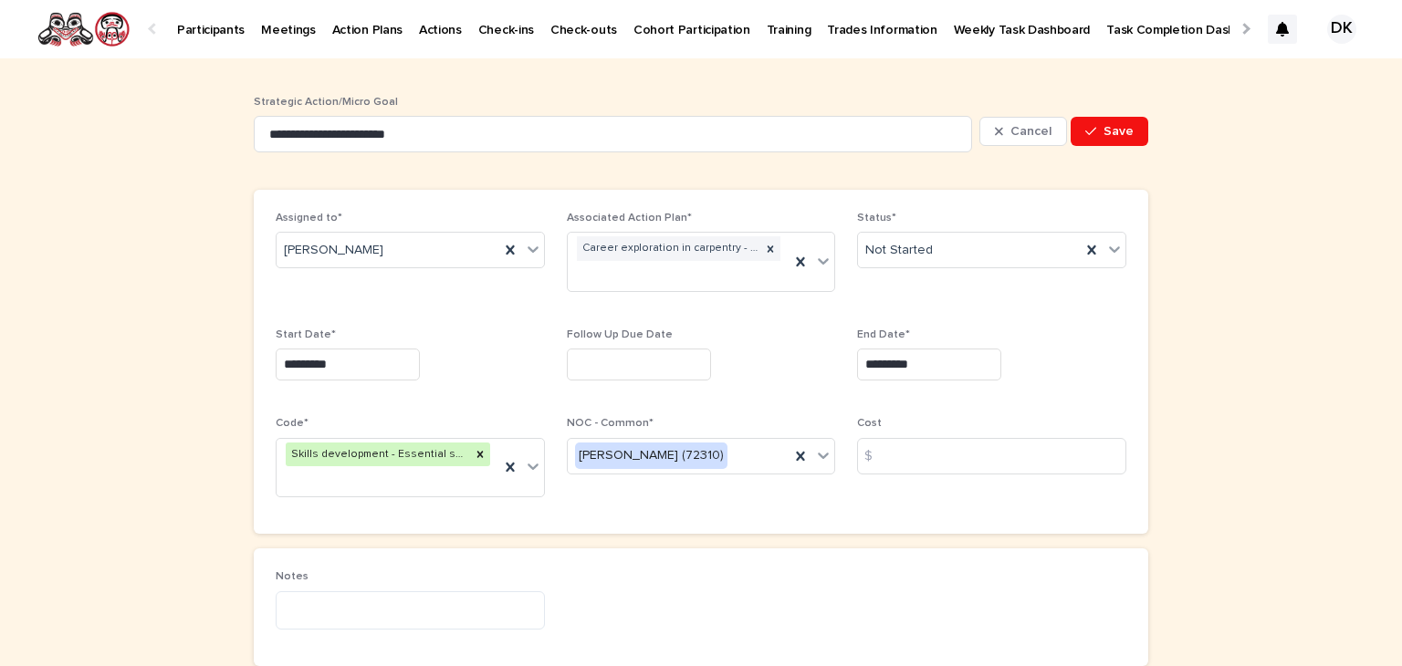
type input "*********"
click at [1124, 132] on span "Save" at bounding box center [1118, 131] width 30 height 13
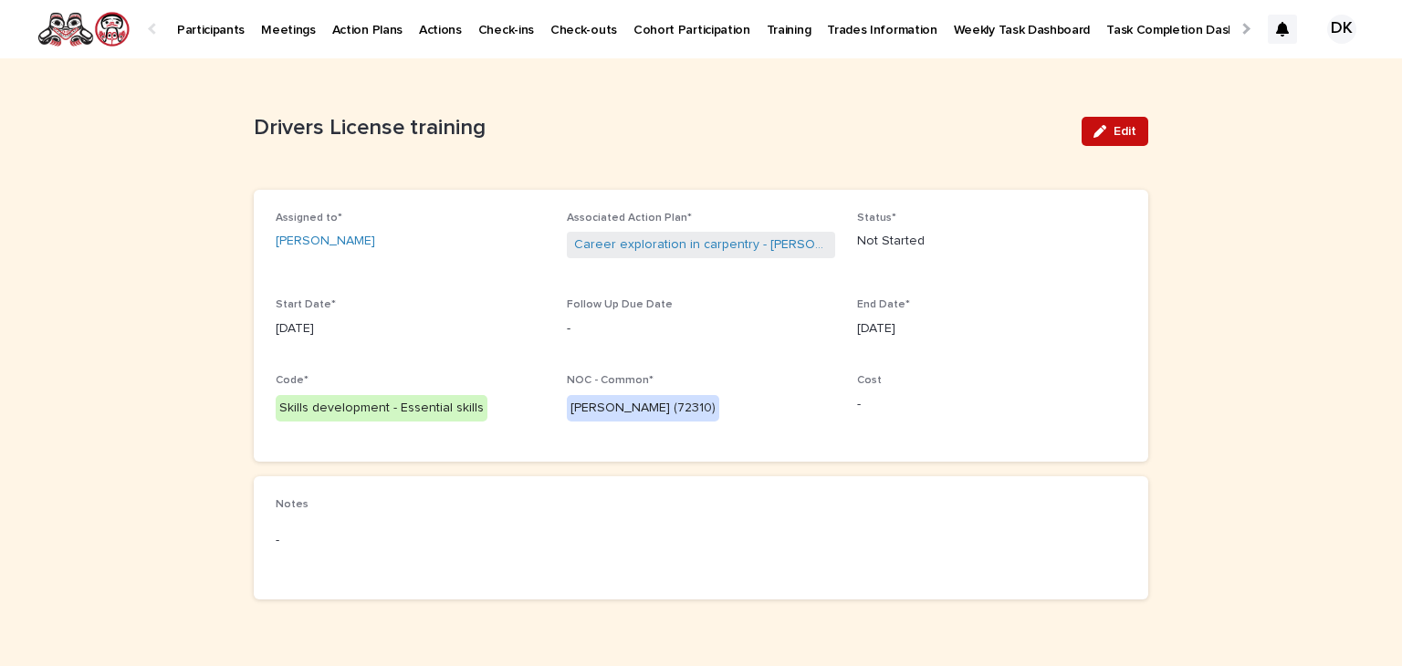
click at [1124, 132] on span "Edit" at bounding box center [1124, 131] width 23 height 13
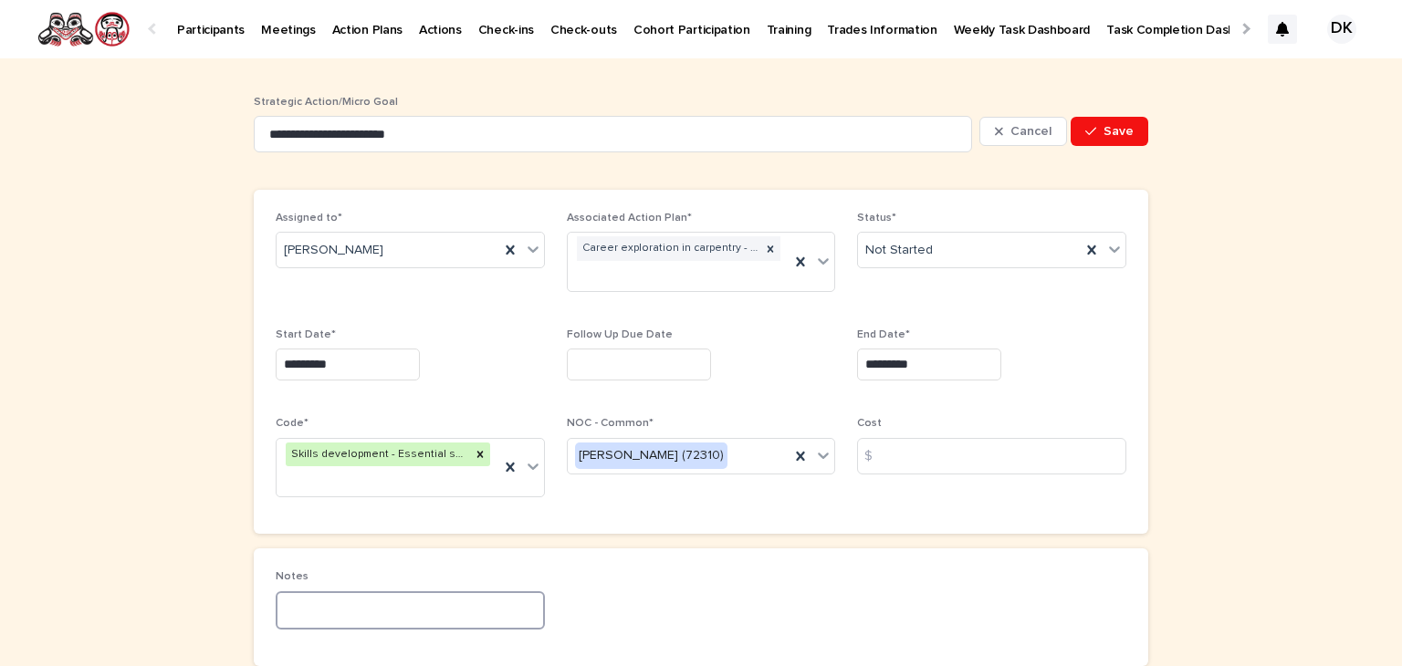
click at [280, 591] on textarea at bounding box center [410, 610] width 269 height 39
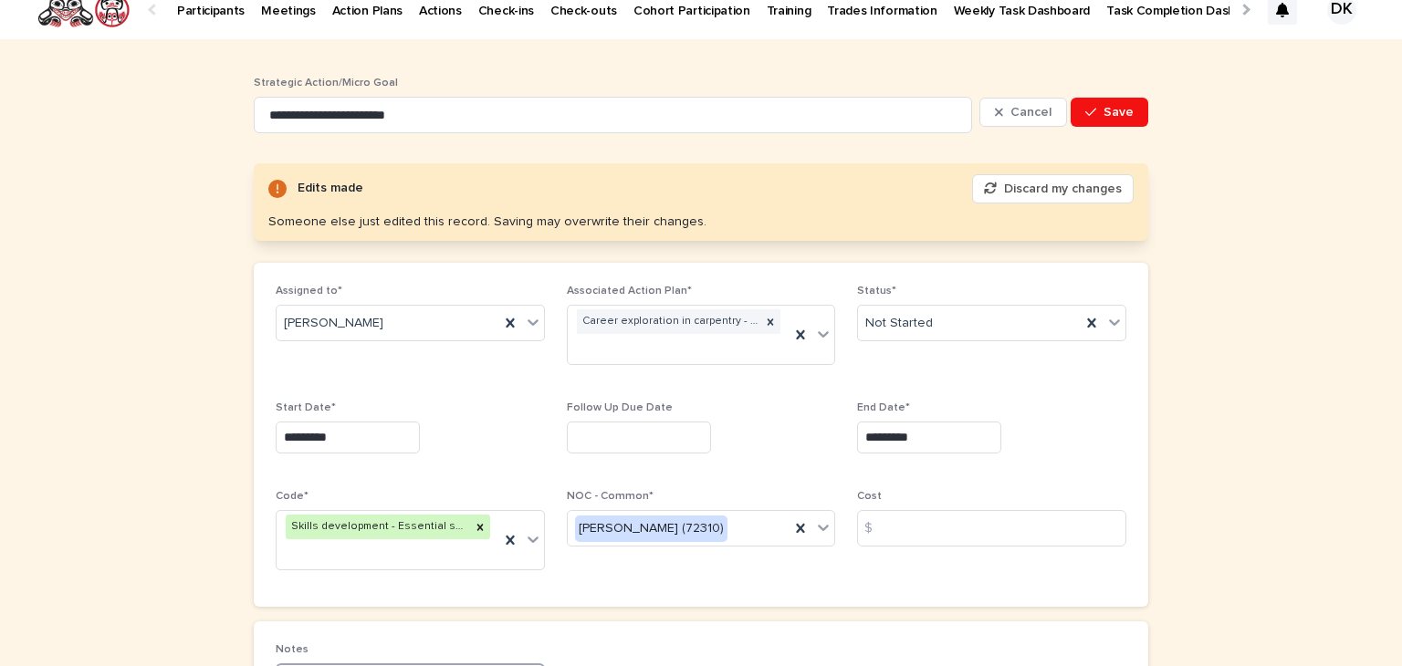
scroll to position [35, 0]
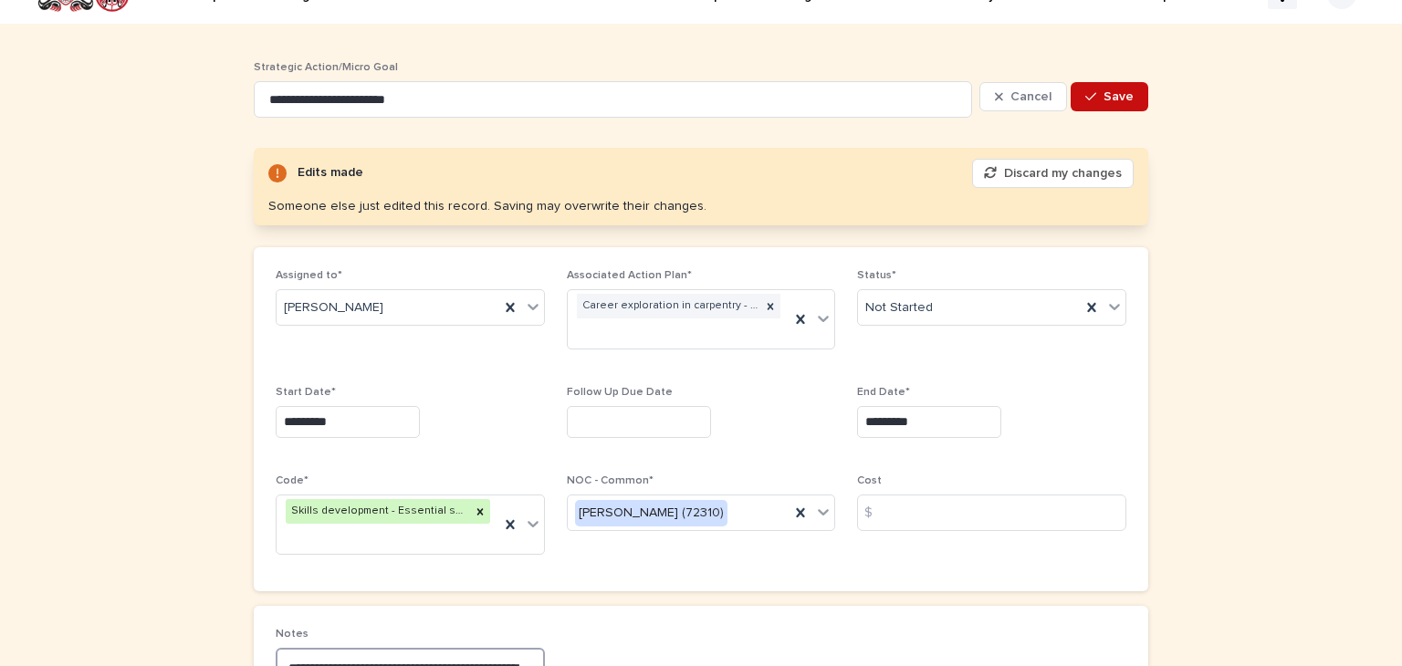
type textarea "**********"
click at [1126, 89] on button "Save" at bounding box center [1109, 96] width 78 height 29
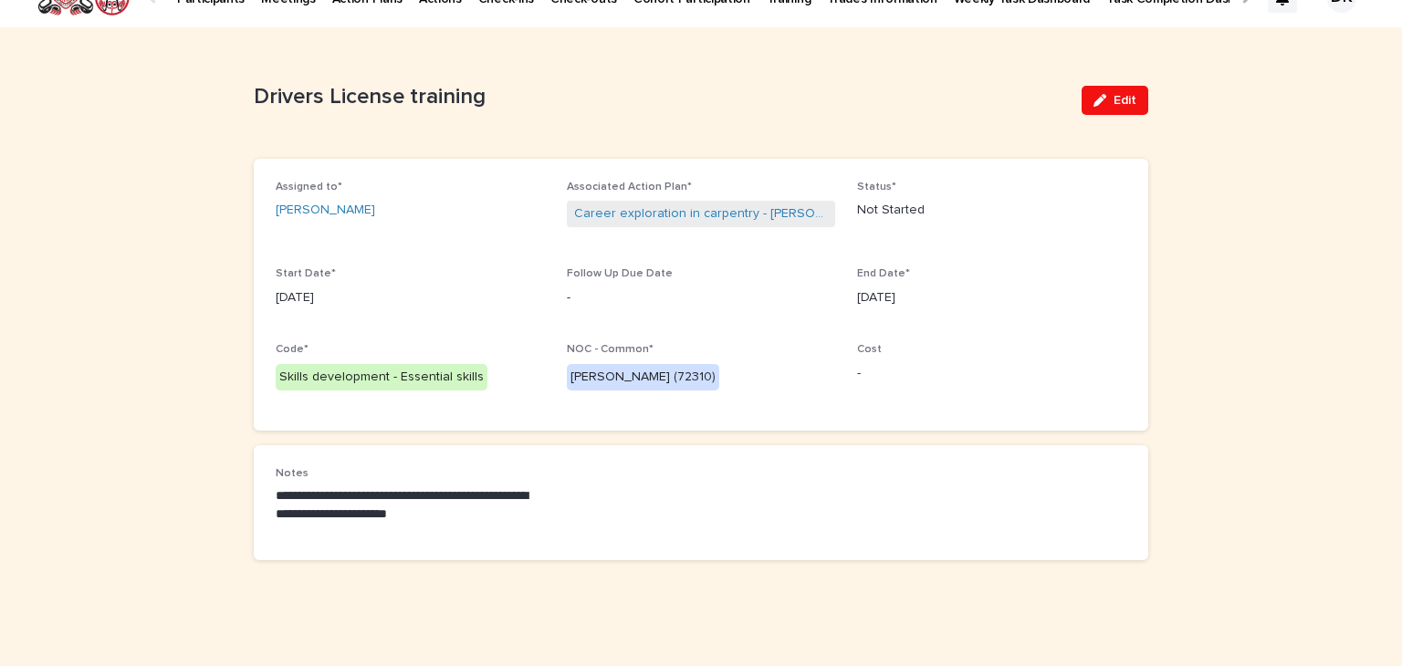
scroll to position [31, 0]
click at [312, 213] on link "[PERSON_NAME]" at bounding box center [325, 210] width 99 height 19
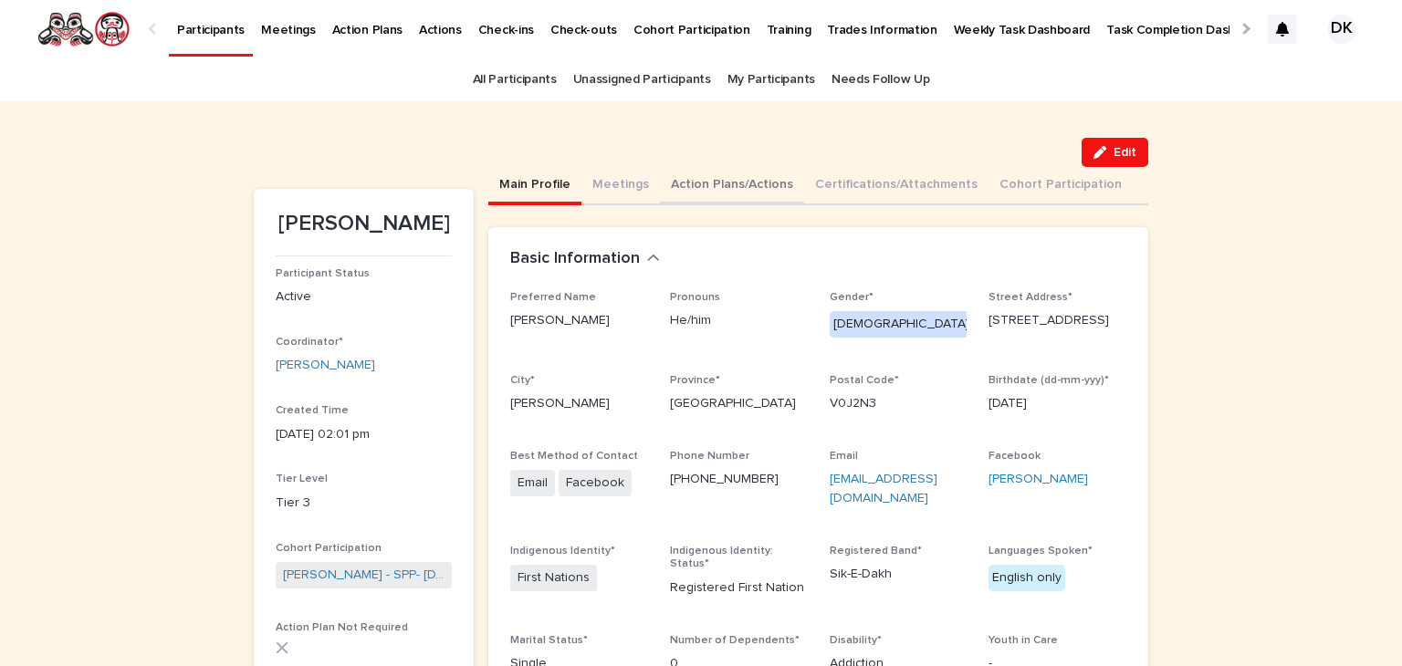
click at [679, 182] on button "Action Plans/Actions" at bounding box center [732, 186] width 144 height 38
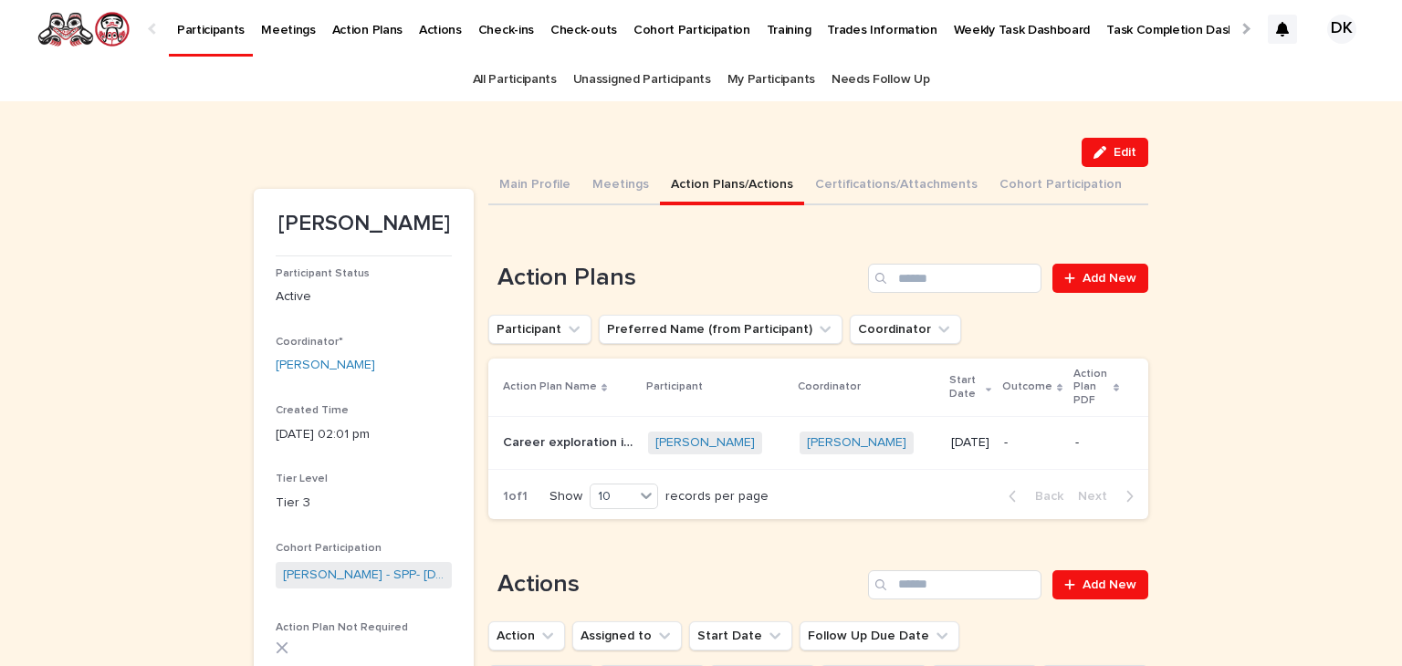
click at [578, 432] on p "Career exploration in [GEOGRAPHIC_DATA]" at bounding box center [570, 441] width 134 height 19
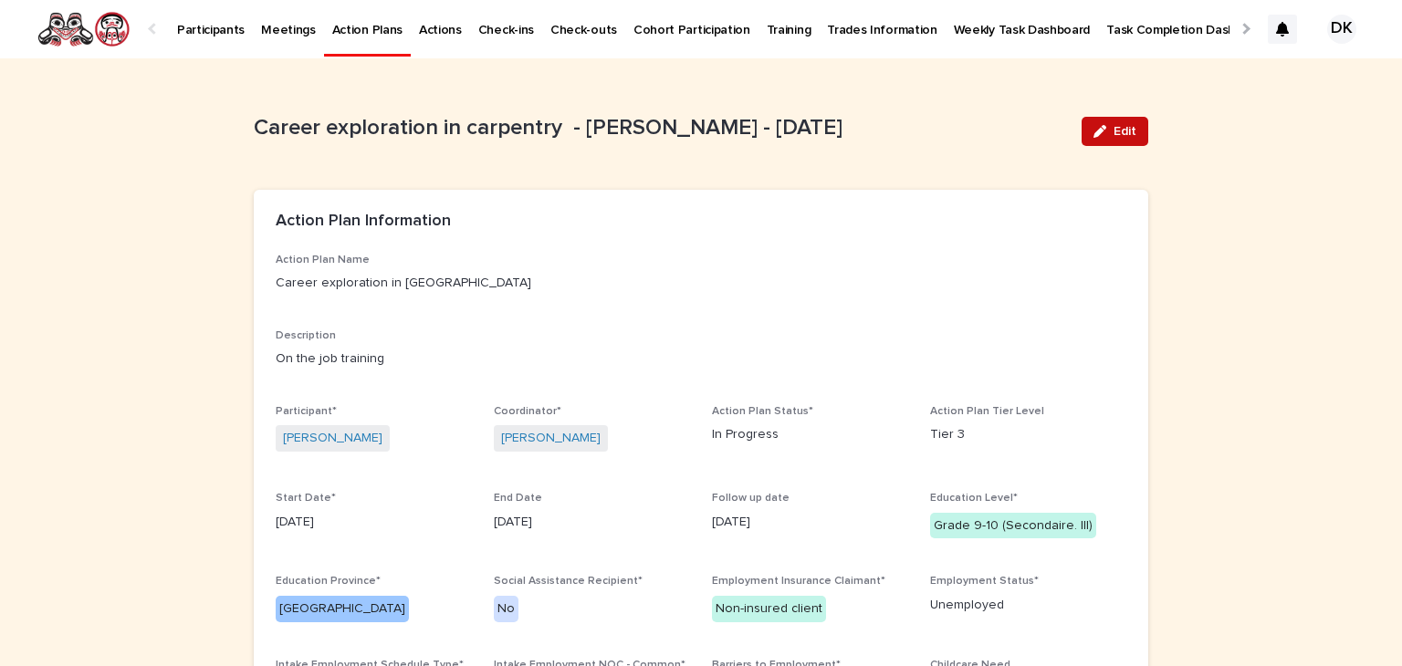
click at [1118, 133] on span "Edit" at bounding box center [1124, 131] width 23 height 13
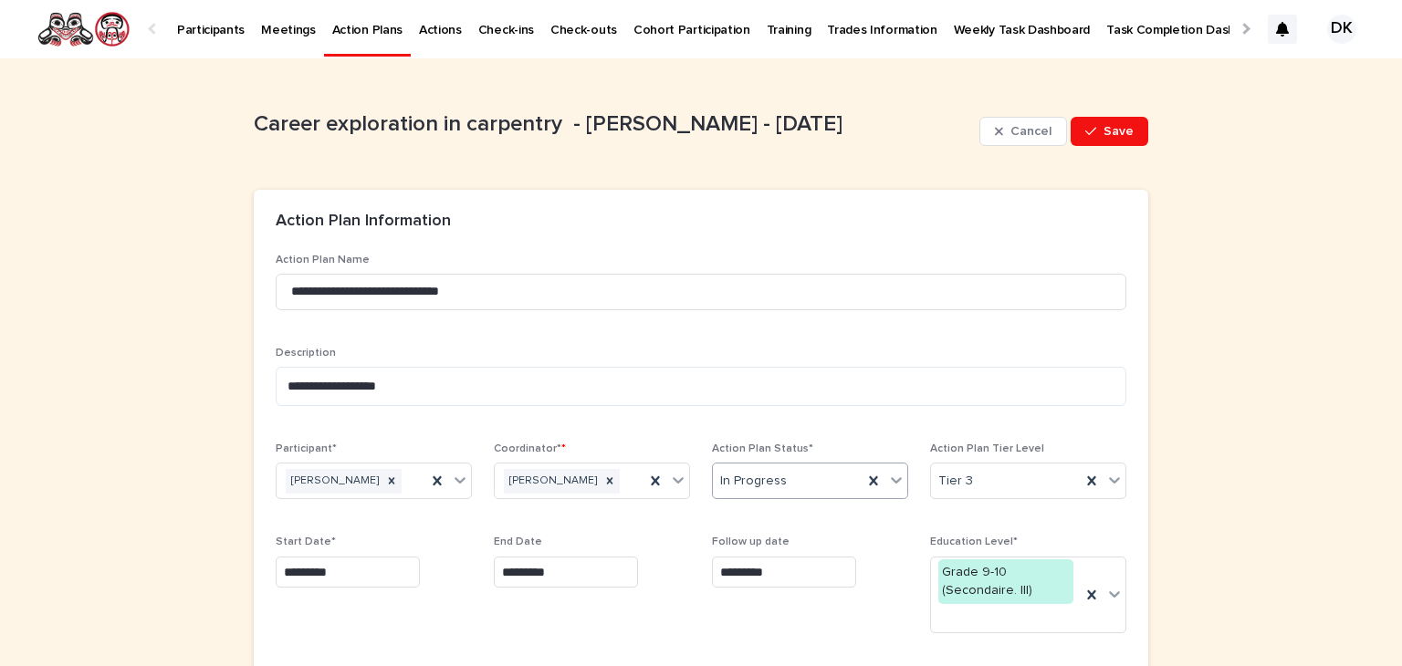
click at [891, 482] on icon at bounding box center [896, 480] width 11 height 6
click at [755, 604] on div "Cancelled" at bounding box center [802, 612] width 194 height 32
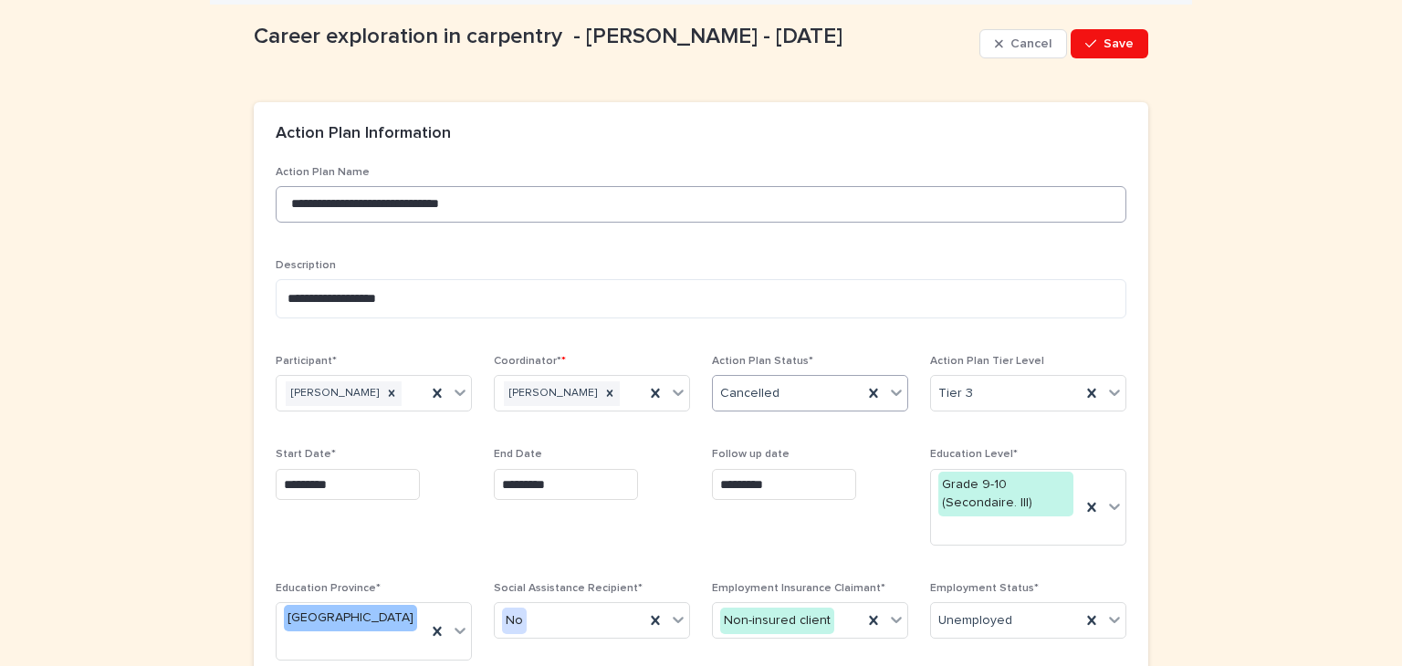
scroll to position [83, 0]
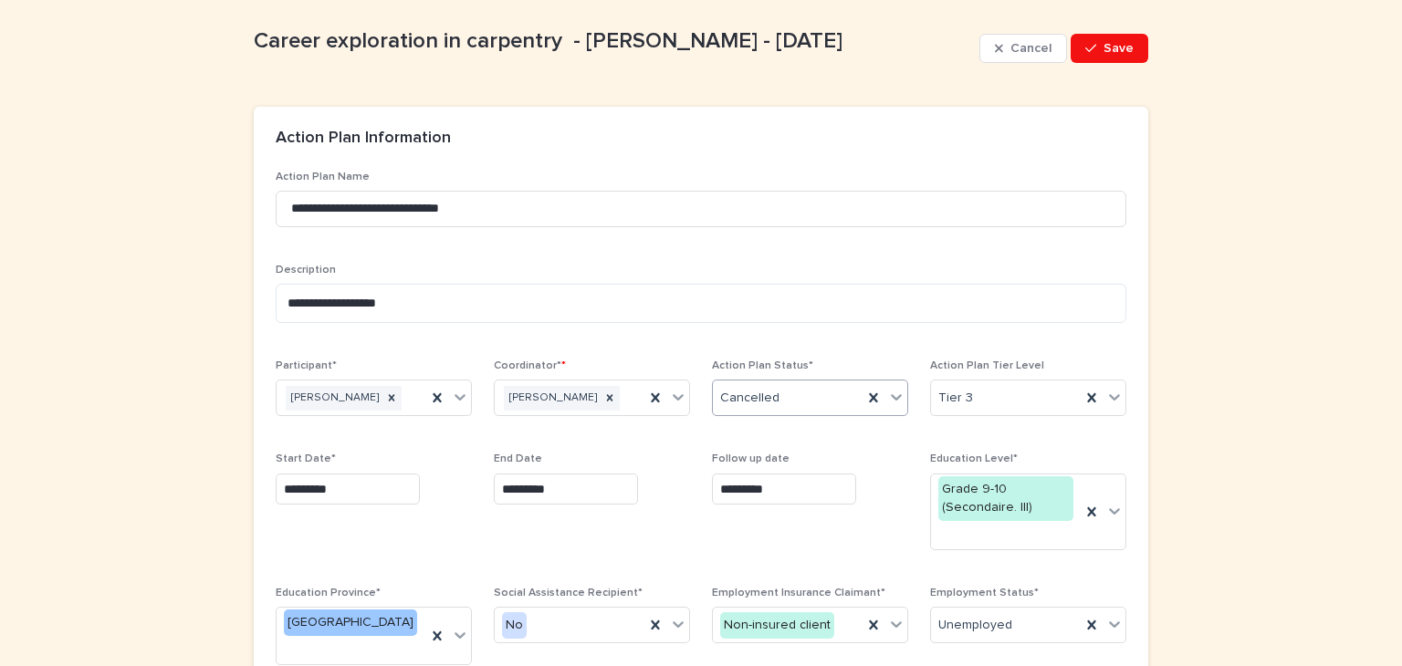
click at [1066, 155] on div "Action Plan Information" at bounding box center [701, 139] width 894 height 64
click at [1096, 47] on div "button" at bounding box center [1094, 48] width 18 height 13
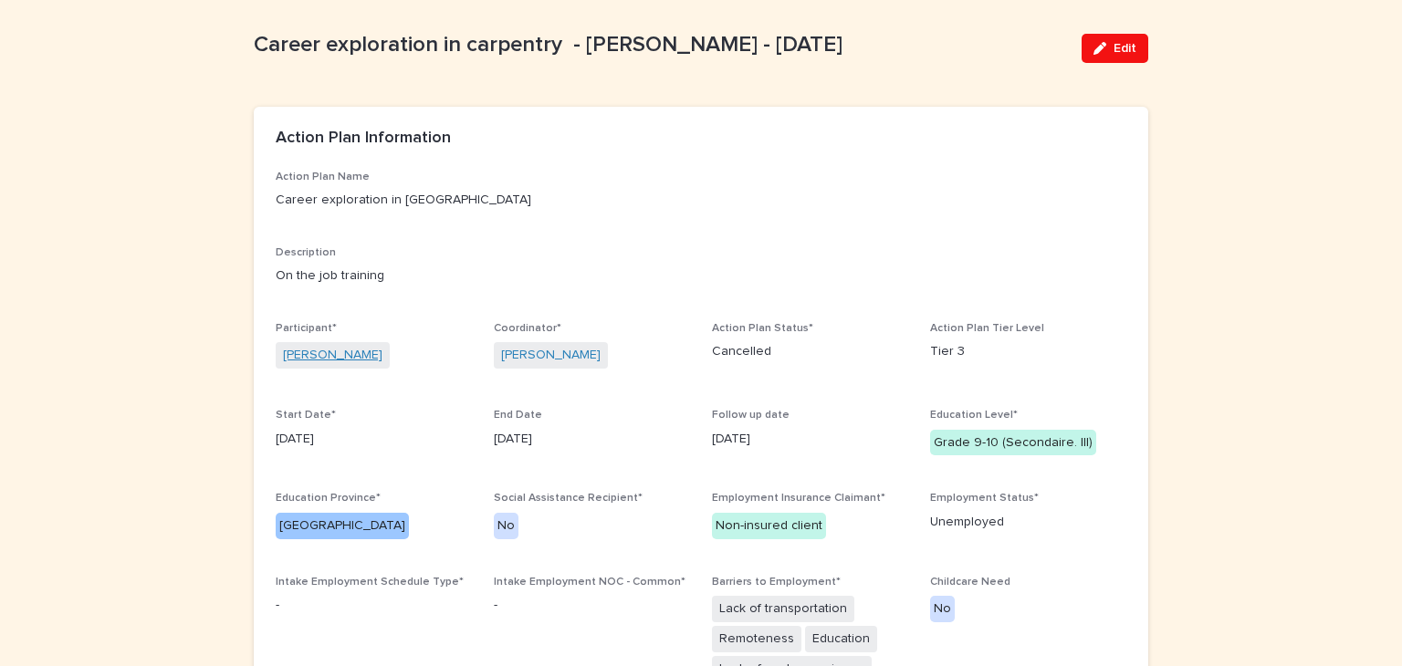
click at [322, 348] on link "[PERSON_NAME]" at bounding box center [332, 355] width 99 height 19
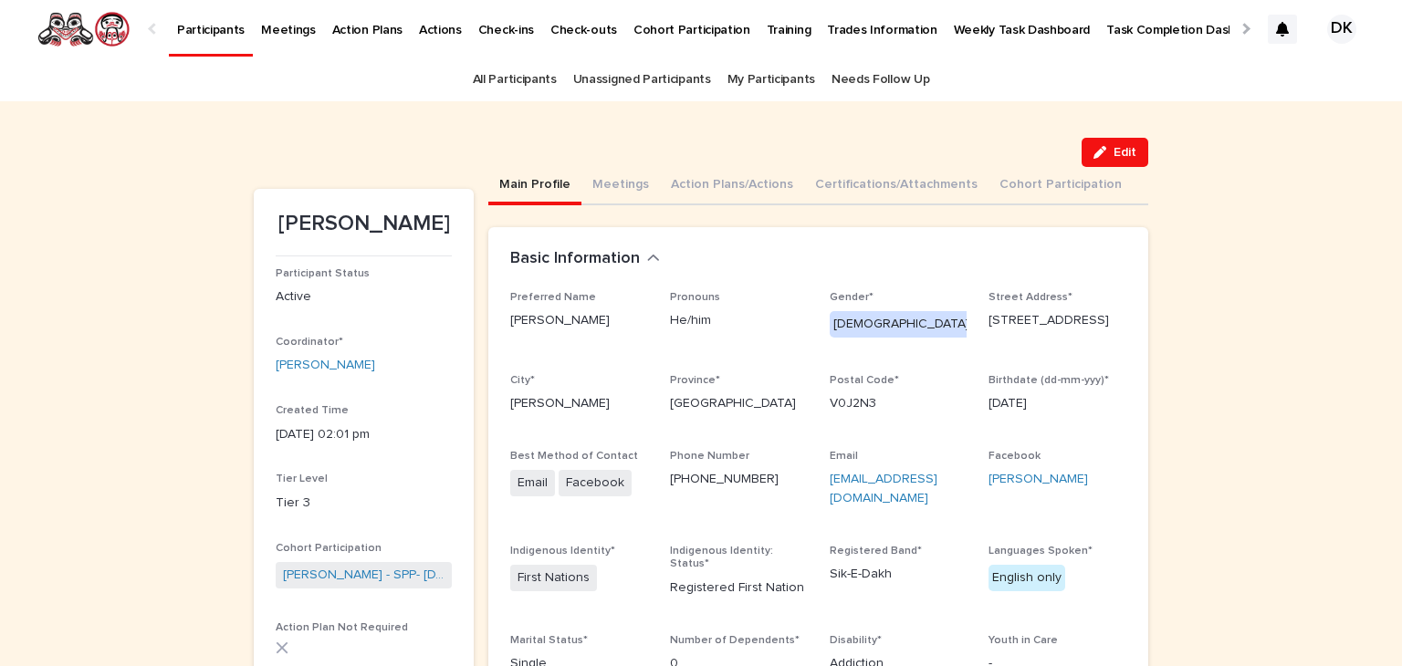
scroll to position [23, 0]
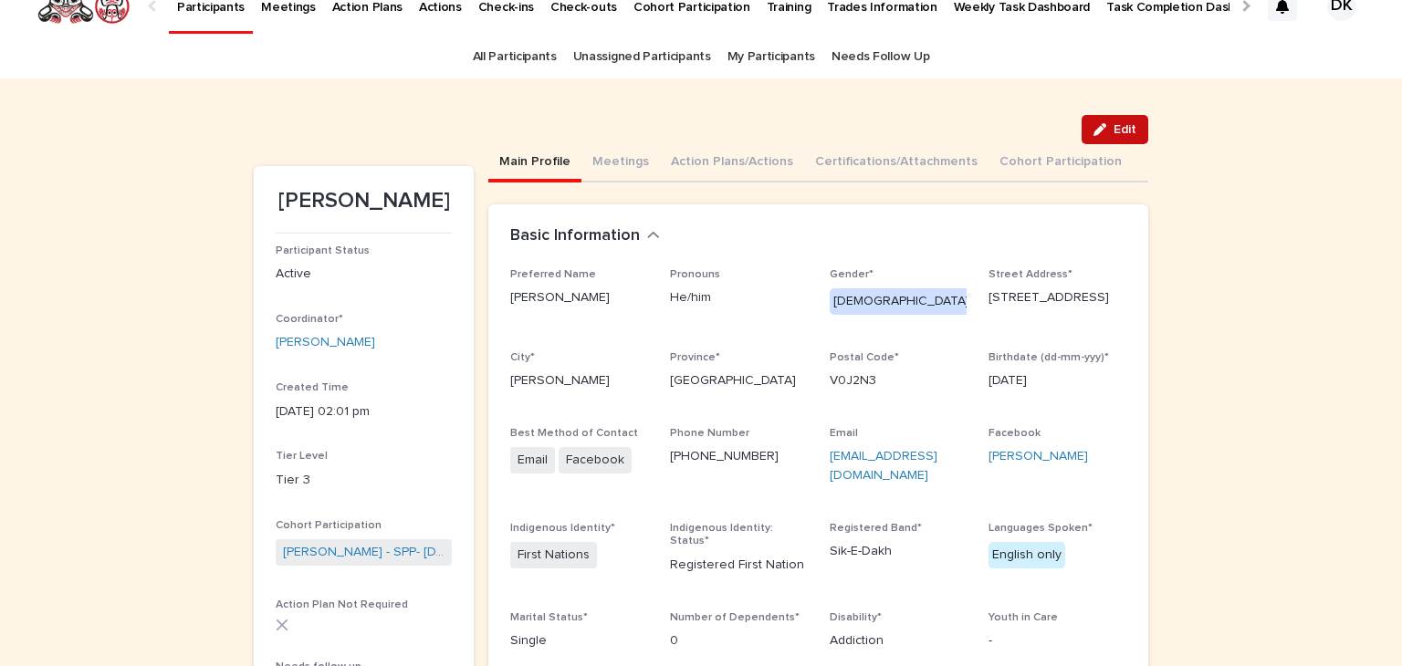
click at [1115, 132] on span "Edit" at bounding box center [1124, 129] width 23 height 13
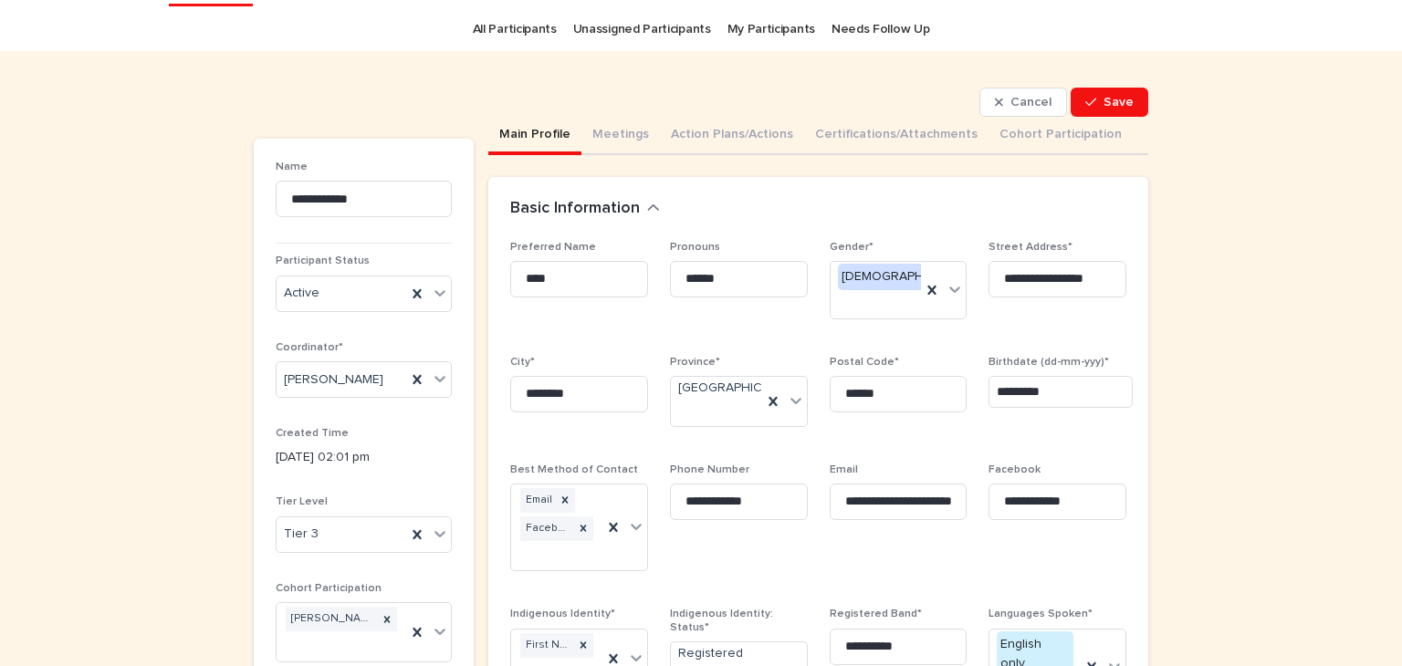
scroll to position [47, 0]
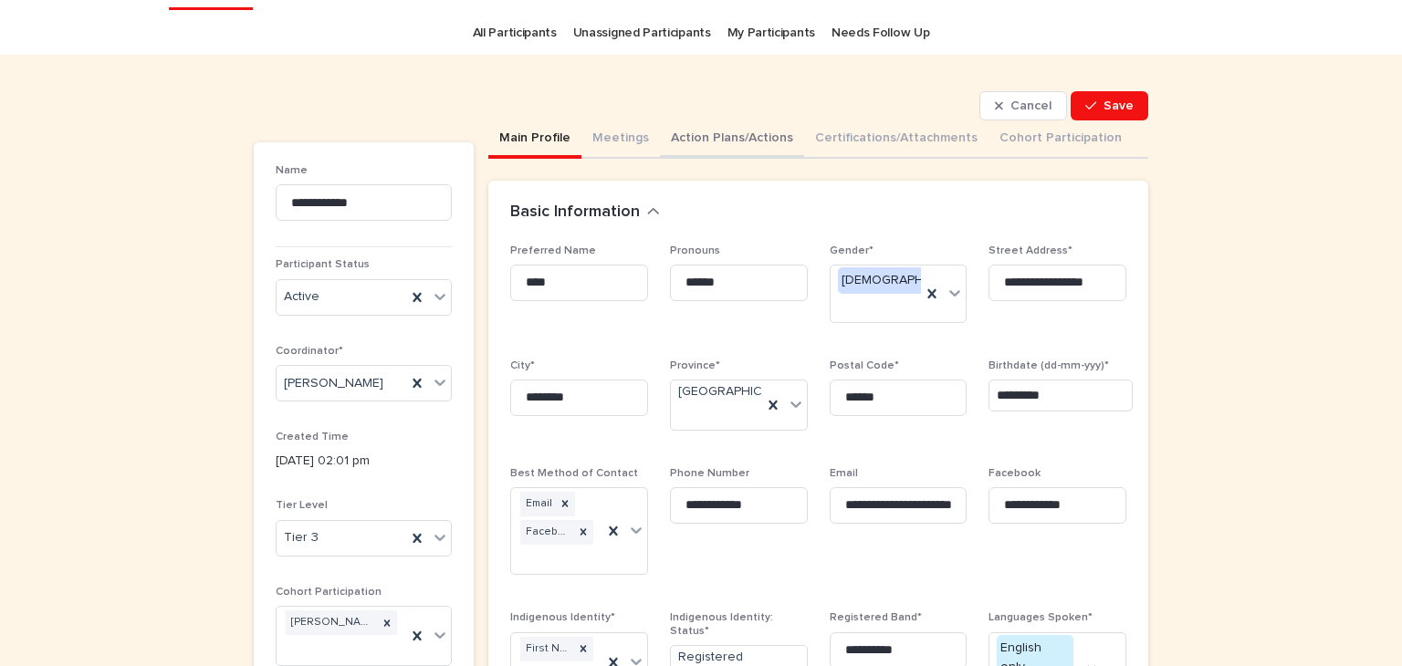
click at [698, 137] on button "Action Plans/Actions" at bounding box center [732, 139] width 144 height 38
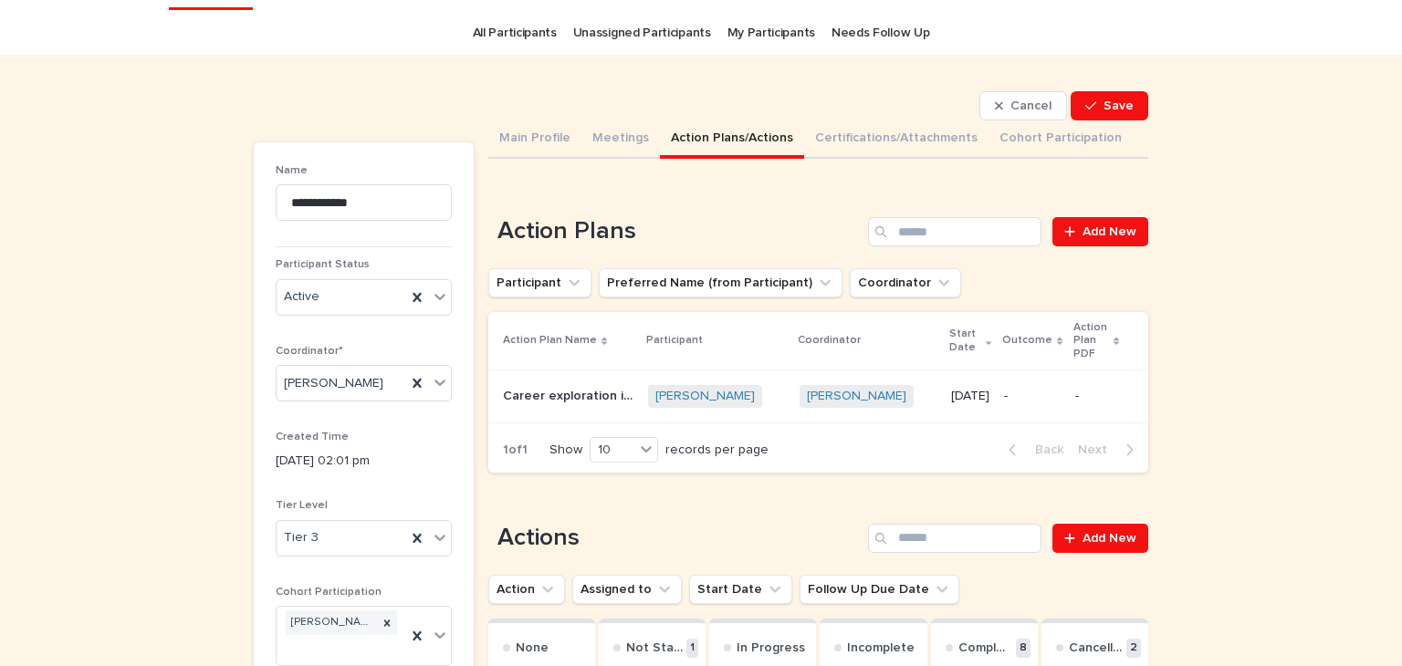
click at [555, 385] on p "Career exploration in [GEOGRAPHIC_DATA]" at bounding box center [570, 394] width 134 height 19
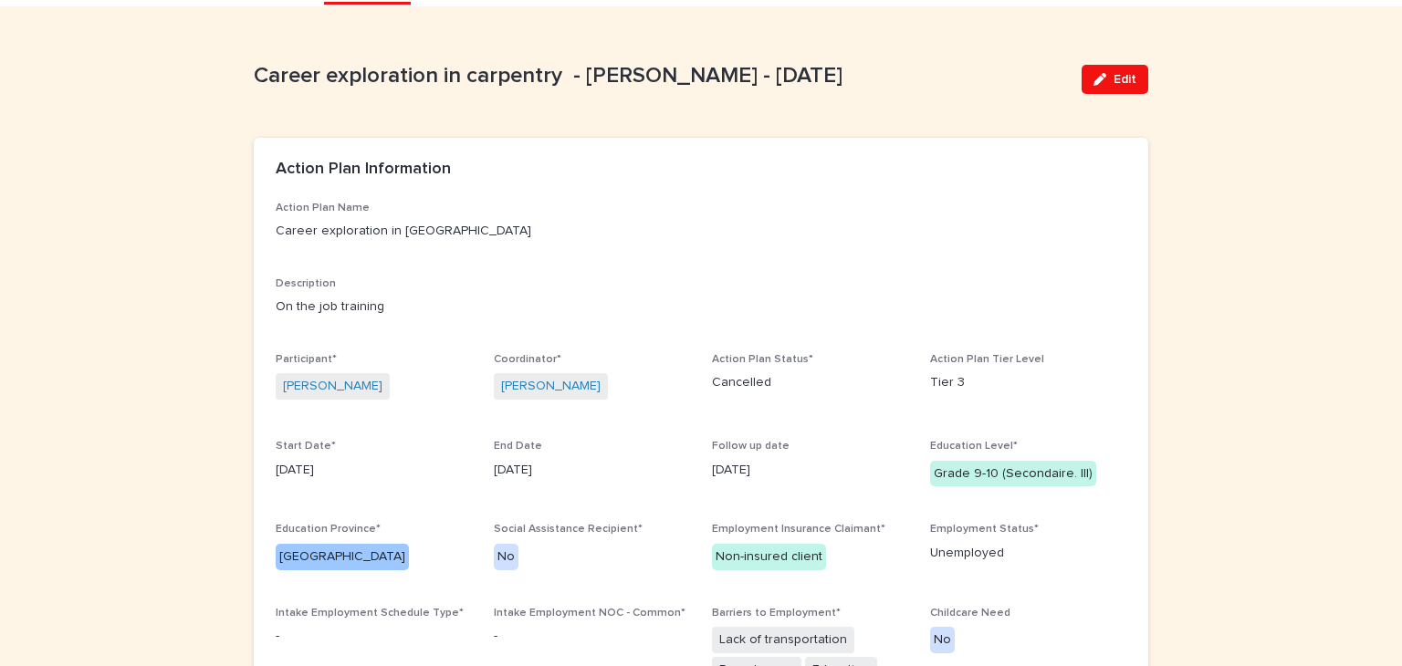
scroll to position [55, 0]
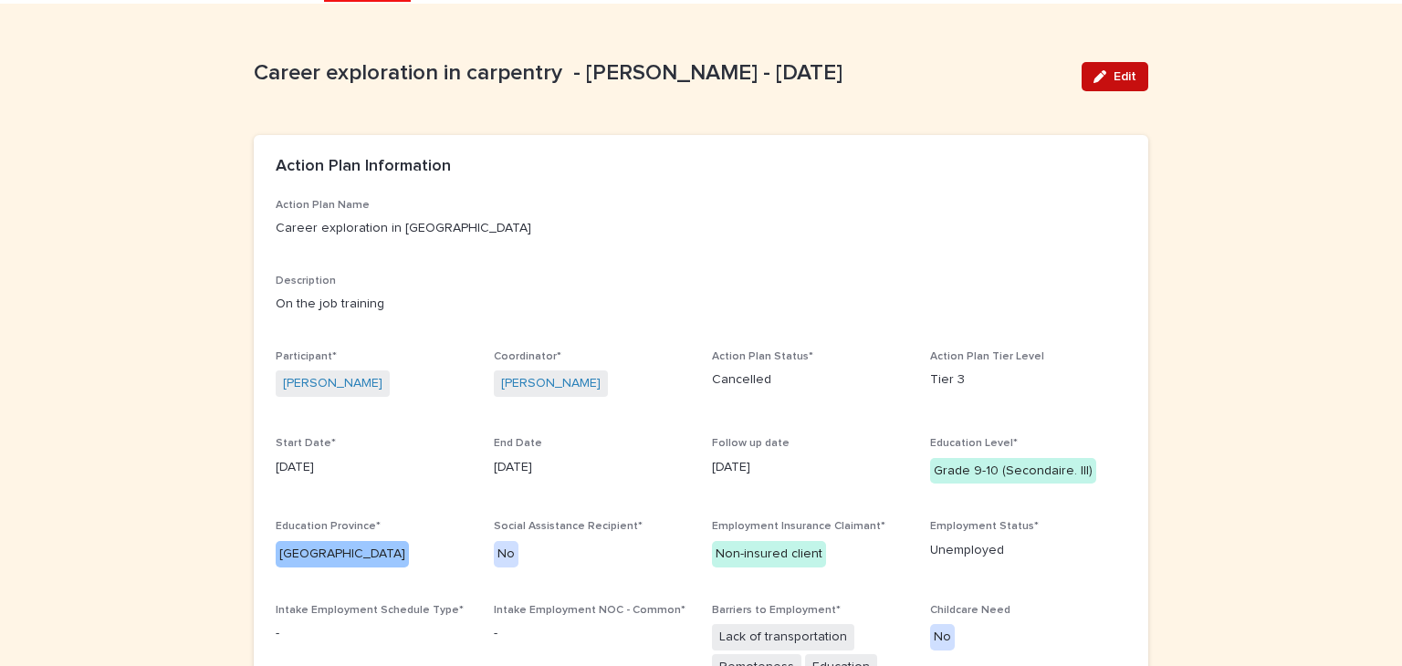
click at [1113, 78] on span "Edit" at bounding box center [1124, 76] width 23 height 13
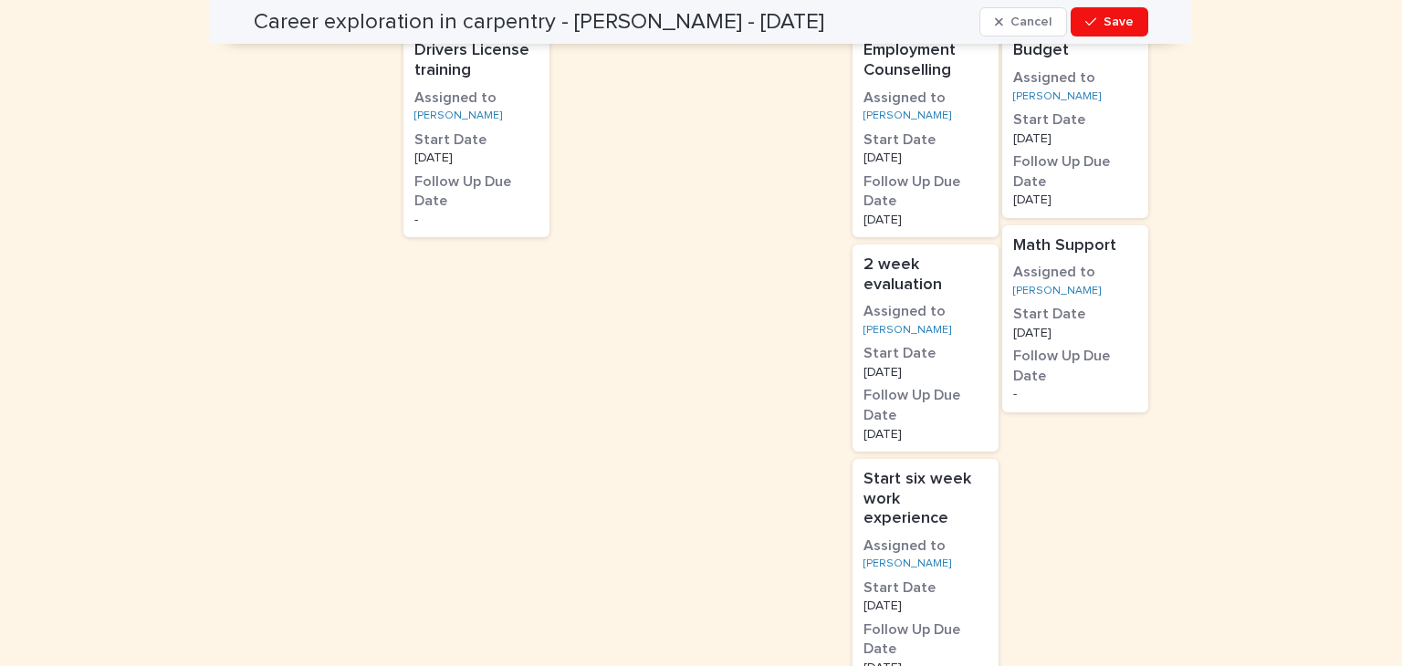
scroll to position [1226, 0]
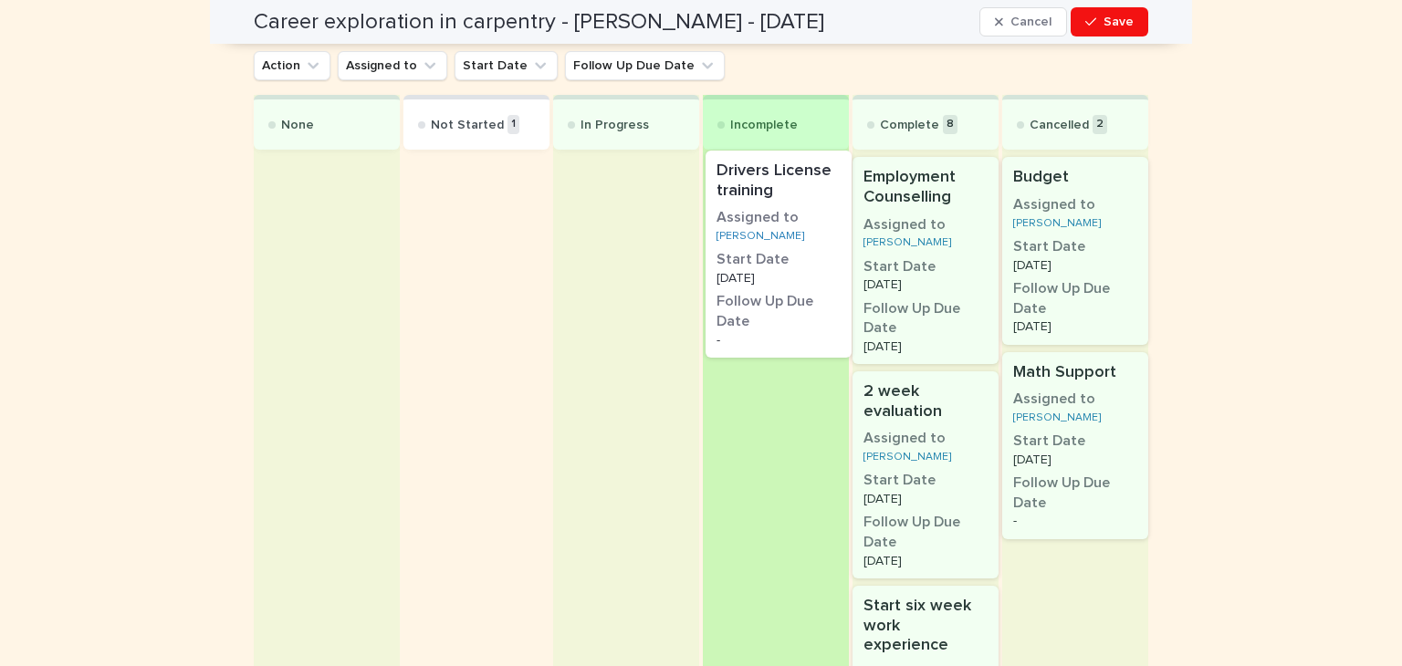
drag, startPoint x: 455, startPoint y: 187, endPoint x: 770, endPoint y: 182, distance: 314.9
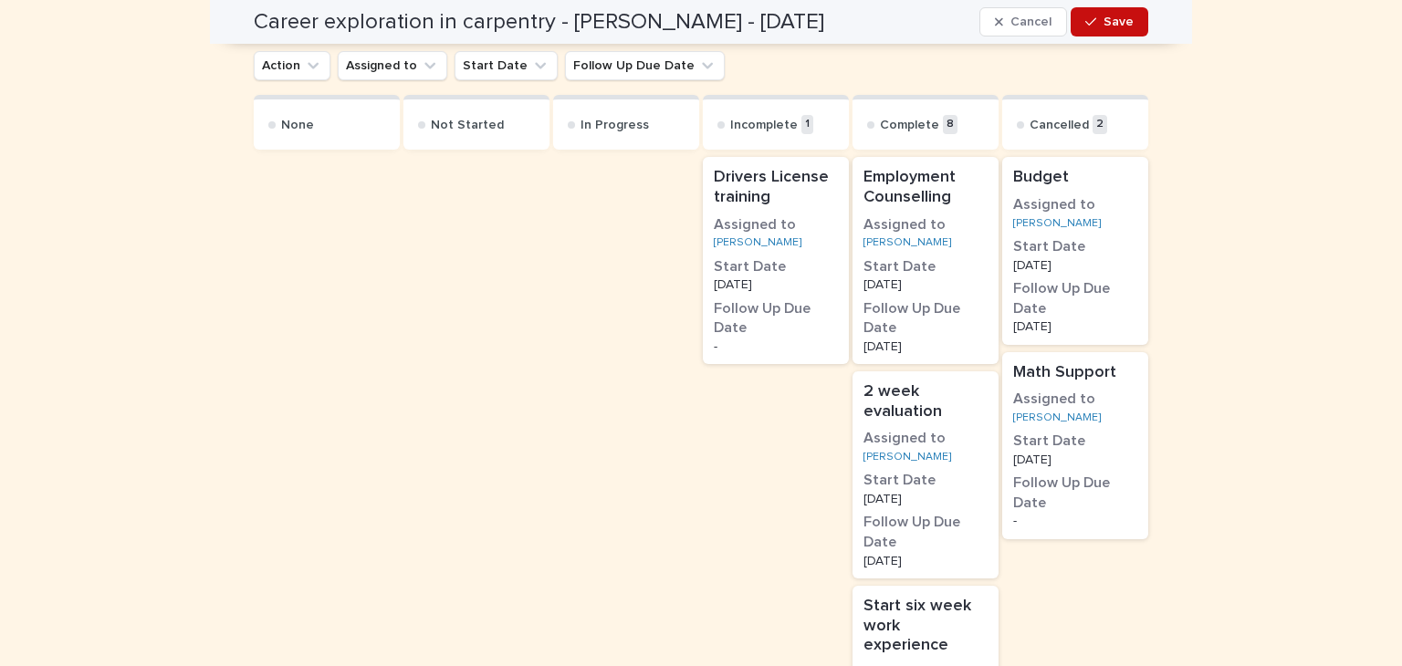
click at [1103, 26] on span "Save" at bounding box center [1118, 22] width 30 height 13
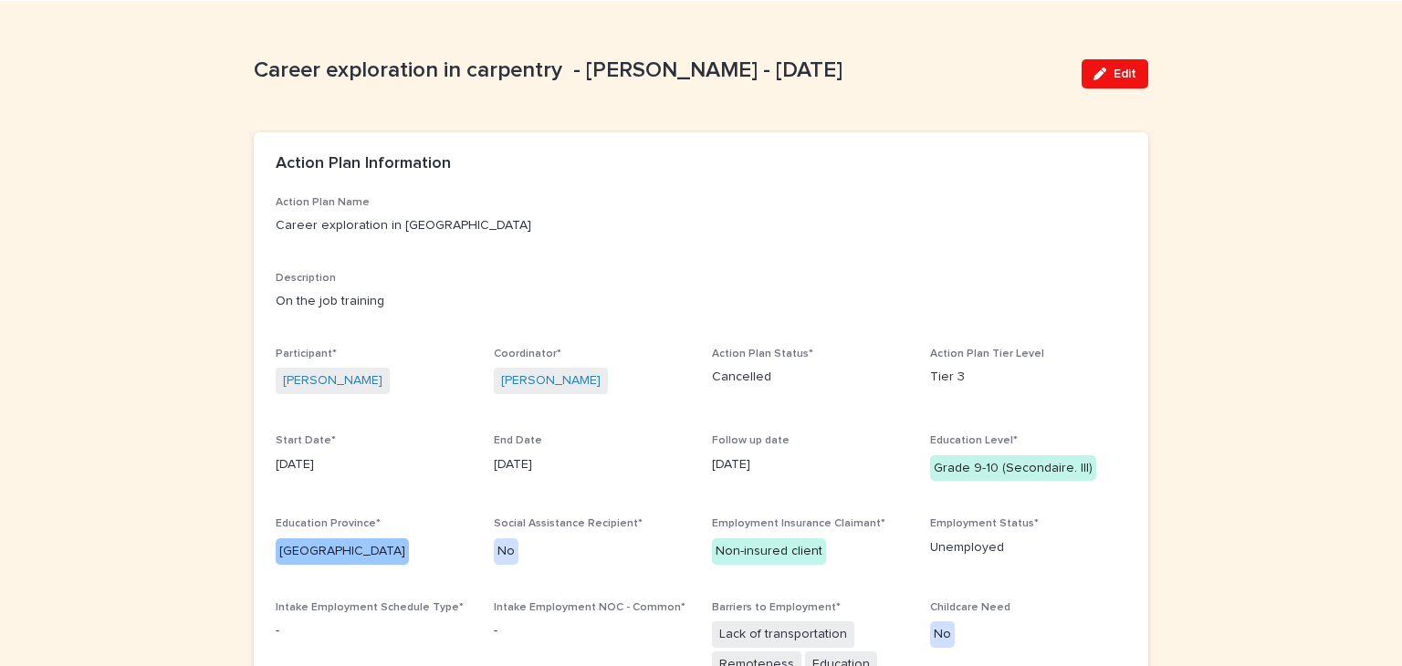
scroll to position [0, 0]
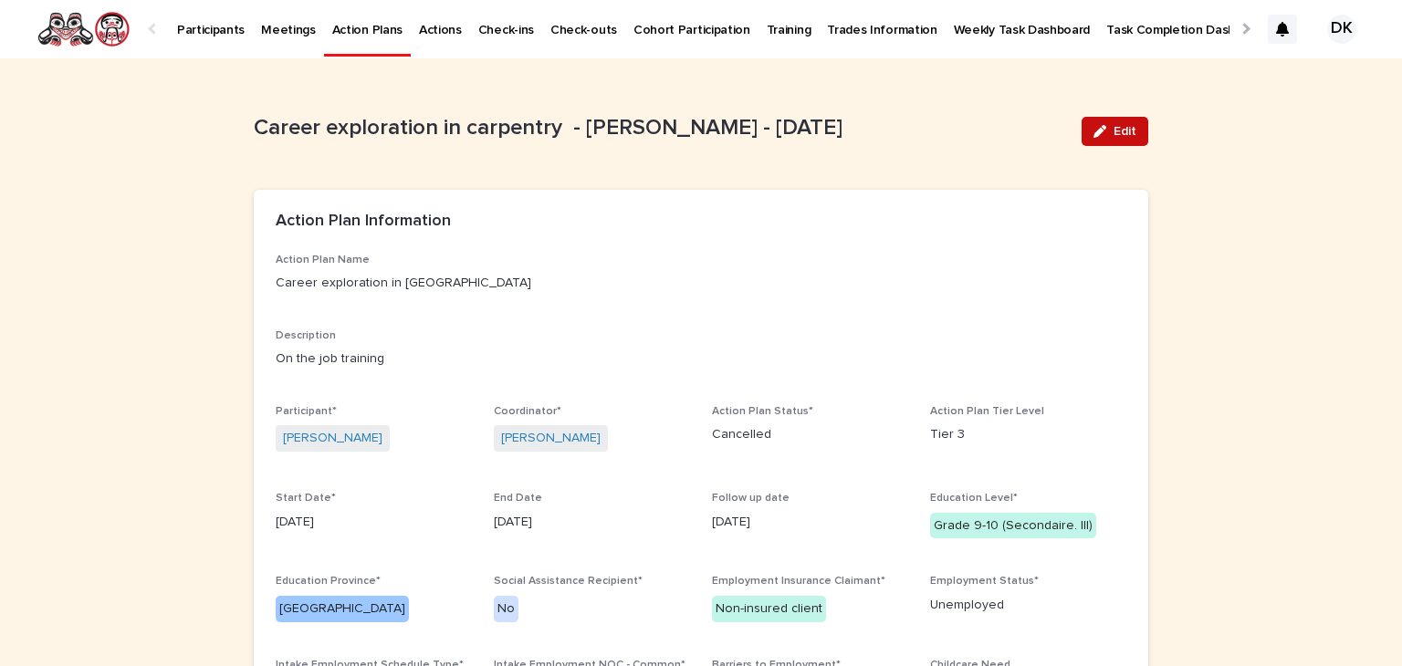
click at [1123, 134] on span "Edit" at bounding box center [1124, 131] width 23 height 13
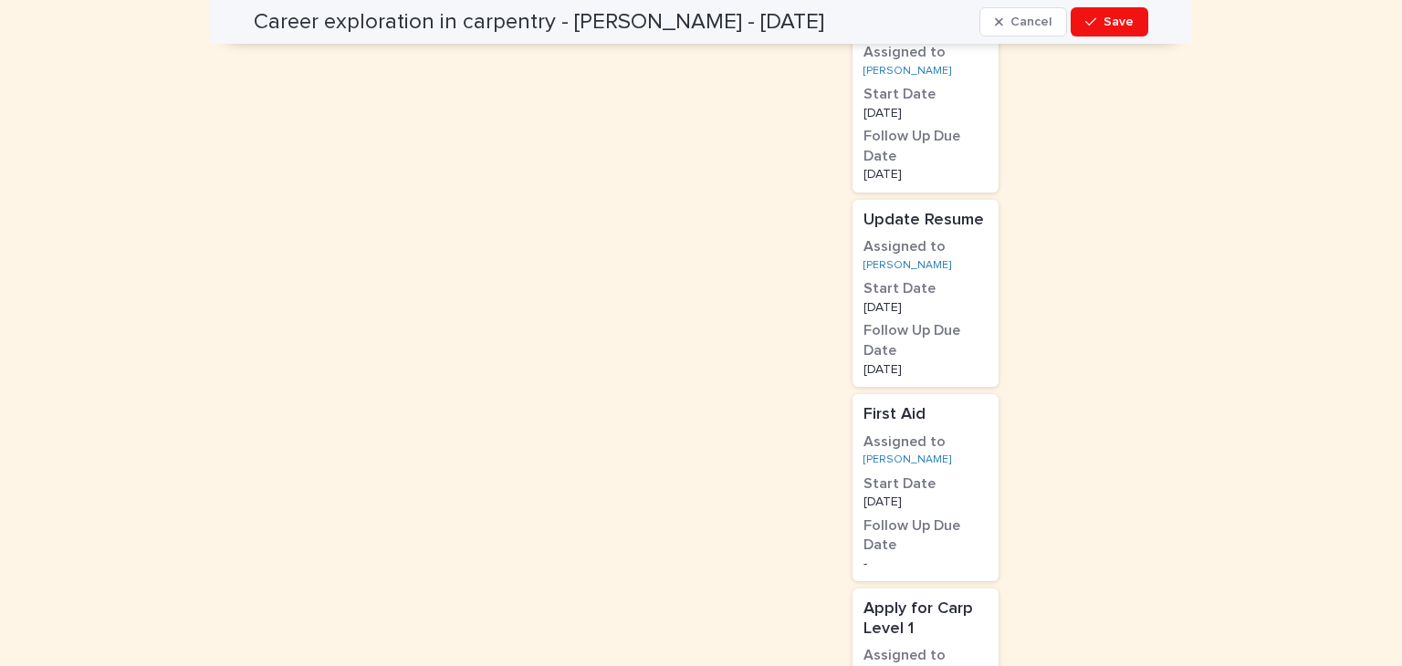
scroll to position [2721, 0]
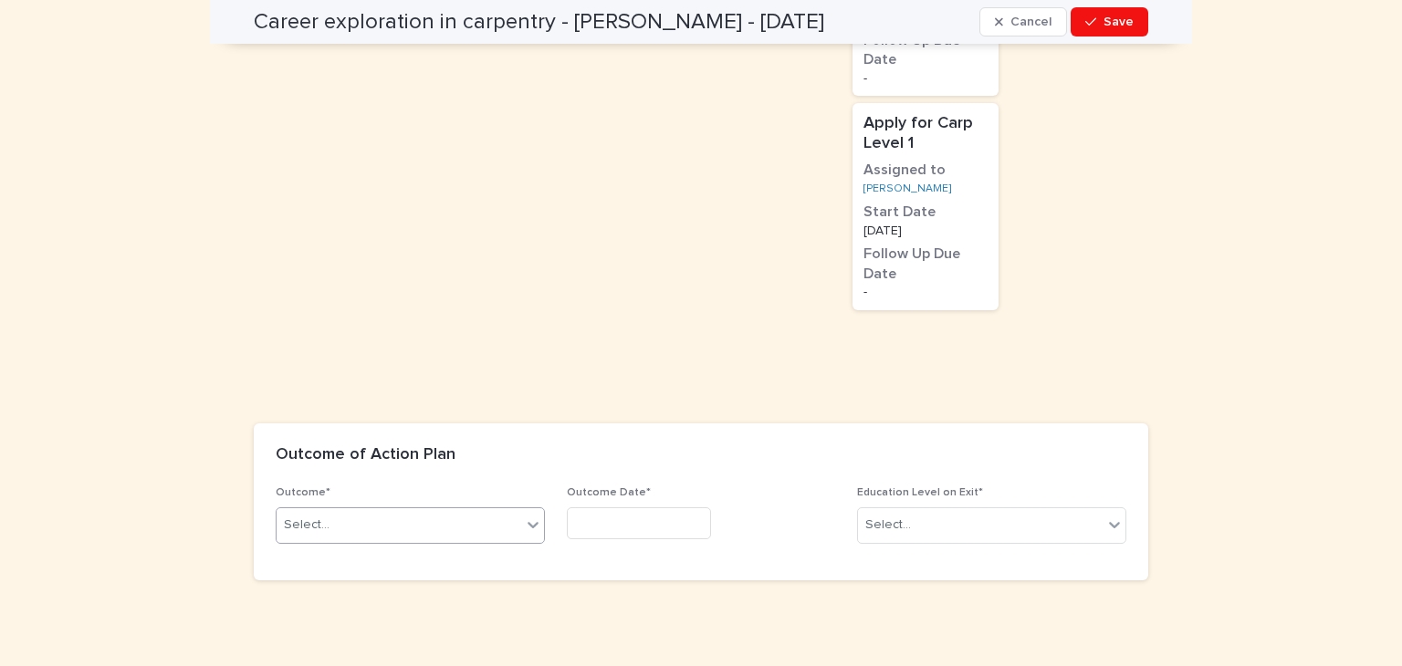
click at [525, 516] on icon at bounding box center [533, 525] width 18 height 18
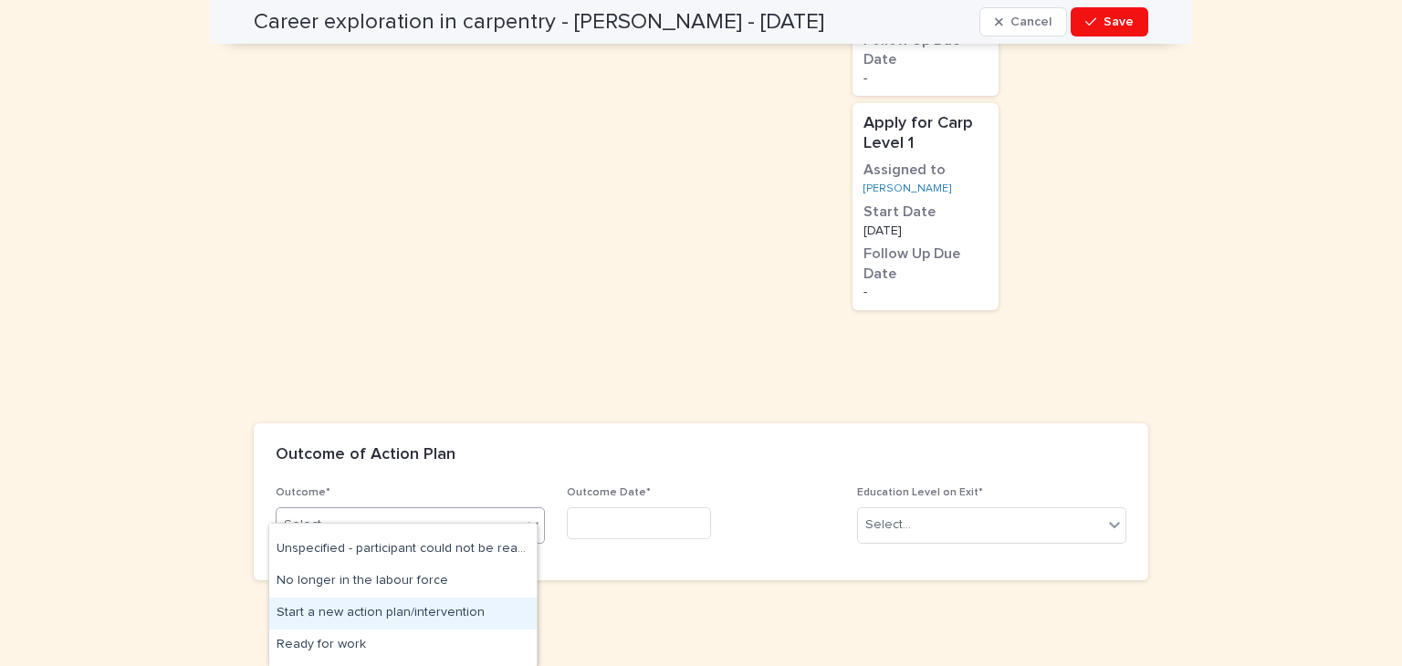
scroll to position [369, 0]
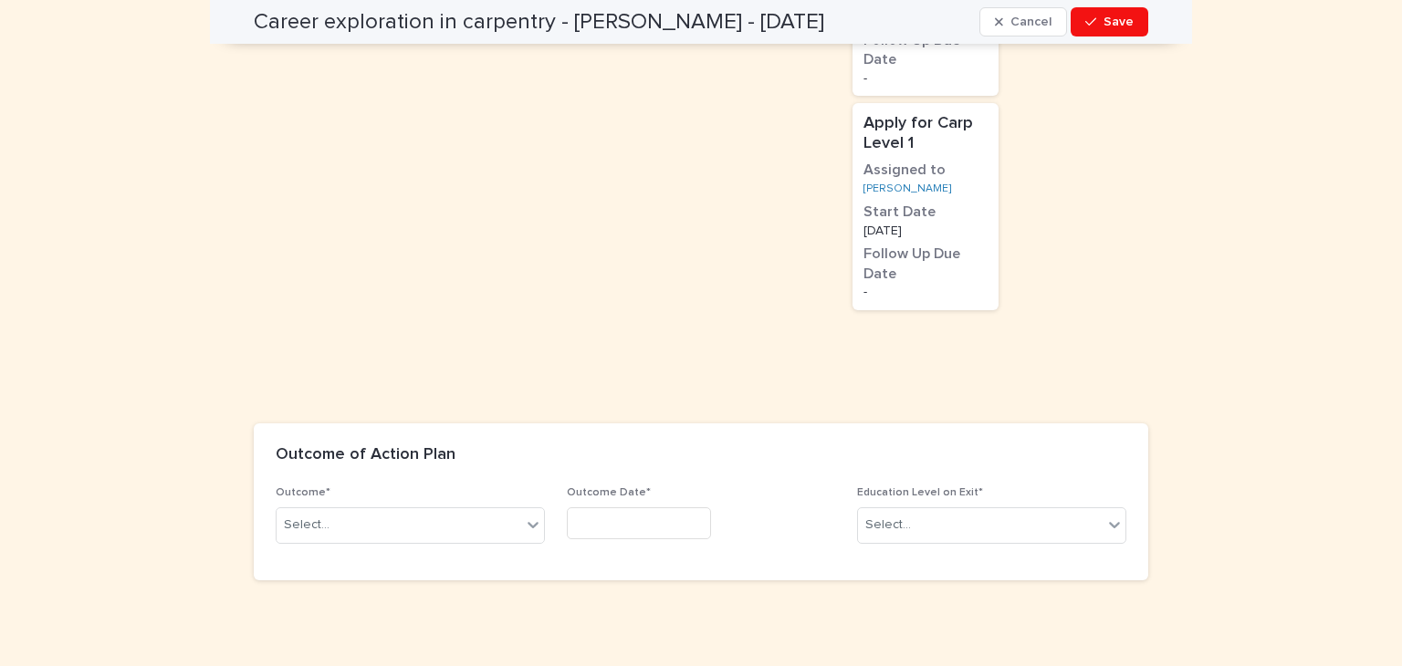
click at [1098, 34] on button "Save" at bounding box center [1109, 21] width 78 height 29
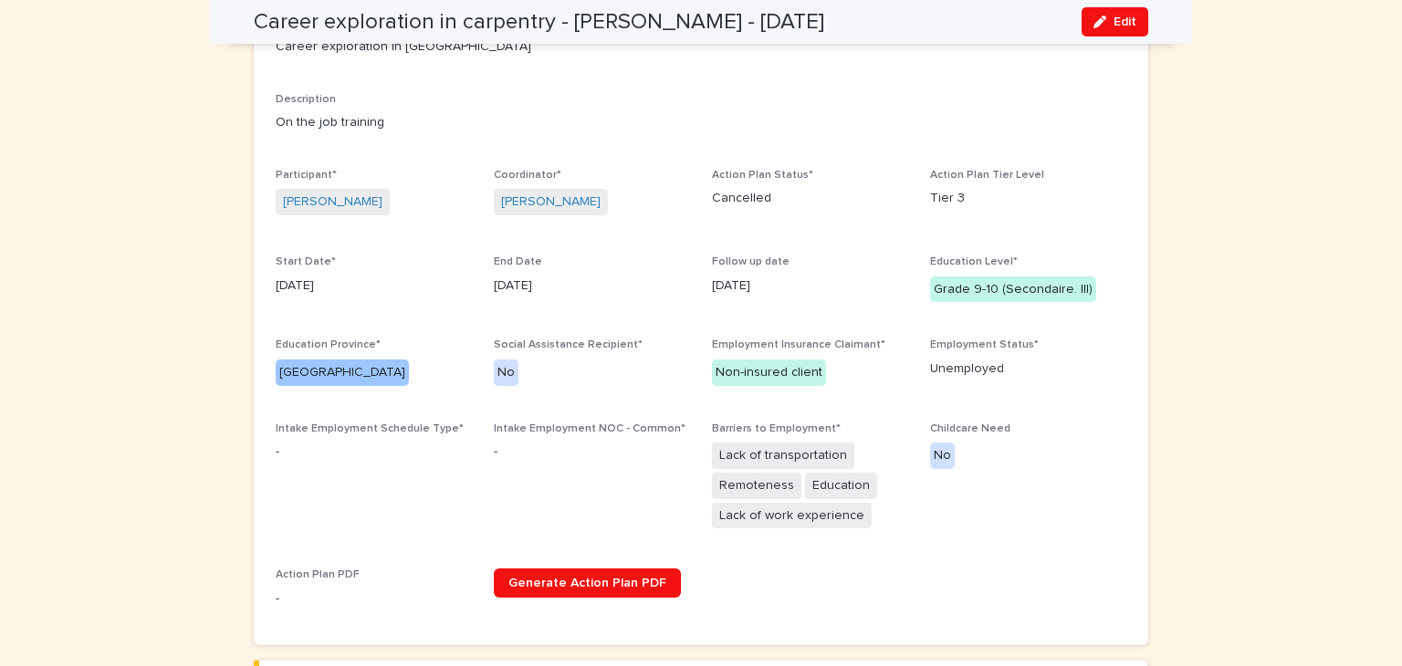
scroll to position [0, 0]
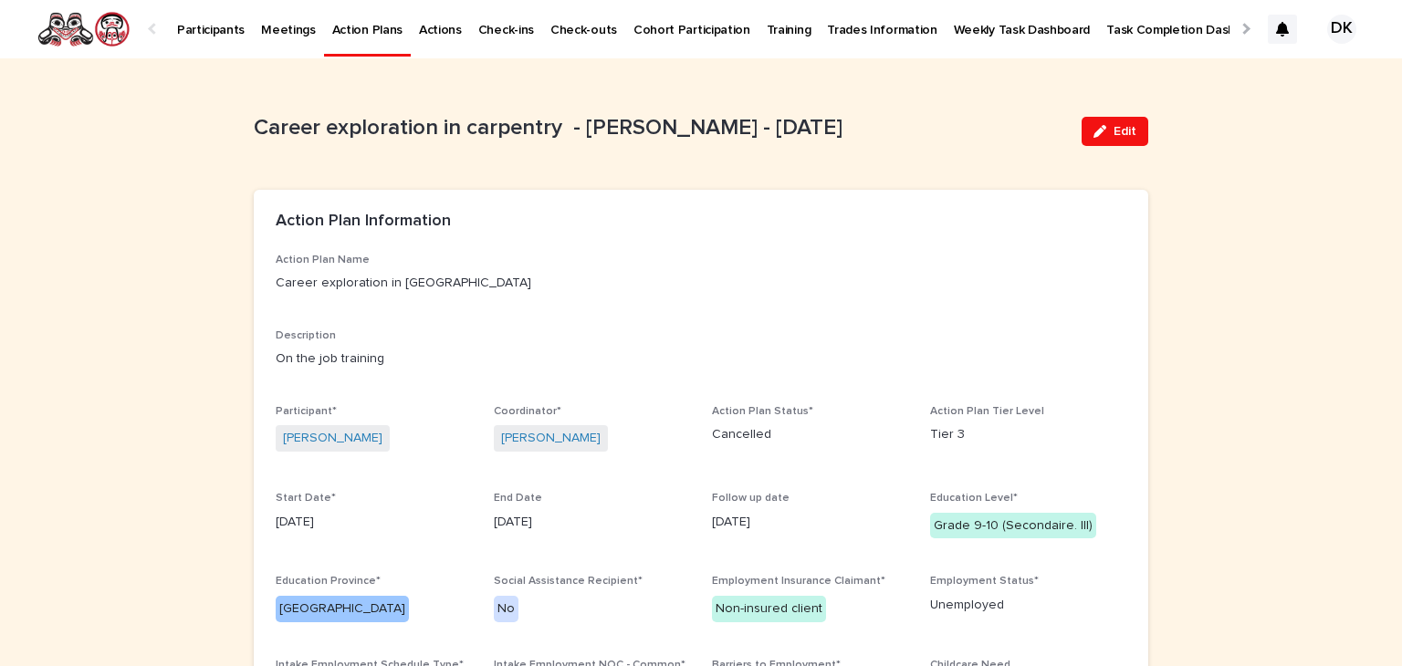
click at [213, 24] on p "Participants" at bounding box center [211, 19] width 68 height 38
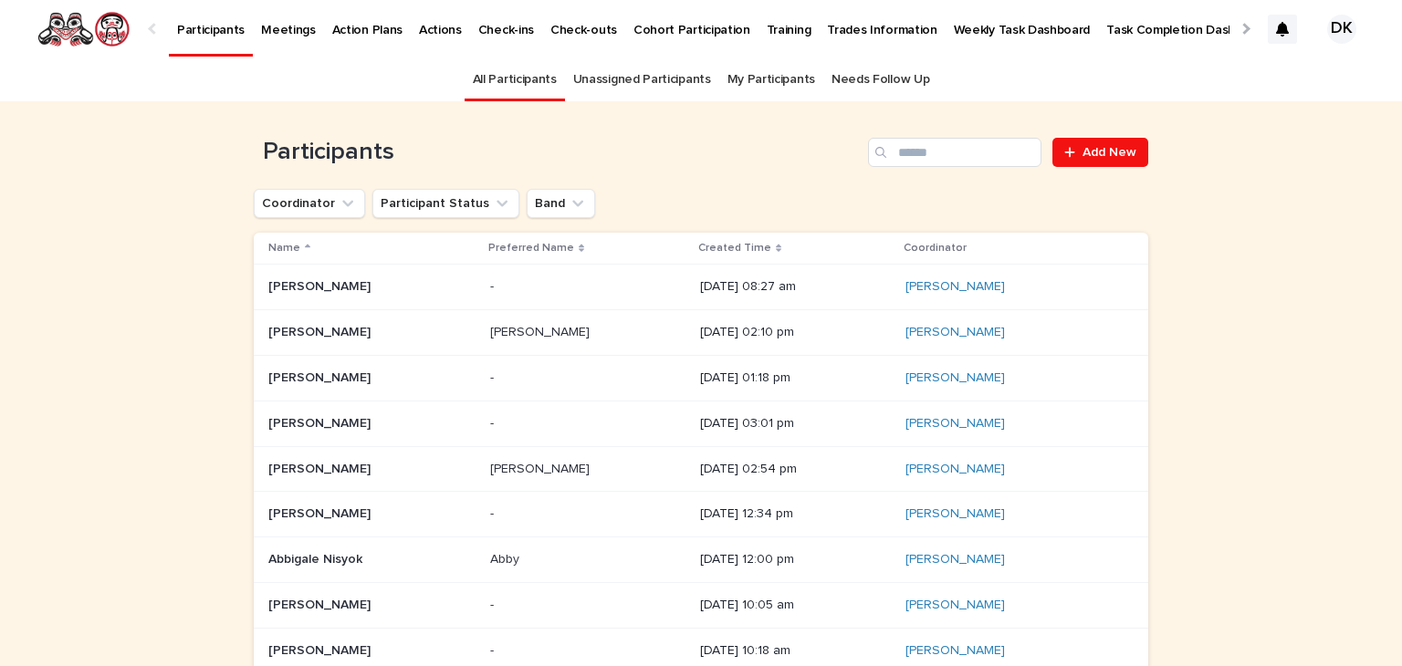
click at [213, 31] on p "Participants" at bounding box center [211, 19] width 68 height 38
click at [937, 163] on input "Search" at bounding box center [954, 152] width 173 height 29
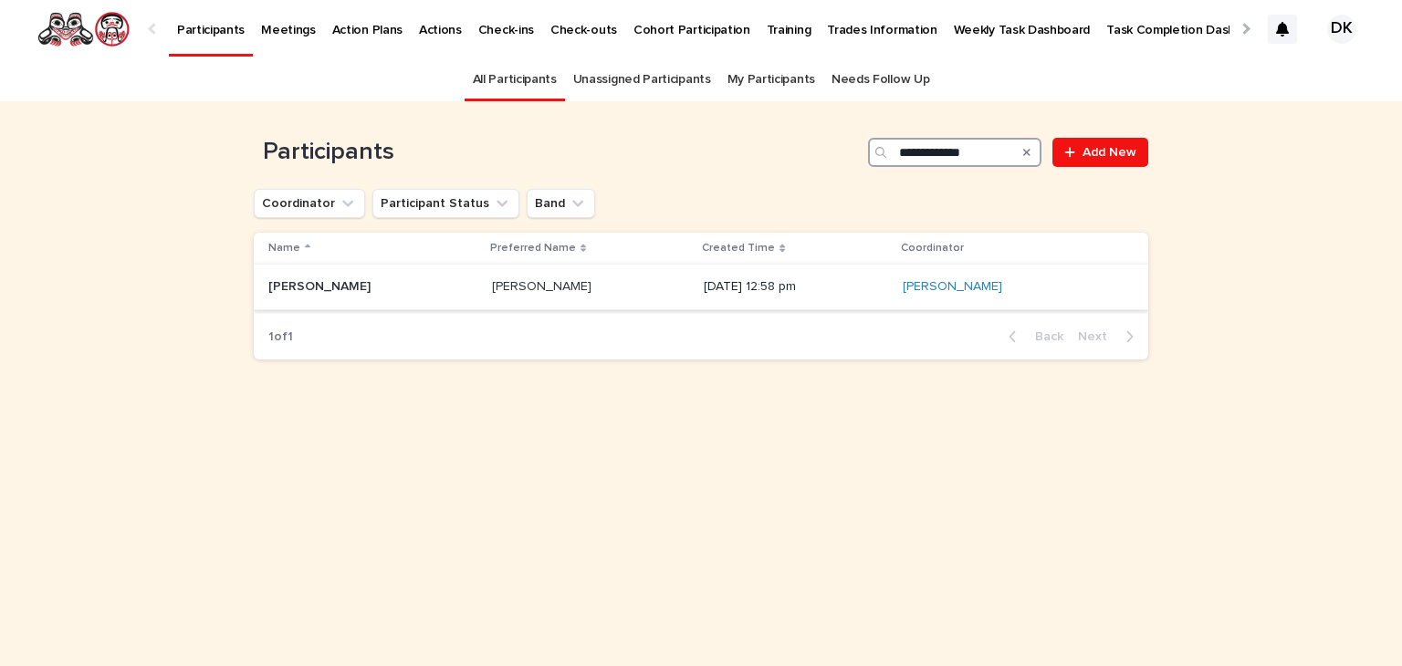
type input "**********"
click at [302, 282] on p "[PERSON_NAME]" at bounding box center [321, 285] width 106 height 19
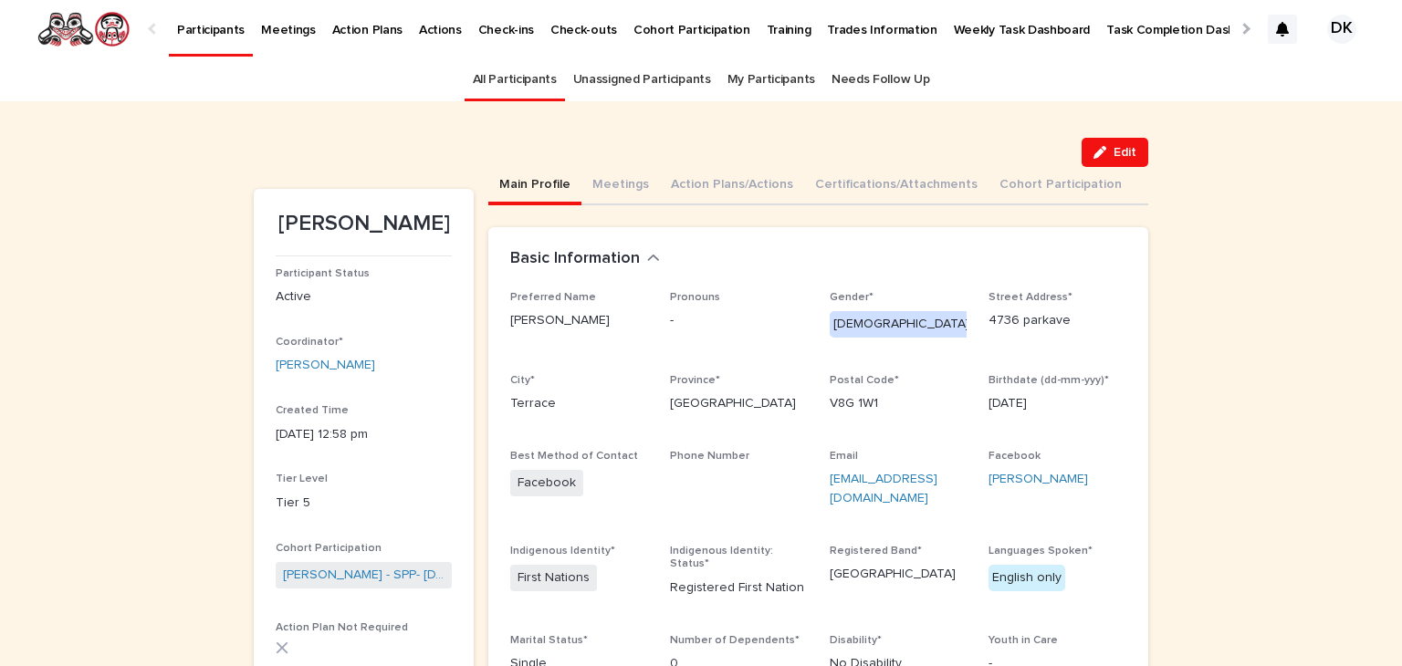
scroll to position [3, 0]
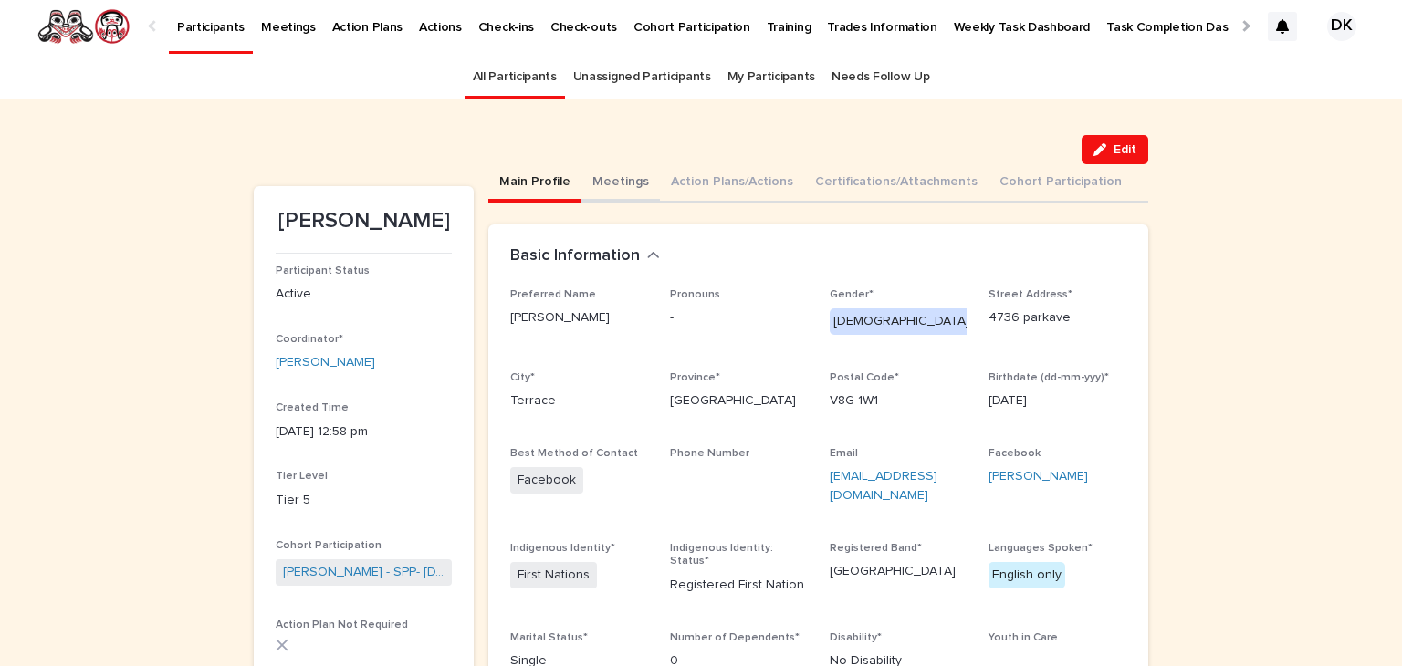
click at [606, 178] on button "Meetings" at bounding box center [620, 183] width 78 height 38
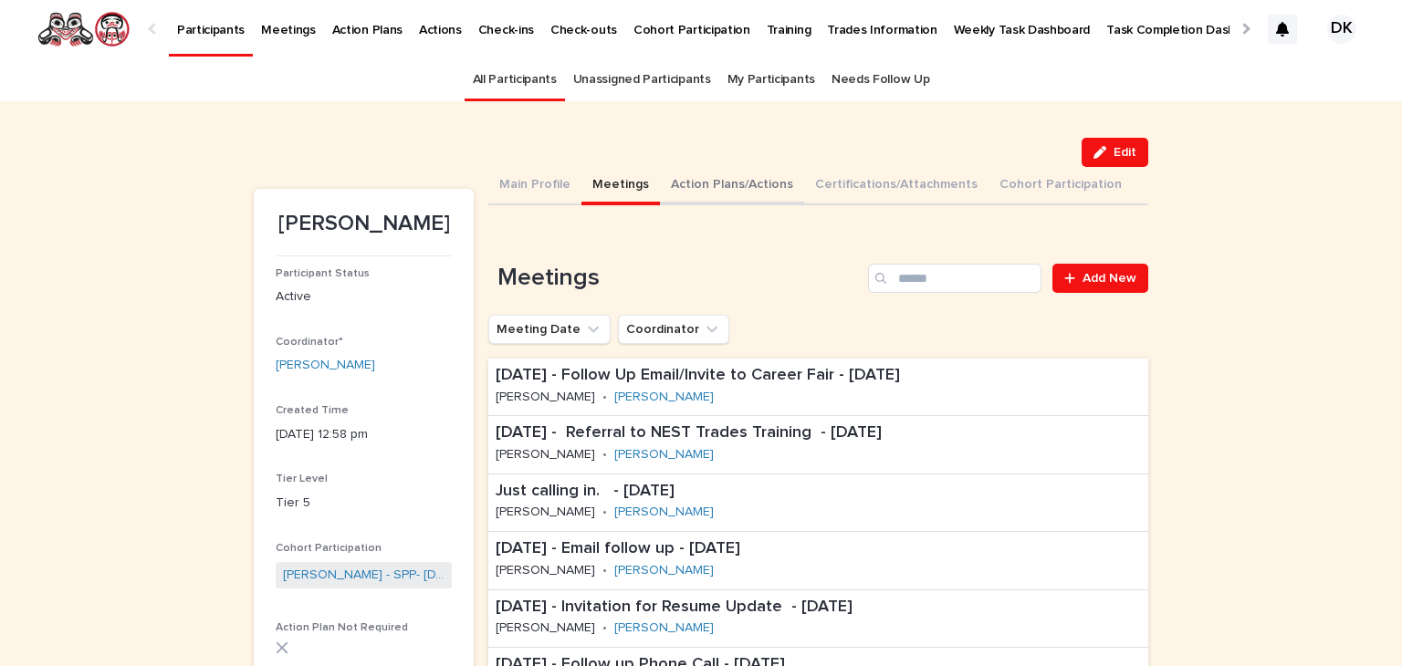
click at [673, 184] on button "Action Plans/Actions" at bounding box center [732, 186] width 144 height 38
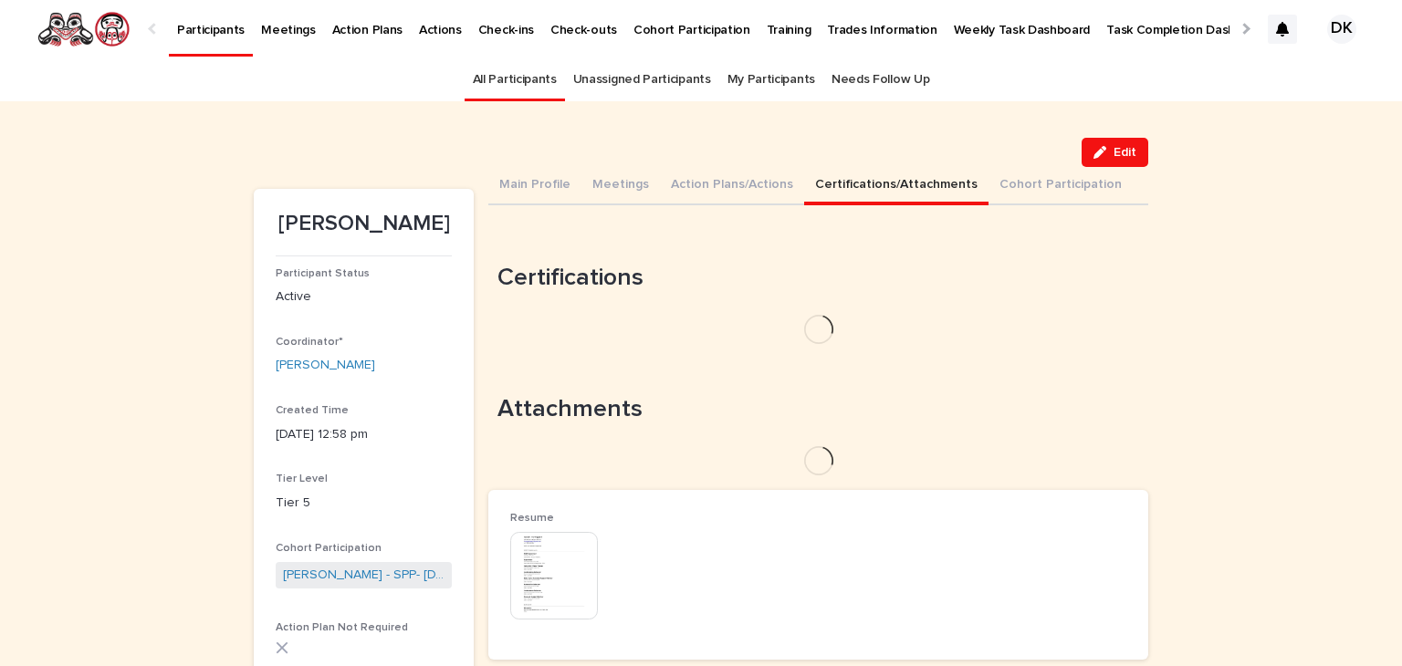
click at [821, 180] on button "Certifications/Attachments" at bounding box center [896, 186] width 184 height 38
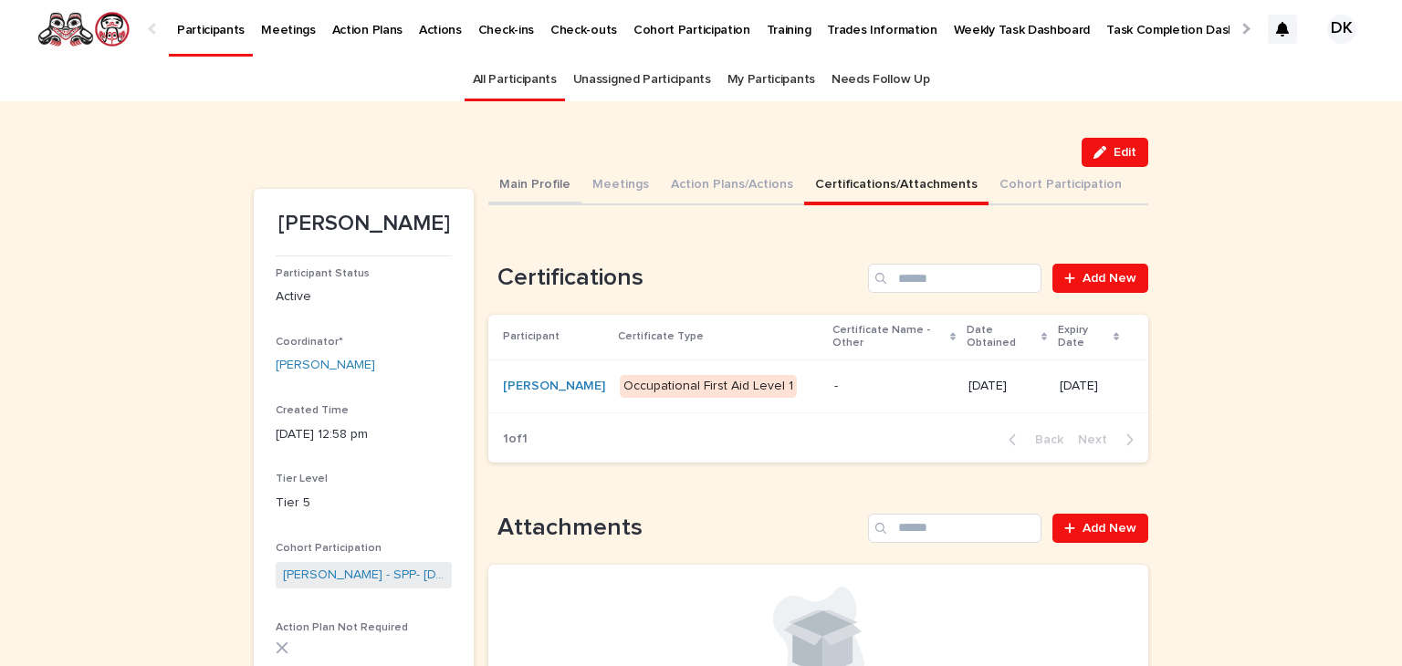
click at [514, 176] on button "Main Profile" at bounding box center [534, 186] width 93 height 38
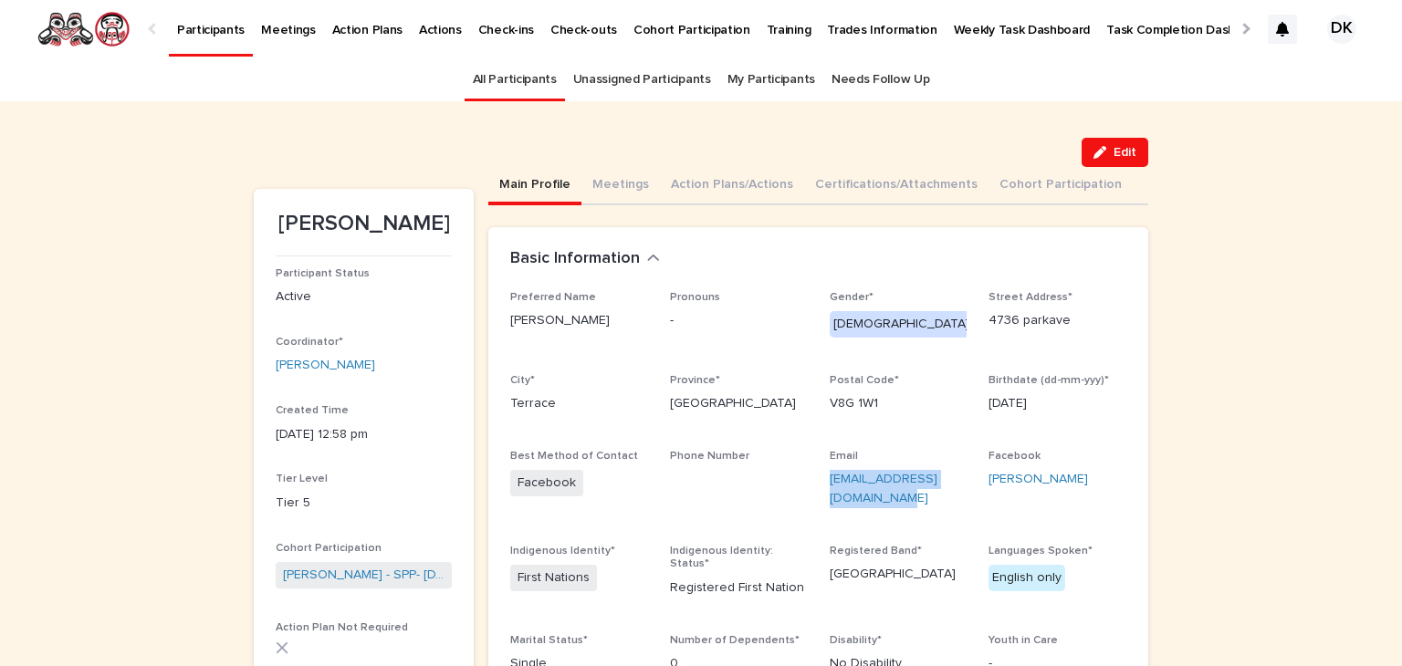
drag, startPoint x: 863, startPoint y: 490, endPoint x: 817, endPoint y: 483, distance: 47.1
click at [817, 483] on div "Preferred Name [PERSON_NAME] Pronouns - Gender* [DEMOGRAPHIC_DATA] Street Addre…" at bounding box center [818, 489] width 616 height 397
copy link "[EMAIL_ADDRESS][DOMAIN_NAME]"
click at [595, 180] on button "Meetings" at bounding box center [620, 186] width 78 height 38
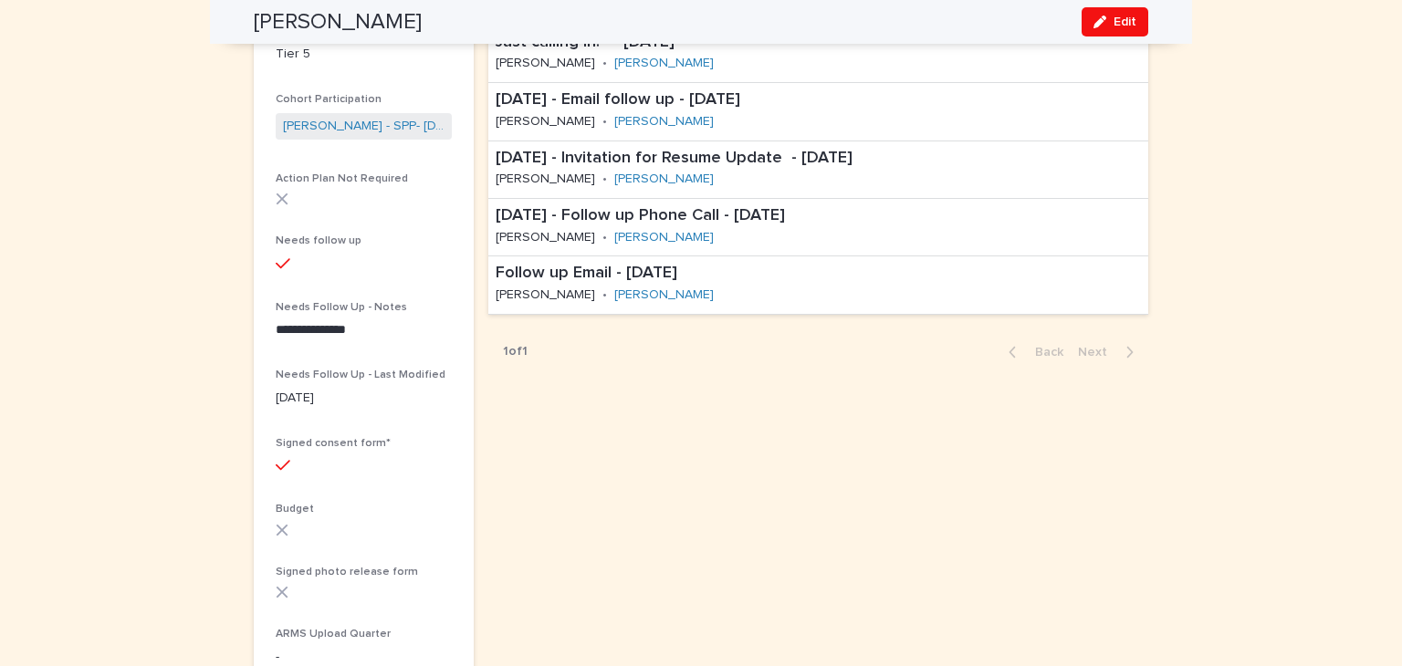
scroll to position [449, 0]
click at [1131, 14] on button "Edit" at bounding box center [1114, 21] width 67 height 29
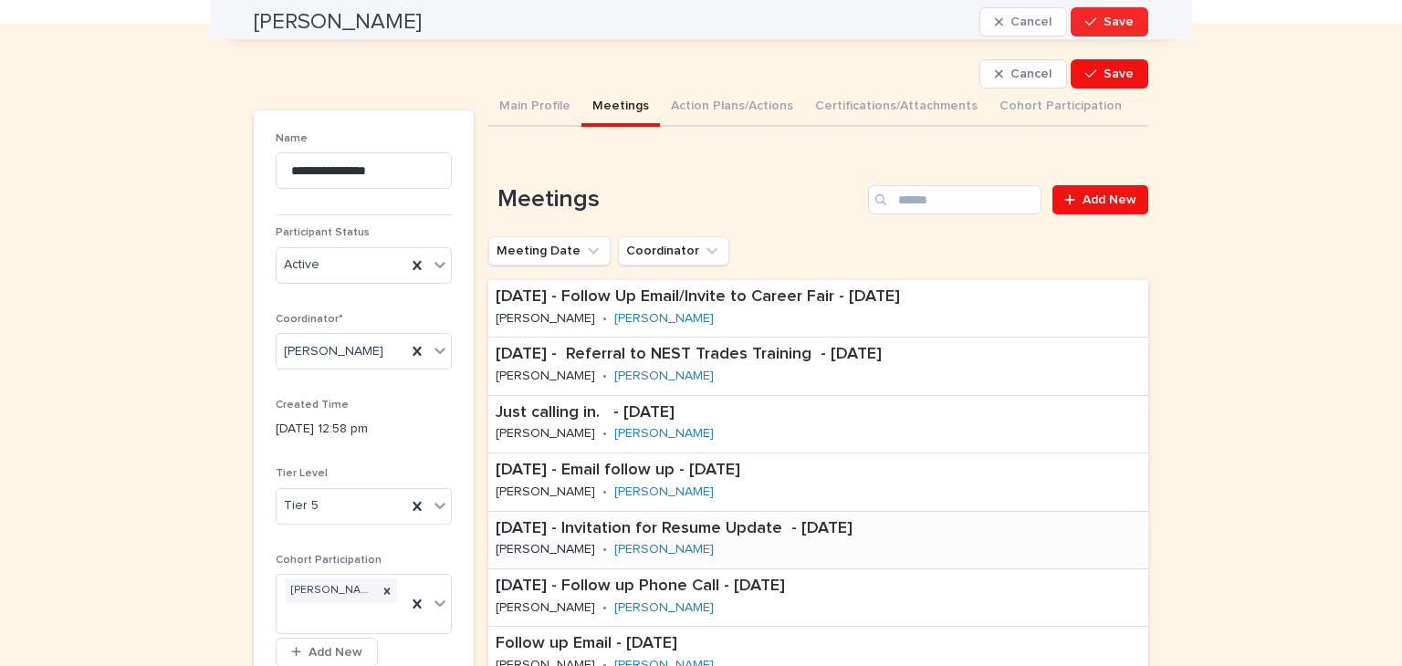
scroll to position [0, 0]
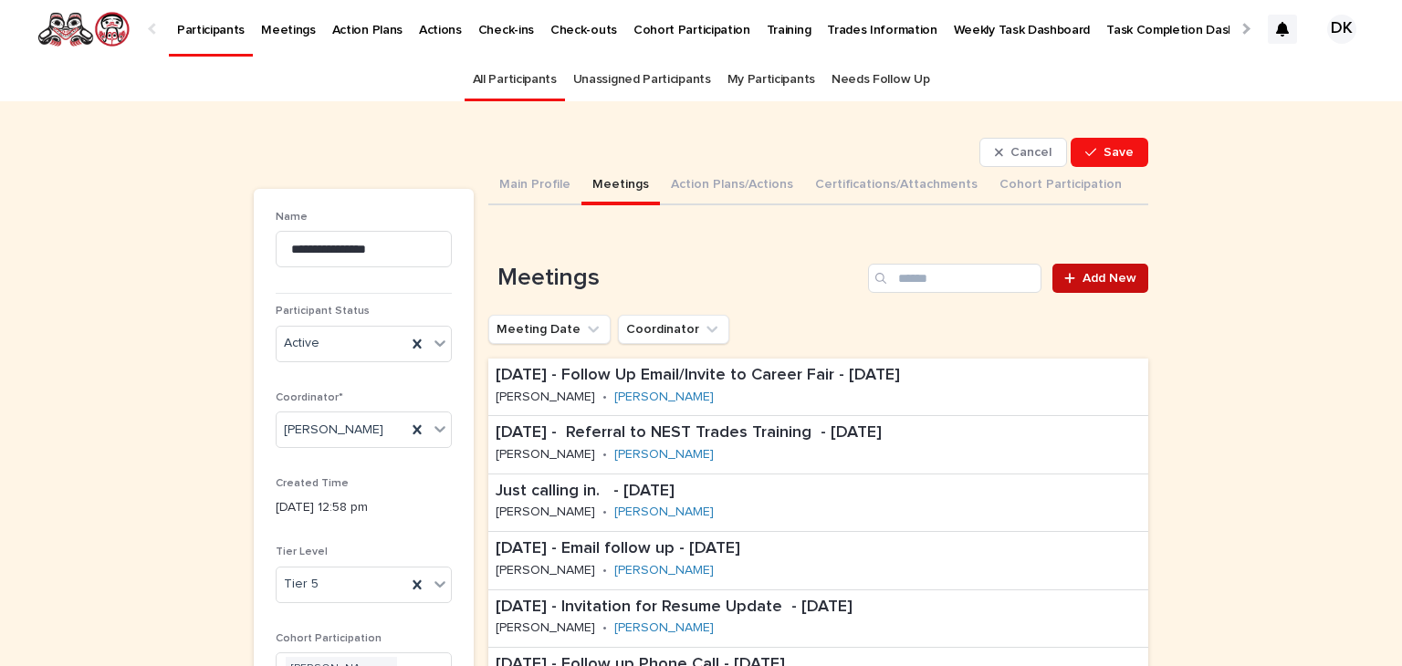
click at [1098, 274] on span "Add New" at bounding box center [1109, 278] width 54 height 13
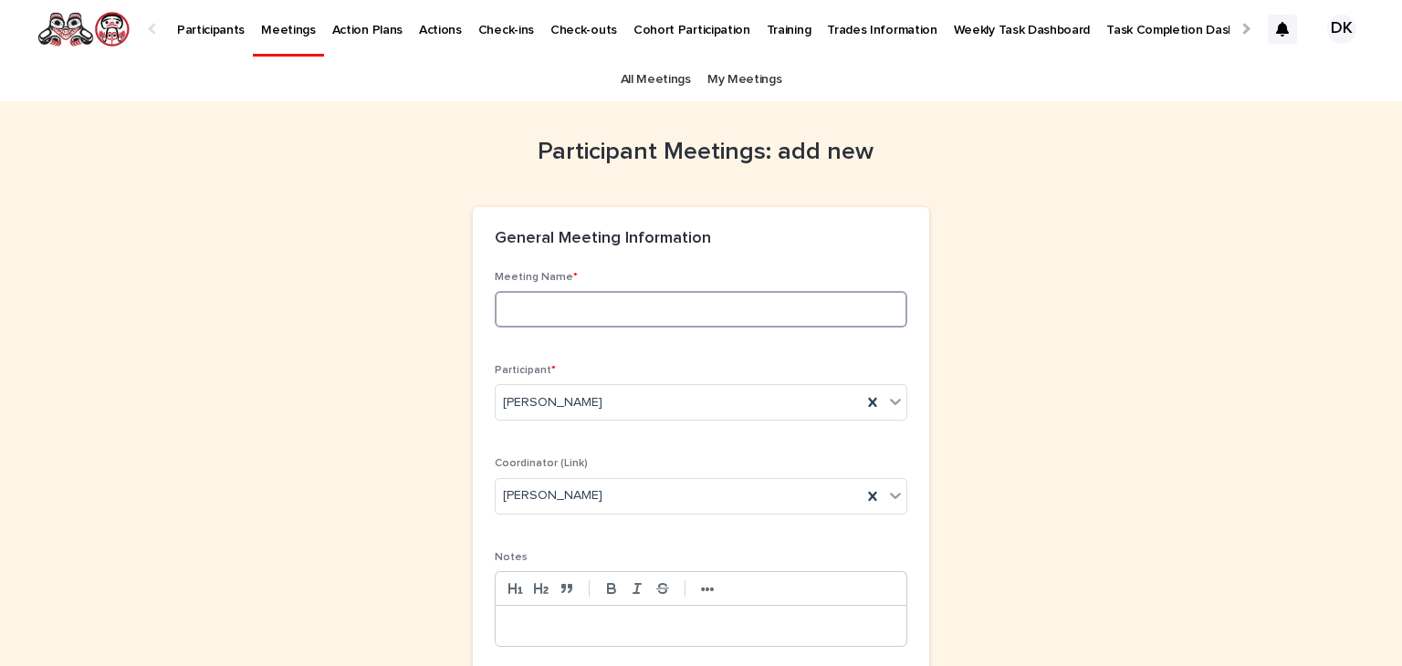
click at [495, 308] on input at bounding box center [701, 309] width 412 height 36
type input "**********"
click at [509, 621] on p at bounding box center [700, 626] width 383 height 18
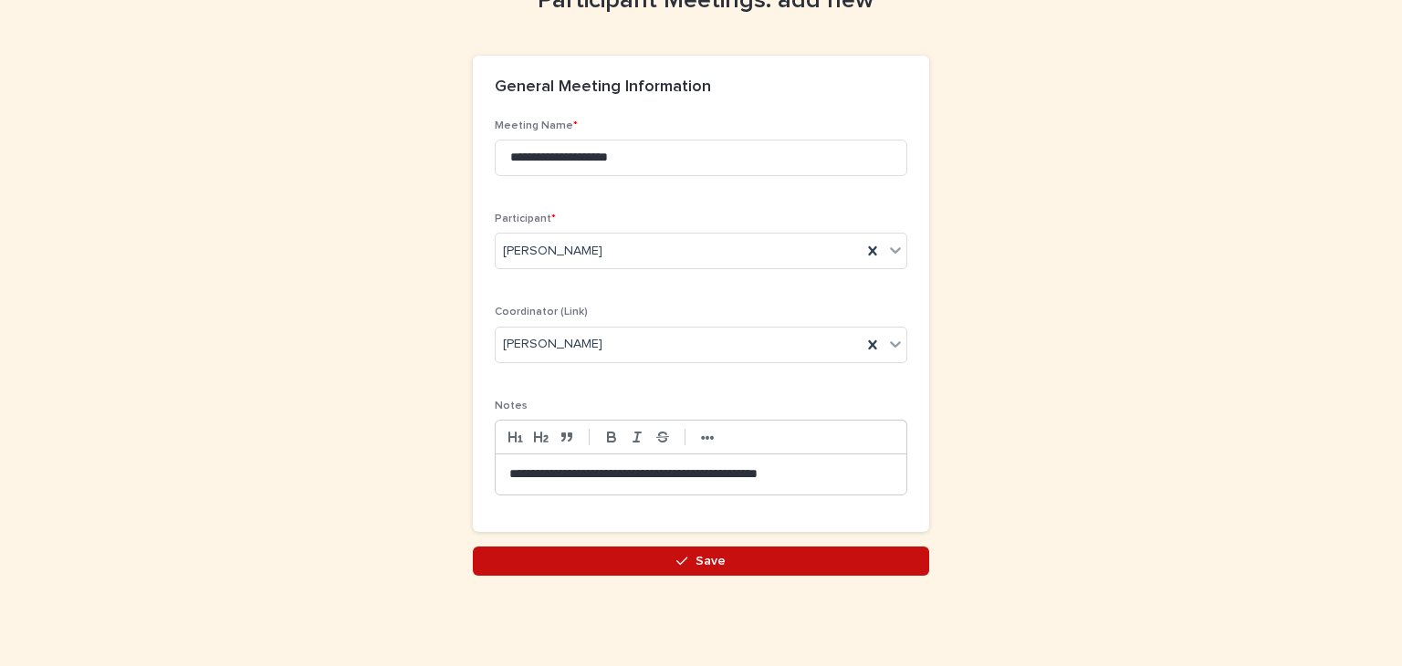
click at [703, 560] on span "Save" at bounding box center [710, 561] width 30 height 13
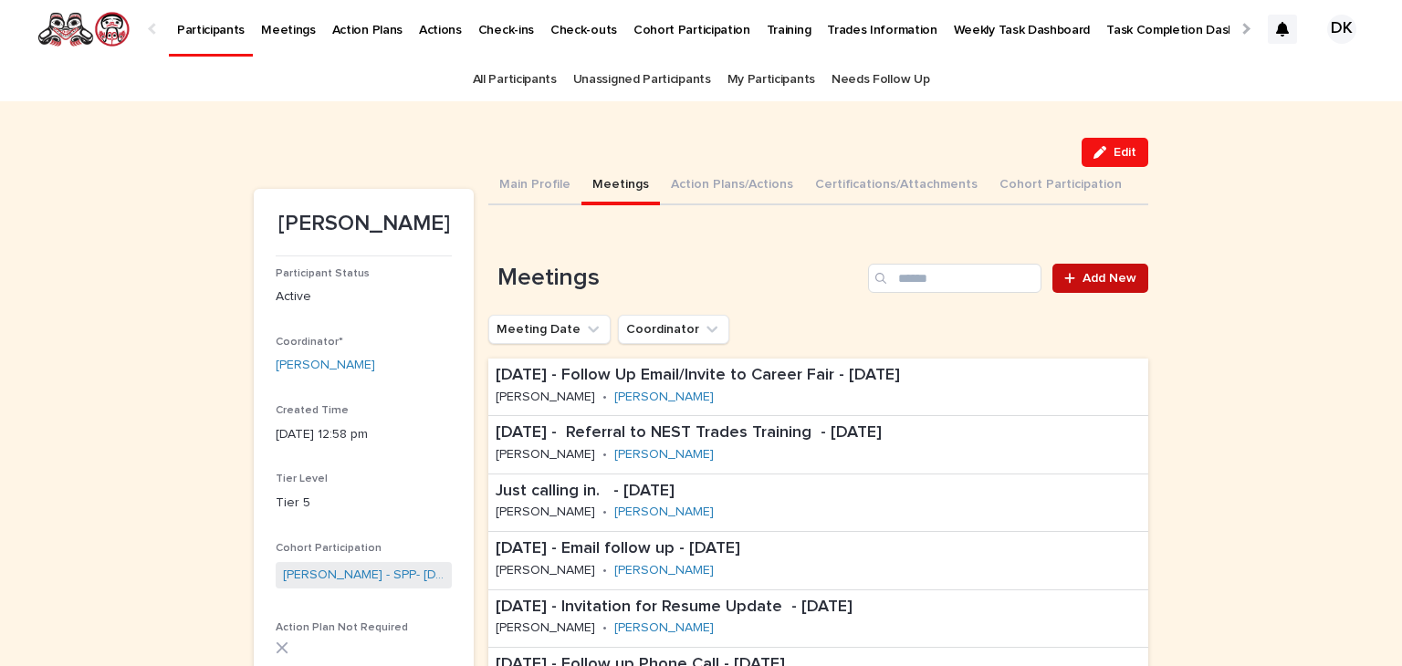
click at [1101, 279] on span "Add New" at bounding box center [1109, 278] width 54 height 13
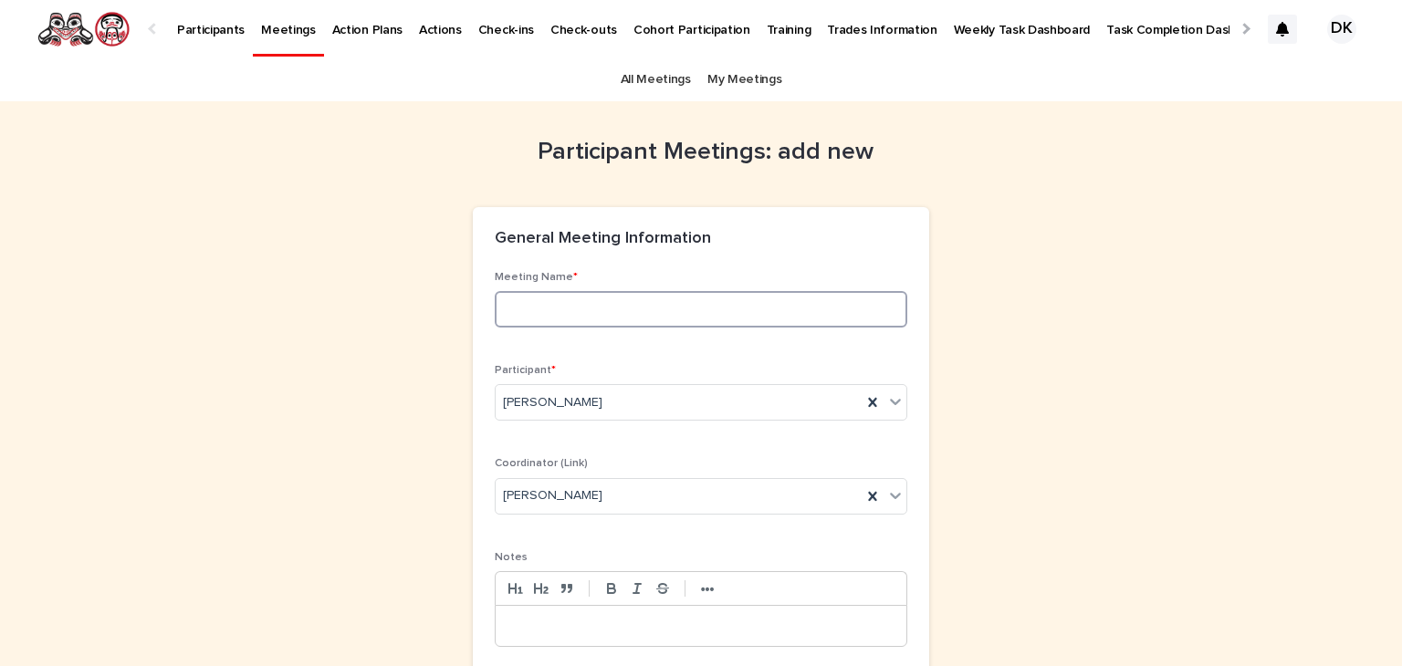
click at [495, 318] on input at bounding box center [701, 309] width 412 height 36
type input "**********"
click at [509, 625] on p at bounding box center [700, 626] width 383 height 18
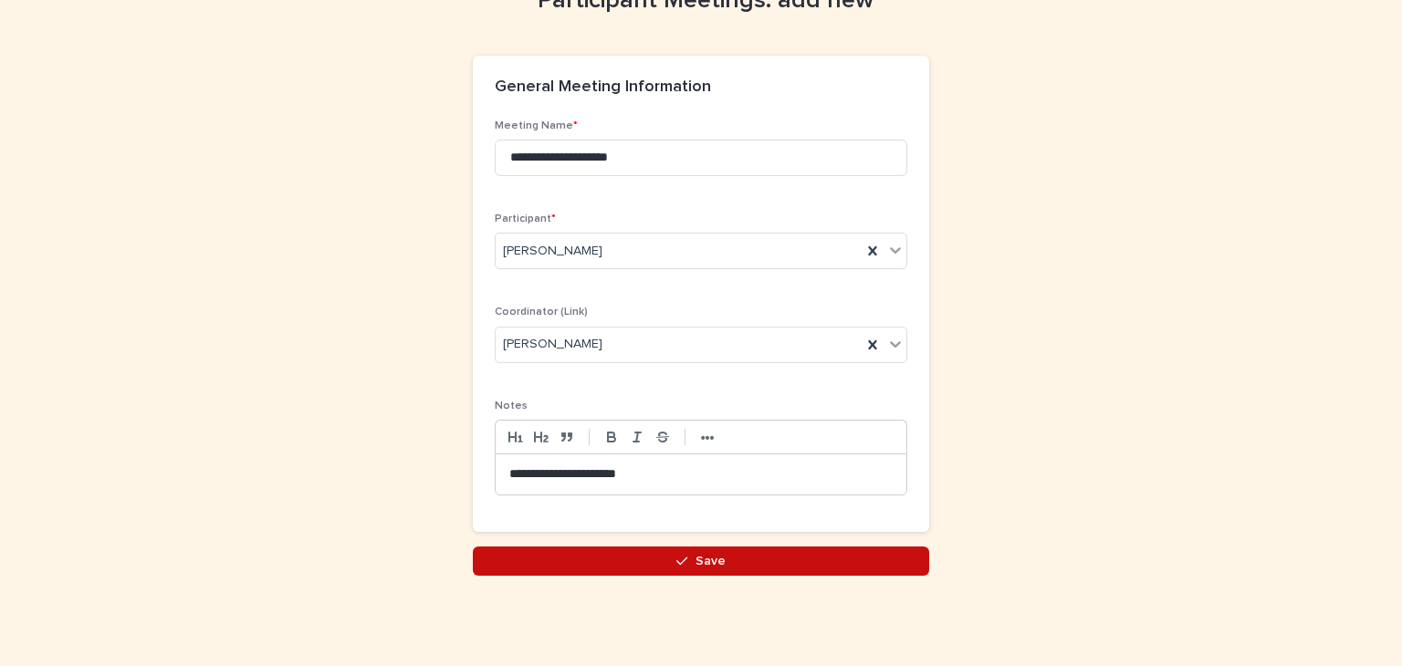
click at [720, 562] on button "Save" at bounding box center [701, 561] width 456 height 29
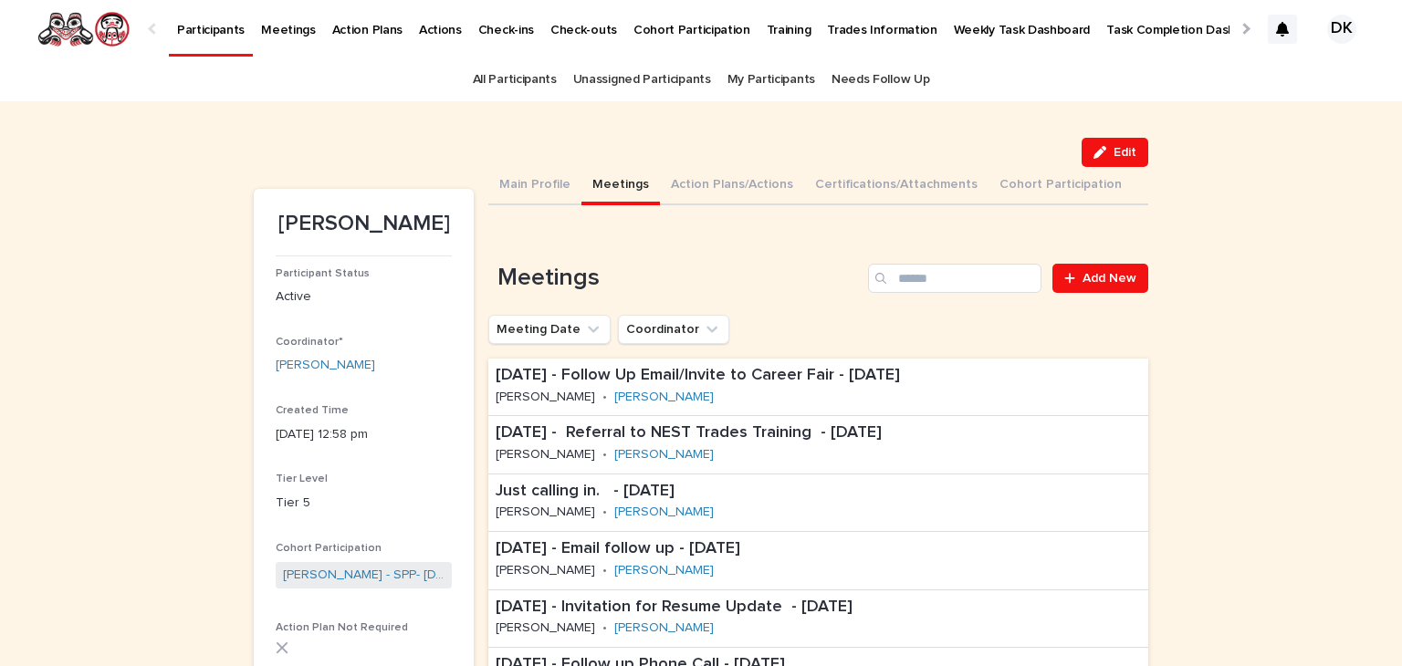
click at [182, 33] on p "Participants" at bounding box center [211, 19] width 68 height 38
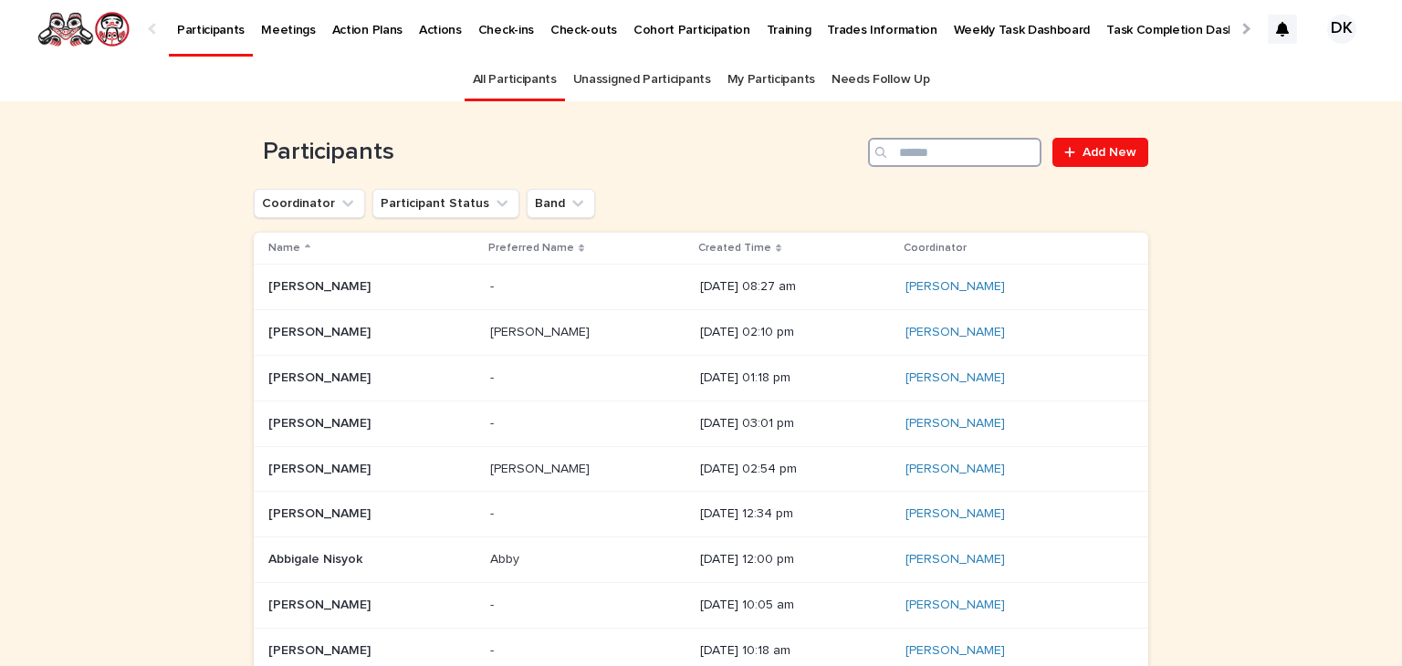
click at [934, 154] on input "Search" at bounding box center [954, 152] width 173 height 29
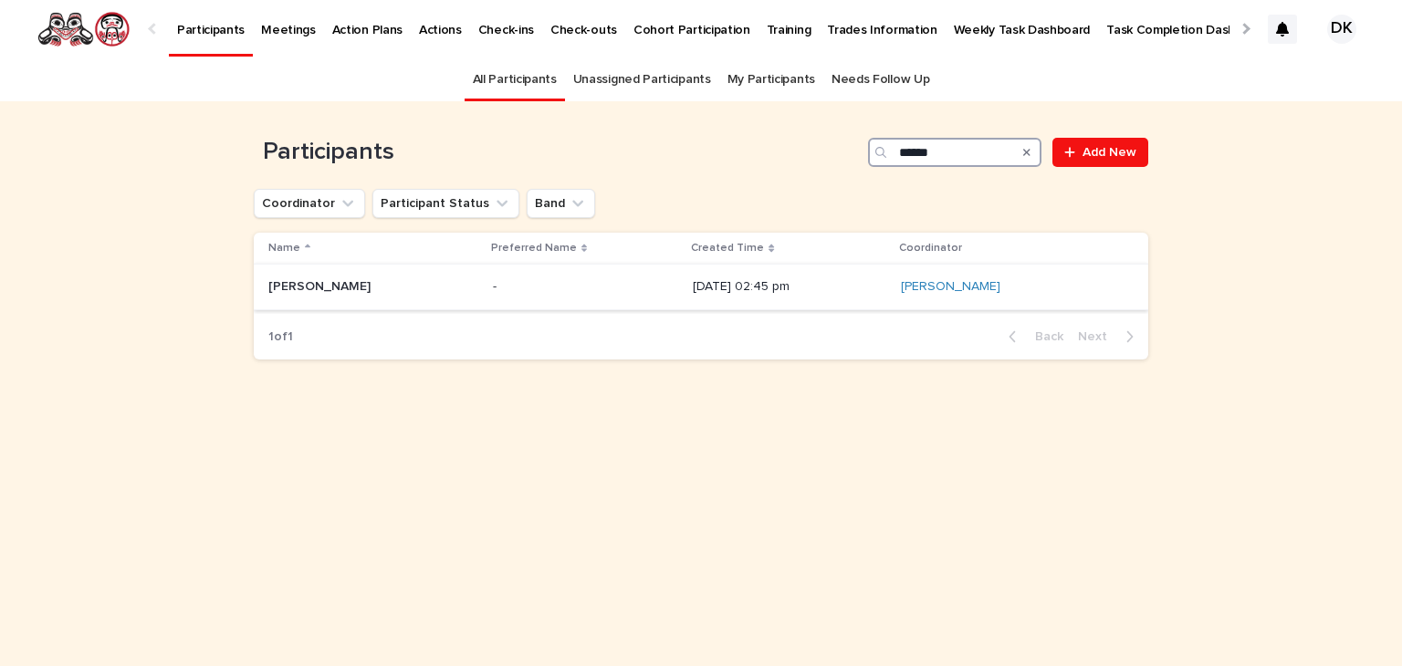
type input "******"
click at [277, 284] on p "[PERSON_NAME]" at bounding box center [321, 285] width 106 height 19
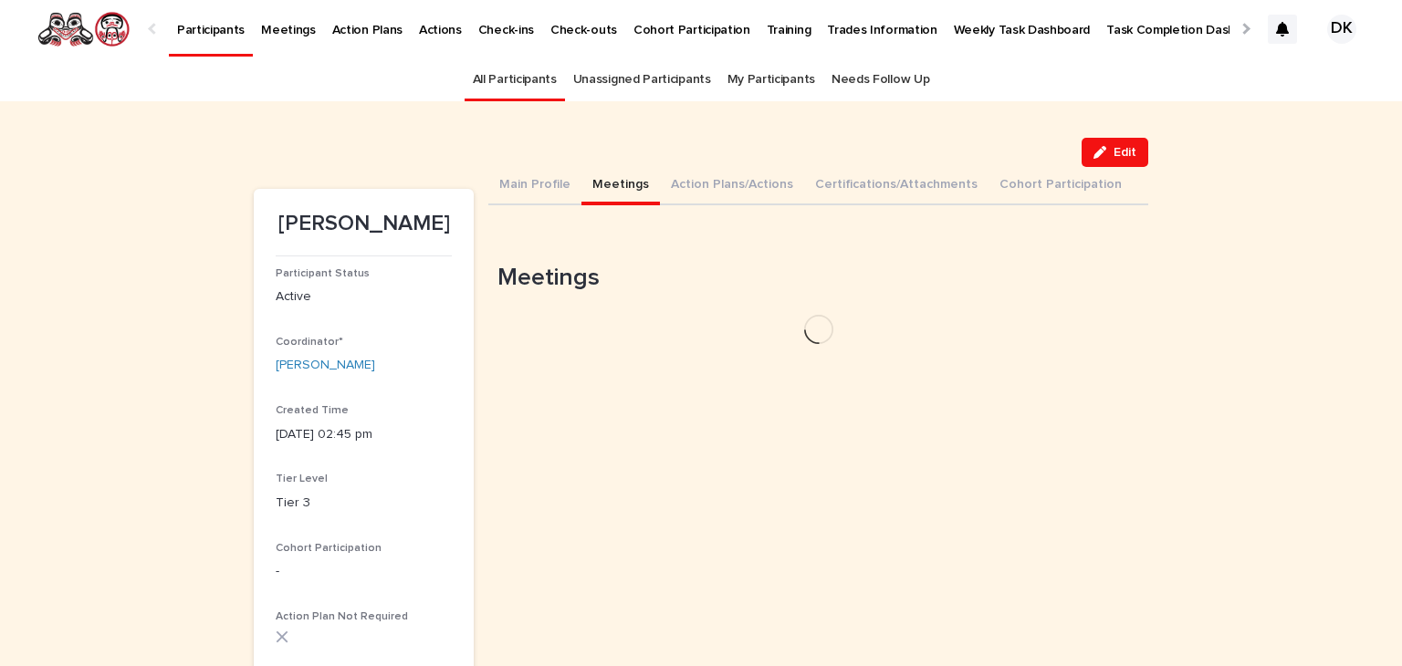
click at [606, 186] on button "Meetings" at bounding box center [620, 186] width 78 height 38
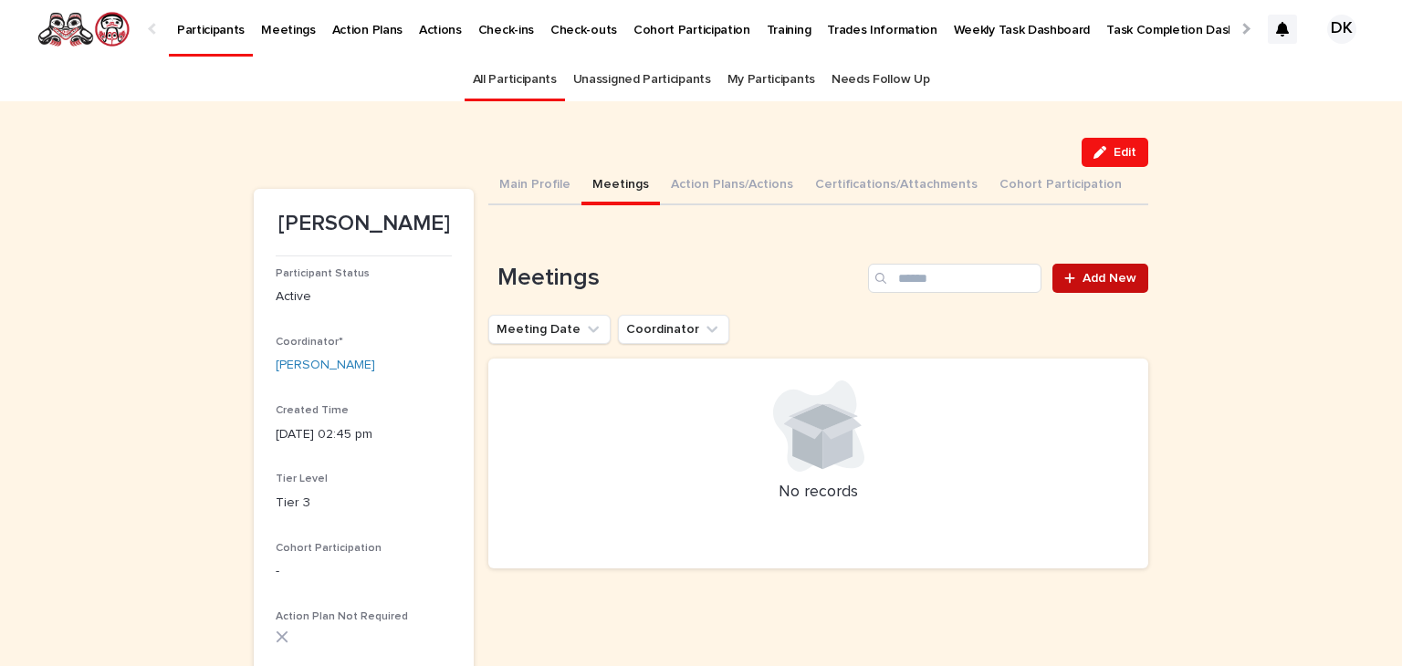
click at [1103, 276] on span "Add New" at bounding box center [1109, 278] width 54 height 13
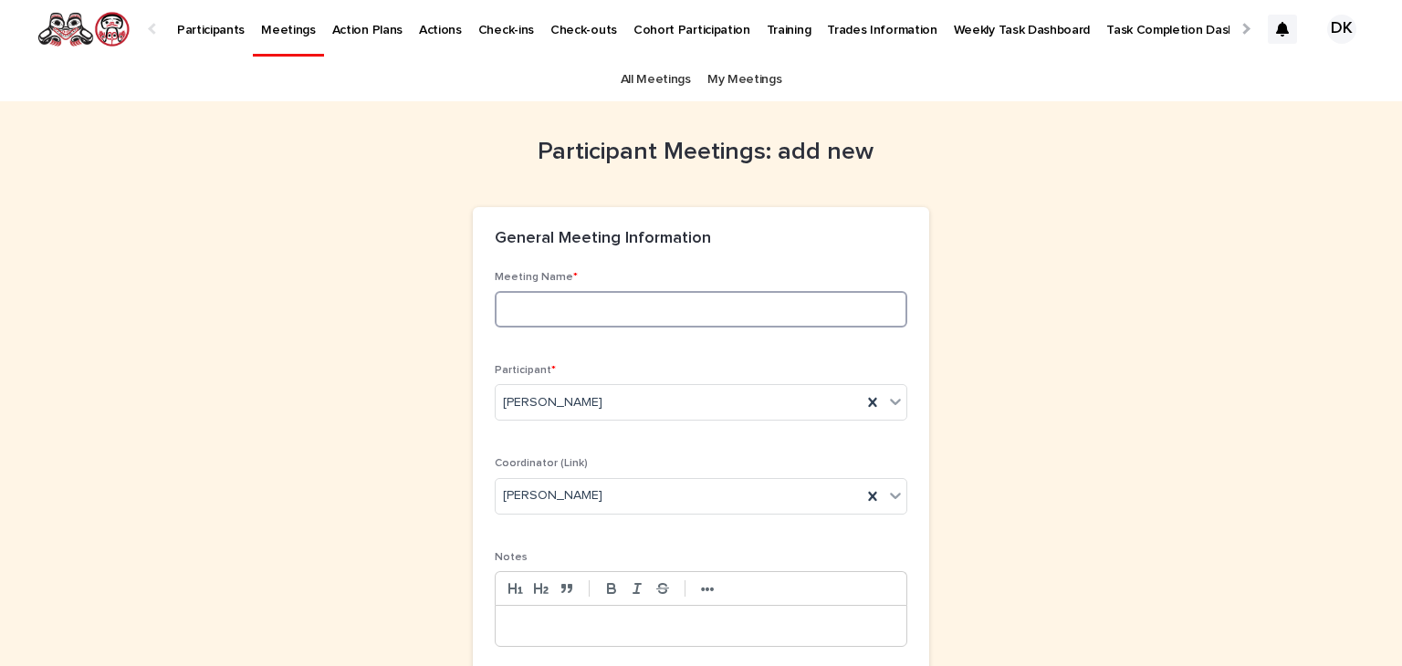
click at [509, 317] on input at bounding box center [701, 309] width 412 height 36
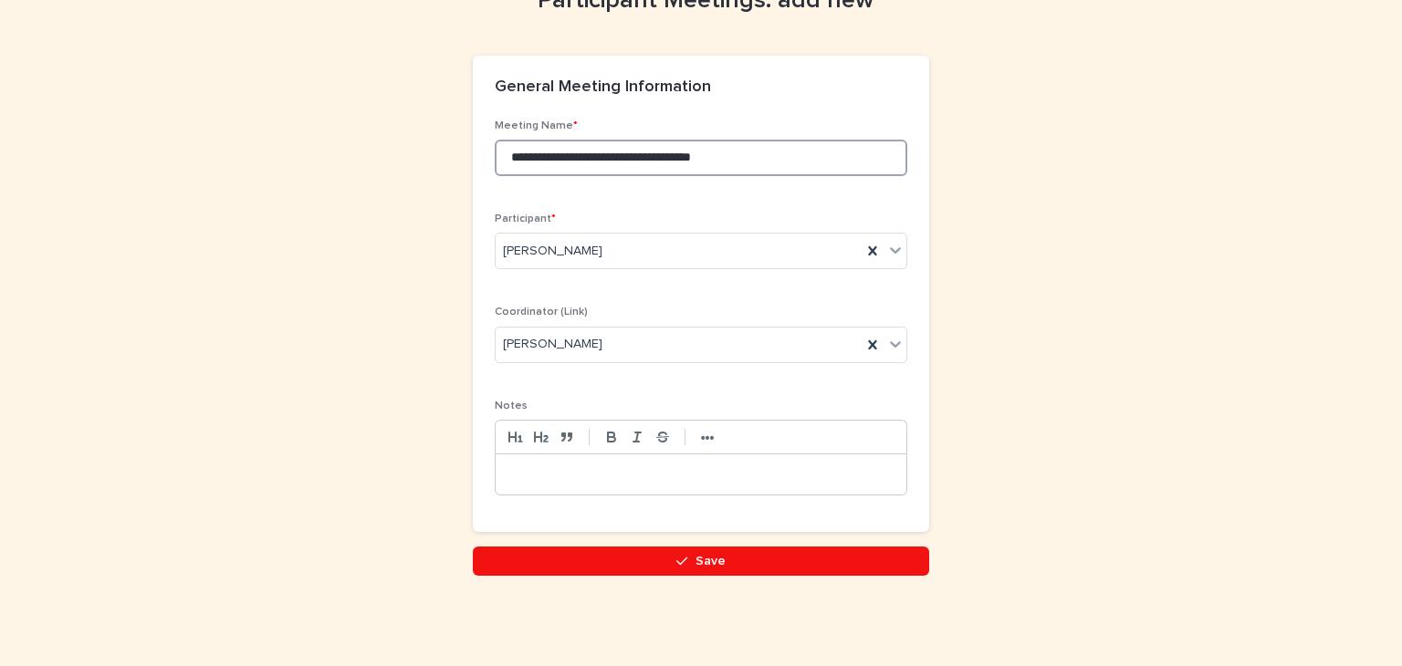
type input "**********"
click at [496, 465] on div at bounding box center [700, 474] width 411 height 40
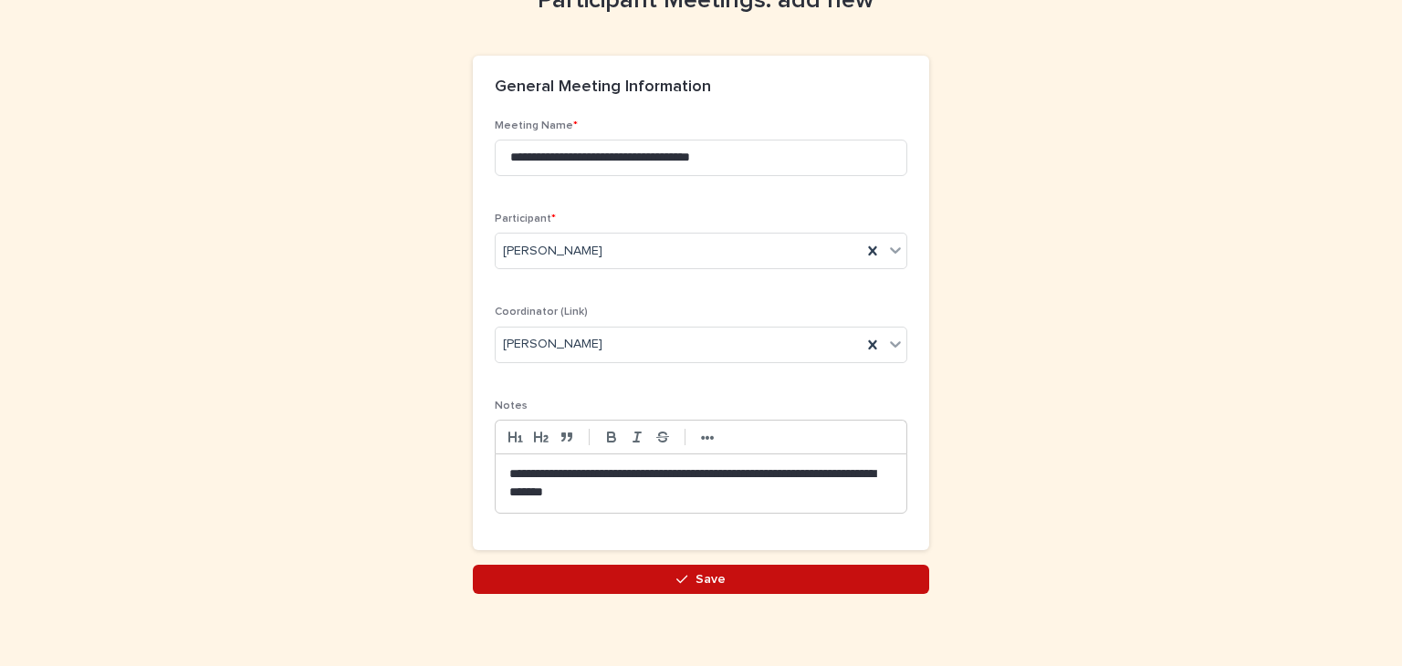
click at [725, 567] on button "Save" at bounding box center [701, 579] width 456 height 29
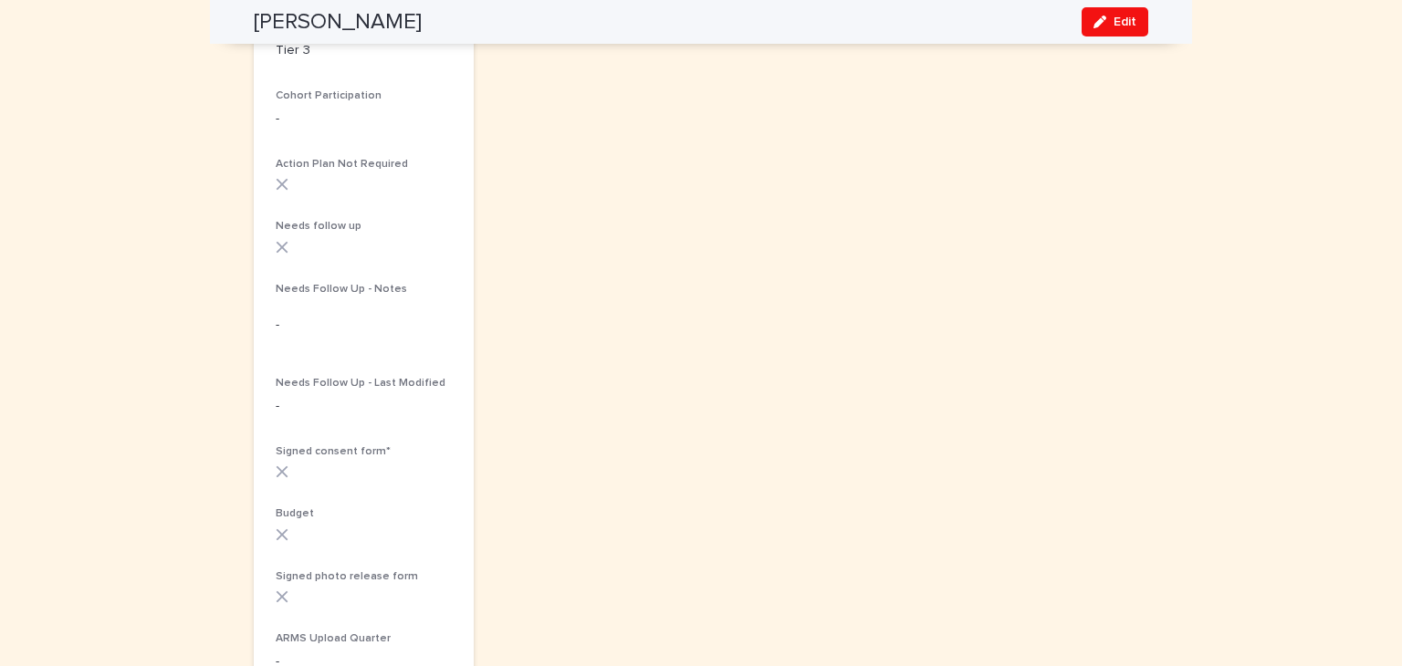
scroll to position [397, 0]
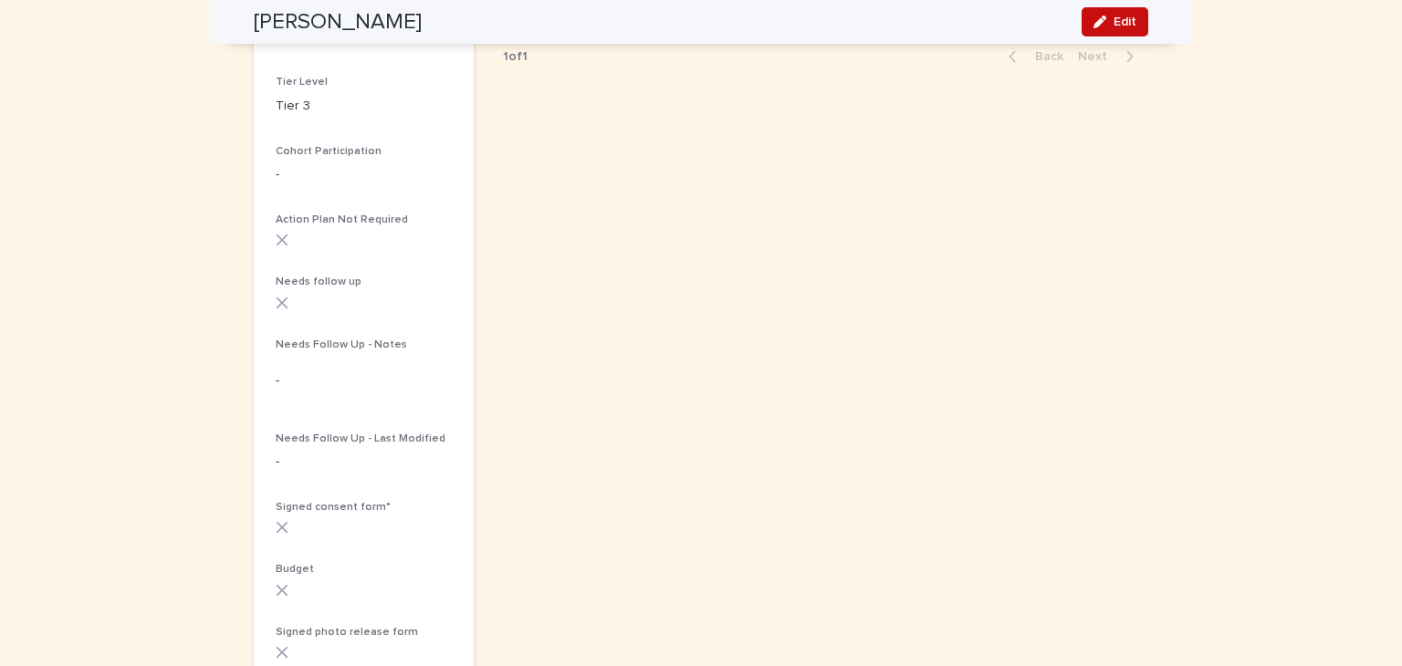
click at [1128, 19] on span "Edit" at bounding box center [1124, 22] width 23 height 13
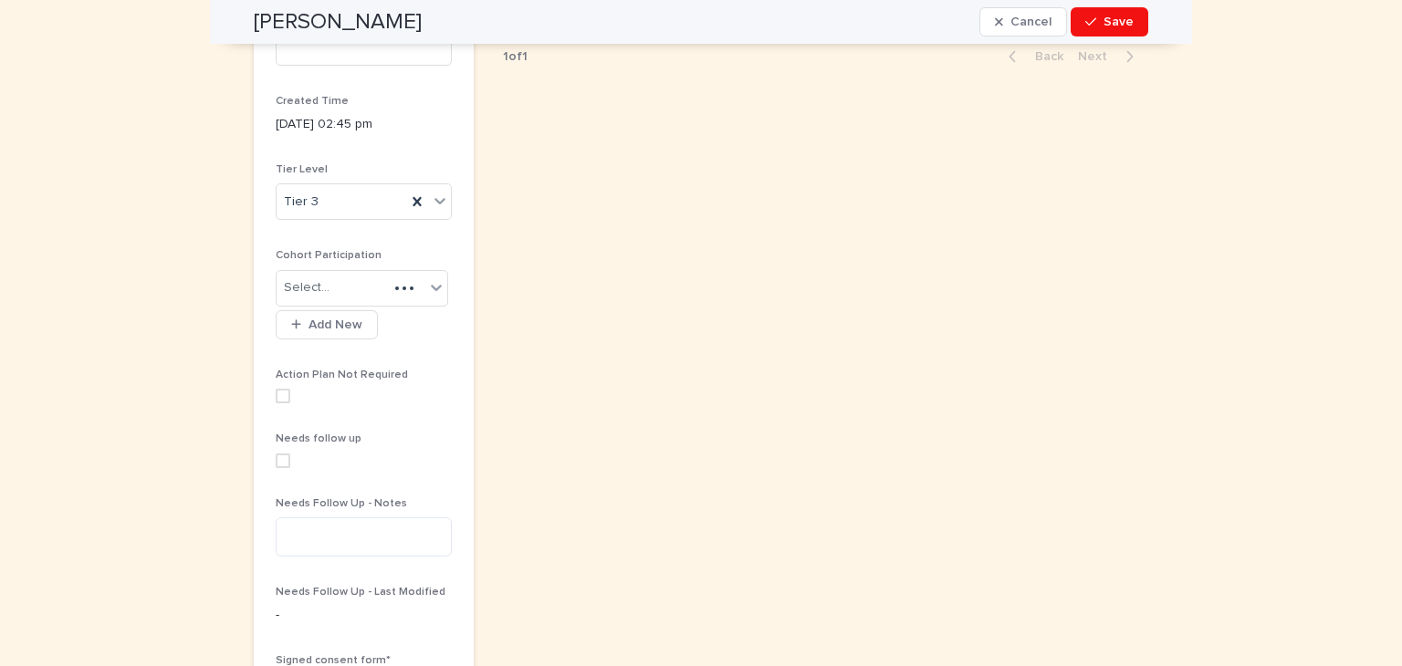
scroll to position [485, 0]
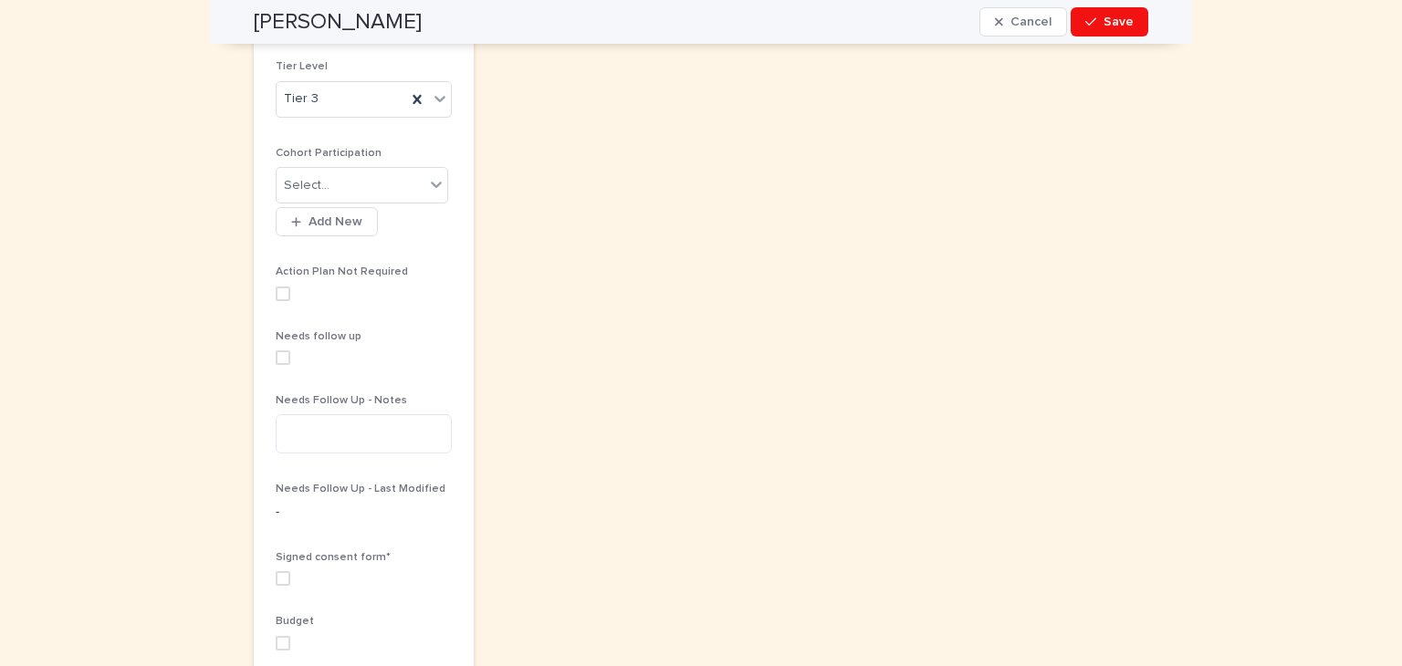
click at [277, 575] on span at bounding box center [283, 578] width 15 height 15
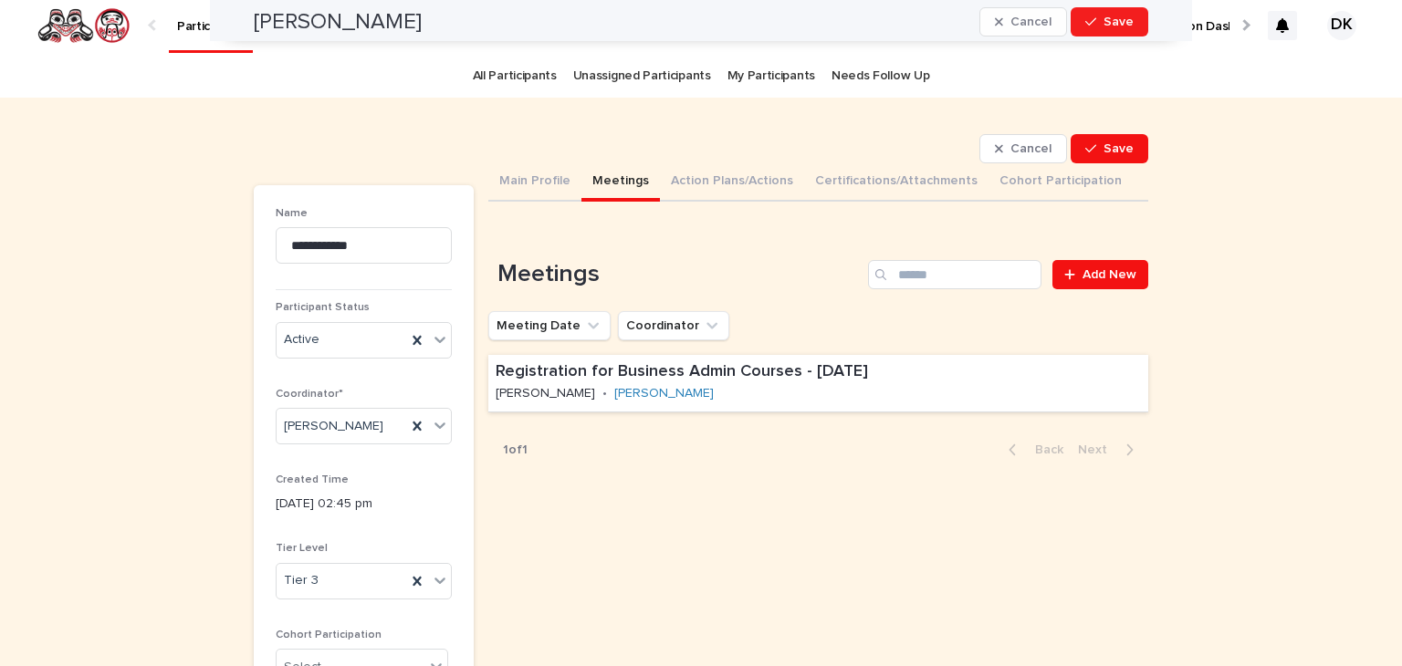
scroll to position [0, 0]
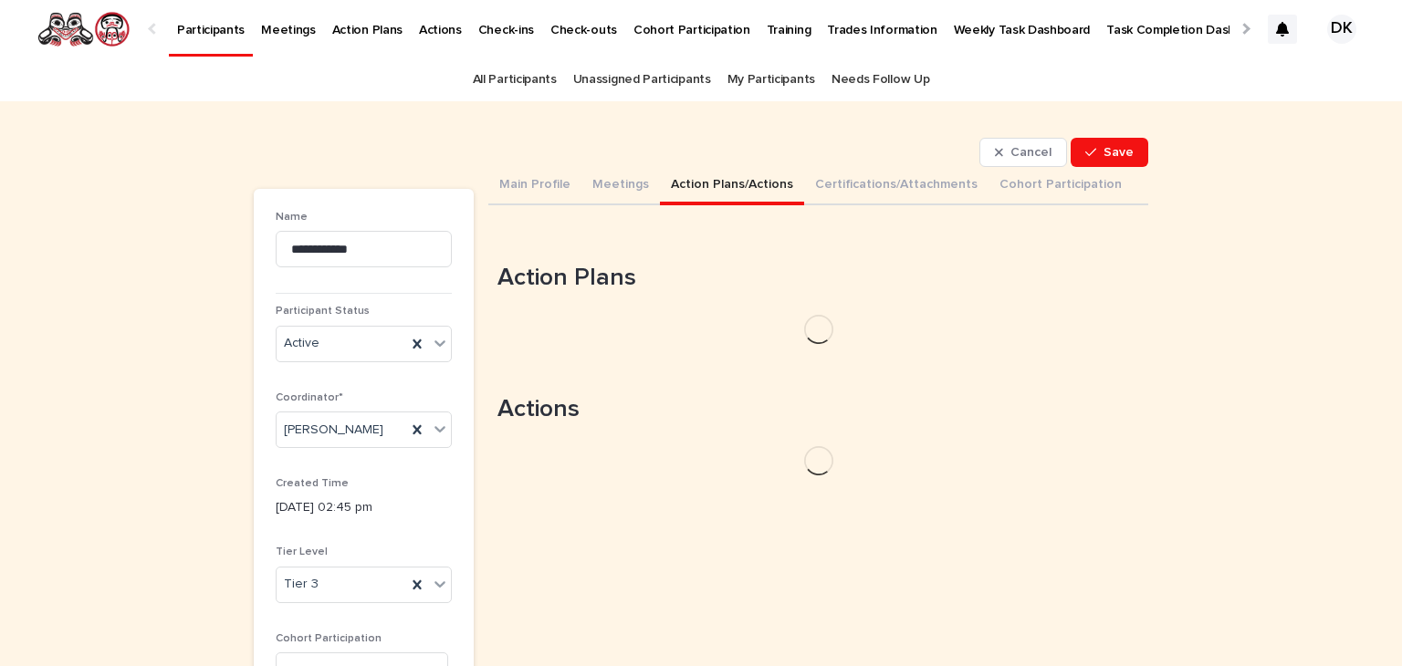
click at [671, 177] on button "Action Plans/Actions" at bounding box center [732, 186] width 144 height 38
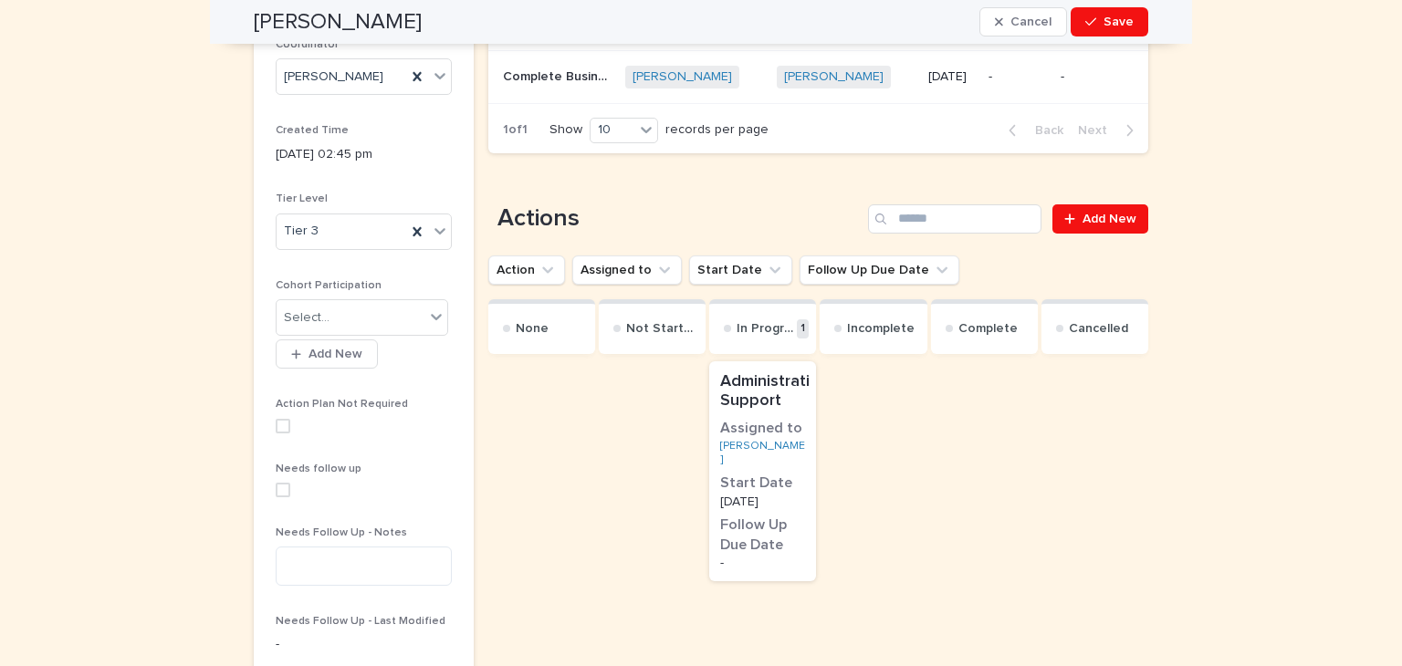
scroll to position [356, 0]
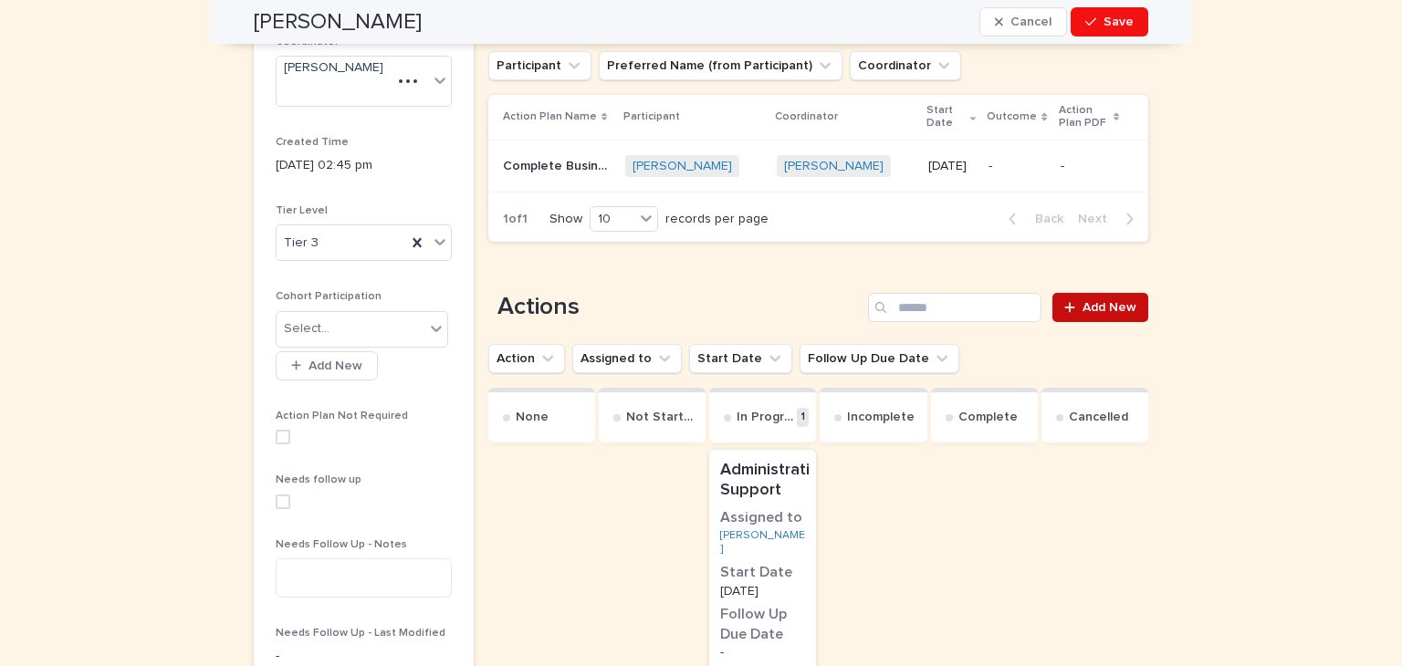
click at [1094, 307] on span "Add New" at bounding box center [1109, 307] width 54 height 13
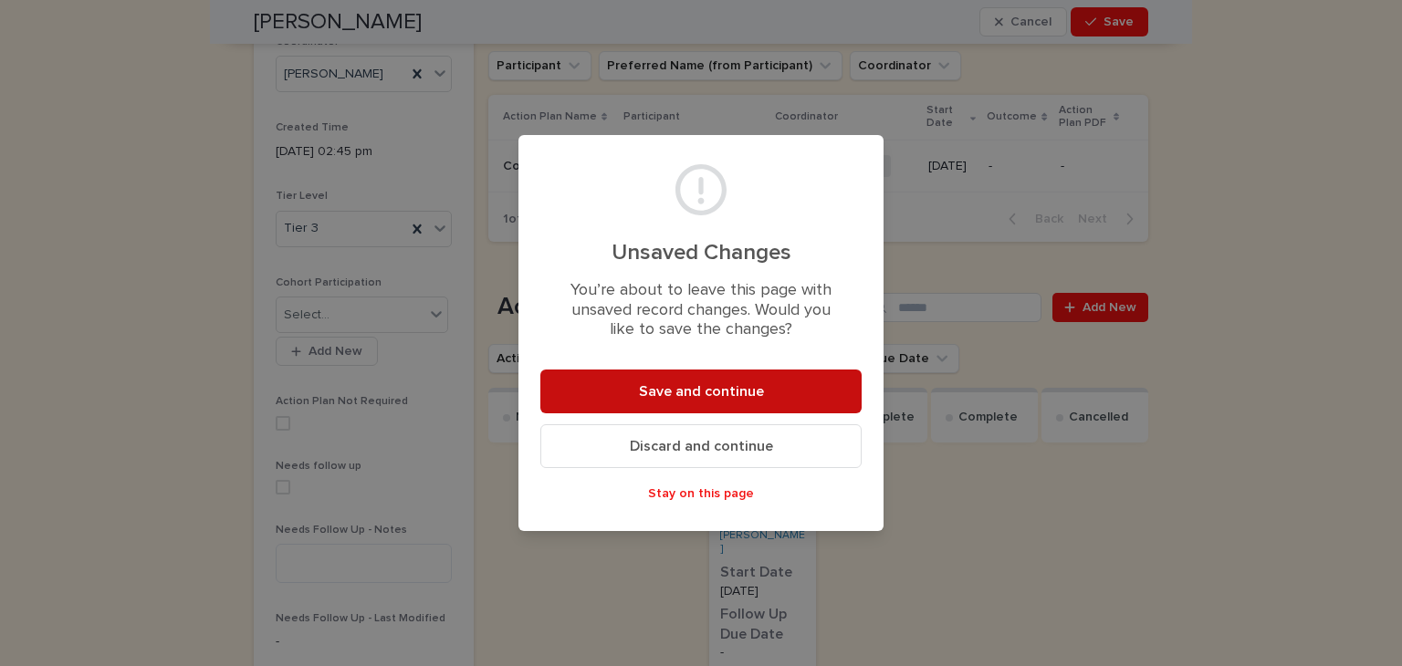
click at [726, 396] on span "Save and continue" at bounding box center [701, 391] width 125 height 15
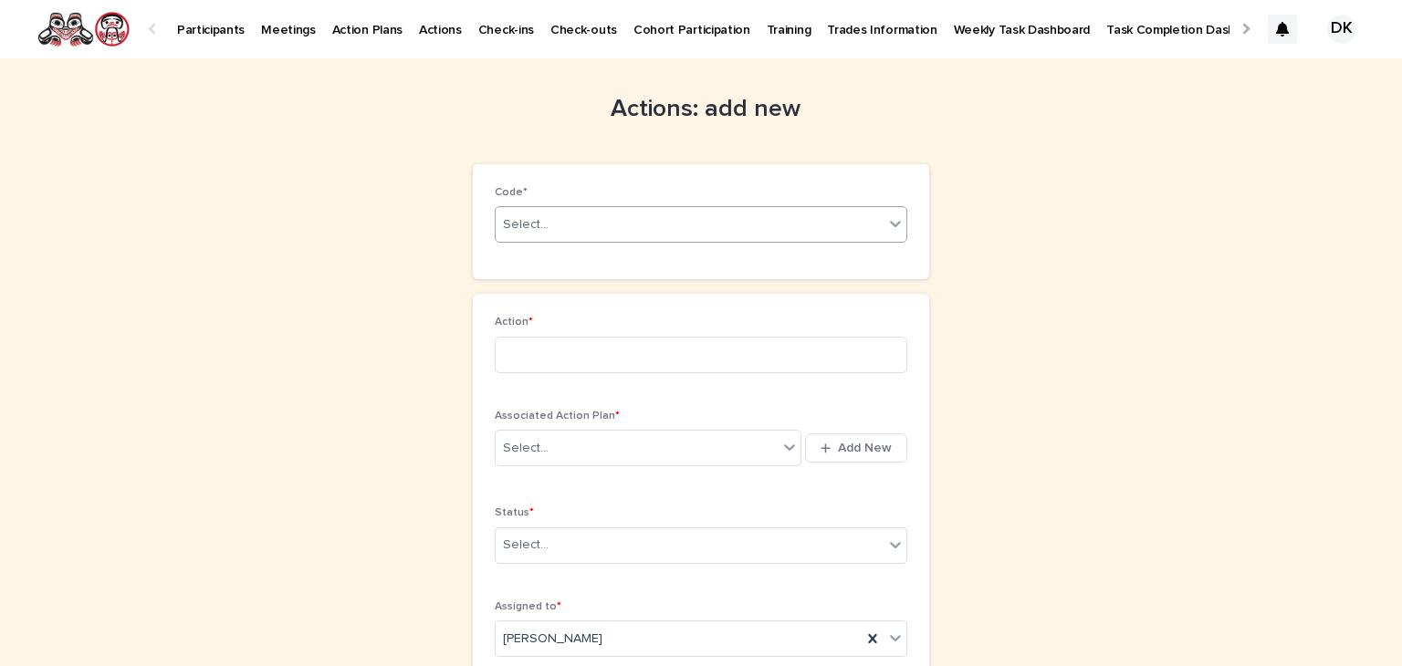
click at [890, 223] on icon at bounding box center [895, 225] width 11 height 6
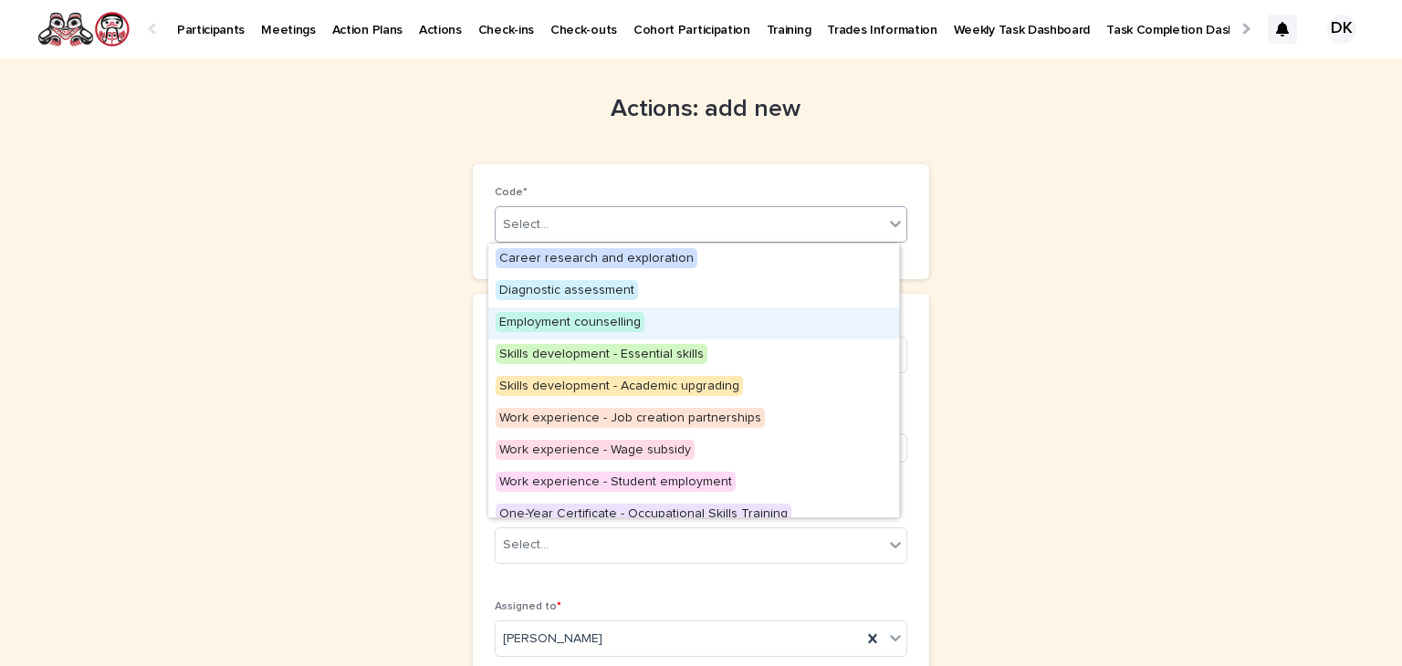
click at [614, 318] on span "Employment counselling" at bounding box center [569, 322] width 149 height 20
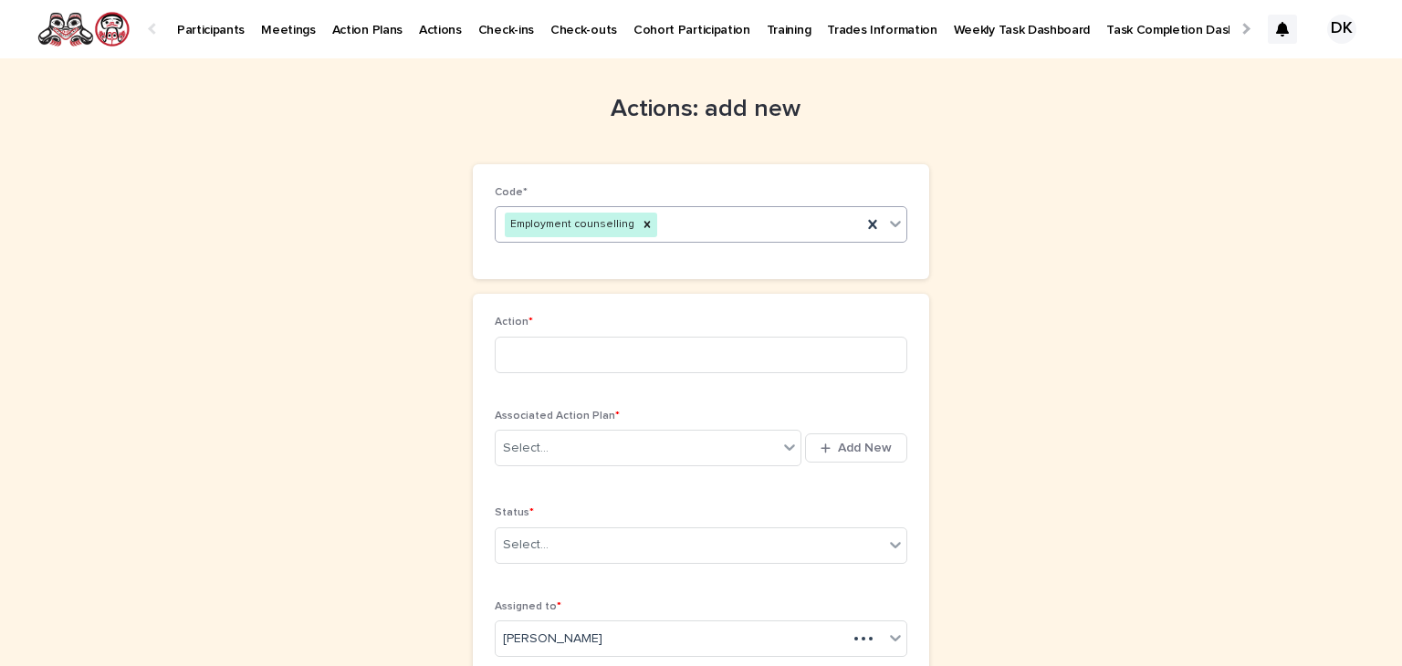
click at [886, 219] on icon at bounding box center [895, 223] width 18 height 18
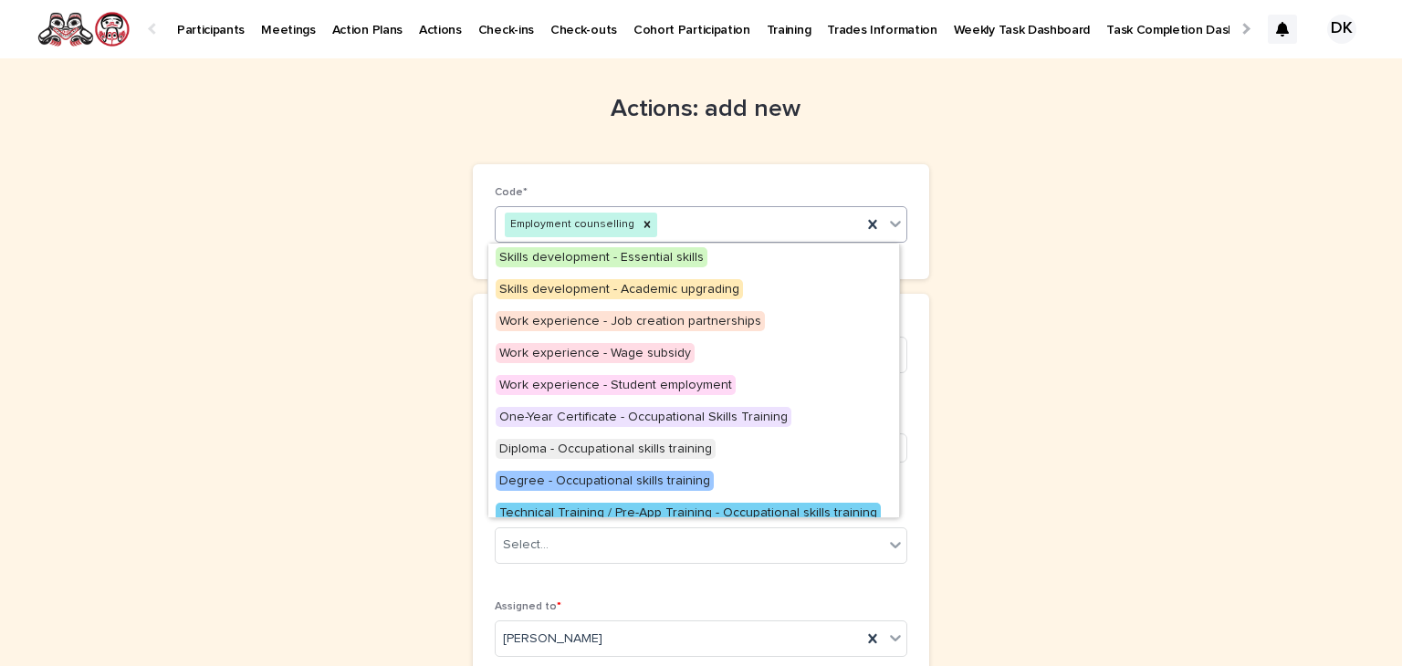
scroll to position [62, 0]
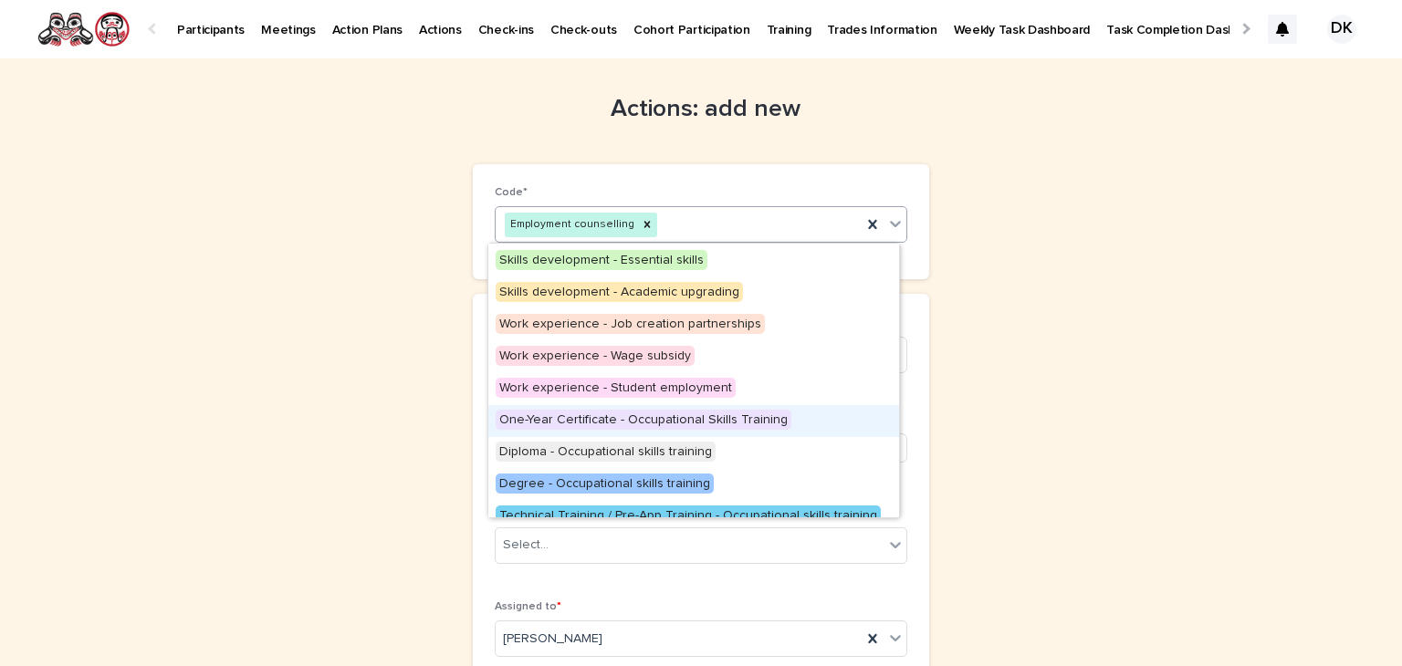
click at [760, 415] on span "One-Year Certificate - Occupational Skills Training" at bounding box center [643, 420] width 296 height 20
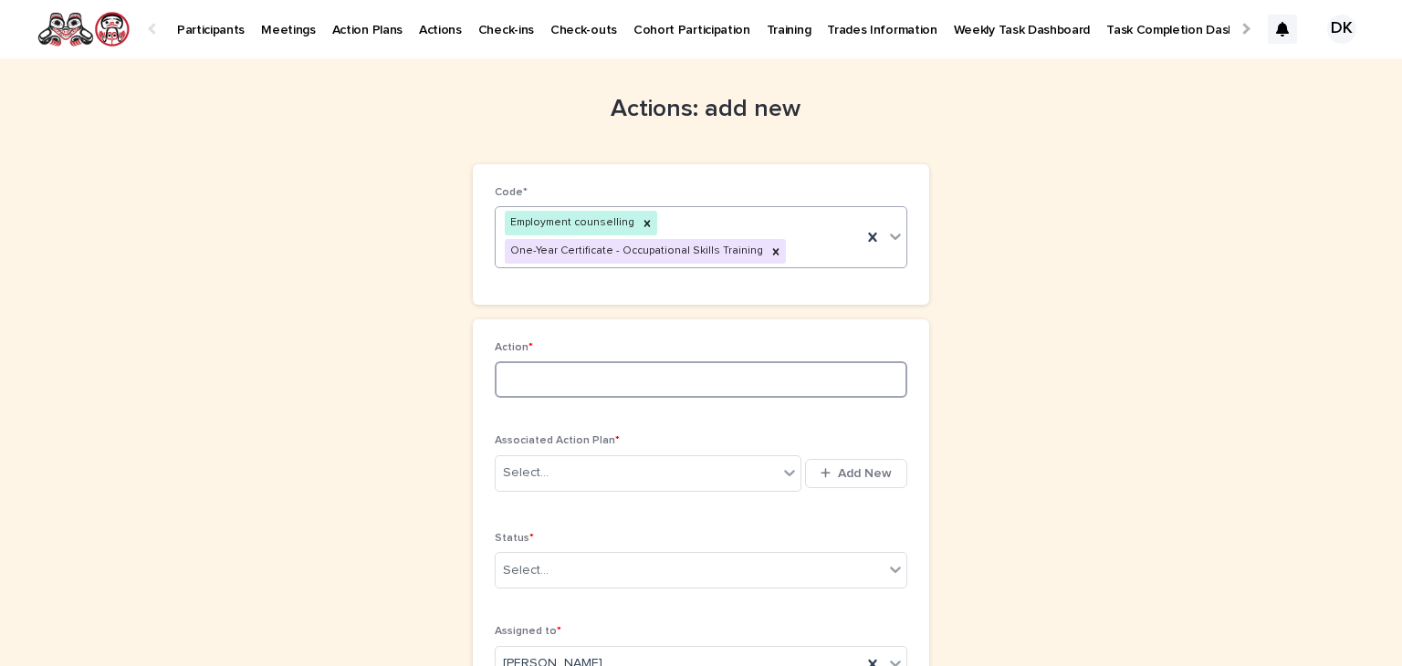
click at [523, 377] on input at bounding box center [701, 379] width 412 height 36
type input "**********"
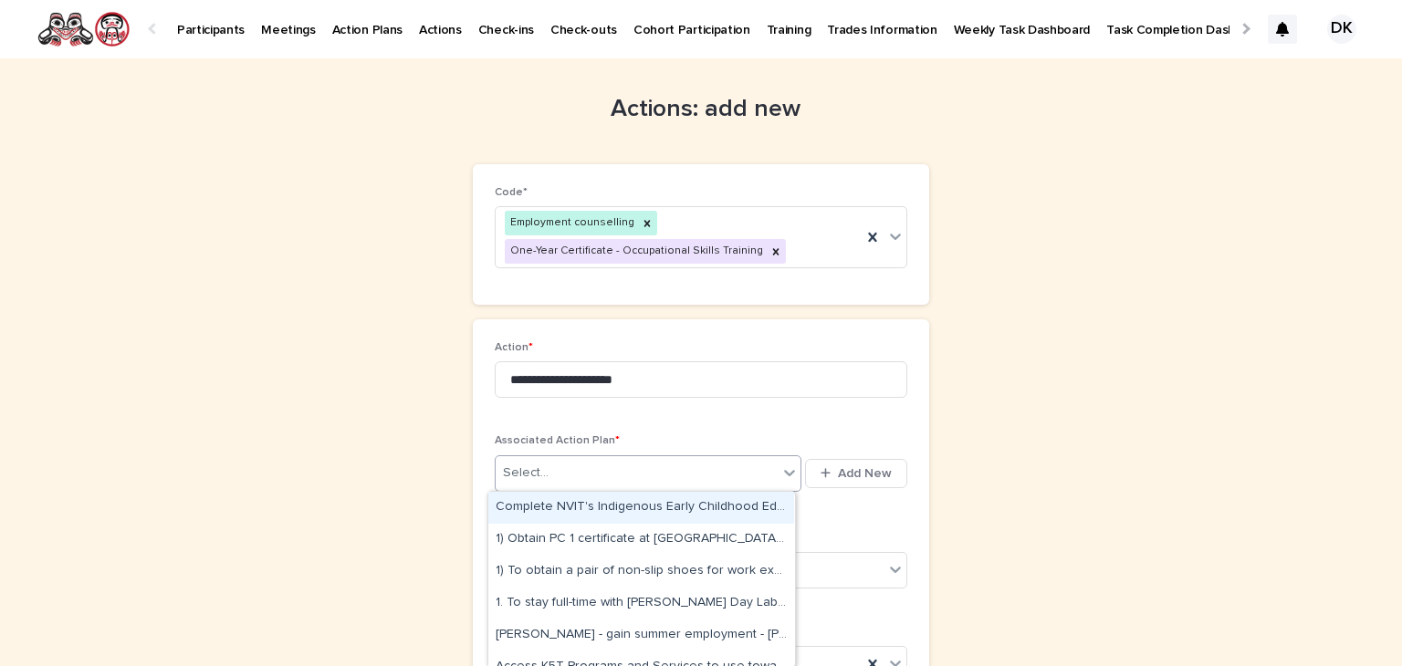
click at [781, 465] on icon at bounding box center [789, 473] width 18 height 18
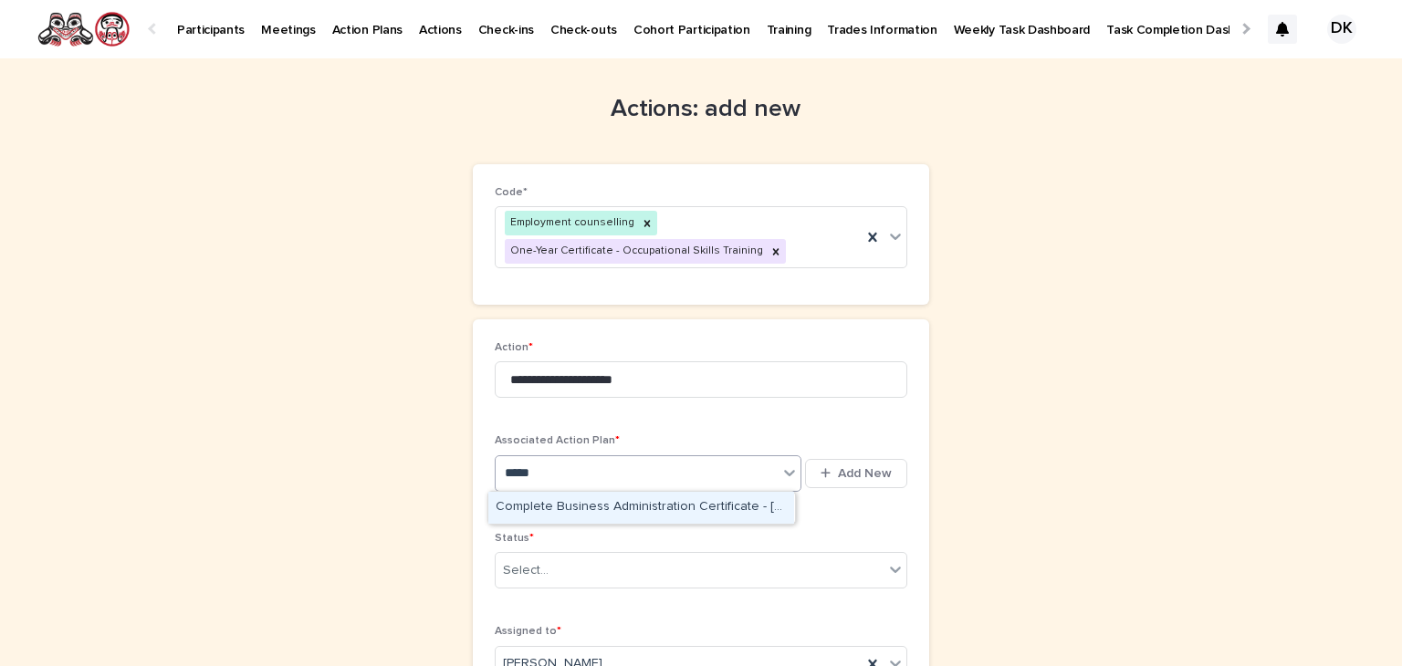
type input "******"
click at [723, 505] on div "Complete Business Administration Certificate - [GEOGRAPHIC_DATA][PERSON_NAME] -…" at bounding box center [641, 508] width 306 height 32
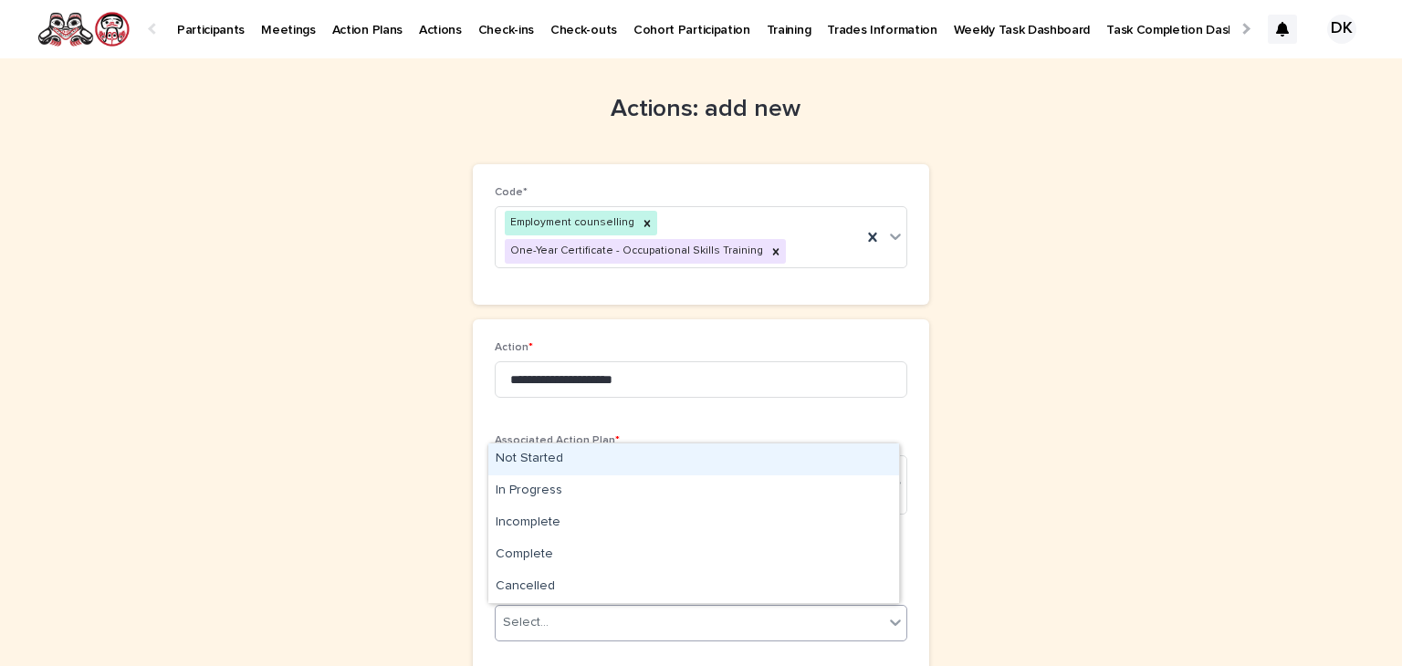
click at [891, 614] on icon at bounding box center [895, 622] width 18 height 18
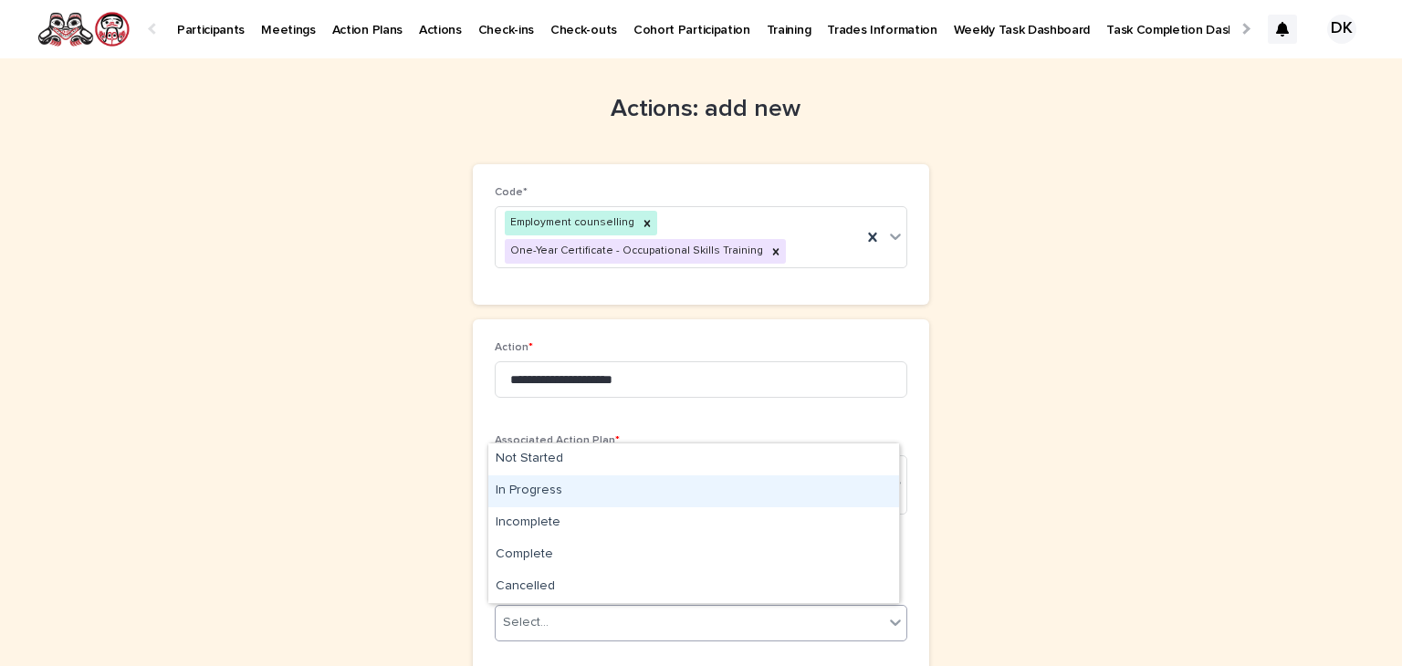
click at [539, 490] on div "In Progress" at bounding box center [693, 491] width 411 height 32
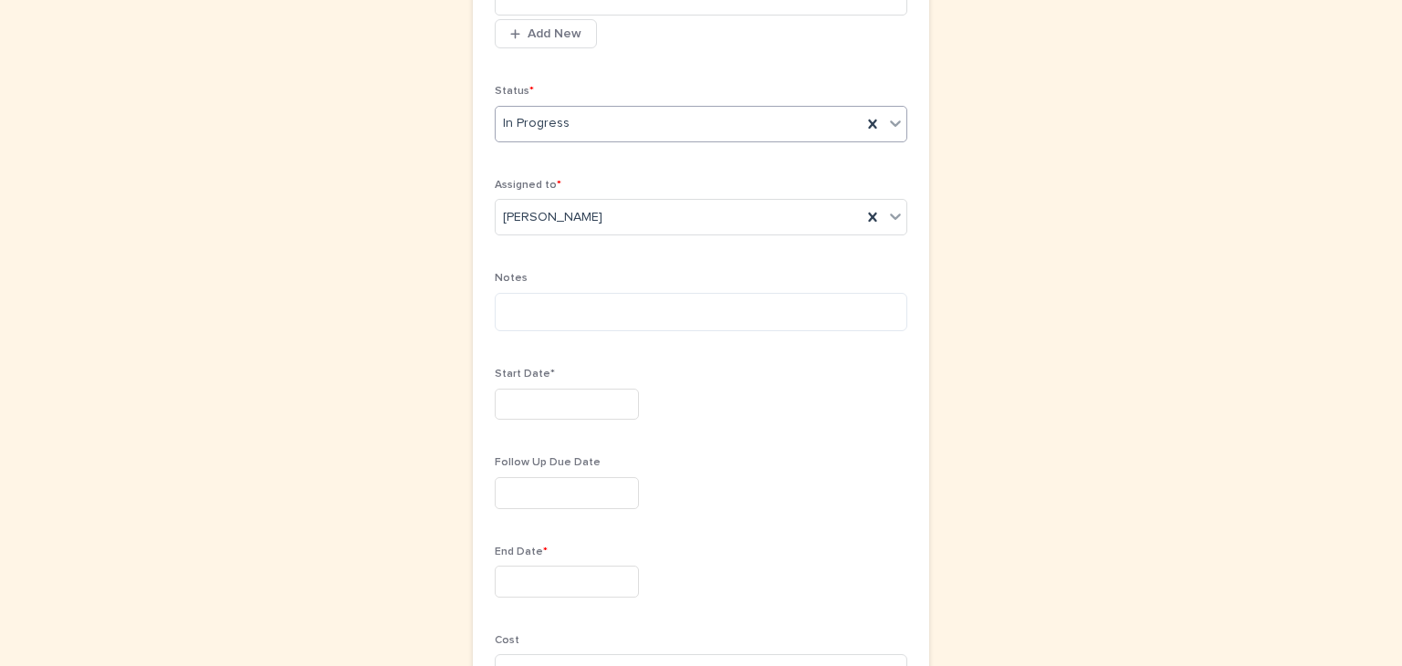
scroll to position [500, 0]
click at [504, 410] on input "text" at bounding box center [567, 404] width 144 height 32
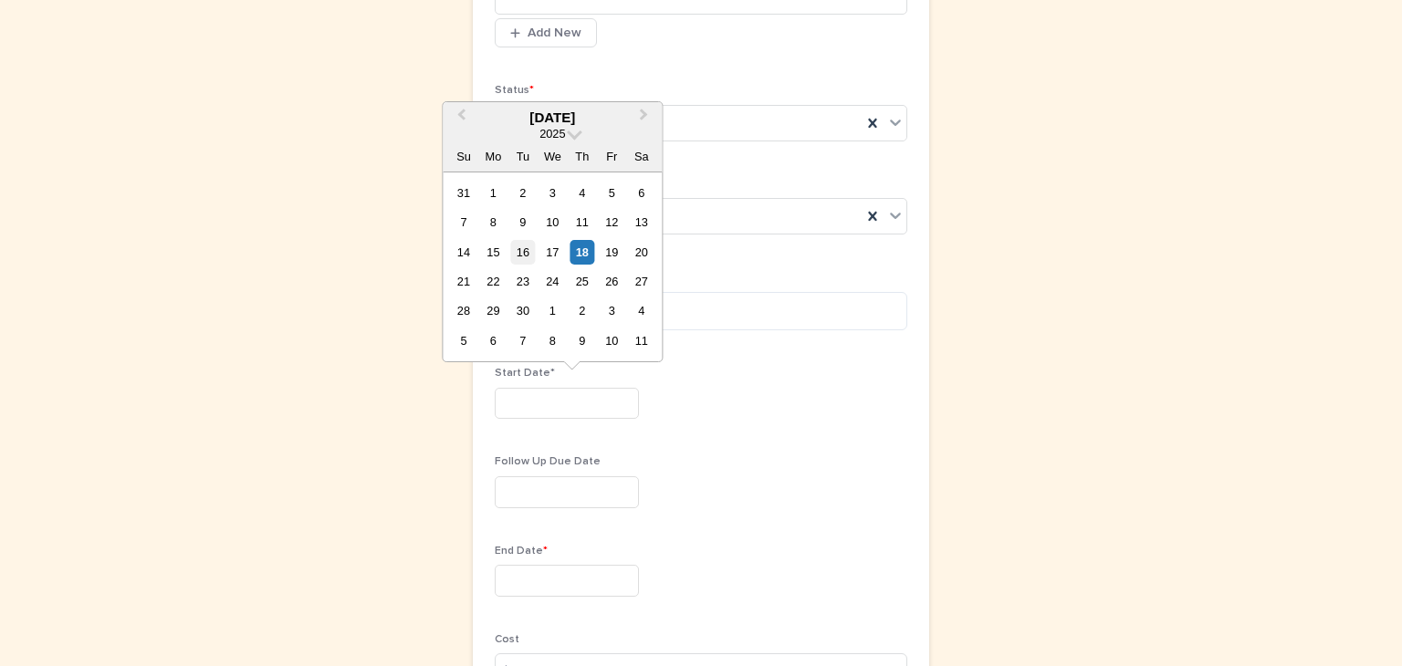
click at [525, 245] on div "16" at bounding box center [522, 252] width 25 height 25
type input "*********"
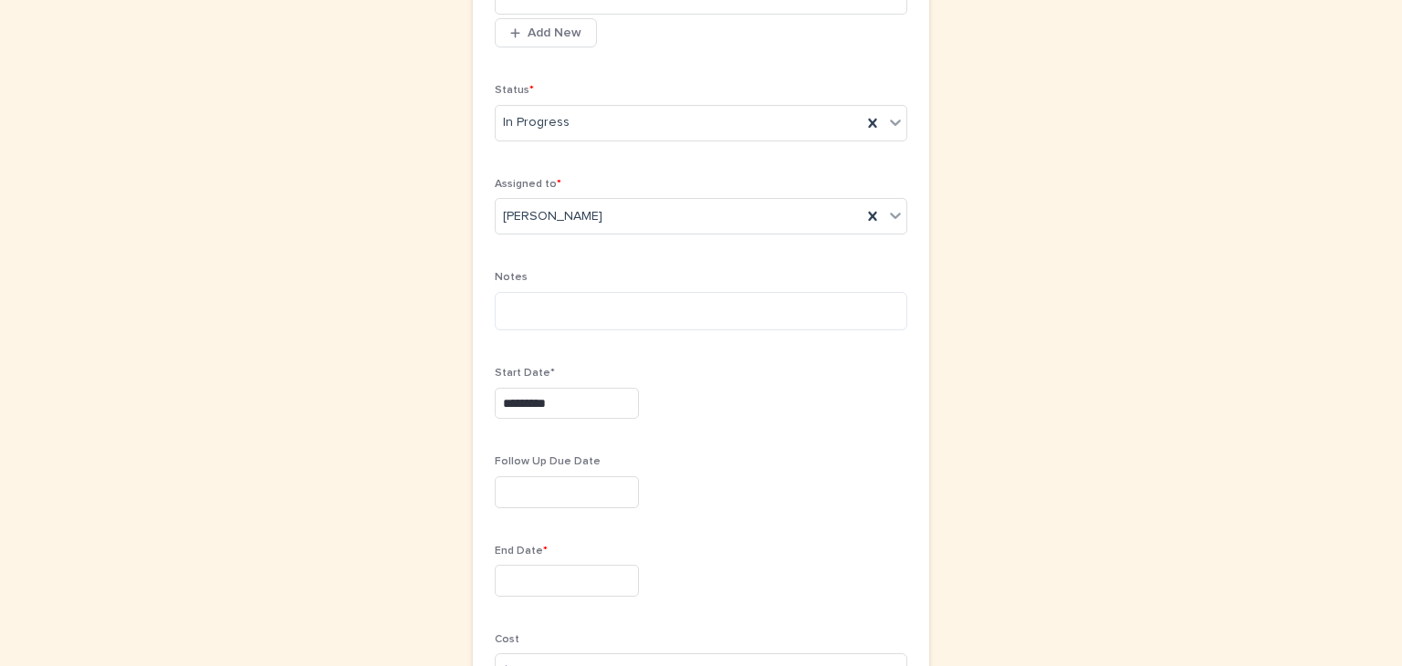
scroll to position [623, 0]
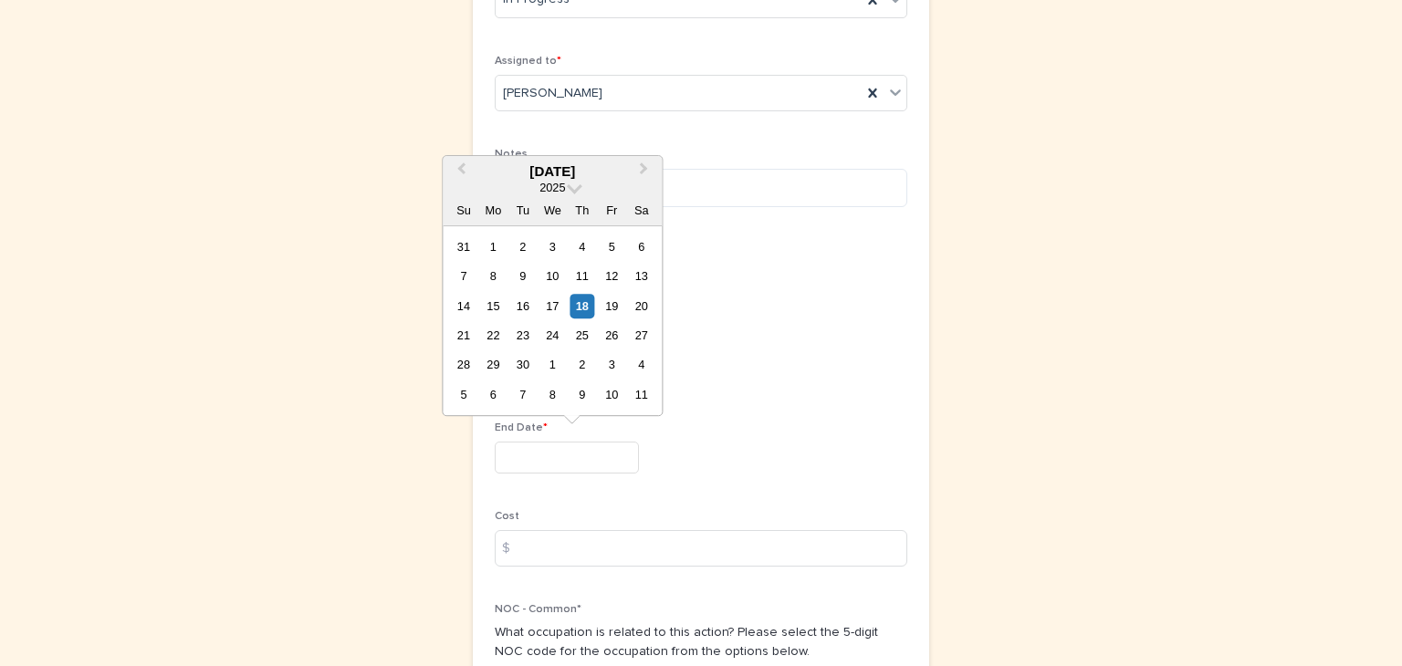
click at [503, 460] on input "text" at bounding box center [567, 458] width 144 height 32
click at [643, 167] on span "Next Month" at bounding box center [643, 171] width 0 height 25
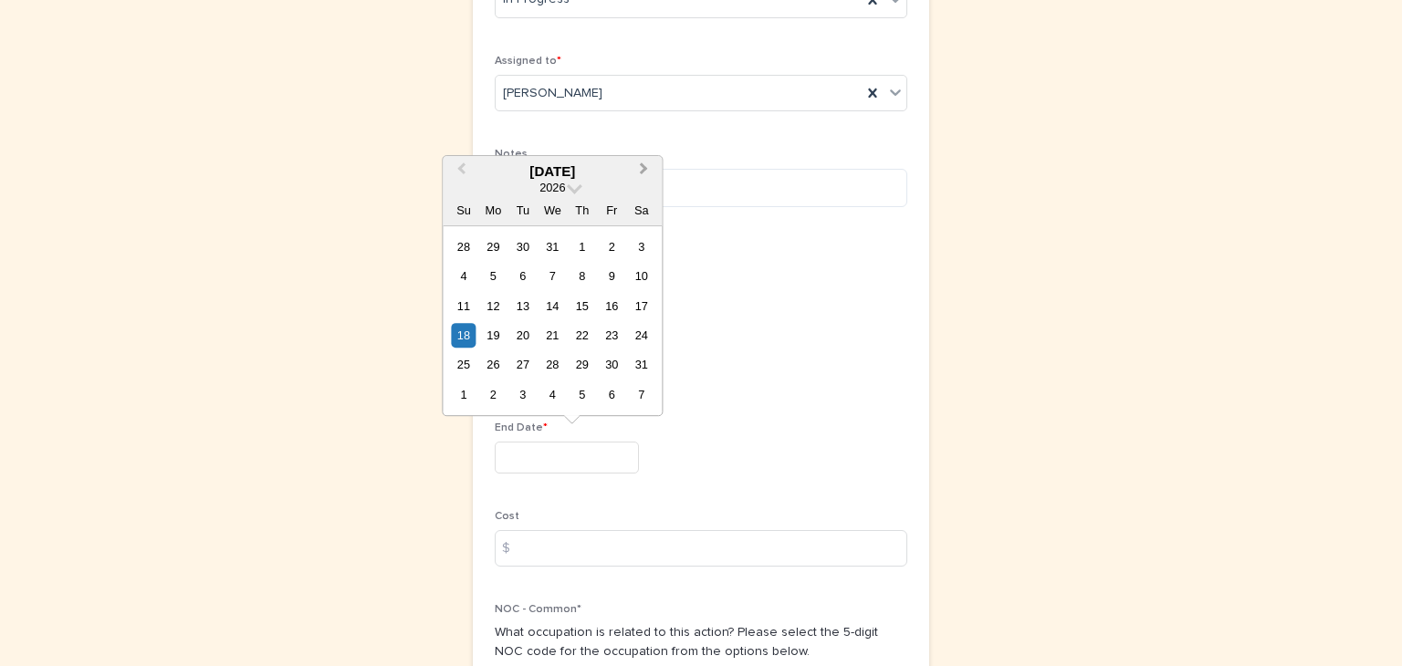
click at [643, 167] on span "Next Month" at bounding box center [643, 171] width 0 height 25
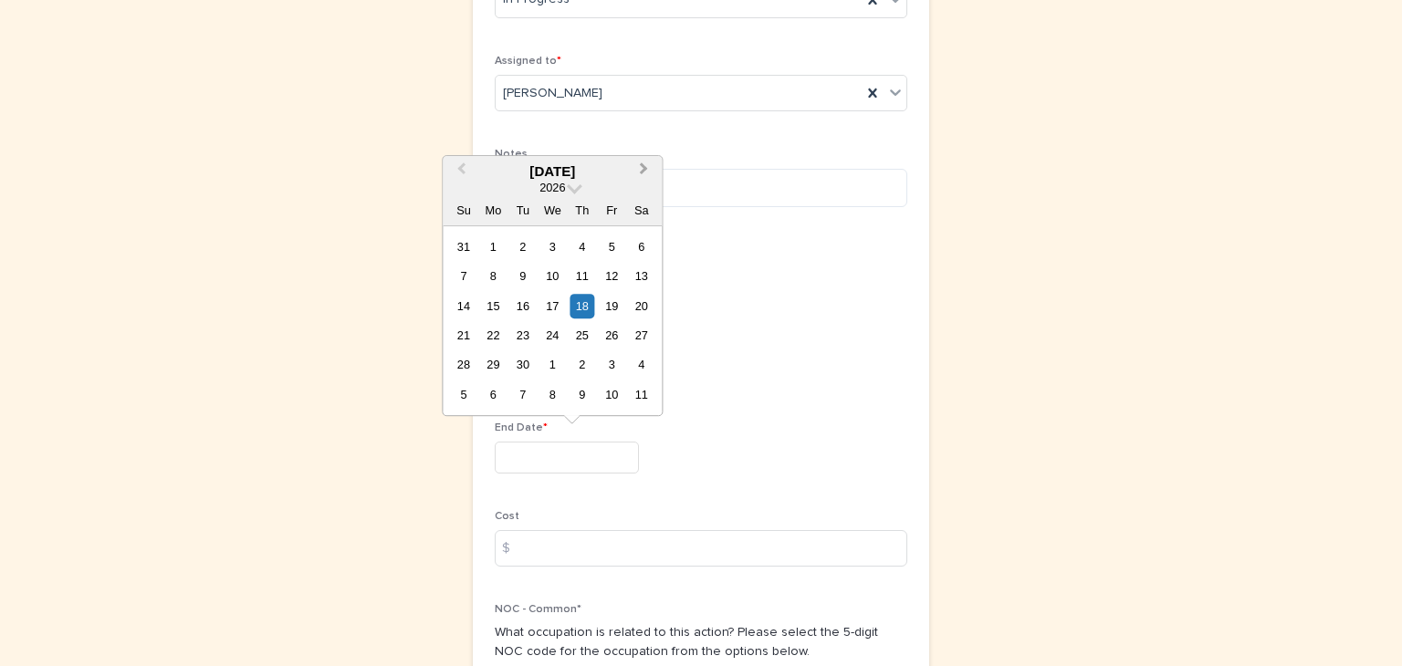
click at [643, 167] on span "Next Month" at bounding box center [643, 171] width 0 height 25
click at [646, 166] on button "Next Month" at bounding box center [645, 172] width 29 height 29
click at [619, 302] on div "18" at bounding box center [612, 306] width 25 height 25
type input "*********"
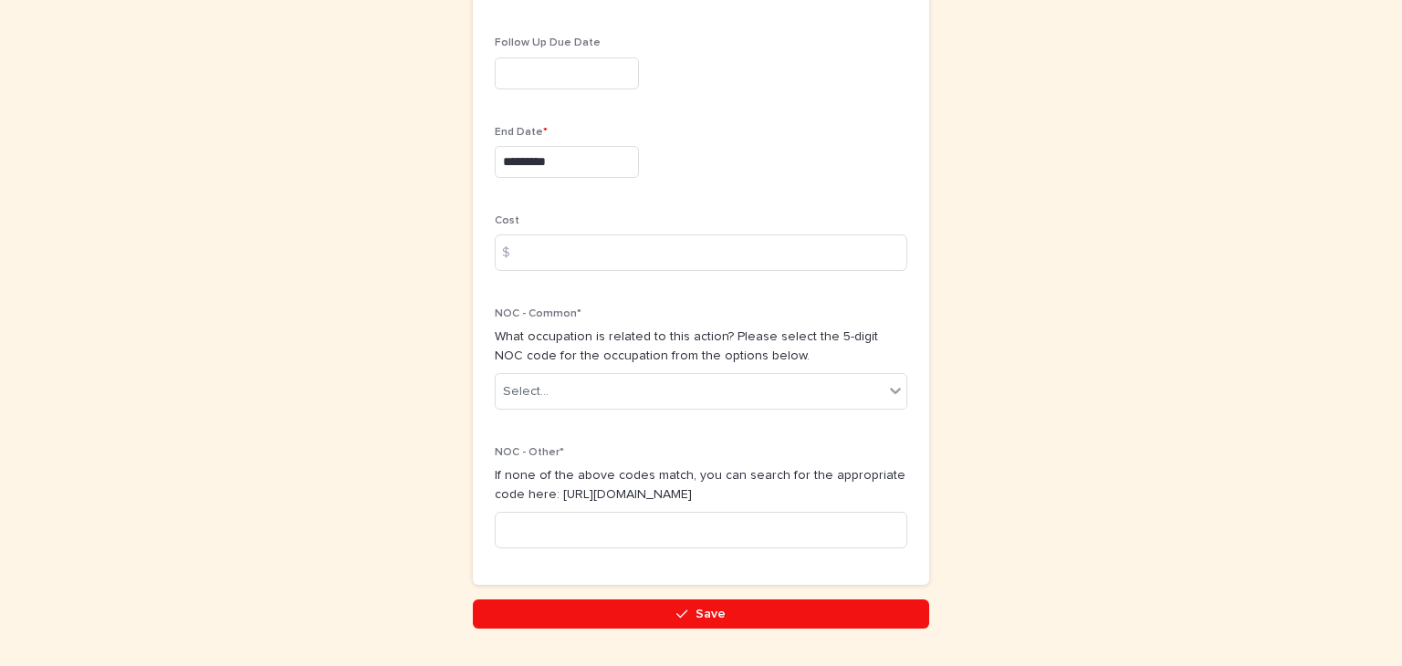
scroll to position [920, 0]
click at [892, 384] on icon at bounding box center [895, 390] width 18 height 18
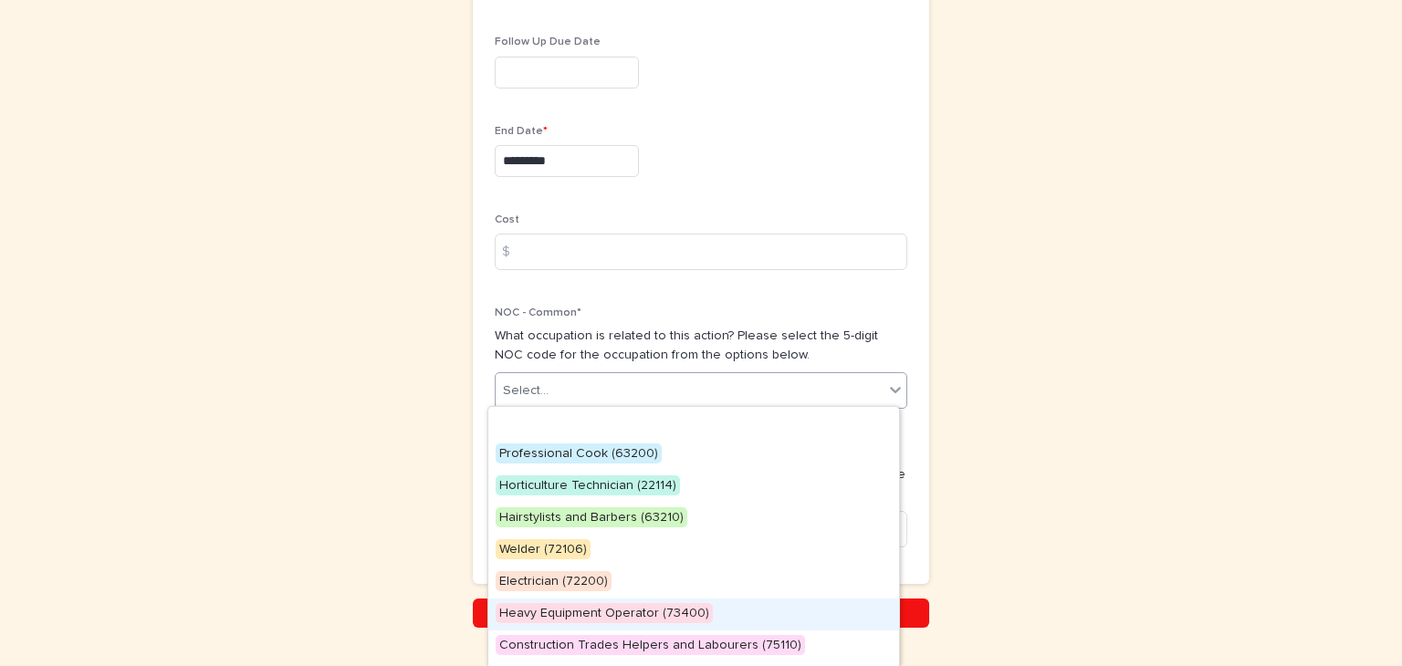
scroll to position [91, 0]
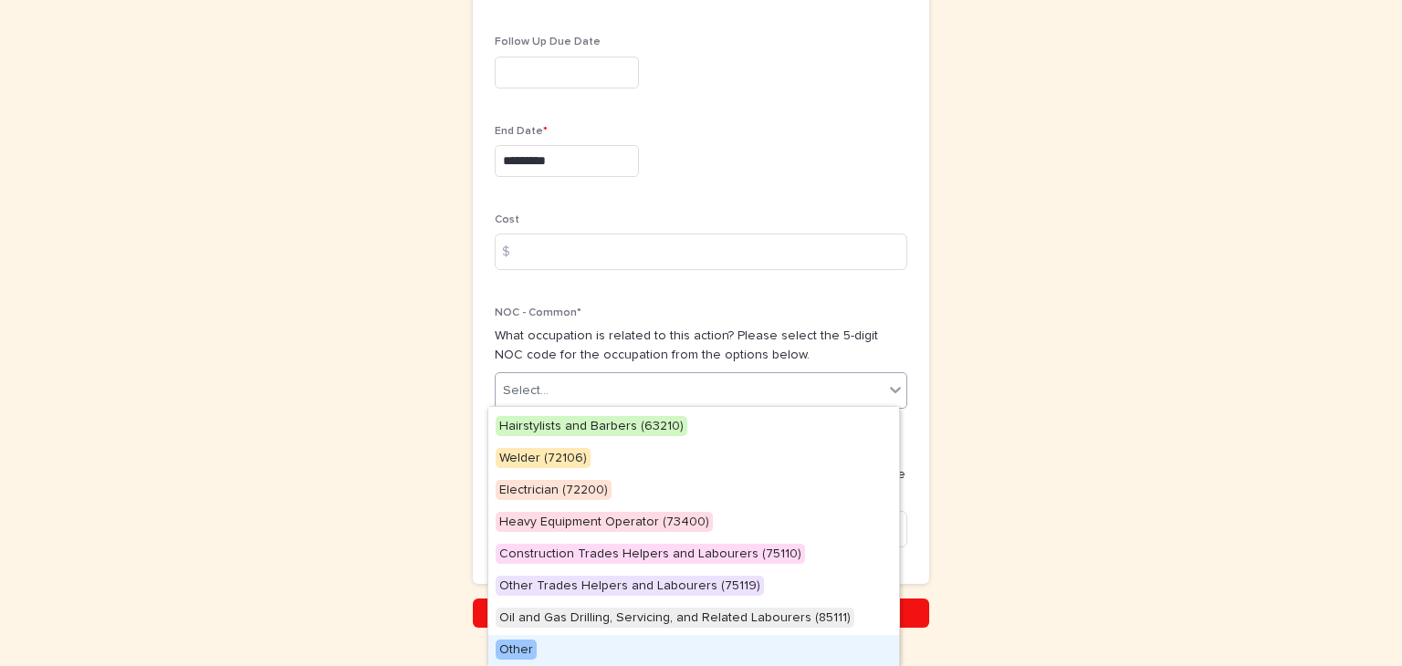
click at [514, 650] on span "Other" at bounding box center [515, 650] width 41 height 20
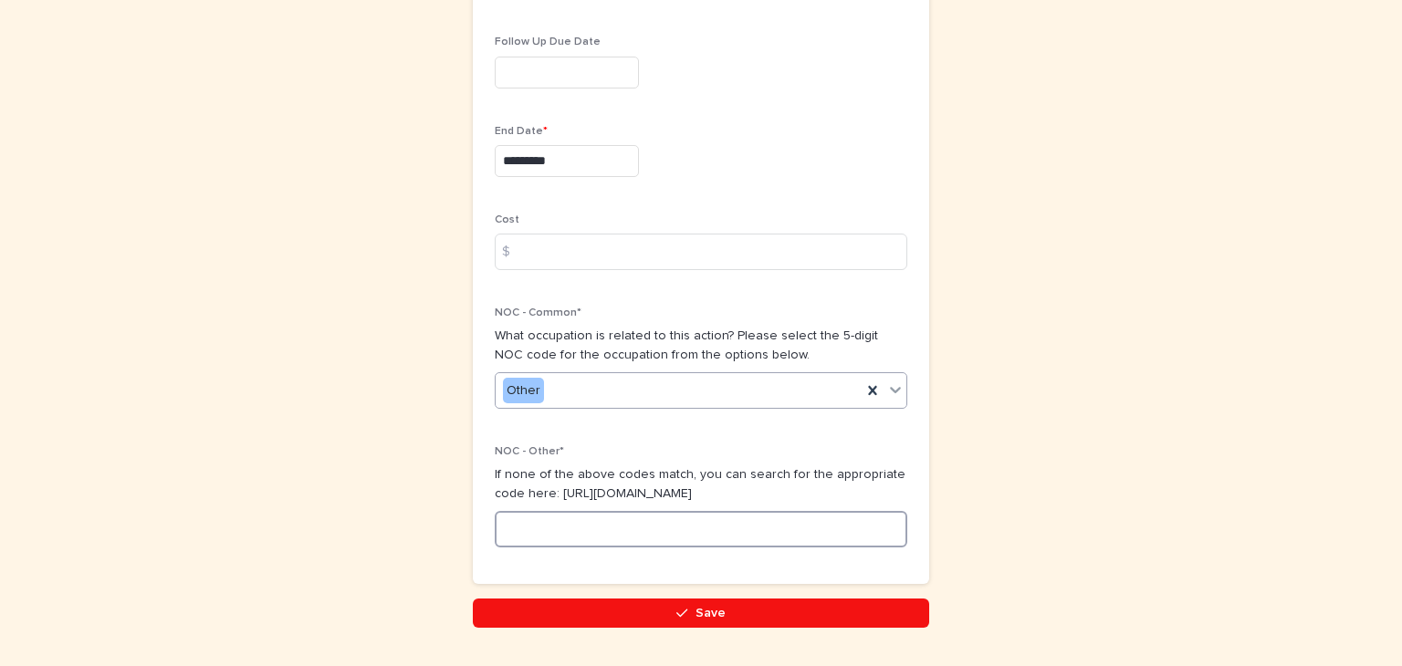
click at [508, 527] on input at bounding box center [701, 529] width 412 height 36
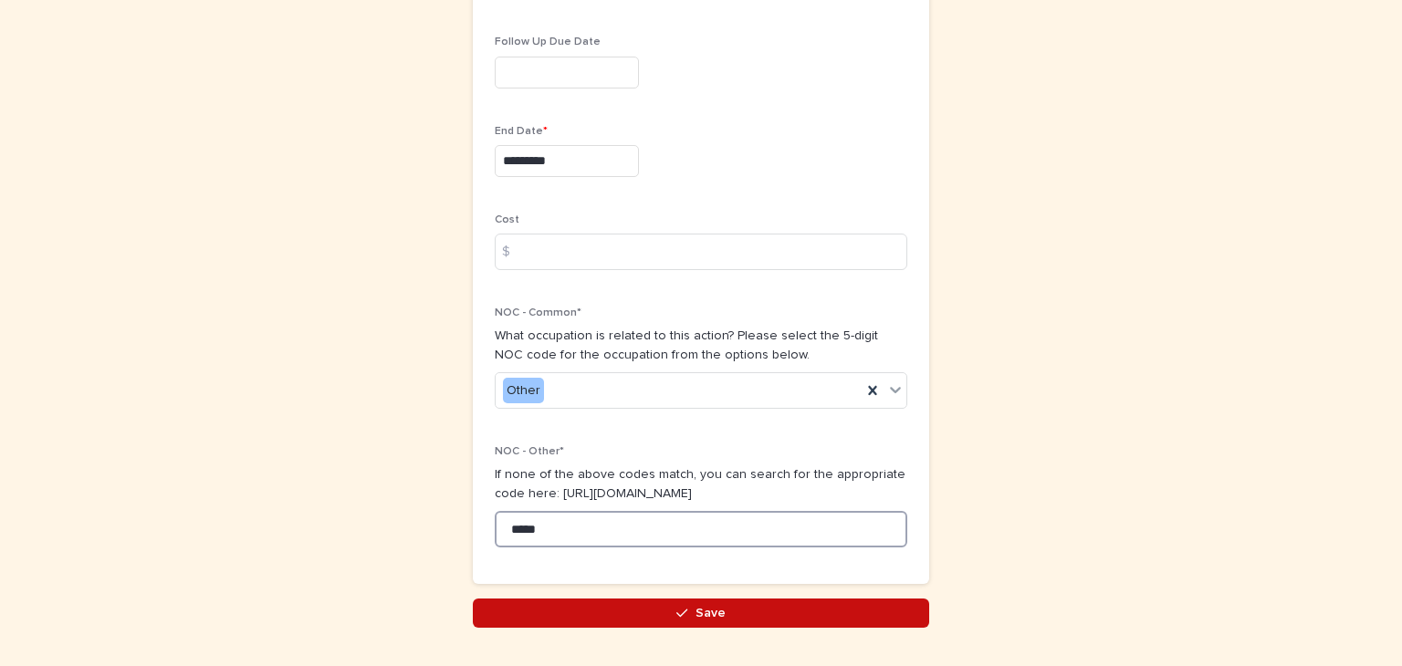
type input "*****"
click at [695, 609] on span "Save" at bounding box center [710, 613] width 30 height 13
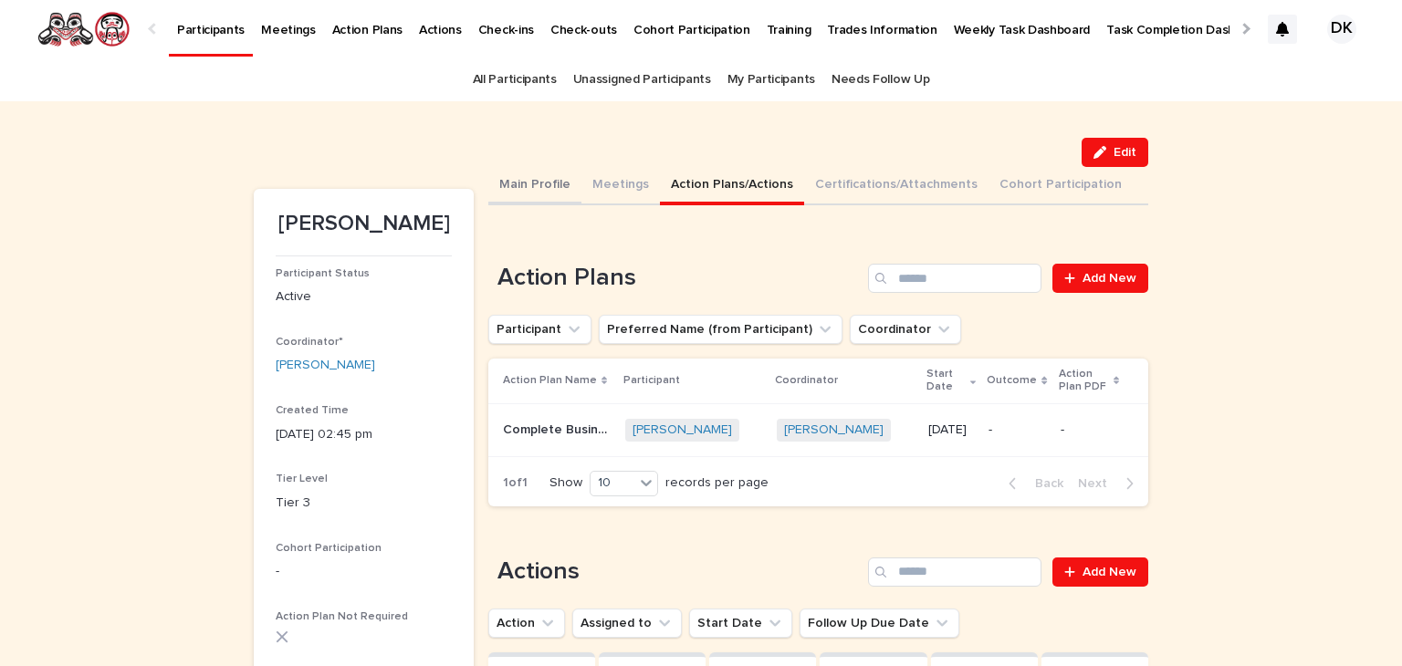
click at [545, 184] on button "Main Profile" at bounding box center [534, 186] width 93 height 38
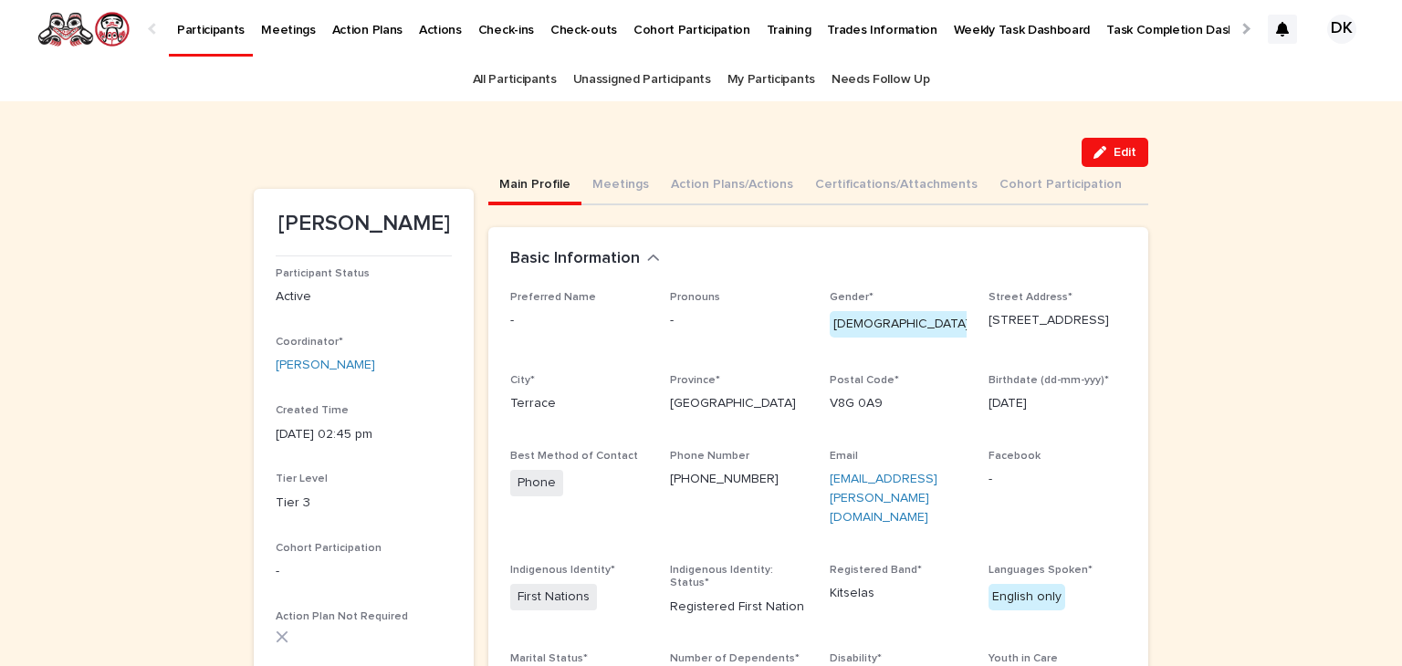
click at [222, 26] on p "Participants" at bounding box center [211, 19] width 68 height 38
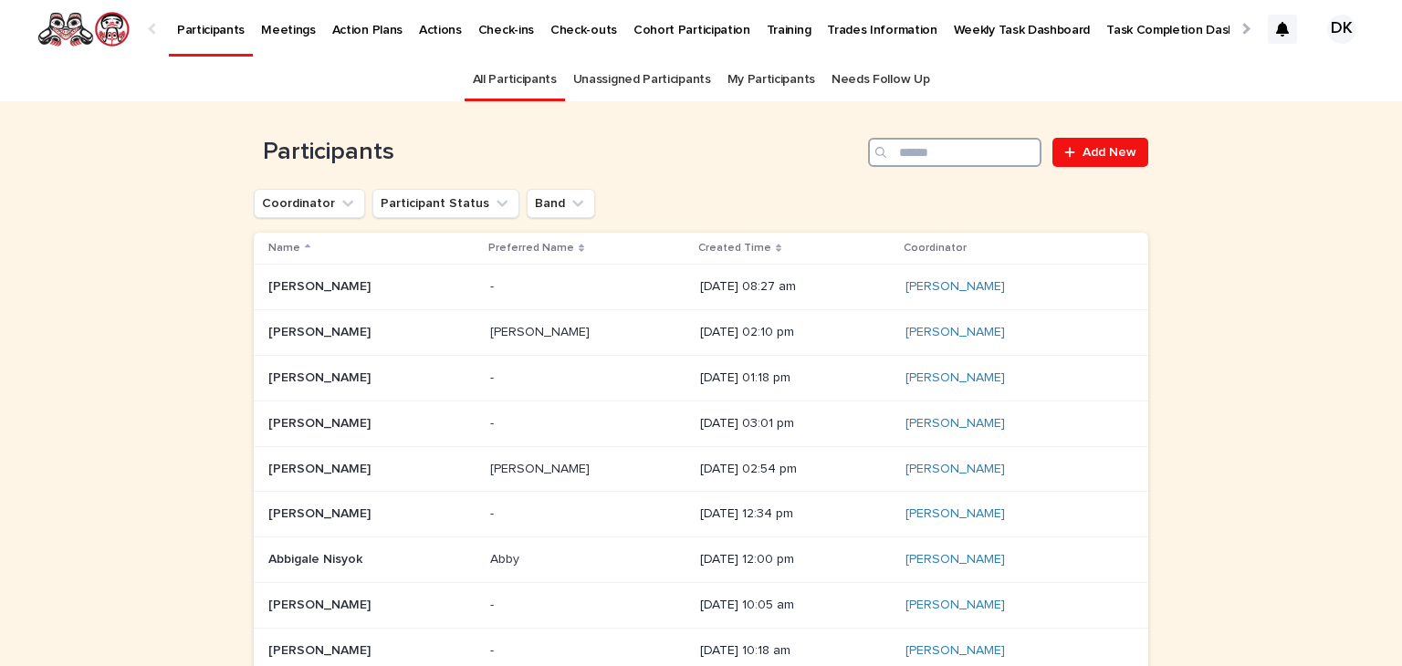
click at [931, 151] on input "Search" at bounding box center [954, 152] width 173 height 29
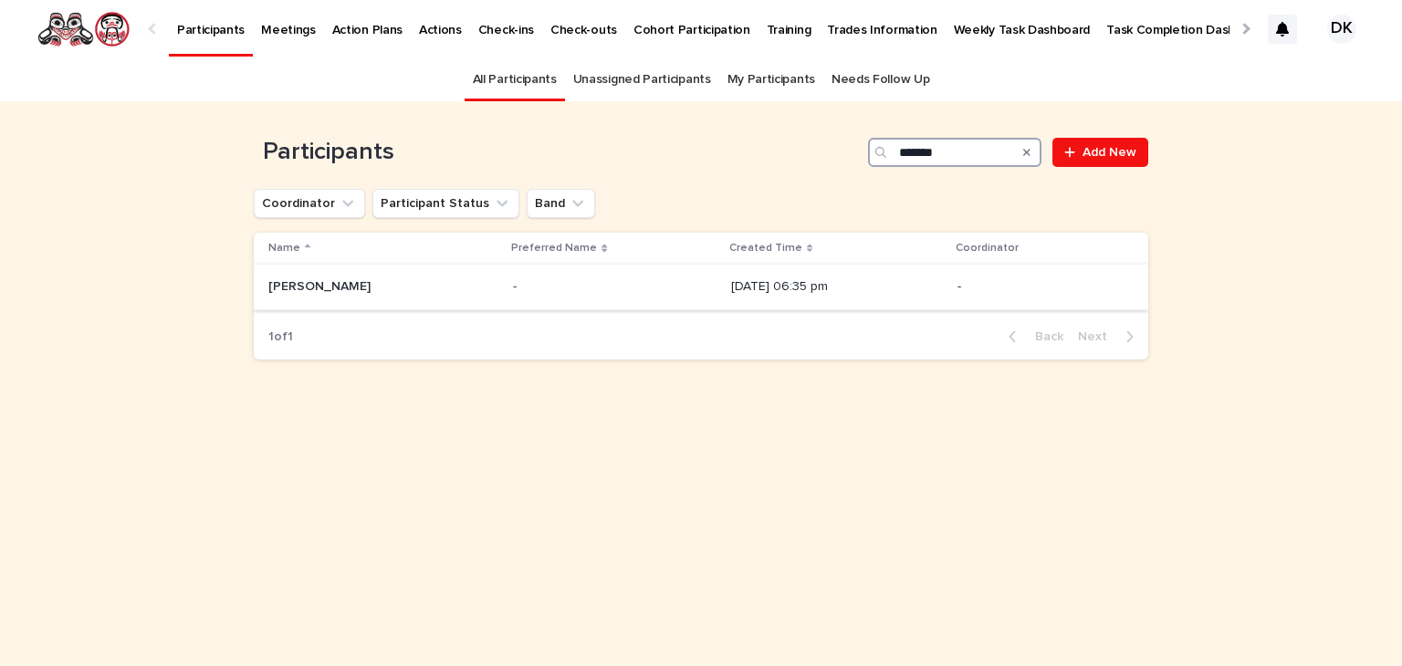
type input "*******"
click at [300, 286] on p "[PERSON_NAME]" at bounding box center [321, 285] width 106 height 19
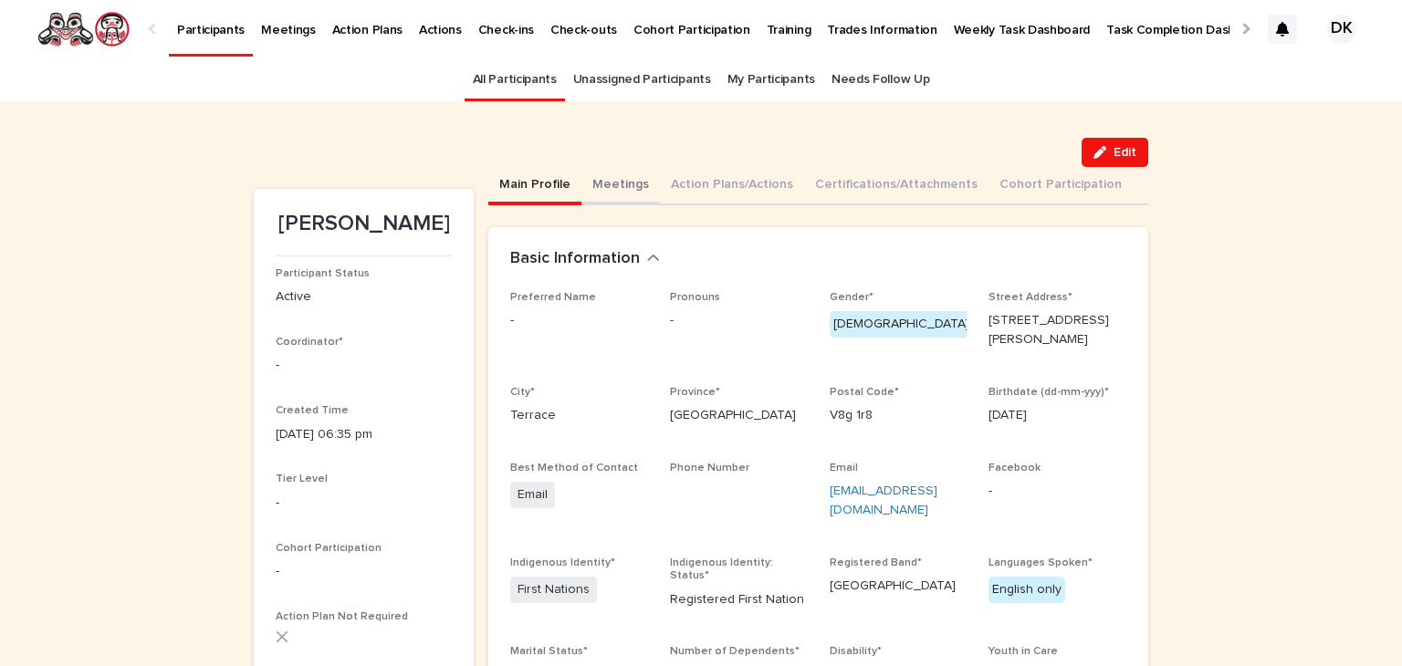
click at [619, 178] on button "Meetings" at bounding box center [620, 186] width 78 height 38
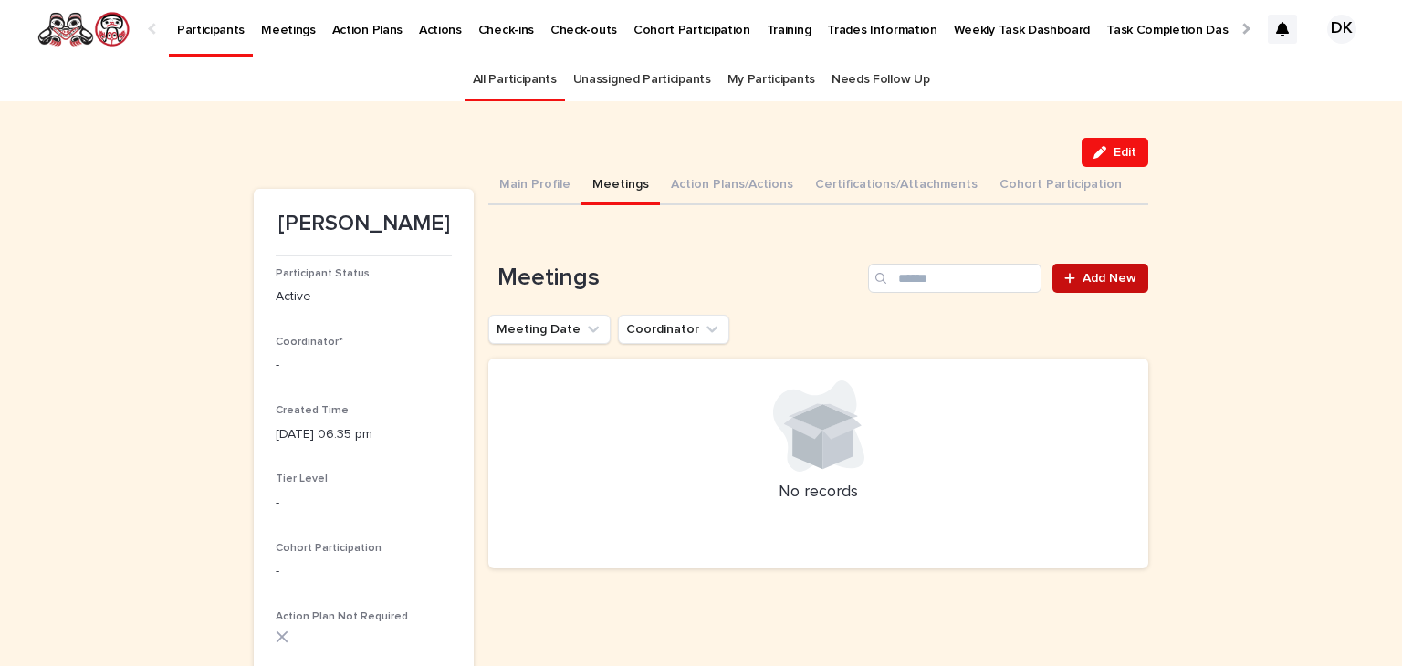
click at [1122, 275] on span "Add New" at bounding box center [1109, 278] width 54 height 13
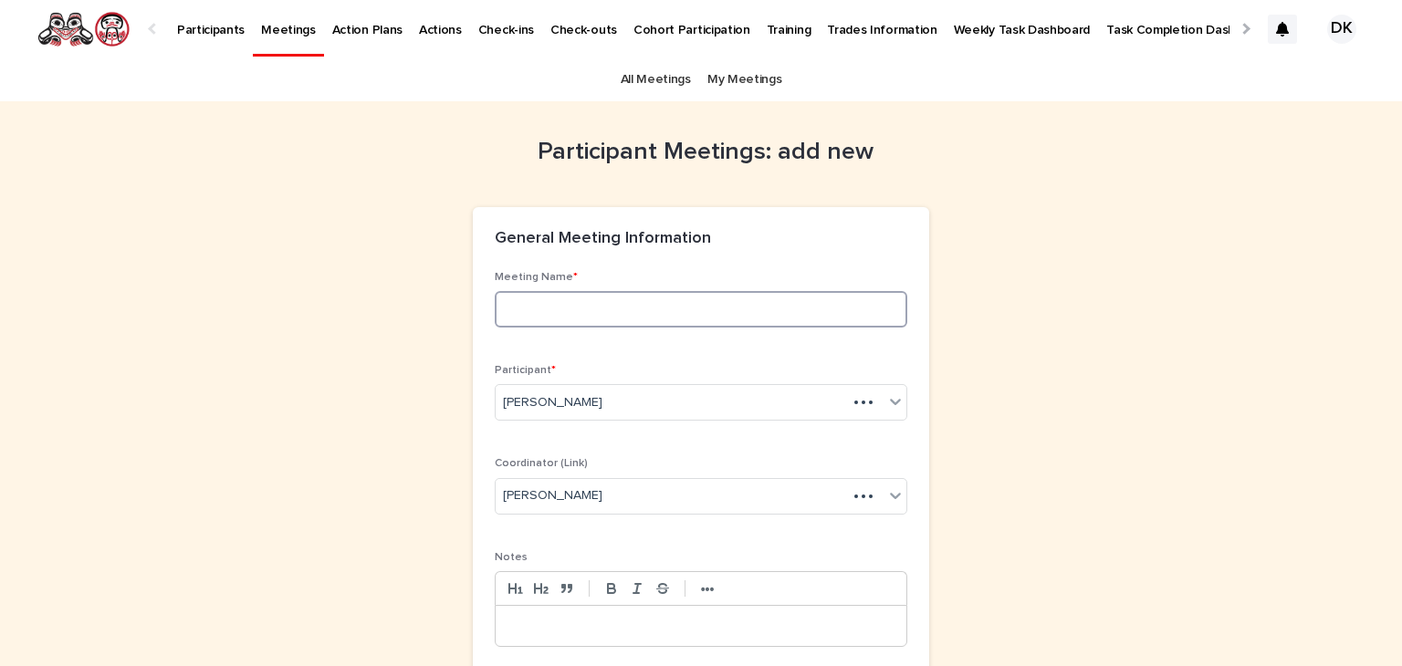
click at [506, 307] on input at bounding box center [701, 309] width 412 height 36
click at [213, 23] on p "Participants" at bounding box center [211, 19] width 68 height 38
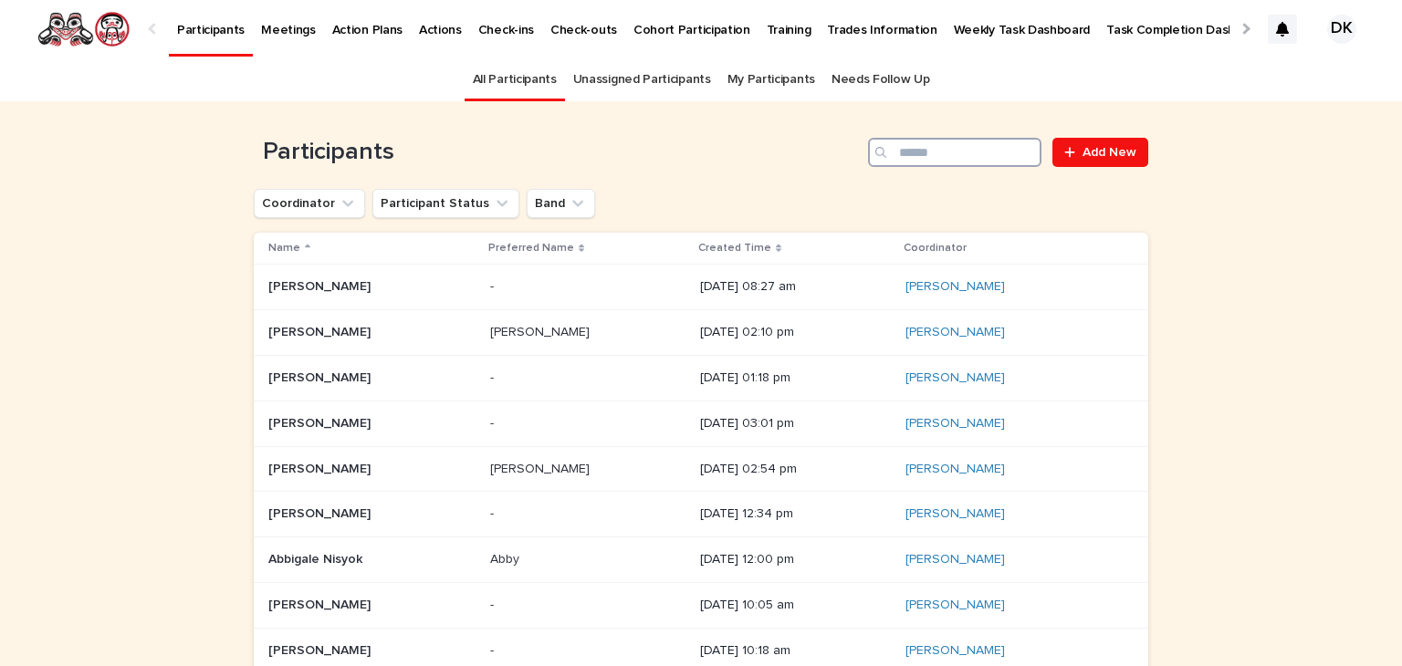
click at [975, 151] on input "Search" at bounding box center [954, 152] width 173 height 29
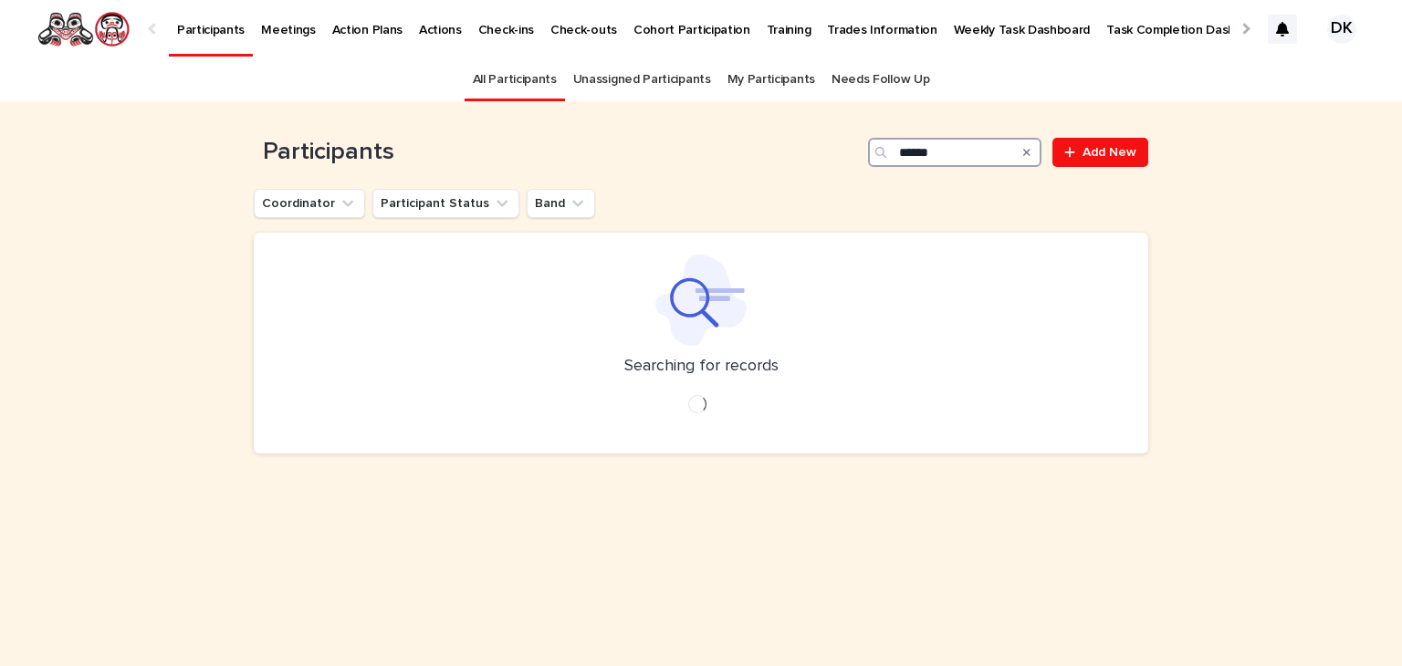
type input "******"
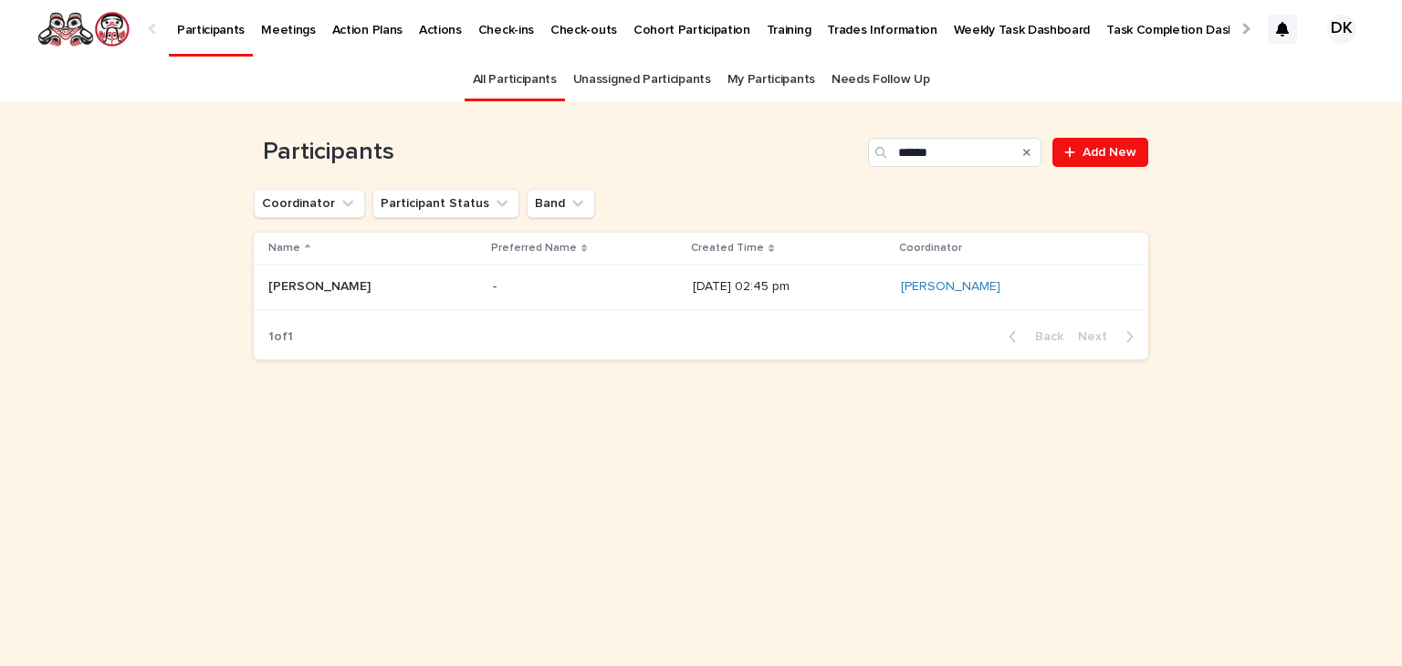
click at [294, 278] on p "[PERSON_NAME]" at bounding box center [321, 285] width 106 height 19
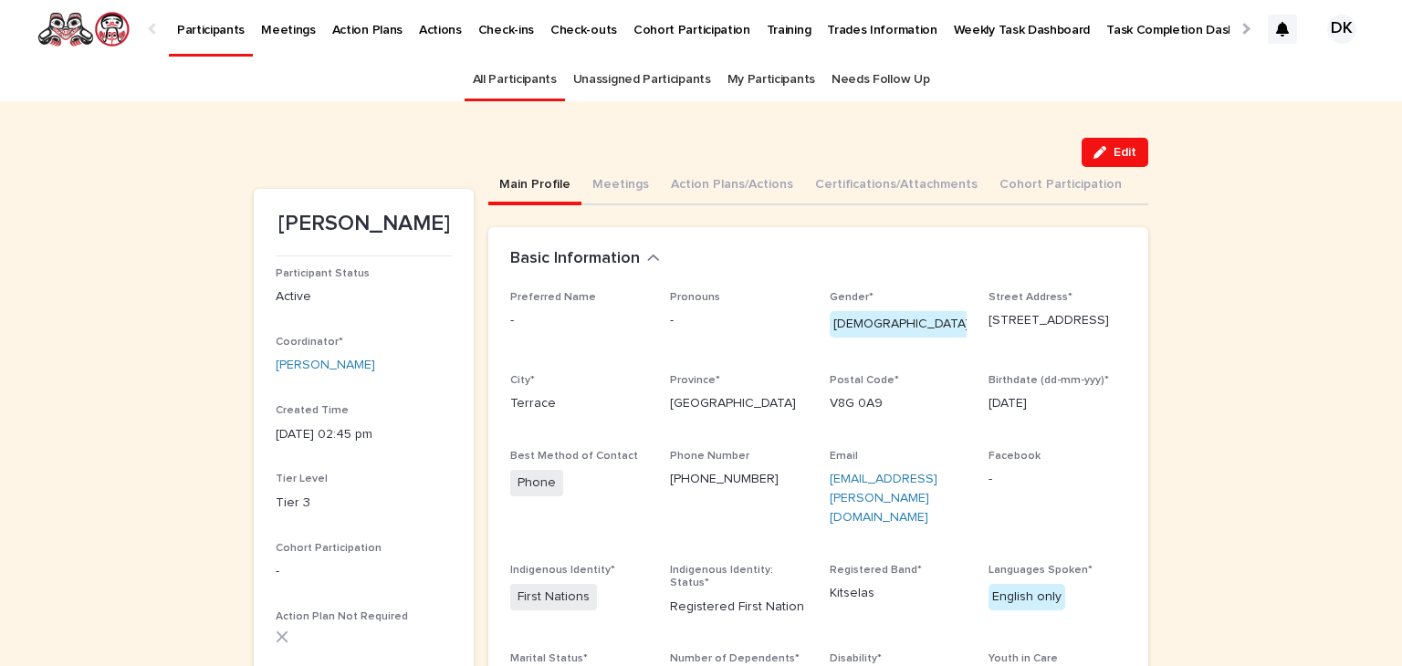
scroll to position [58, 0]
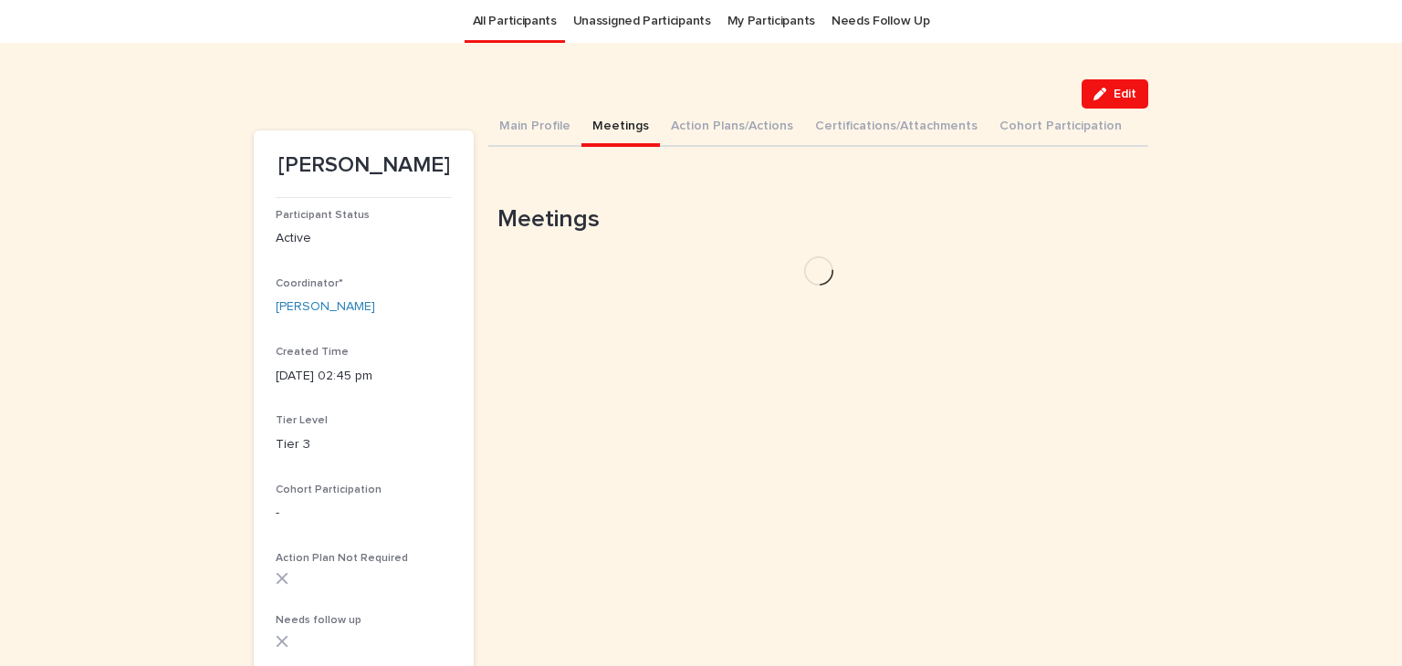
click at [623, 122] on button "Meetings" at bounding box center [620, 128] width 78 height 38
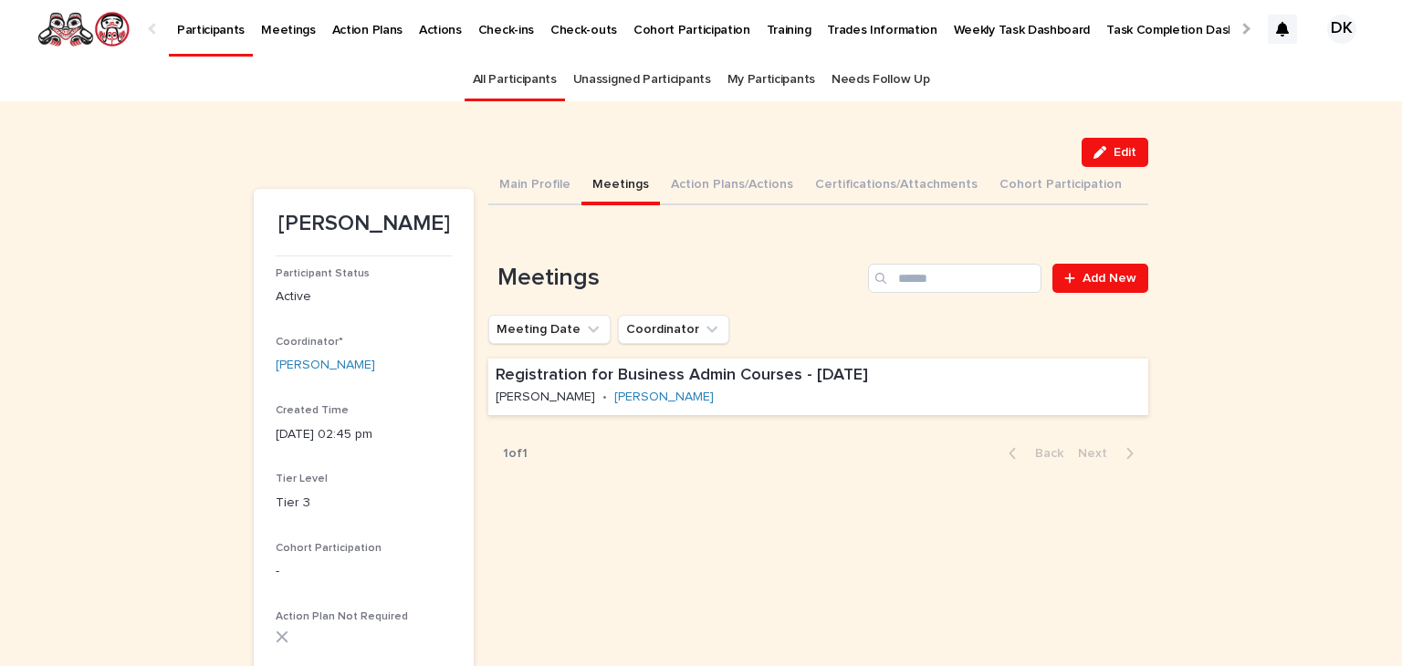
click at [209, 28] on p "Participants" at bounding box center [211, 19] width 68 height 38
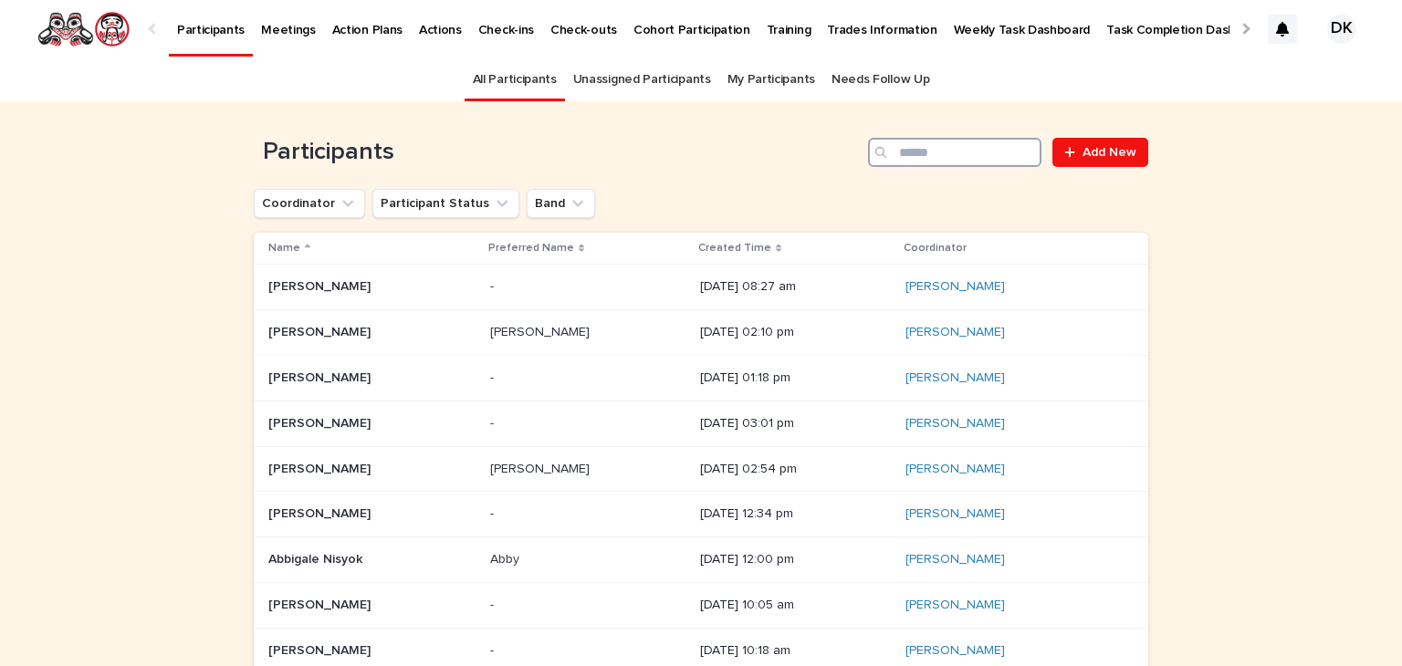
click at [964, 151] on input "Search" at bounding box center [954, 152] width 173 height 29
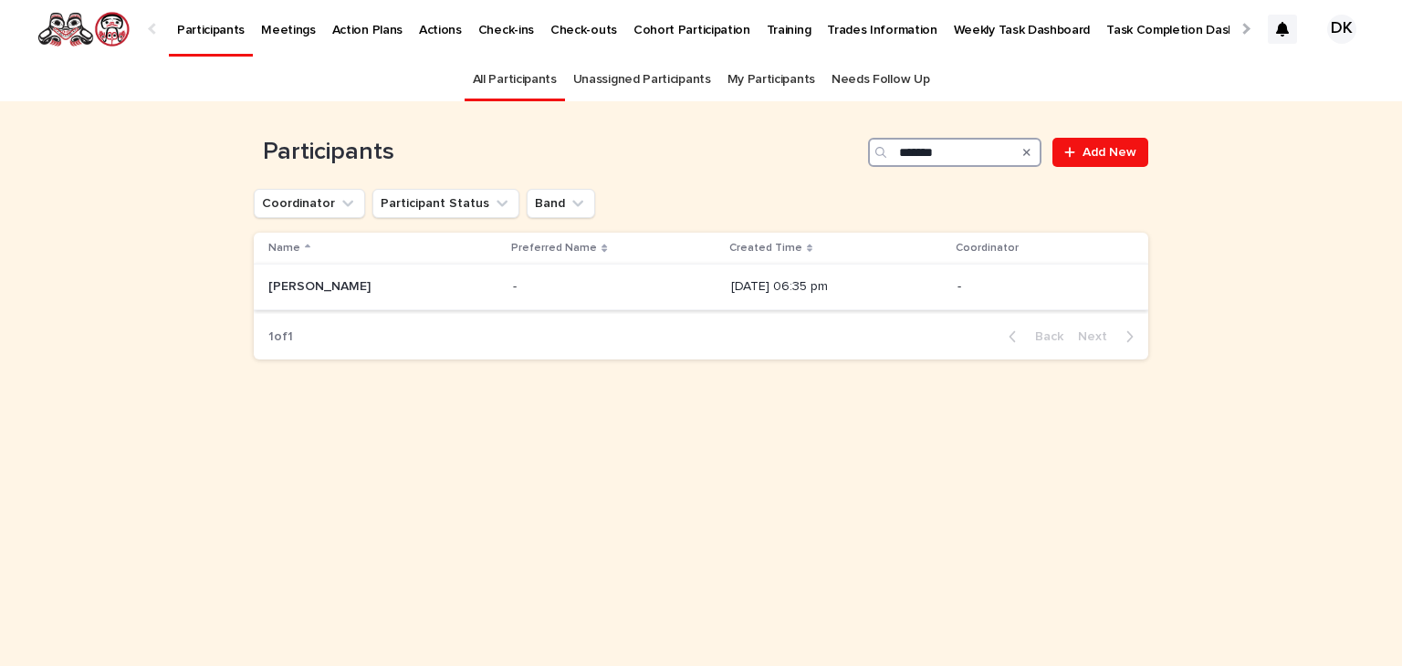
type input "*******"
click at [286, 286] on p "[PERSON_NAME]" at bounding box center [321, 285] width 106 height 19
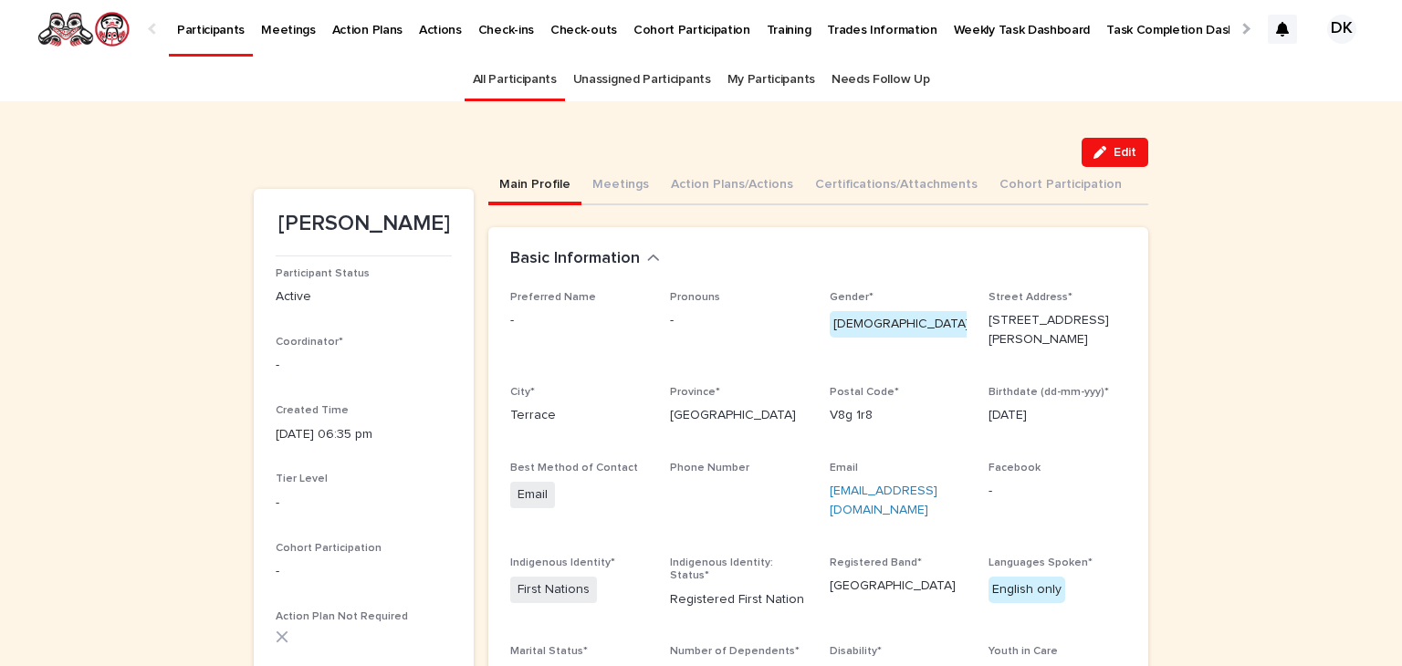
scroll to position [58, 0]
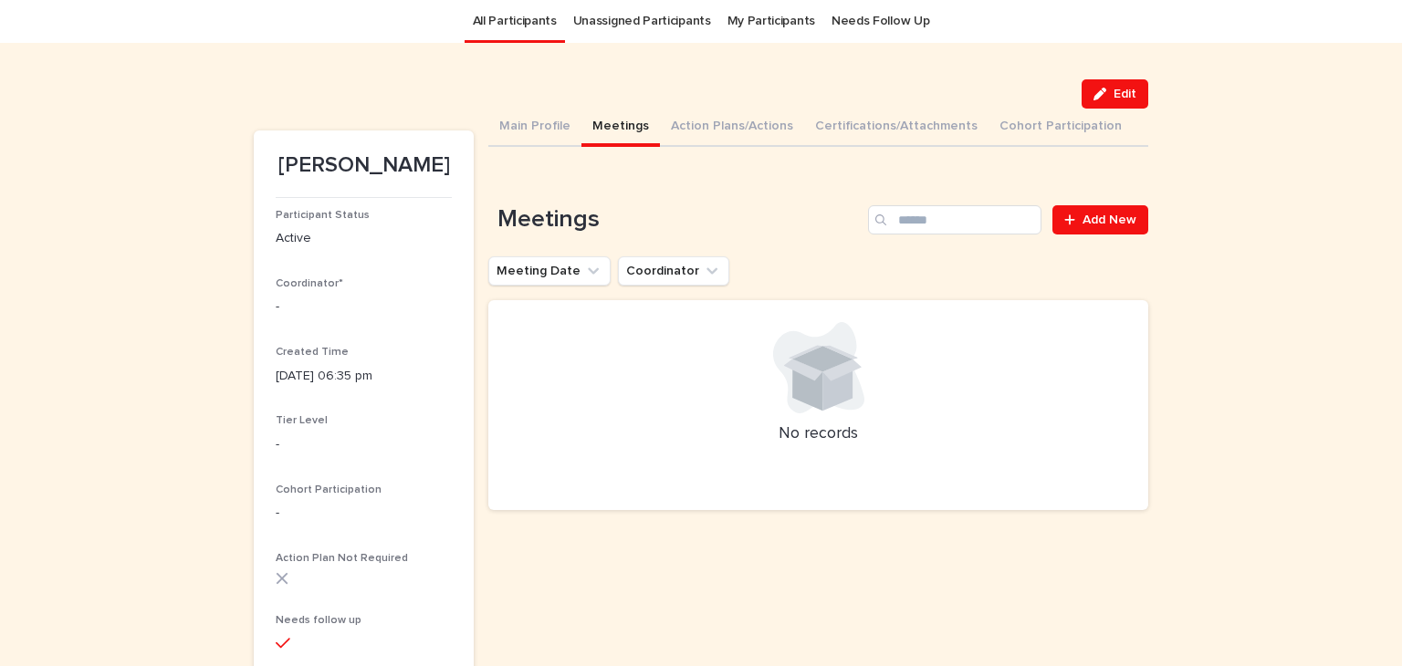
click at [624, 127] on button "Meetings" at bounding box center [620, 128] width 78 height 38
click at [1082, 224] on span "Add New" at bounding box center [1109, 220] width 54 height 13
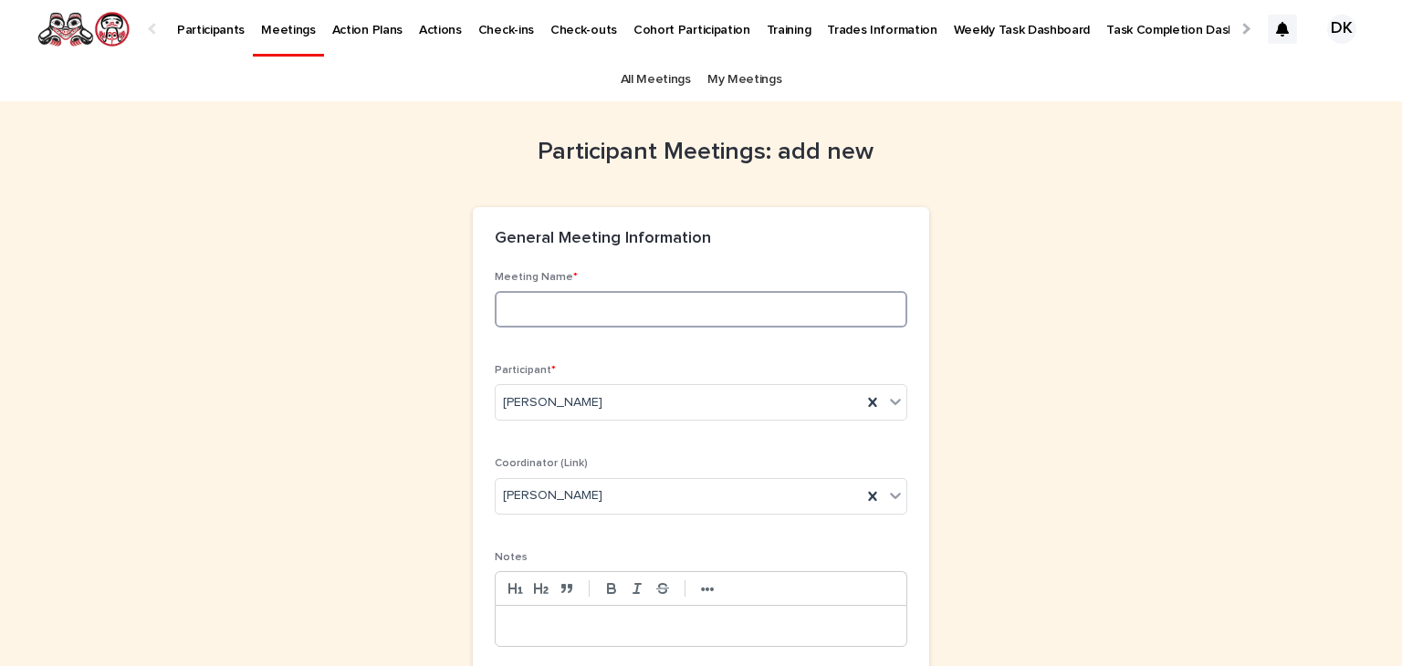
click at [499, 311] on input at bounding box center [701, 309] width 412 height 36
type input "**********"
click at [510, 618] on p at bounding box center [700, 626] width 383 height 18
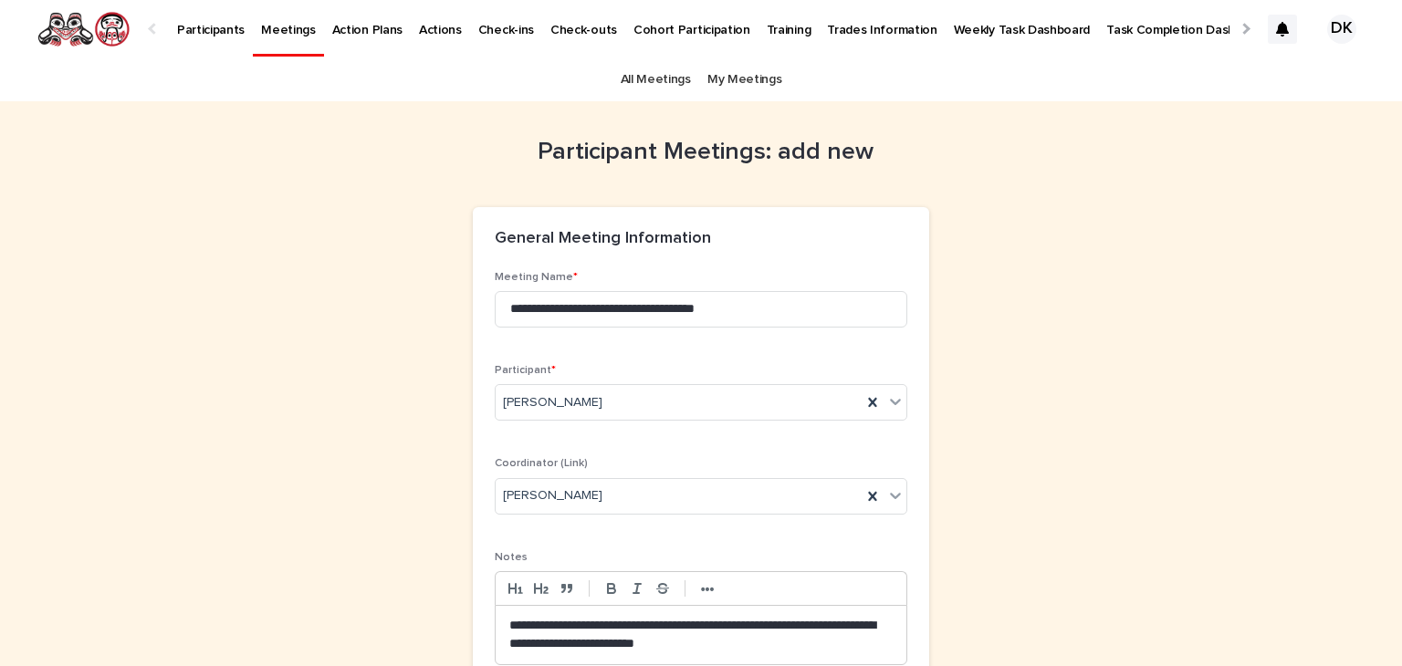
scroll to position [169, 0]
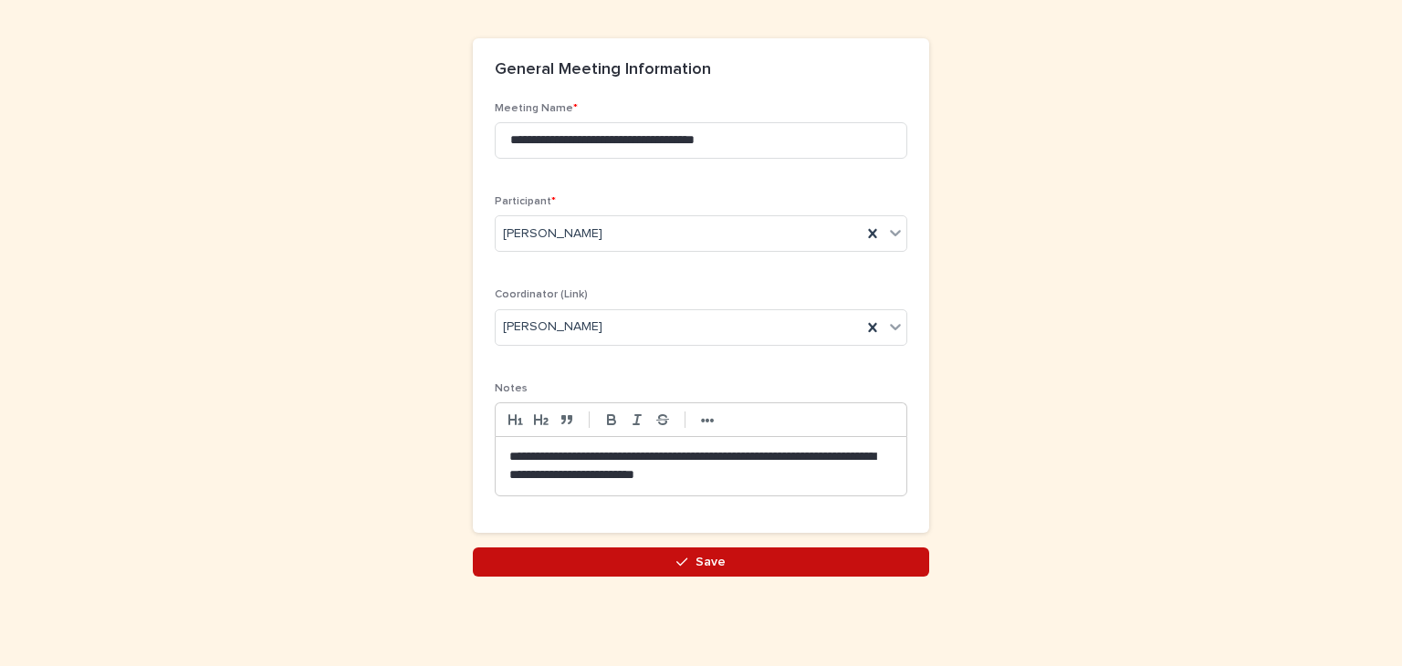
click at [715, 552] on button "Save" at bounding box center [701, 561] width 456 height 29
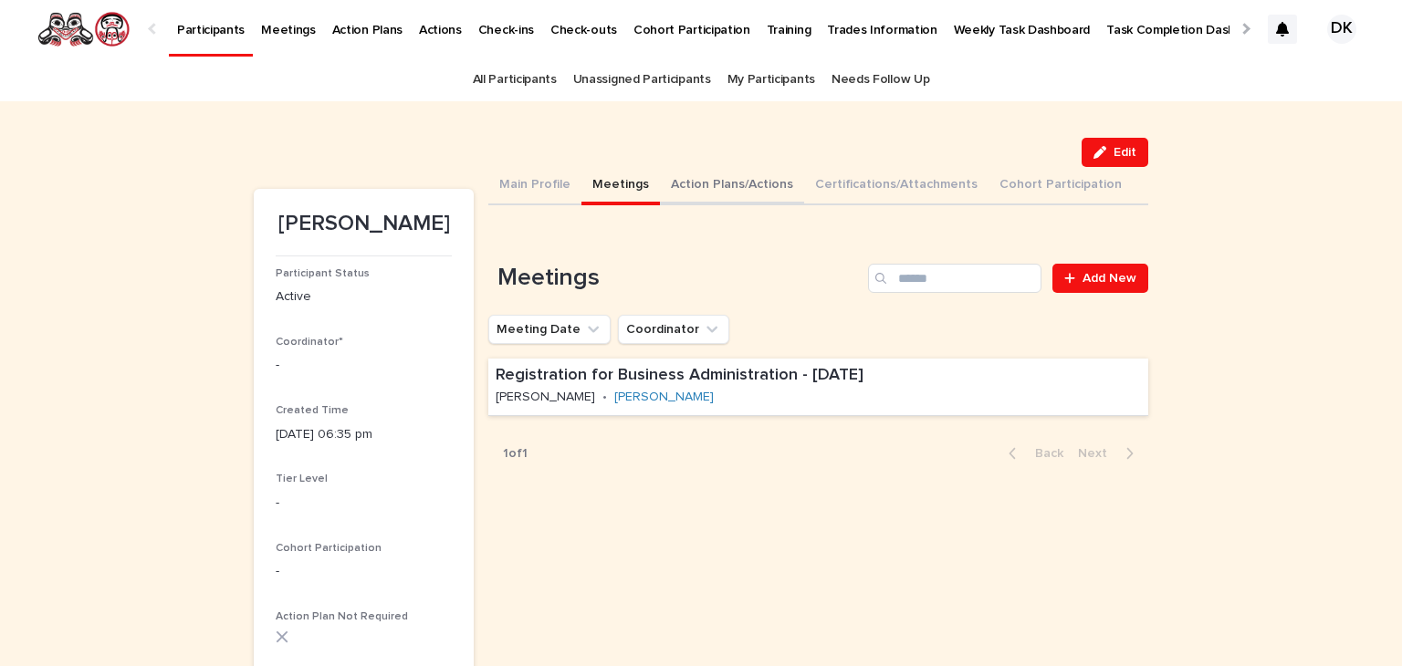
click at [686, 183] on button "Action Plans/Actions" at bounding box center [732, 186] width 144 height 38
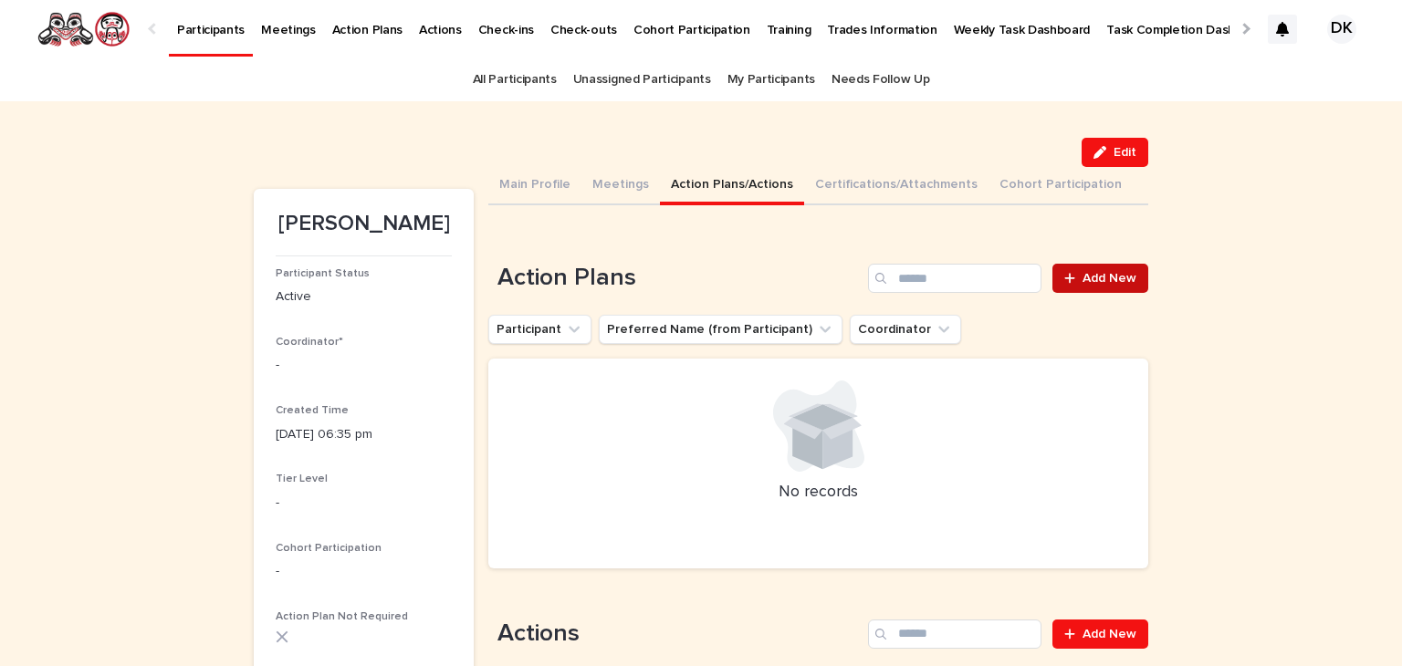
click at [1119, 278] on span "Add New" at bounding box center [1109, 278] width 54 height 13
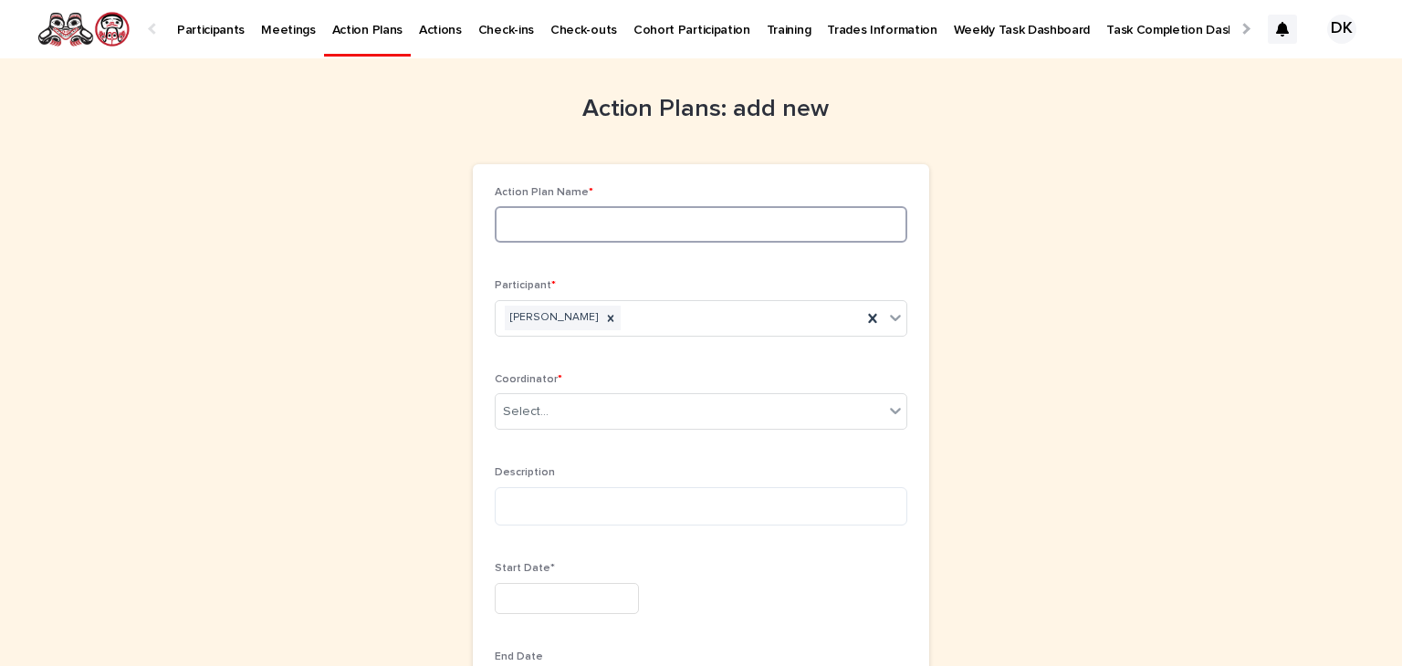
click at [510, 228] on input at bounding box center [701, 224] width 412 height 36
click at [515, 224] on input "********" at bounding box center [701, 224] width 412 height 36
click at [577, 227] on input "********" at bounding box center [701, 224] width 412 height 36
type input "**********"
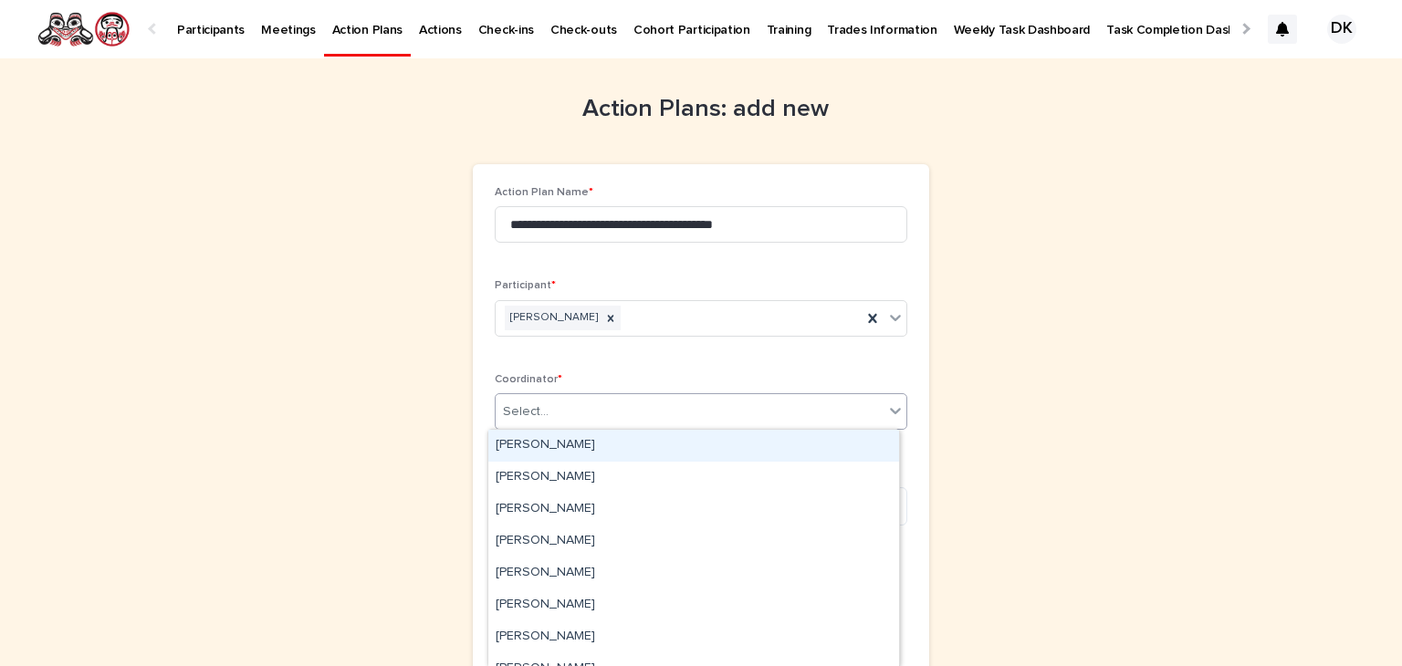
click at [892, 412] on icon at bounding box center [895, 410] width 18 height 18
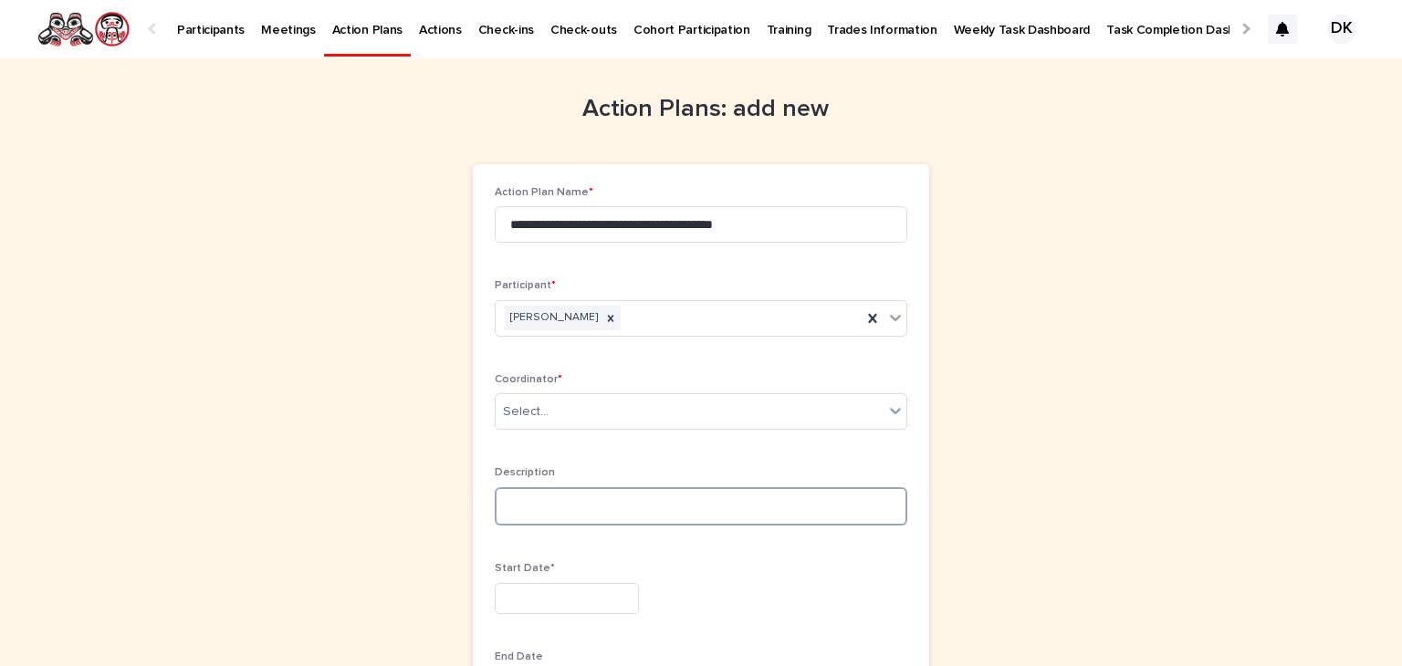
drag, startPoint x: 1135, startPoint y: 419, endPoint x: 495, endPoint y: 505, distance: 645.4
click at [495, 505] on textarea at bounding box center [701, 506] width 412 height 39
drag, startPoint x: 595, startPoint y: 505, endPoint x: 752, endPoint y: 499, distance: 157.0
click at [752, 499] on textarea "**********" at bounding box center [701, 506] width 412 height 39
type textarea "**********"
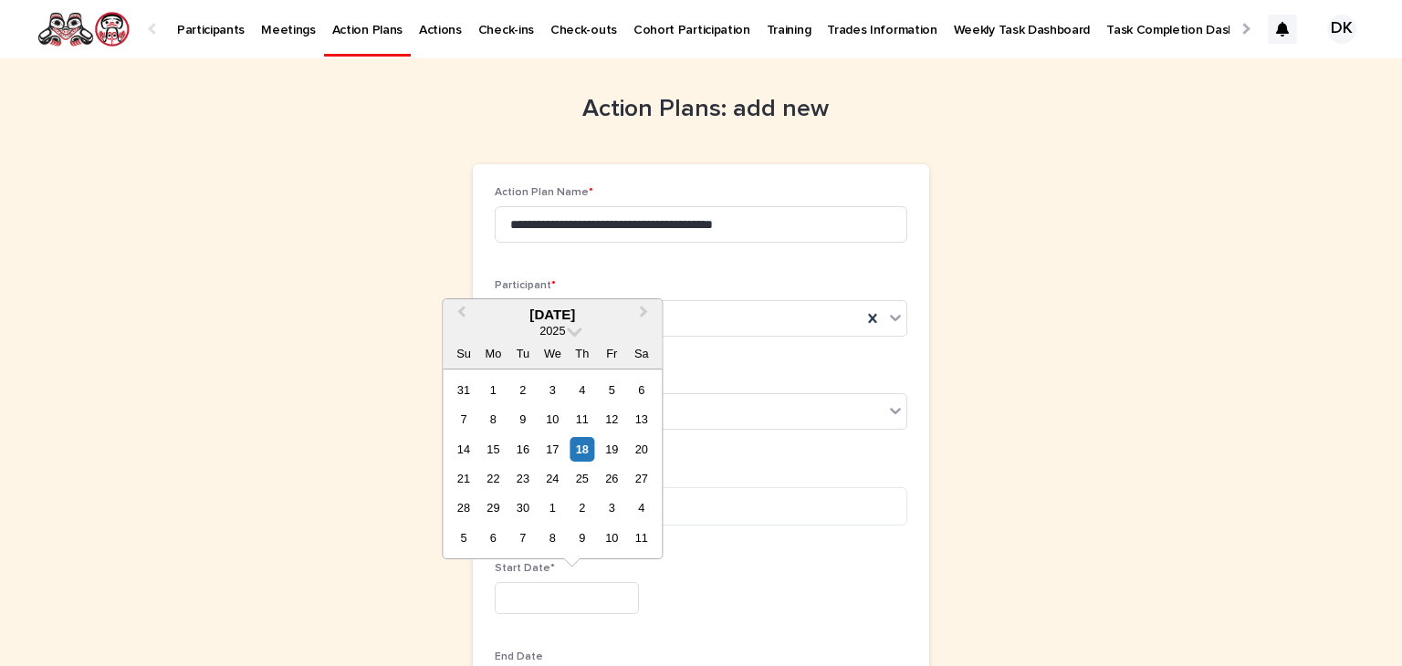
click at [501, 595] on input "text" at bounding box center [567, 598] width 144 height 32
click at [521, 448] on div "16" at bounding box center [522, 449] width 25 height 25
type input "*********"
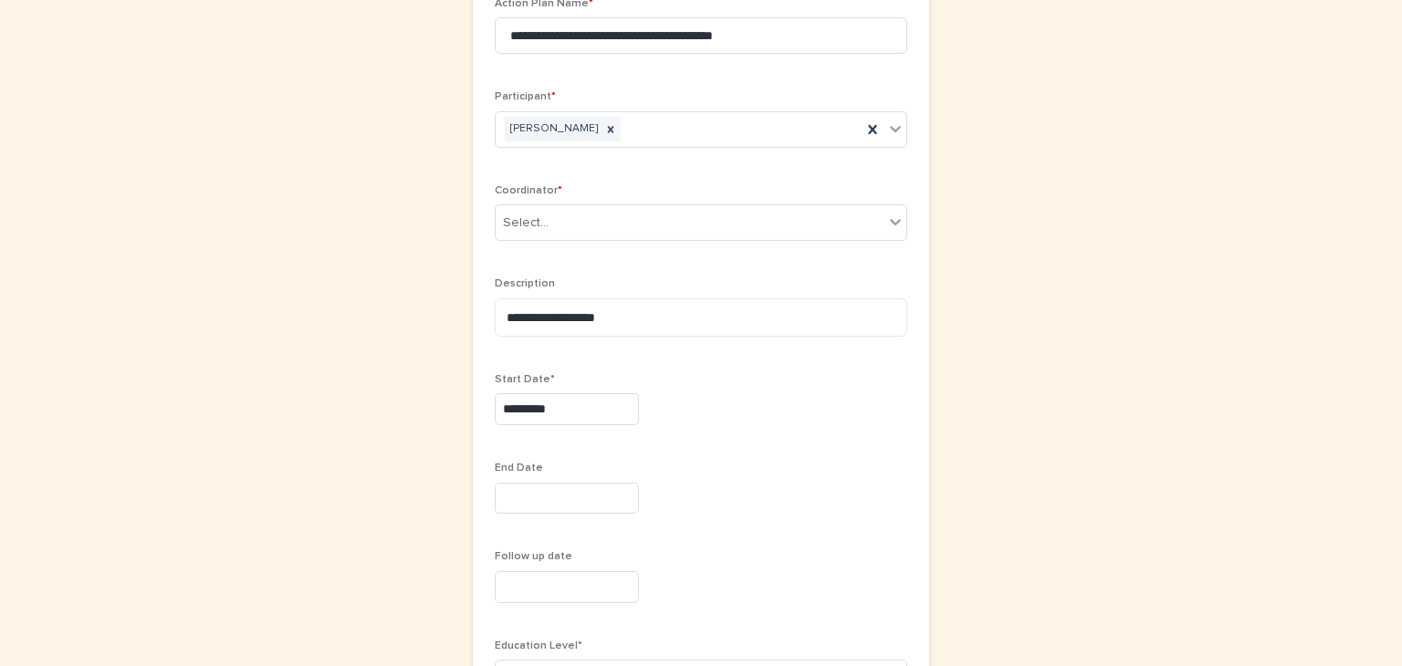
scroll to position [193, 0]
click at [502, 485] on input "text" at bounding box center [567, 495] width 144 height 32
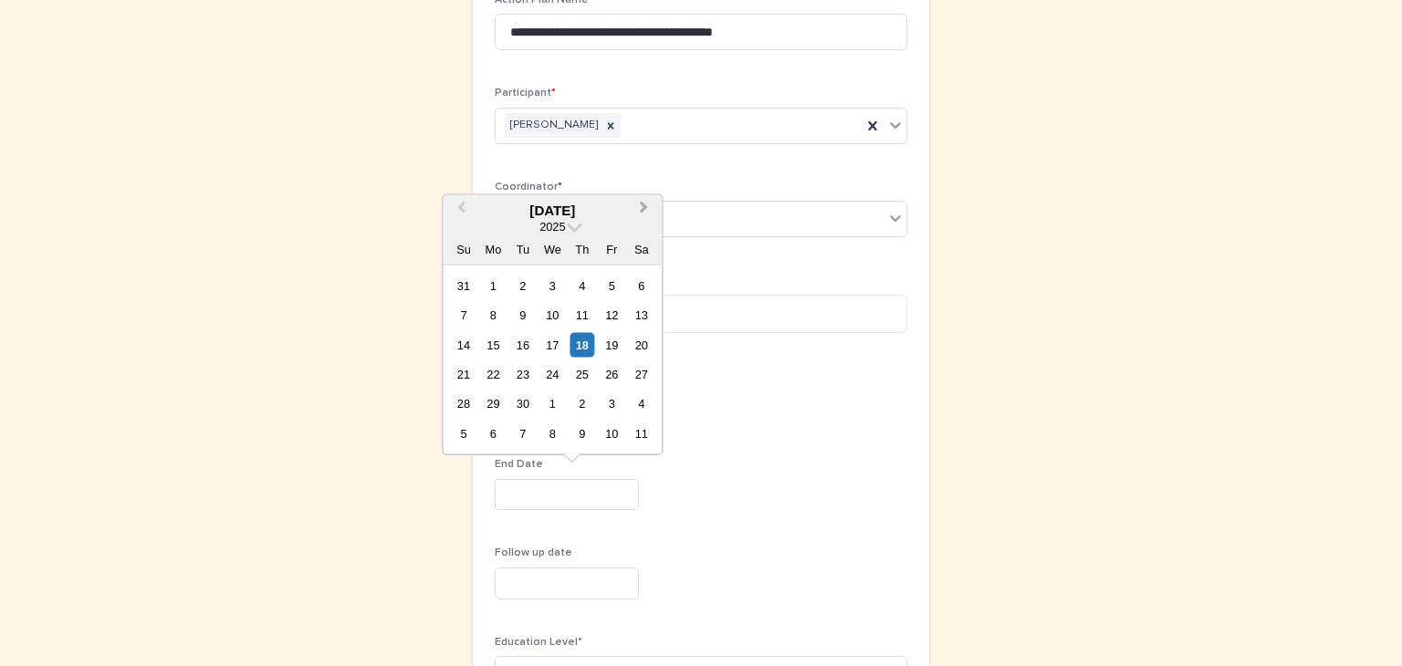
click at [643, 205] on span "Next Month" at bounding box center [643, 210] width 0 height 25
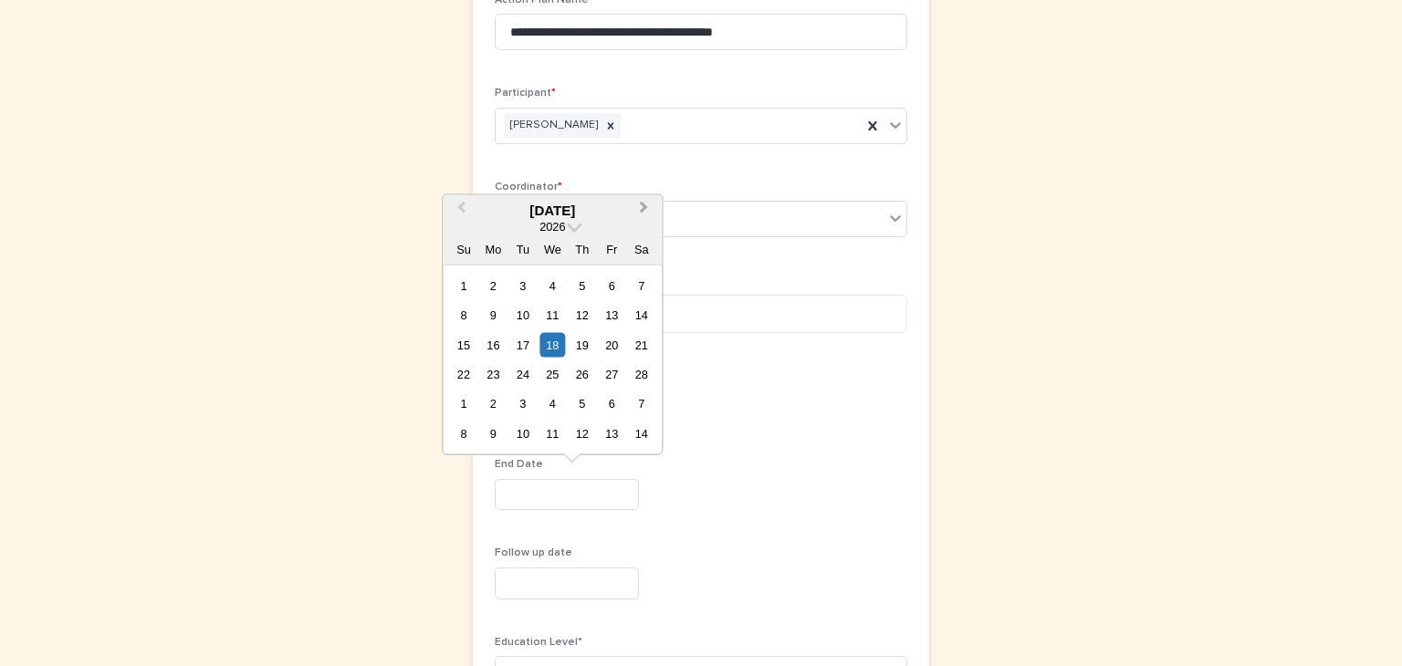
click at [643, 205] on span "Next Month" at bounding box center [643, 210] width 0 height 25
click at [643, 202] on span "Next Month" at bounding box center [643, 210] width 0 height 25
click at [612, 311] on div "8" at bounding box center [612, 315] width 25 height 25
type input "********"
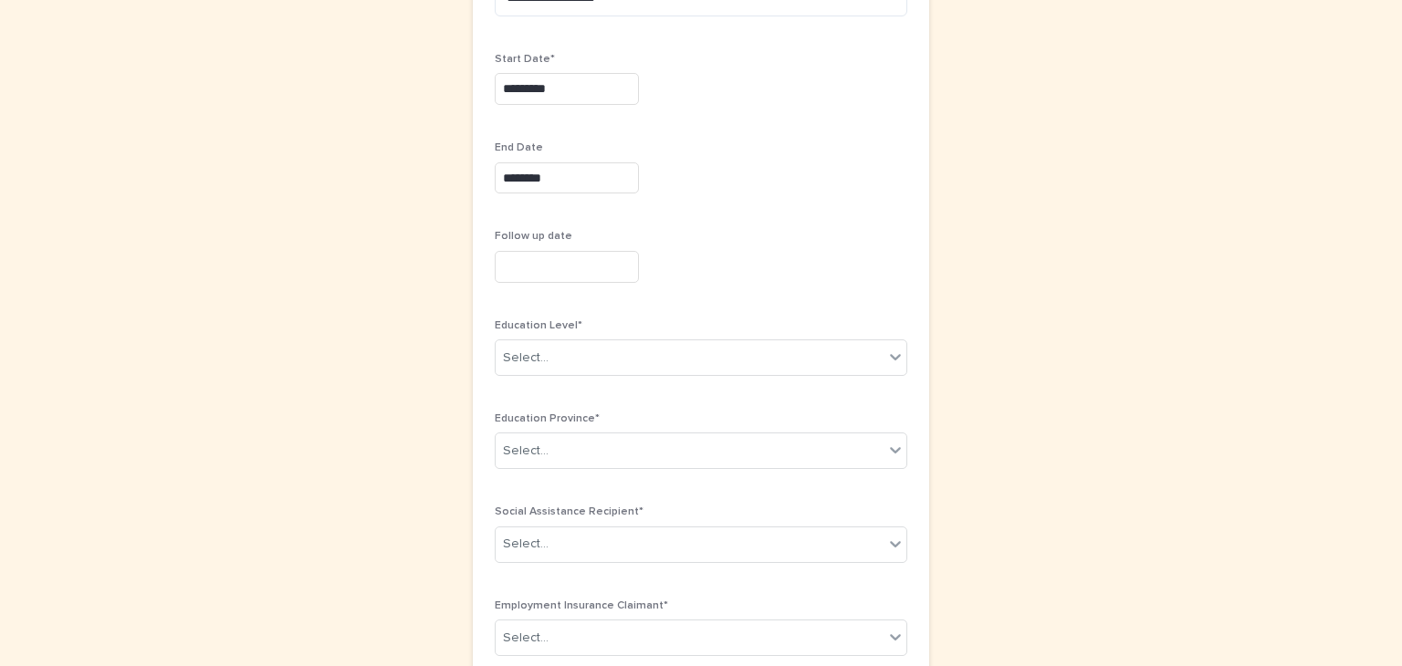
scroll to position [517, 0]
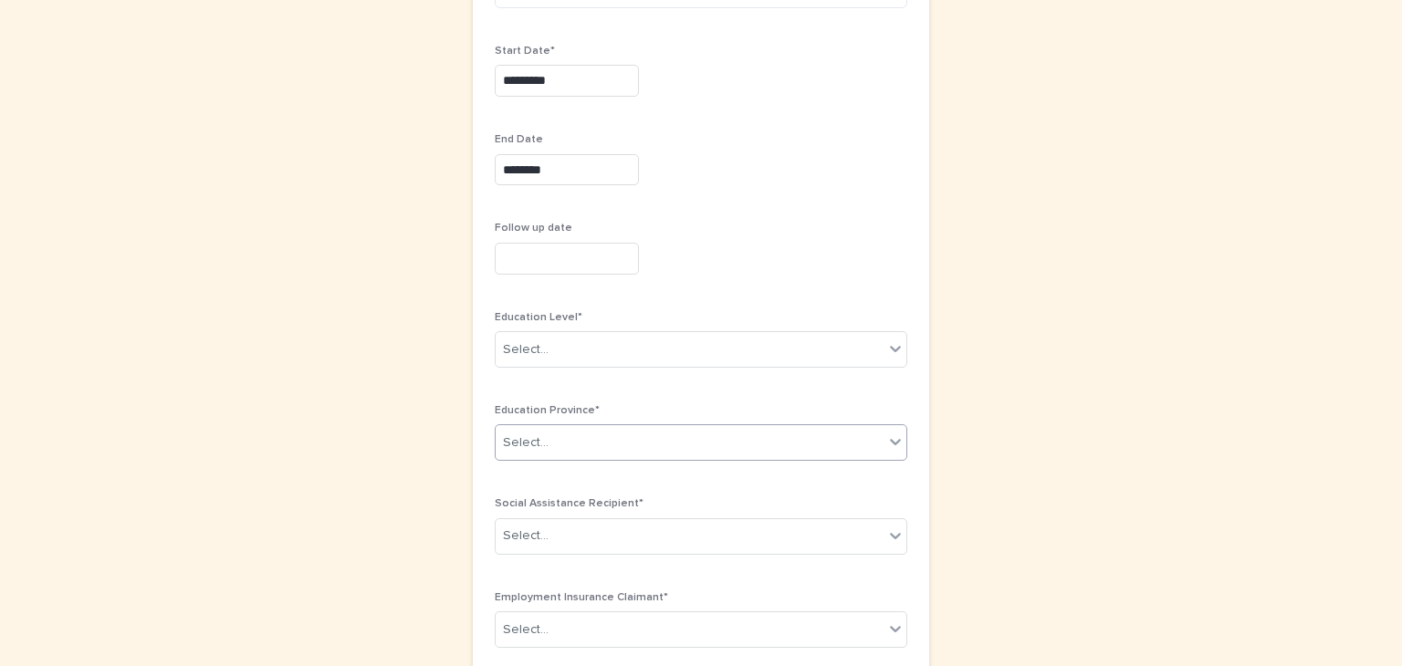
click at [890, 440] on icon at bounding box center [895, 443] width 11 height 6
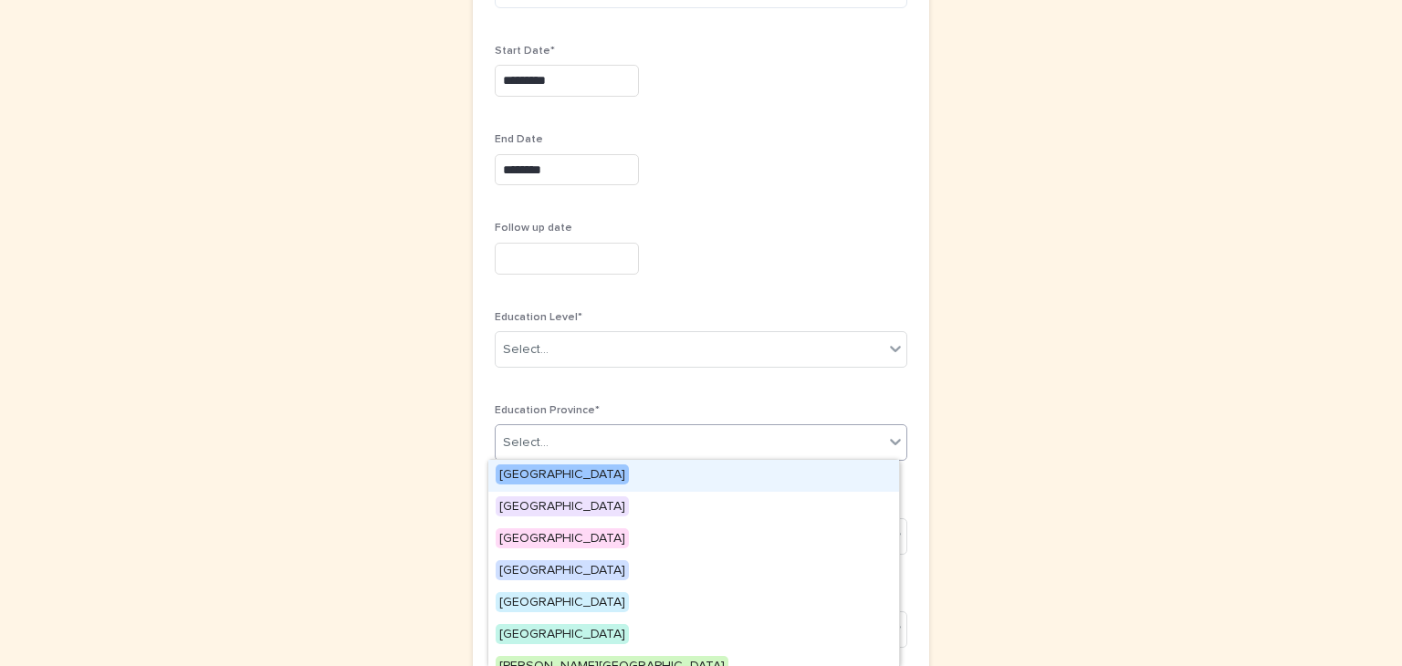
click at [566, 466] on span "[GEOGRAPHIC_DATA]" at bounding box center [561, 474] width 133 height 20
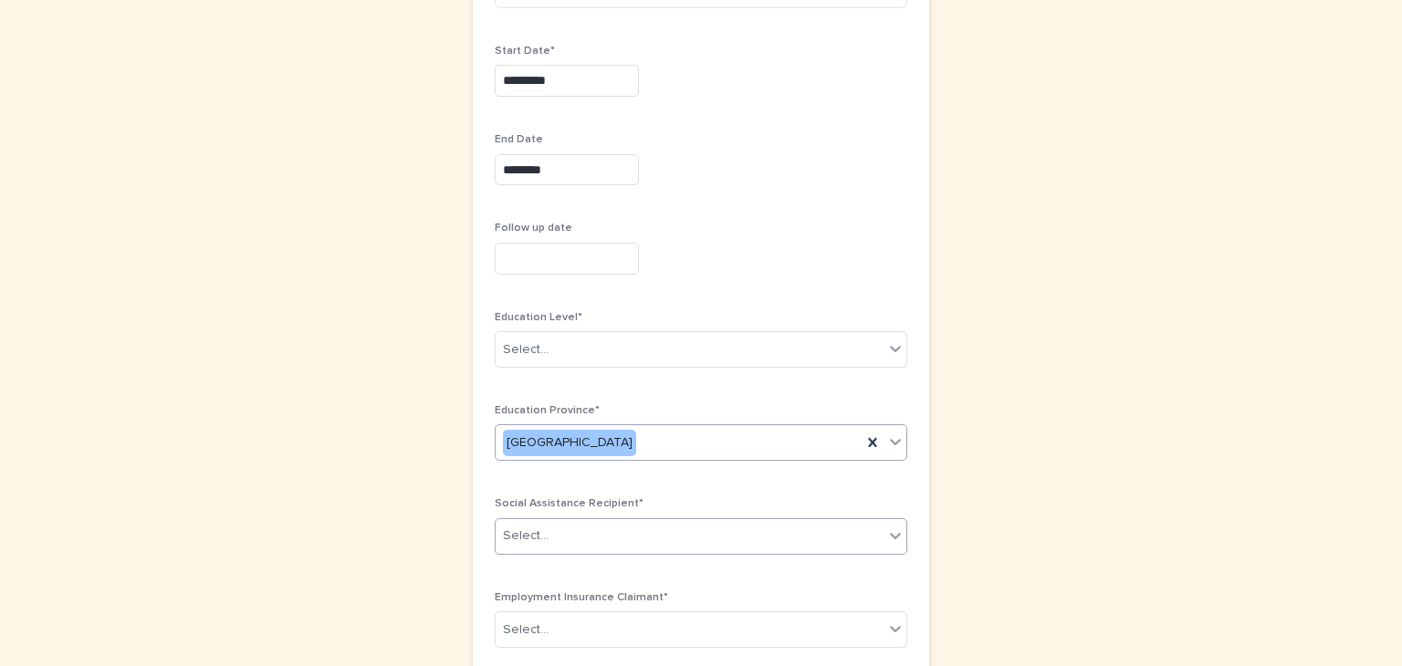
click at [891, 533] on icon at bounding box center [895, 536] width 11 height 6
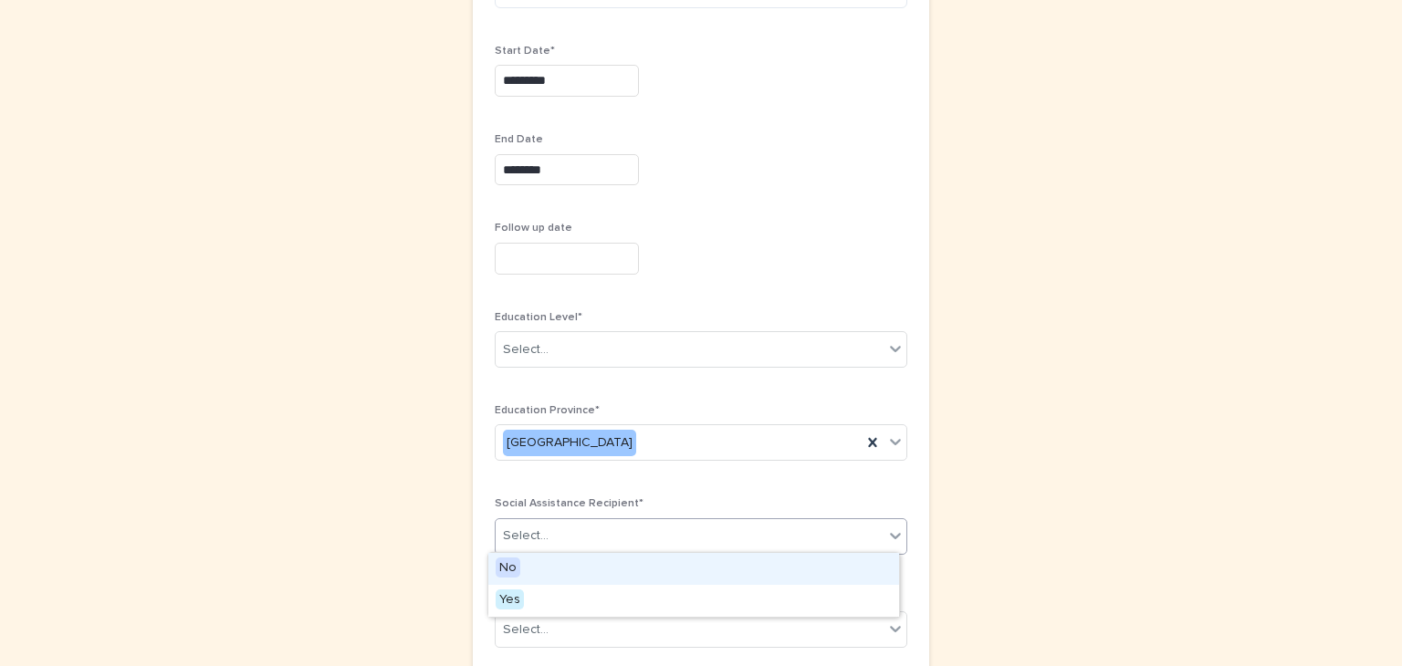
click at [531, 562] on div "No" at bounding box center [693, 569] width 411 height 32
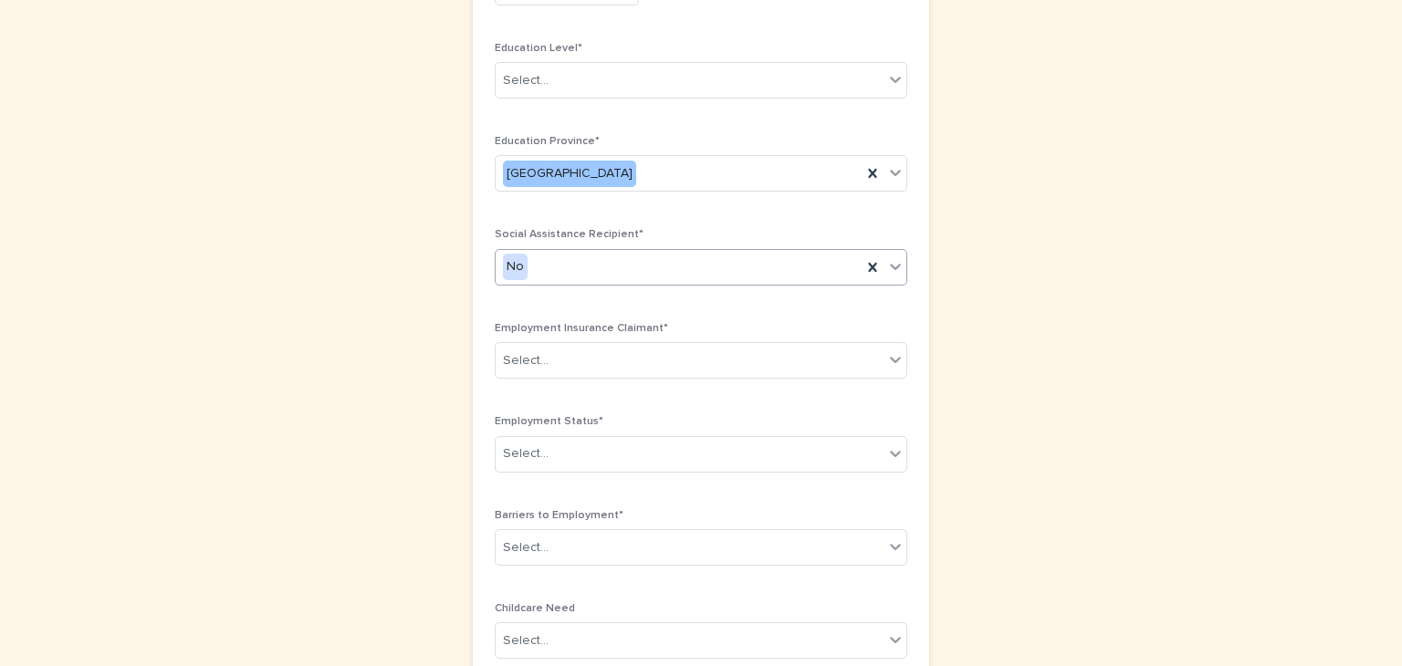
scroll to position [787, 0]
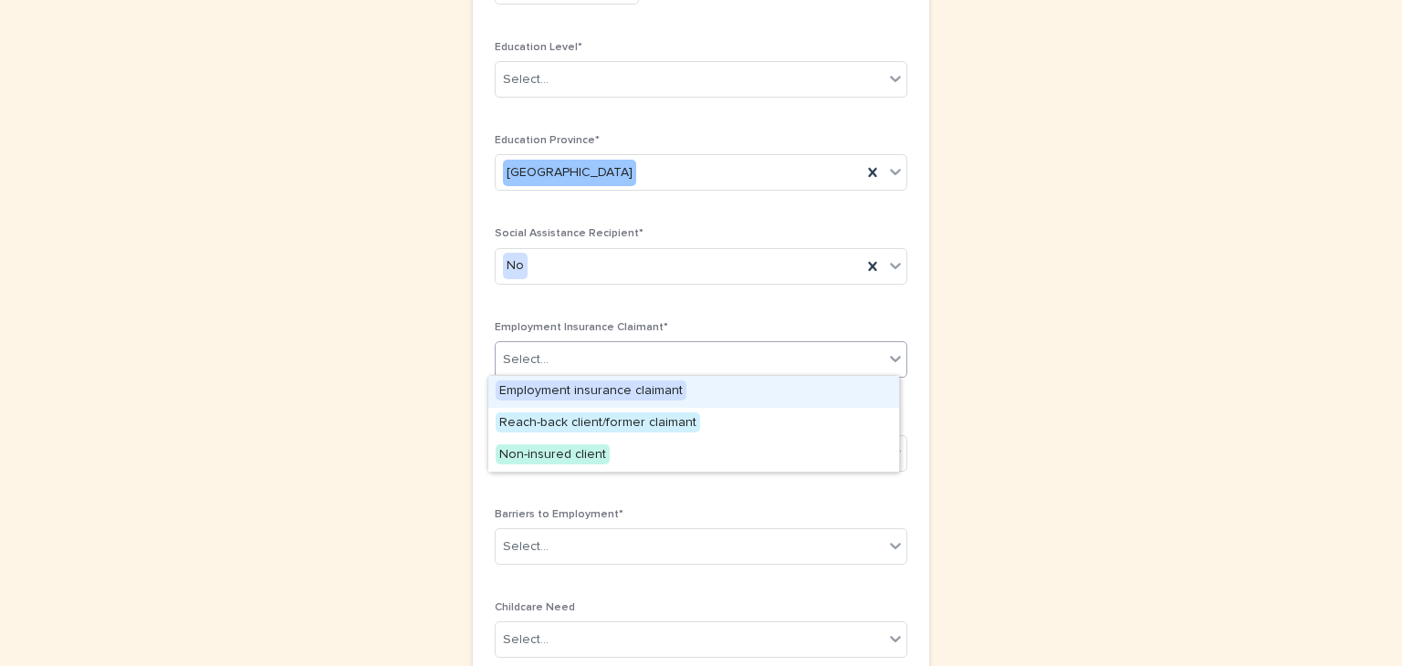
click at [892, 355] on icon at bounding box center [895, 358] width 18 height 18
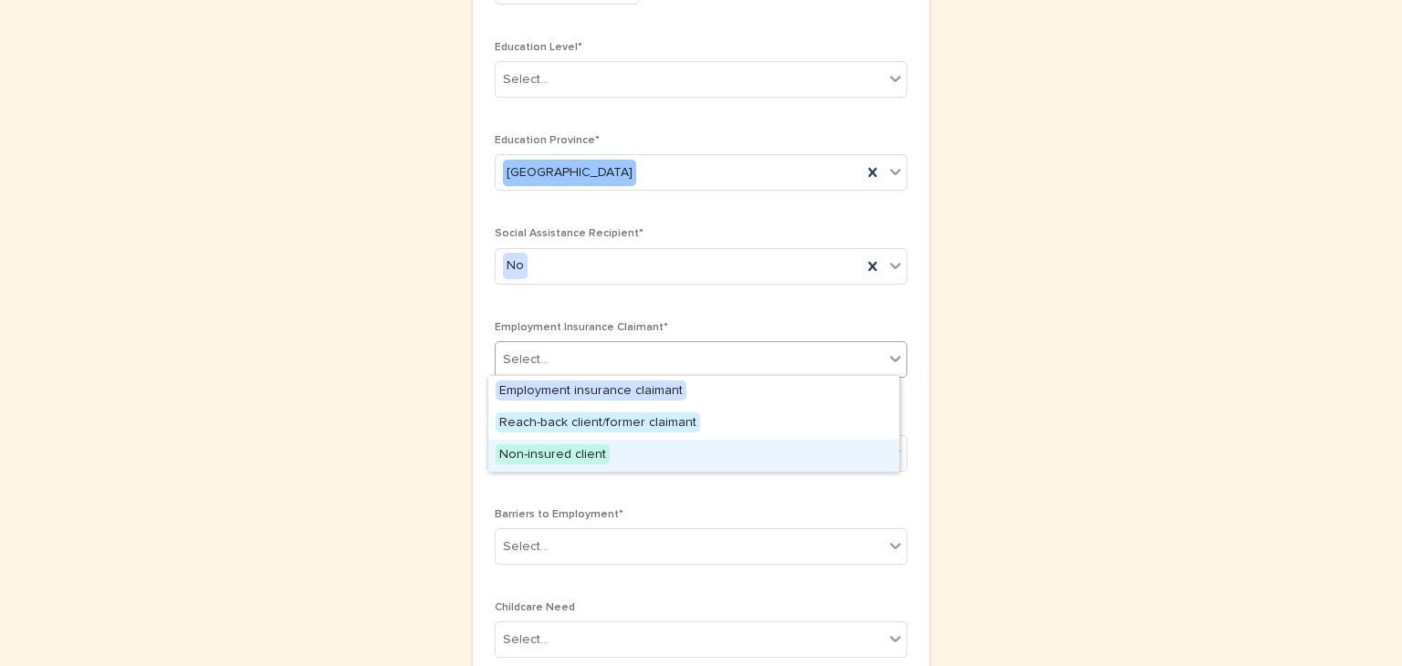
click at [601, 450] on span "Non-insured client" at bounding box center [552, 454] width 114 height 20
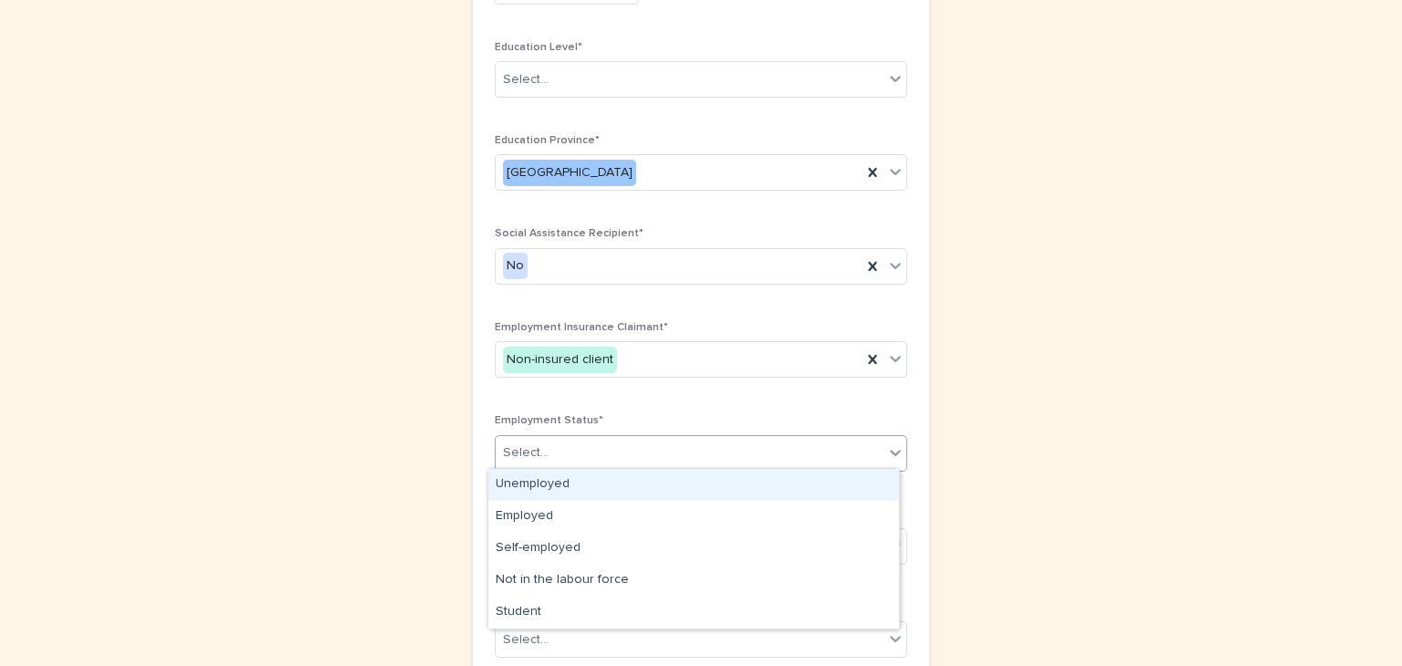
click at [886, 443] on icon at bounding box center [895, 452] width 18 height 18
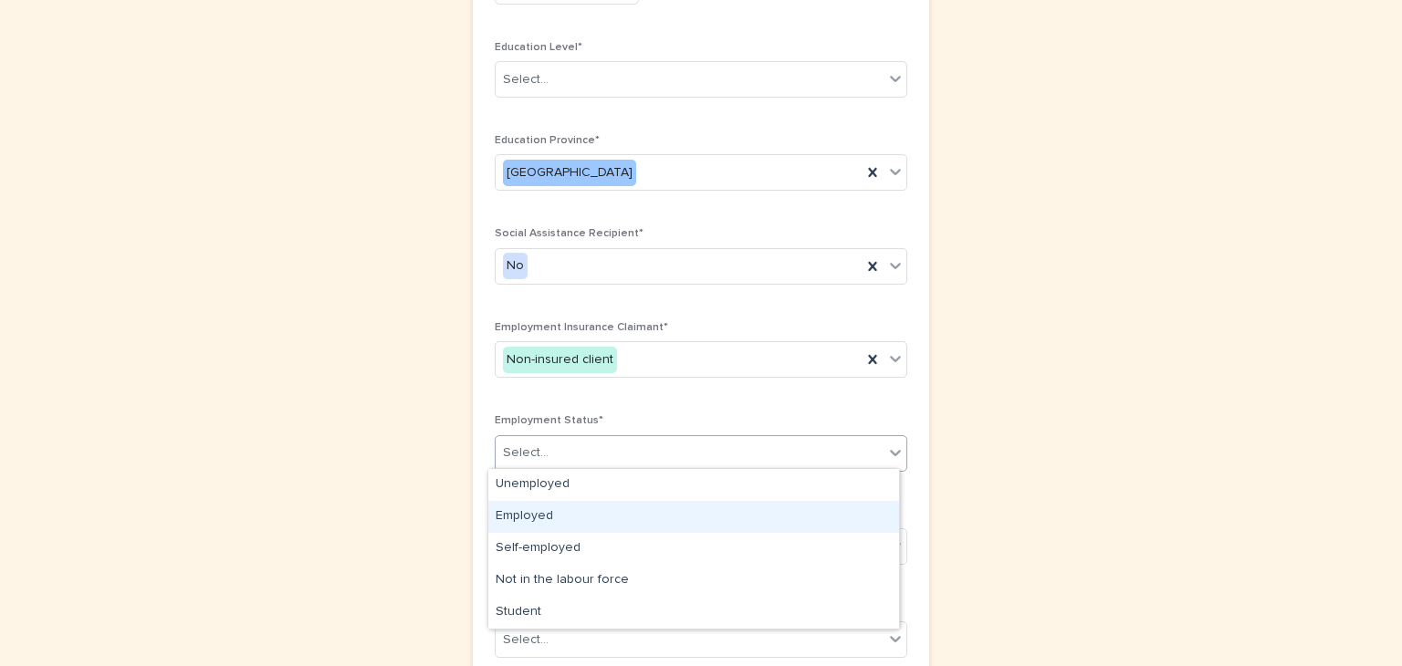
click at [525, 507] on div "Employed" at bounding box center [693, 517] width 411 height 32
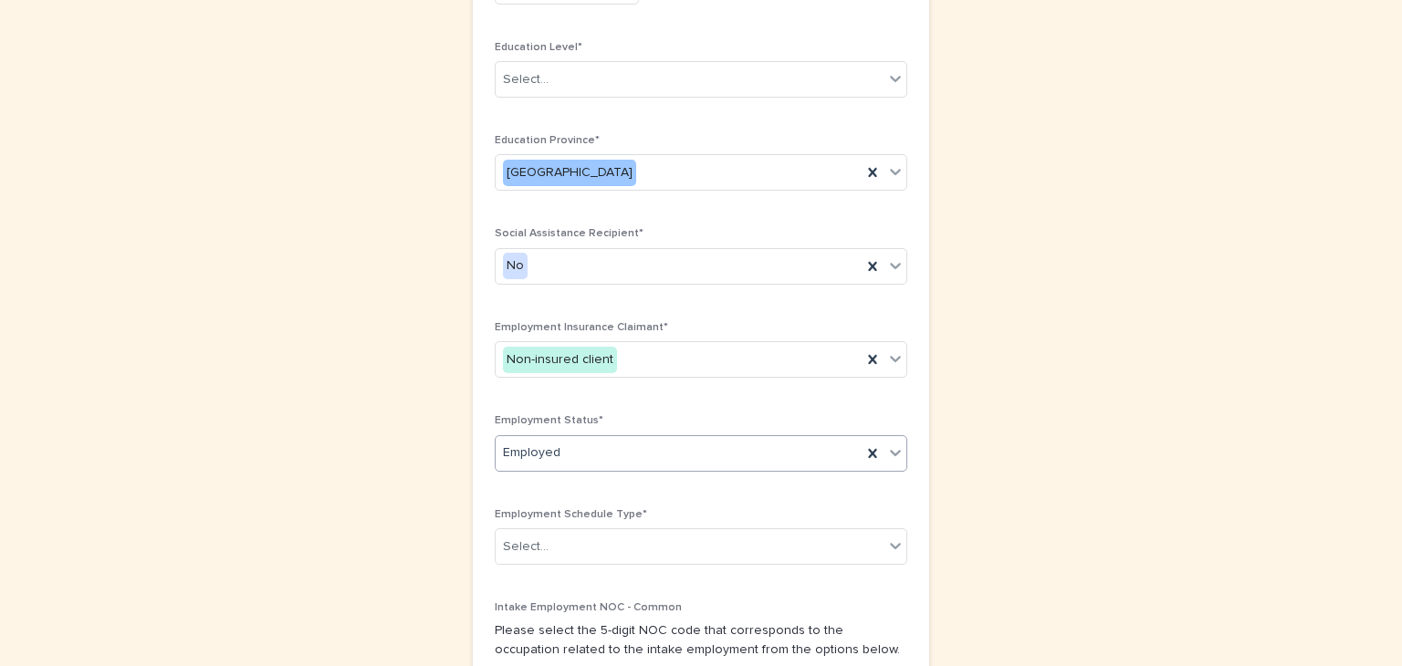
scroll to position [903, 0]
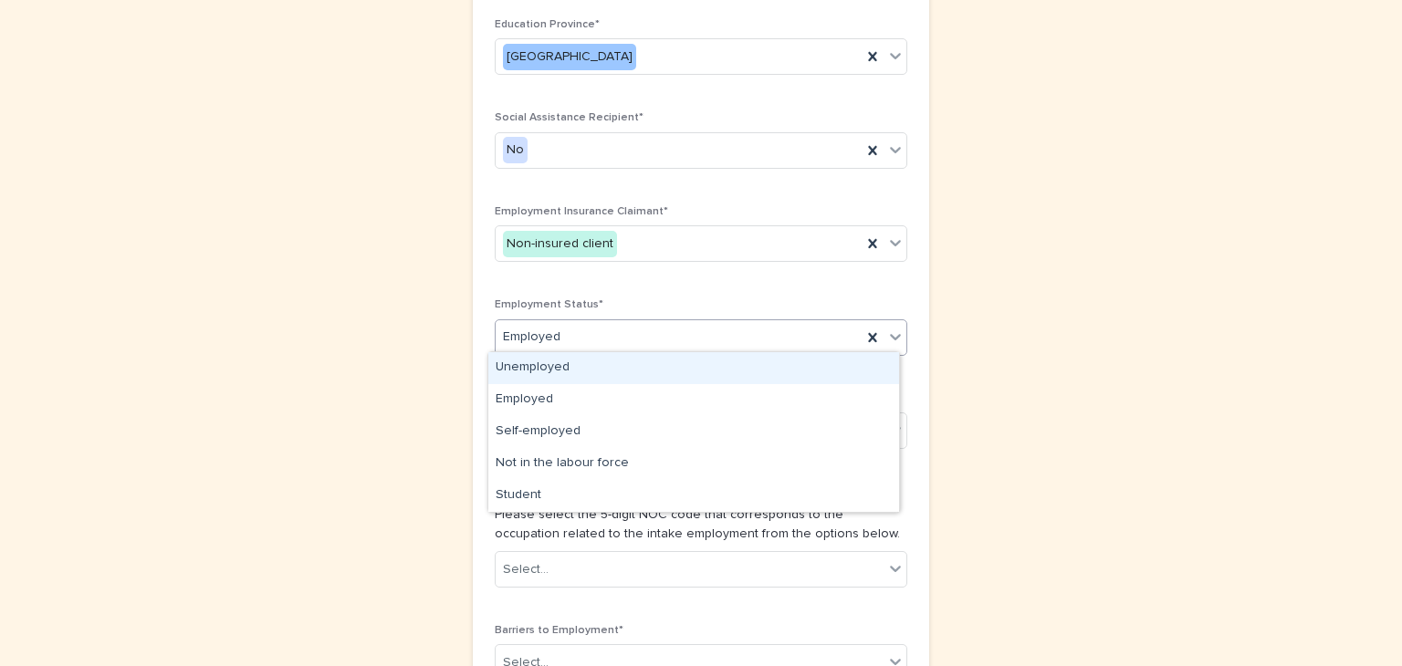
click at [890, 334] on icon at bounding box center [895, 337] width 11 height 6
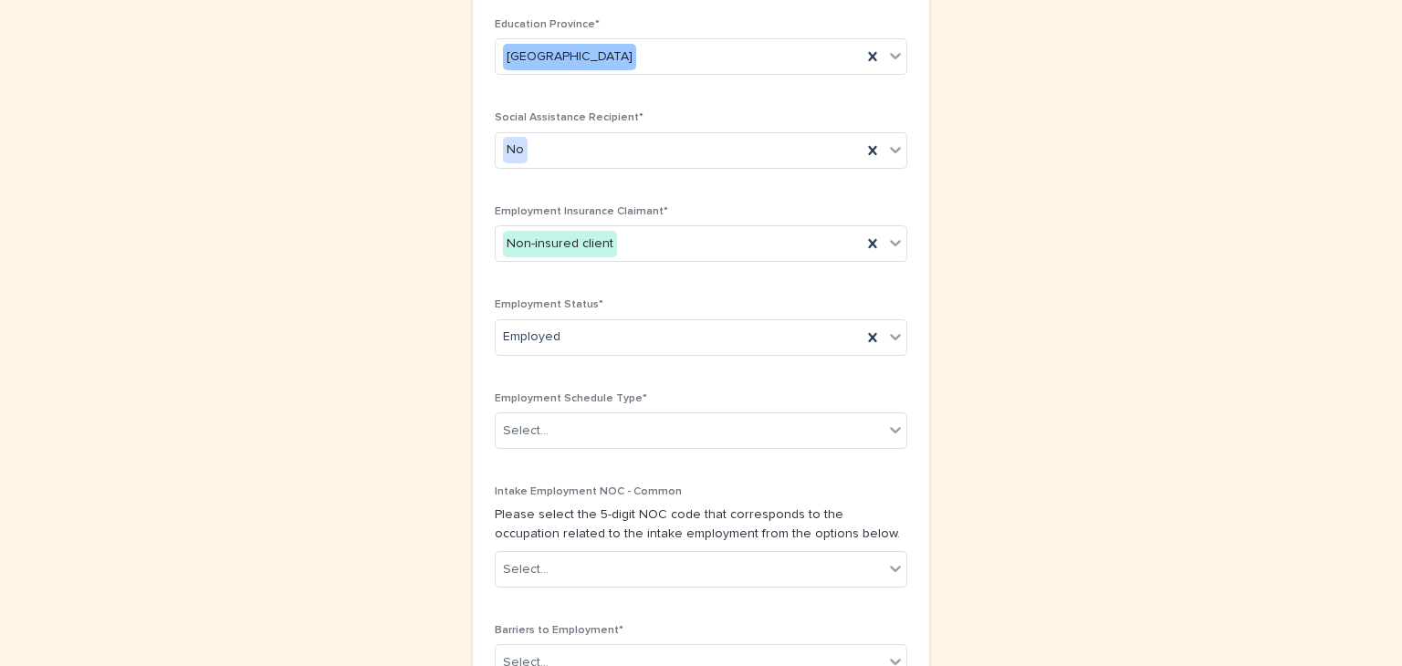
click at [1007, 357] on div "**********" at bounding box center [701, 98] width 894 height 1887
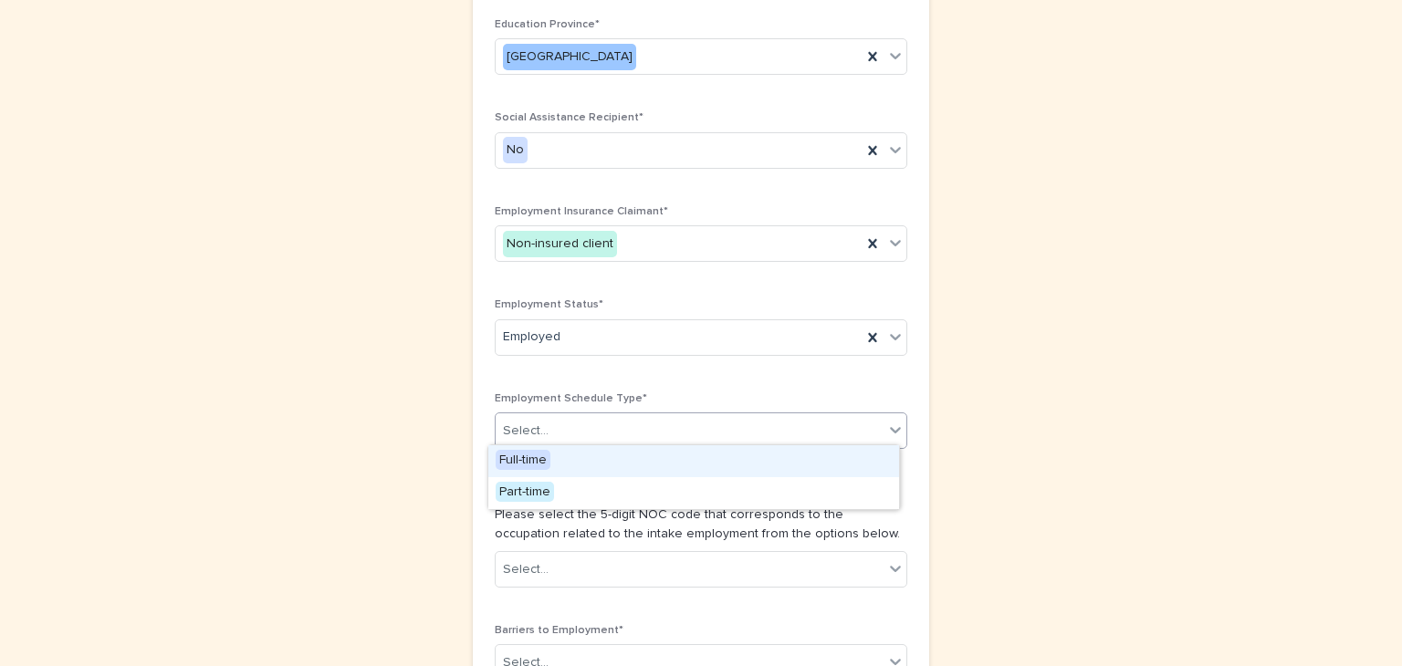
click at [890, 427] on icon at bounding box center [895, 430] width 11 height 6
click at [524, 460] on span "Full-time" at bounding box center [522, 460] width 55 height 20
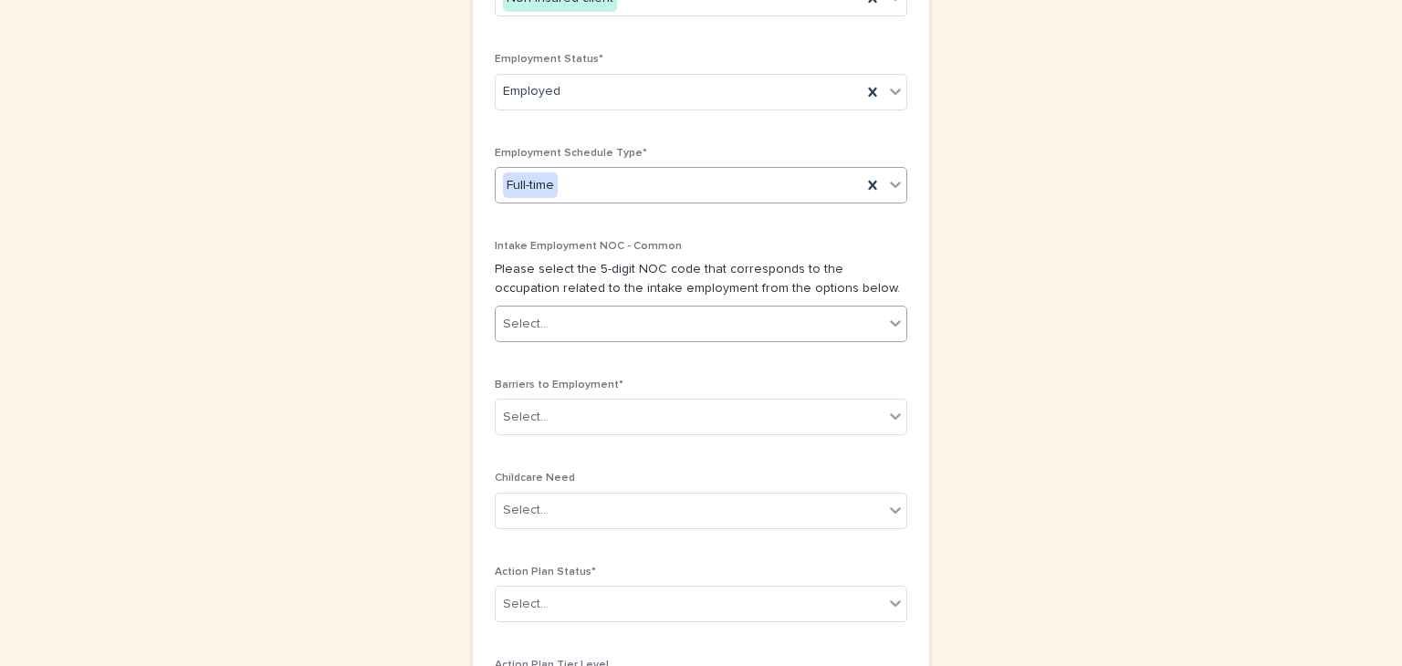
scroll to position [1154, 0]
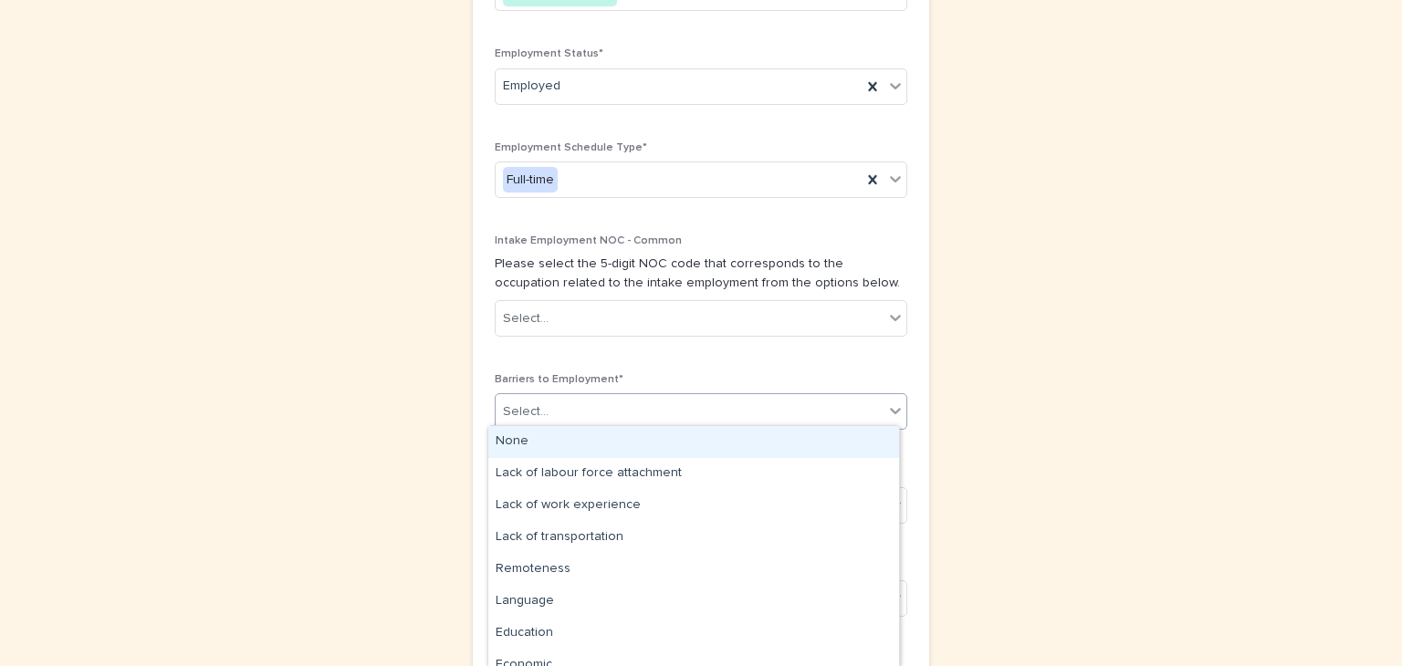
click at [889, 405] on icon at bounding box center [895, 410] width 18 height 18
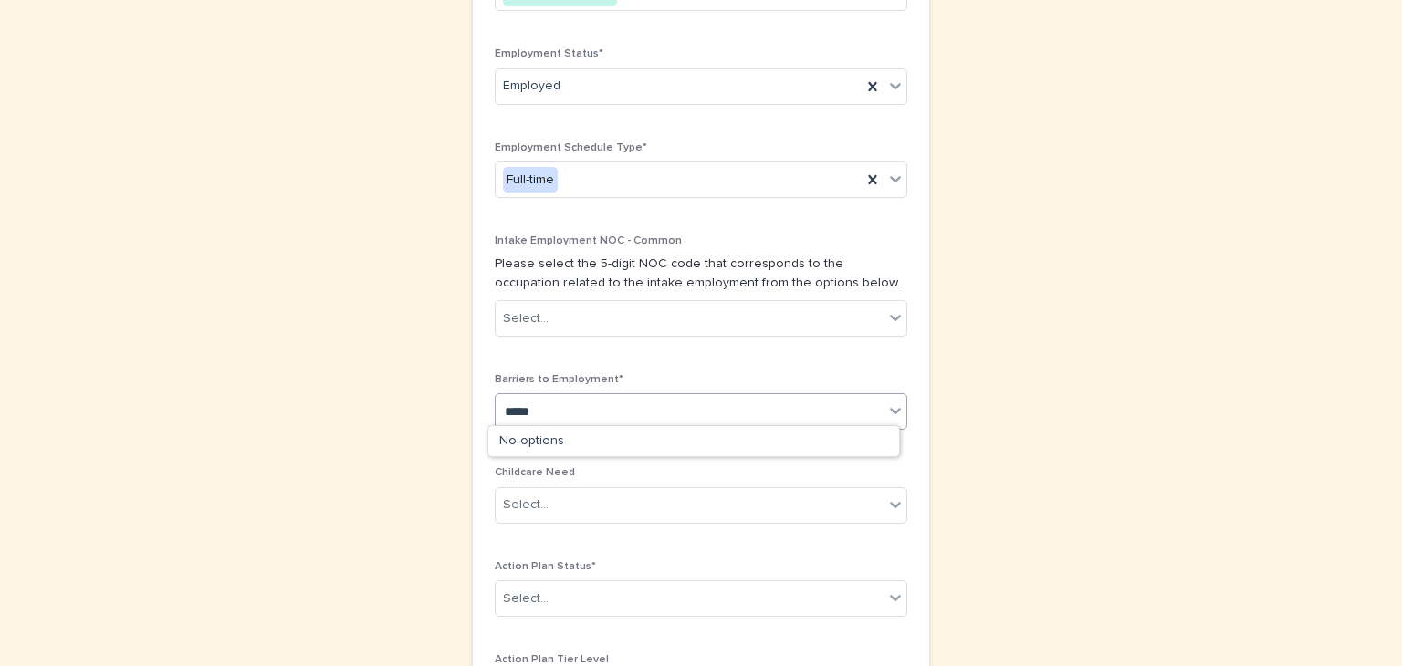
type input "*****"
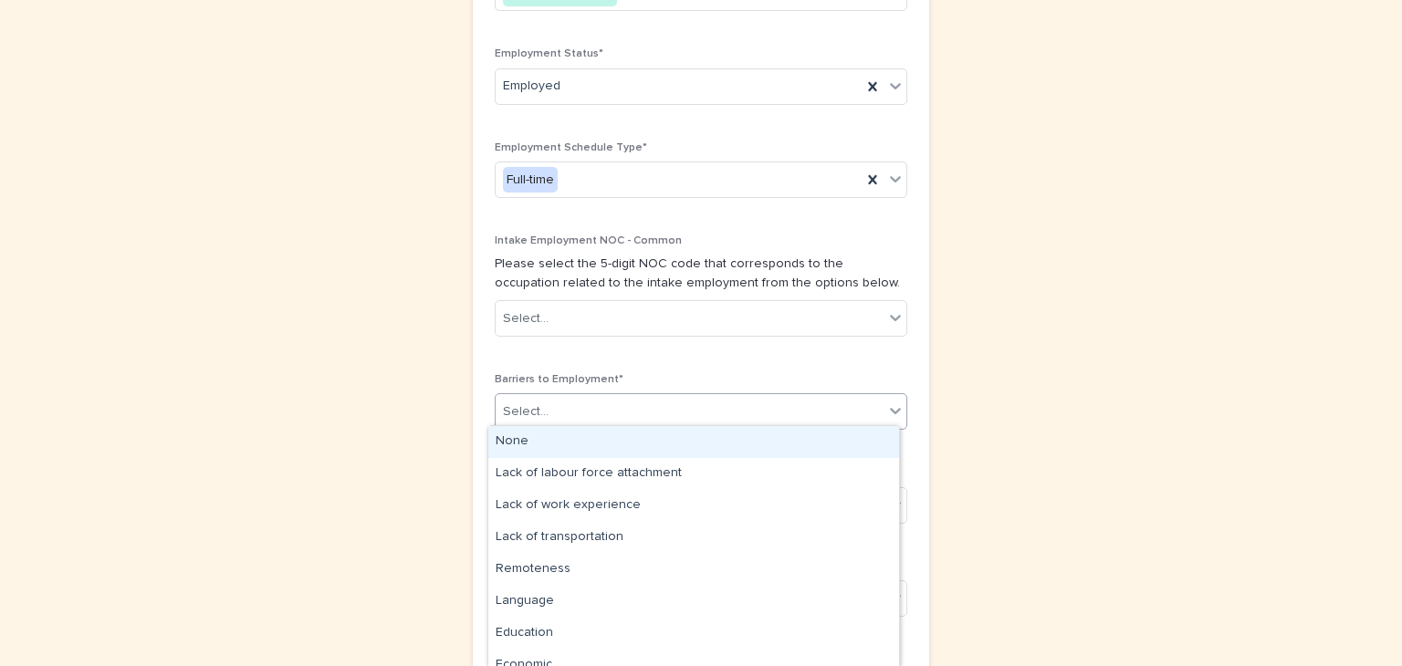
click at [889, 406] on icon at bounding box center [895, 410] width 18 height 18
click at [514, 441] on div "None" at bounding box center [693, 442] width 411 height 32
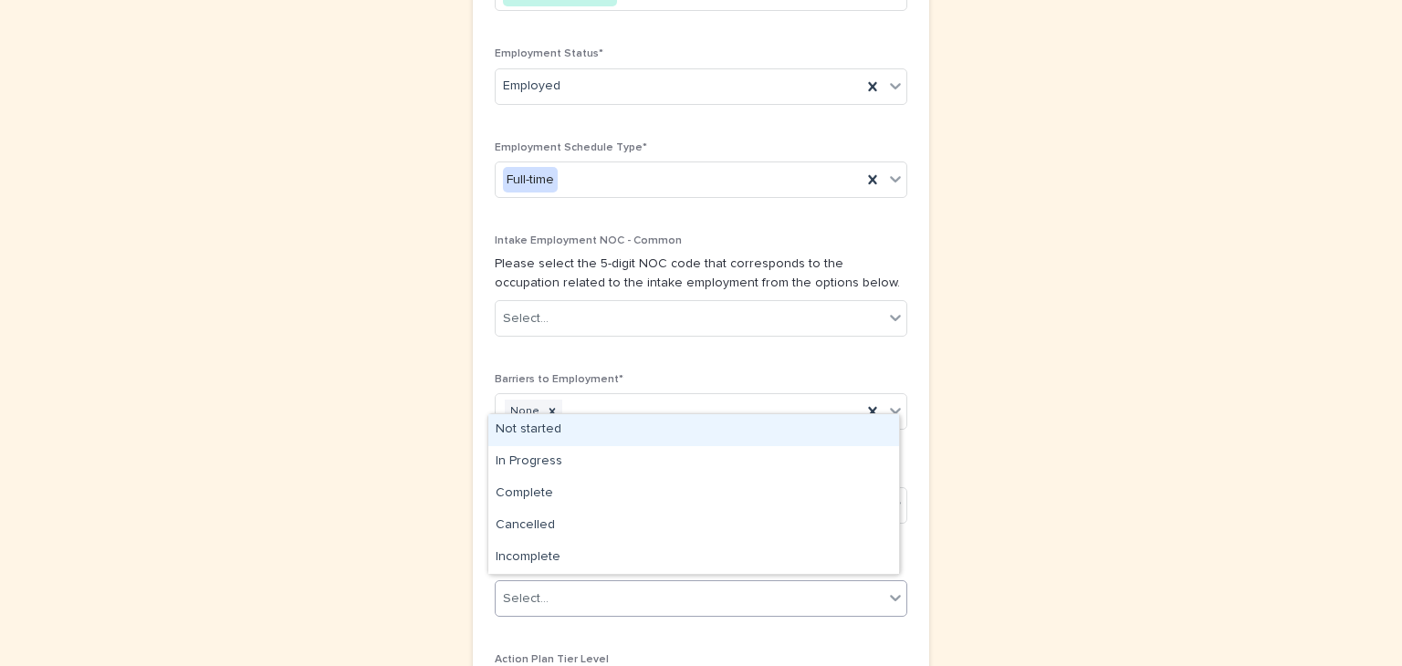
click at [890, 595] on icon at bounding box center [895, 598] width 11 height 6
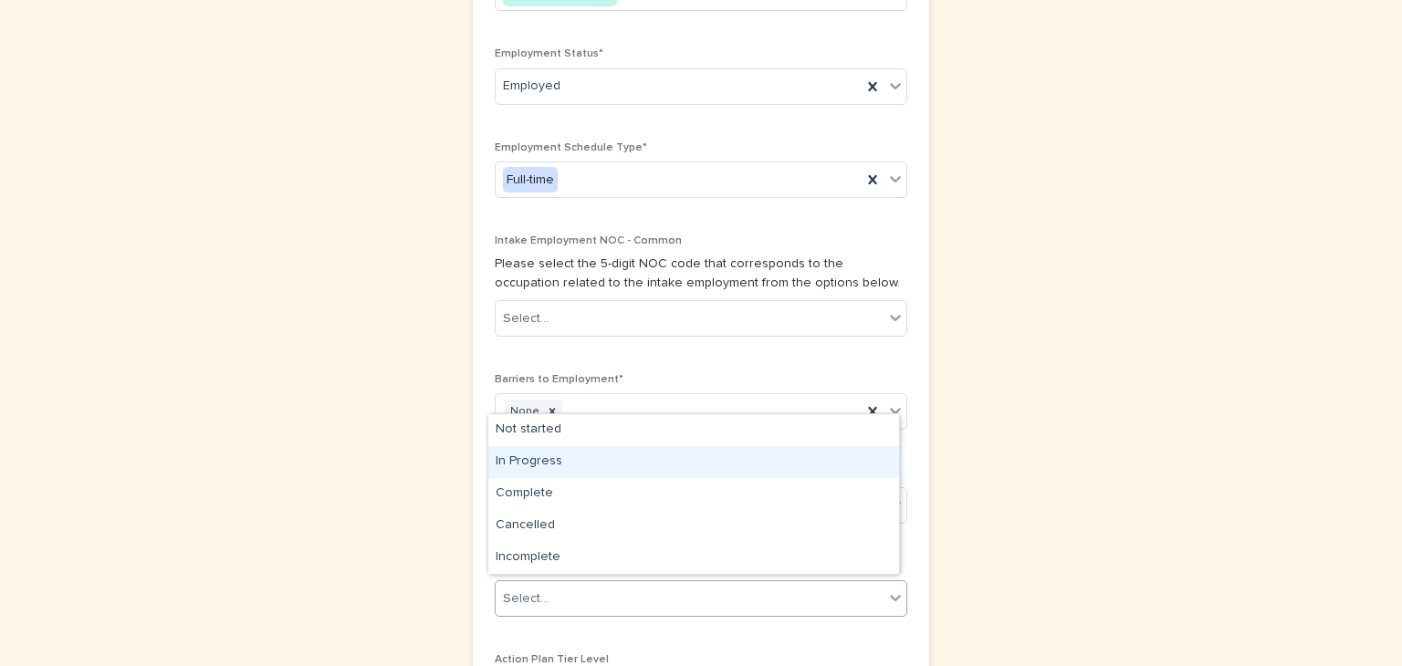
click at [507, 457] on div "In Progress" at bounding box center [693, 462] width 411 height 32
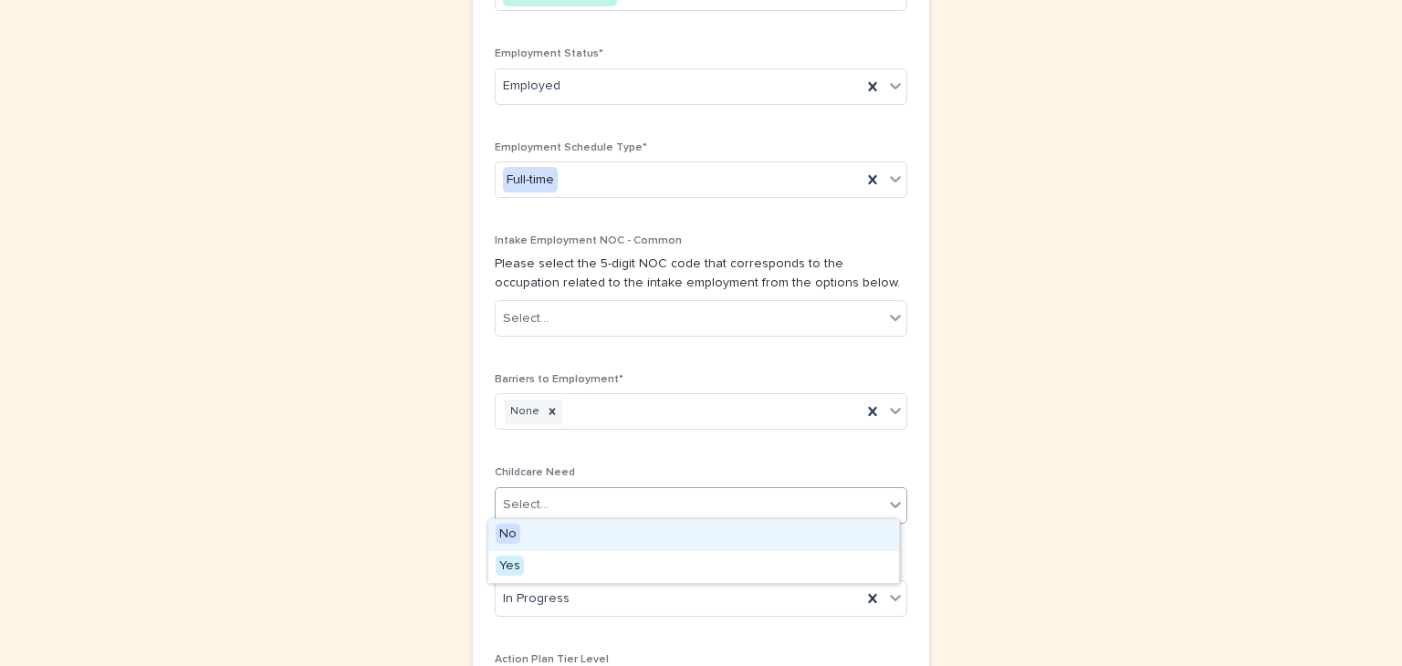
click at [886, 495] on icon at bounding box center [895, 504] width 18 height 18
click at [506, 529] on span "No" at bounding box center [507, 534] width 25 height 20
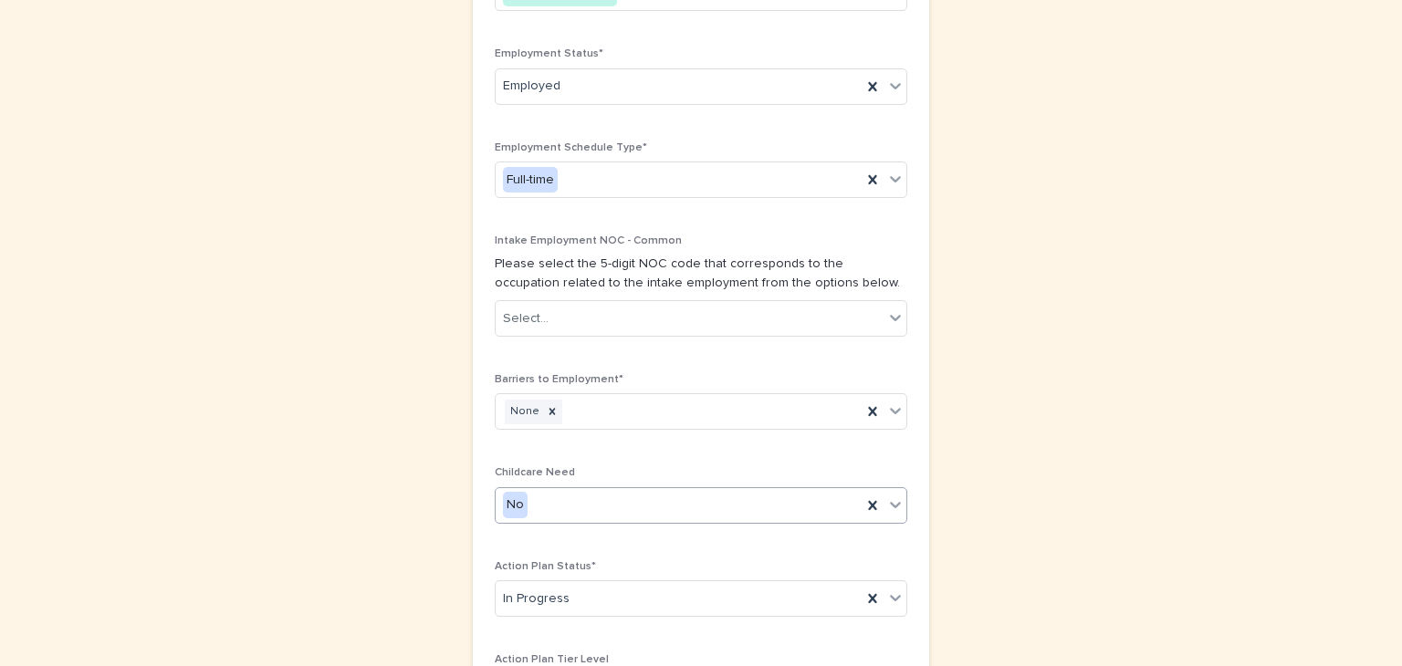
scroll to position [1283, 0]
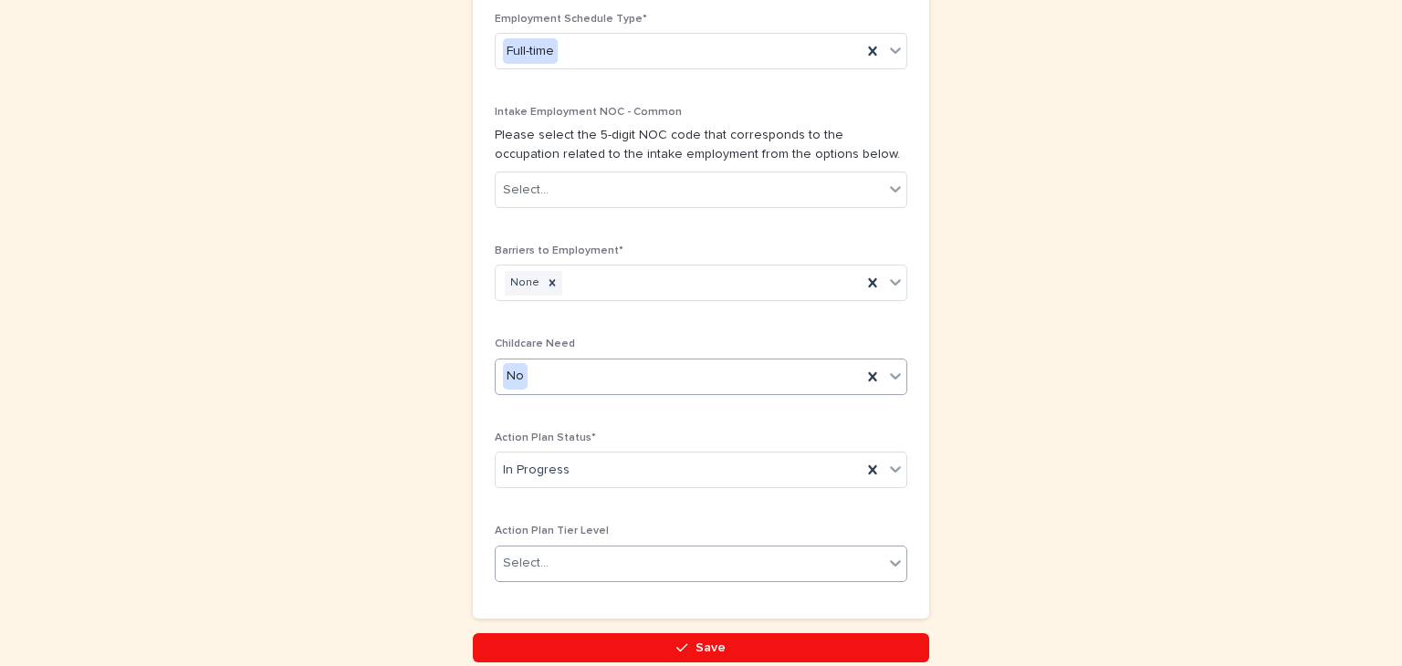
click at [888, 554] on icon at bounding box center [895, 563] width 18 height 18
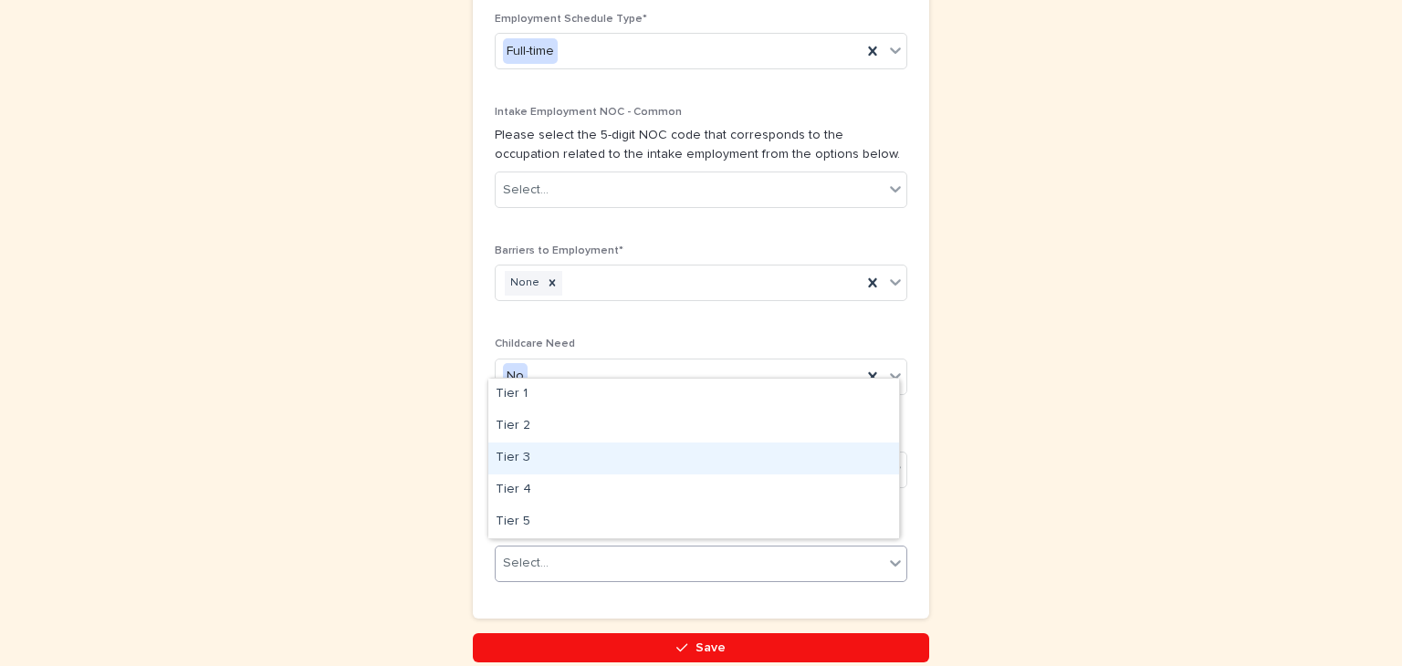
click at [504, 450] on div "Tier 3" at bounding box center [693, 459] width 411 height 32
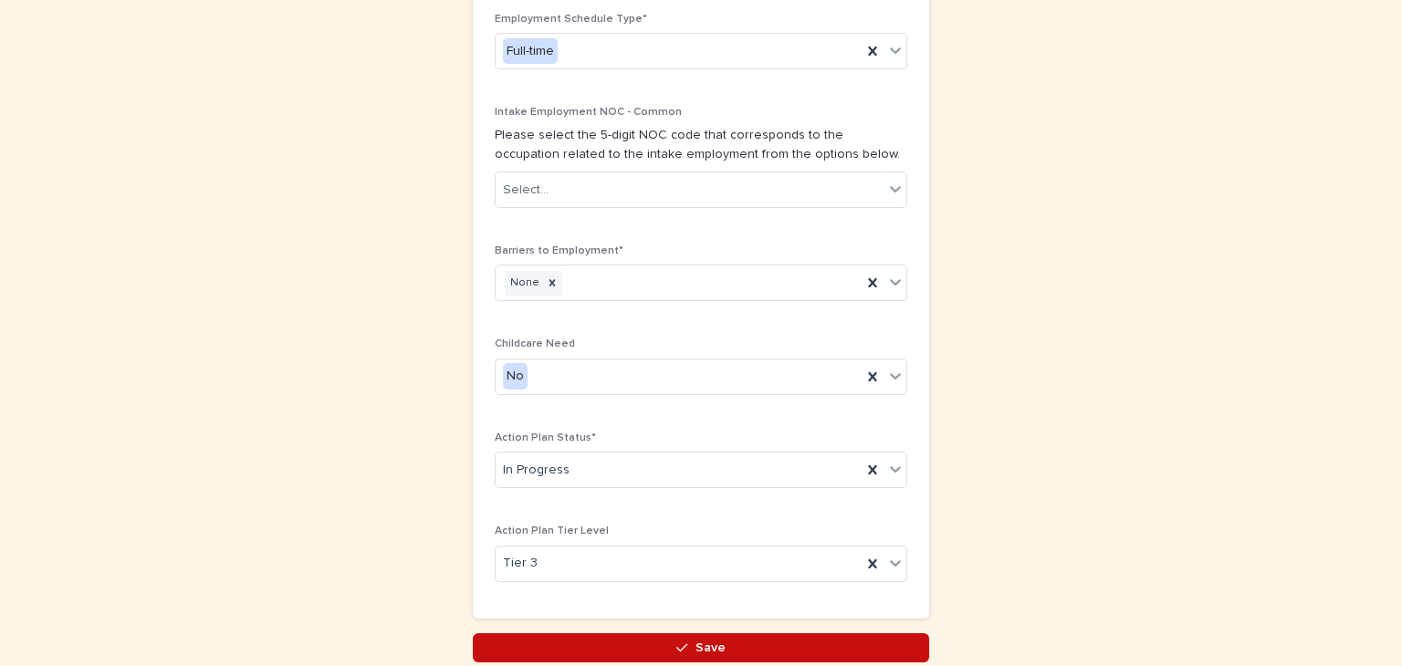
click at [717, 635] on button "Save" at bounding box center [701, 647] width 456 height 29
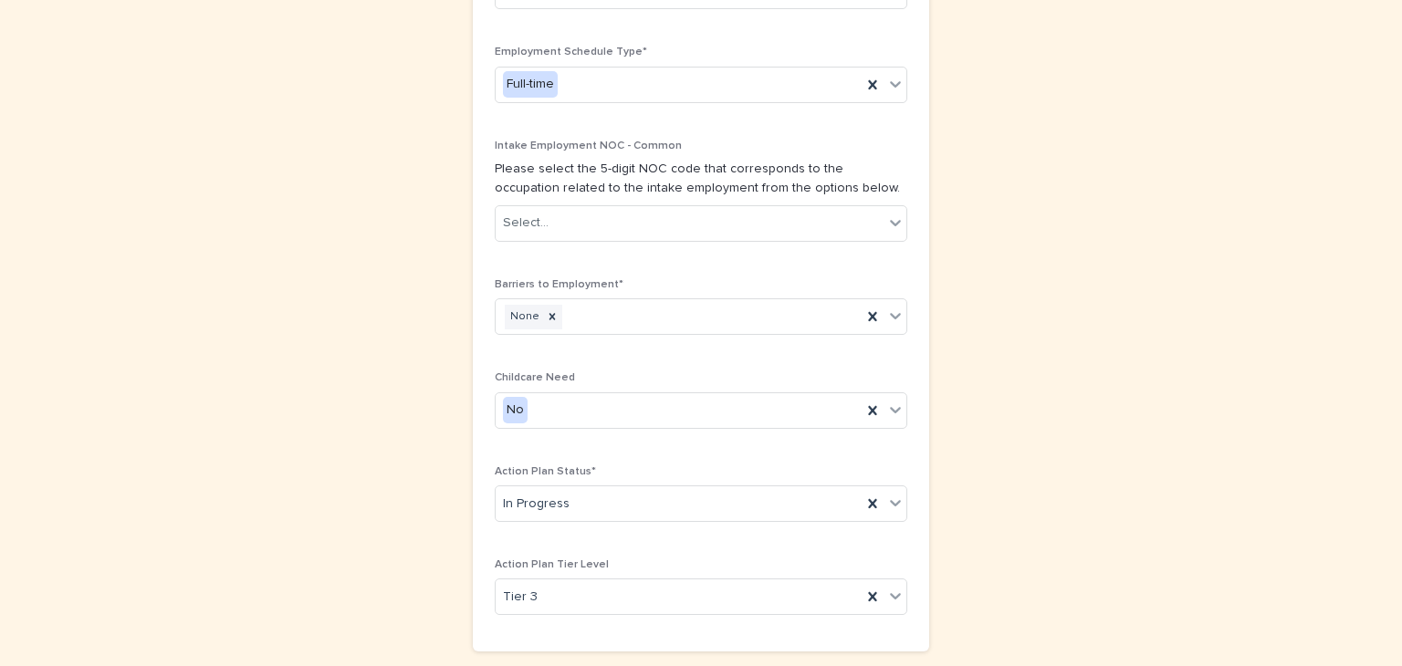
scroll to position [372, 0]
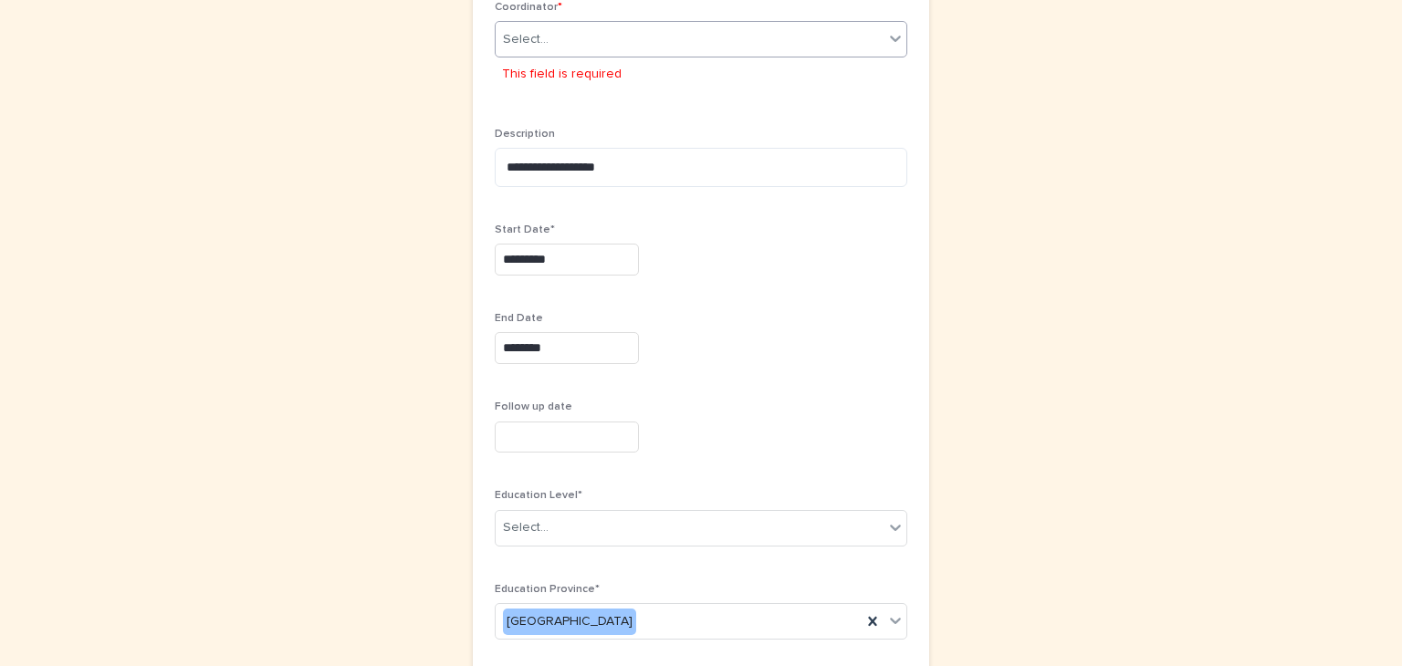
click at [888, 34] on icon at bounding box center [895, 38] width 18 height 18
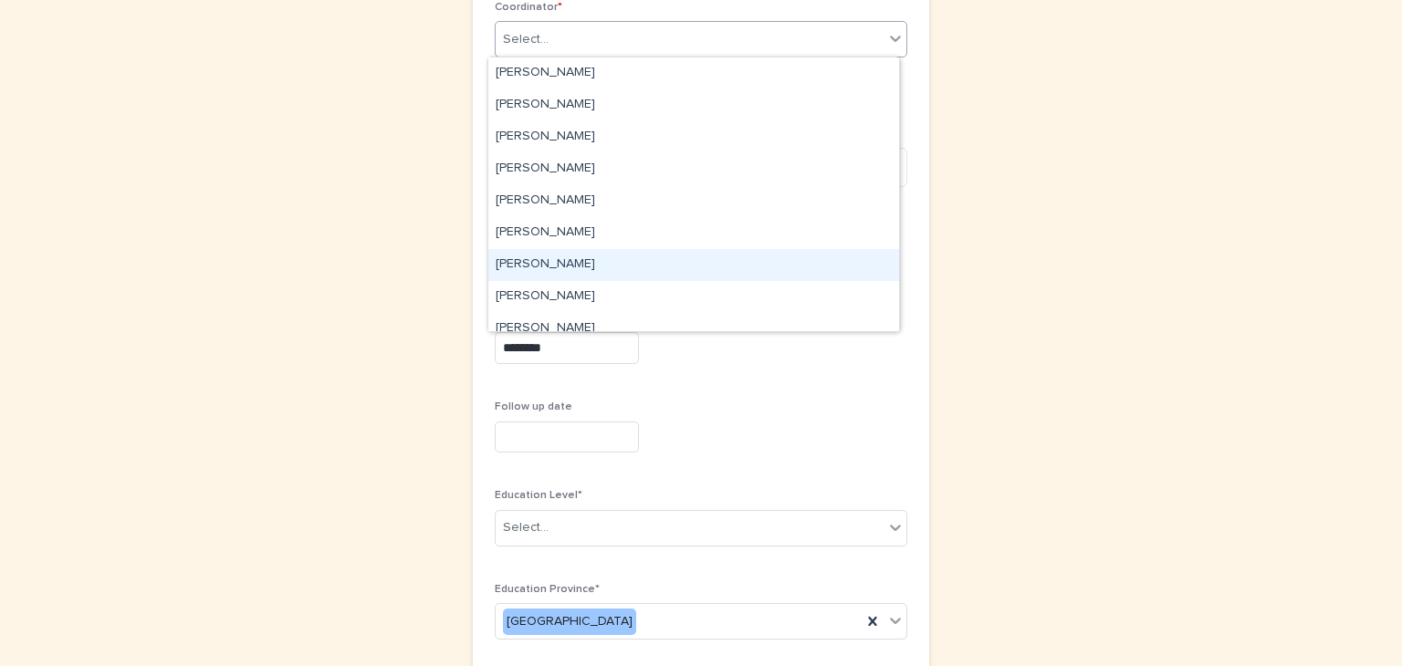
click at [562, 256] on div "[PERSON_NAME]" at bounding box center [693, 265] width 411 height 32
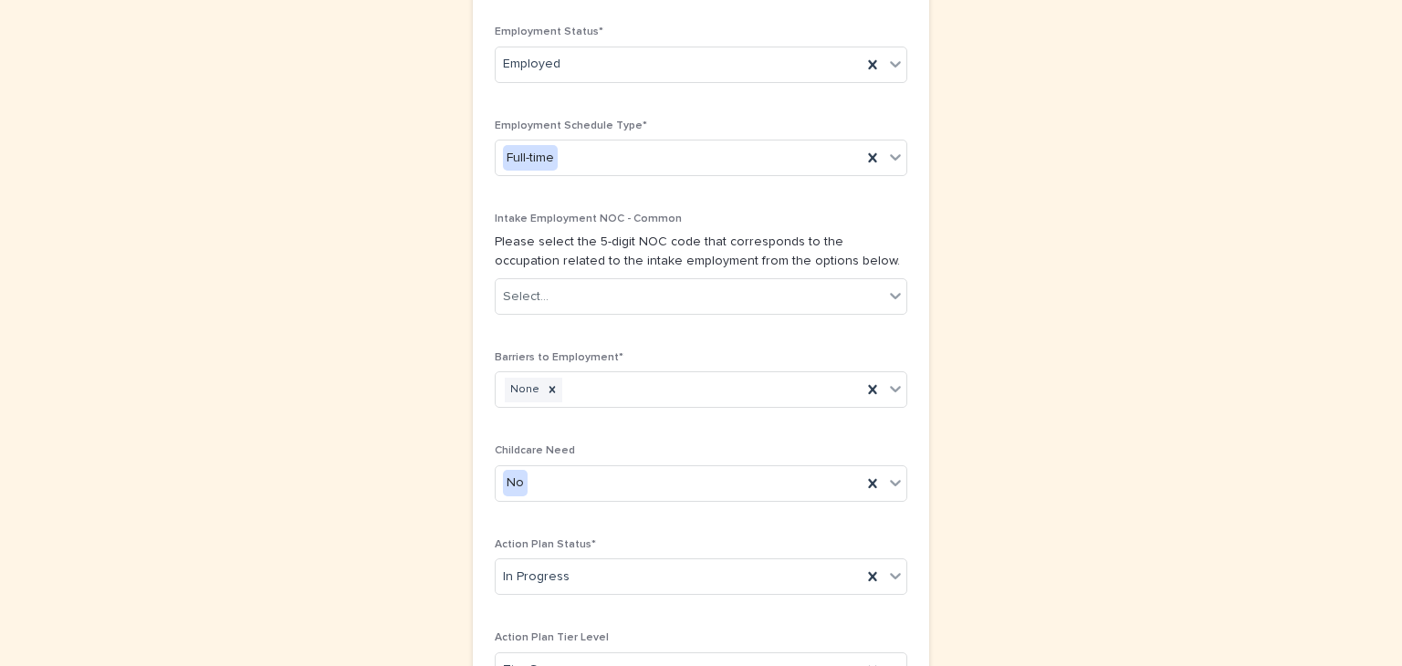
scroll to position [1365, 0]
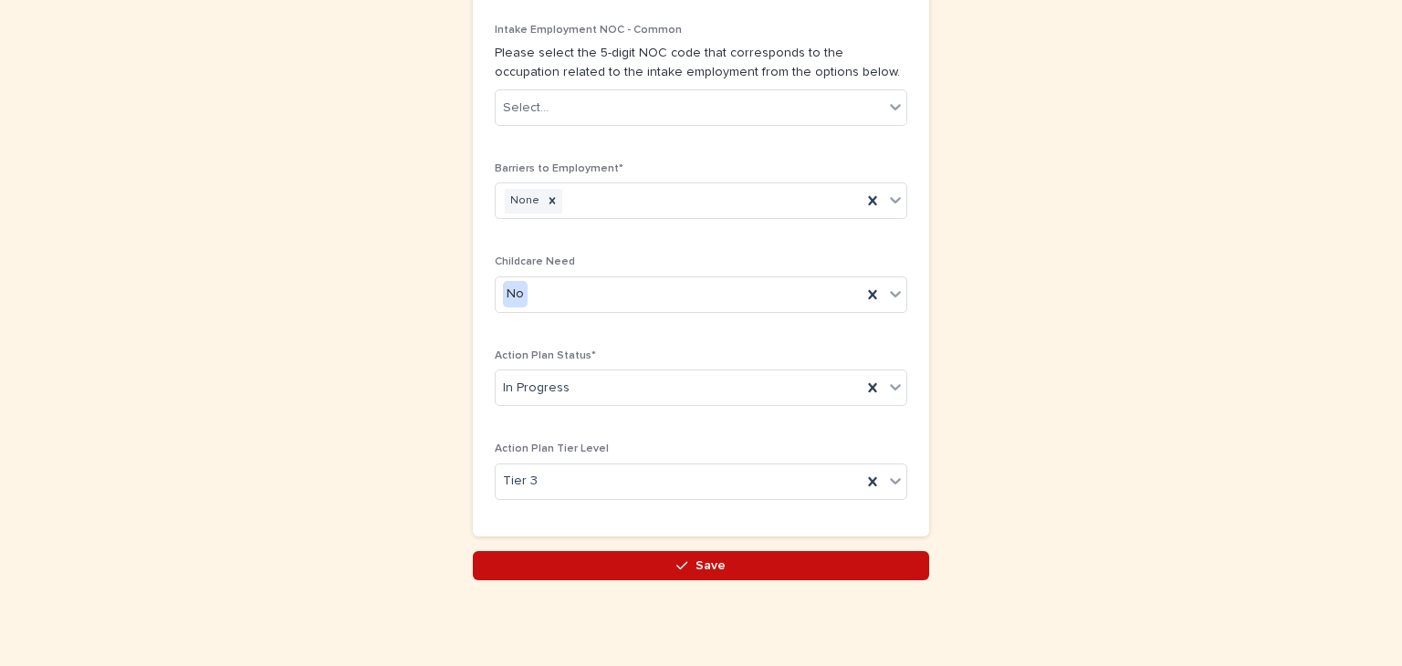
click at [710, 560] on span "Save" at bounding box center [710, 565] width 30 height 13
